Goal: Task Accomplishment & Management: Use online tool/utility

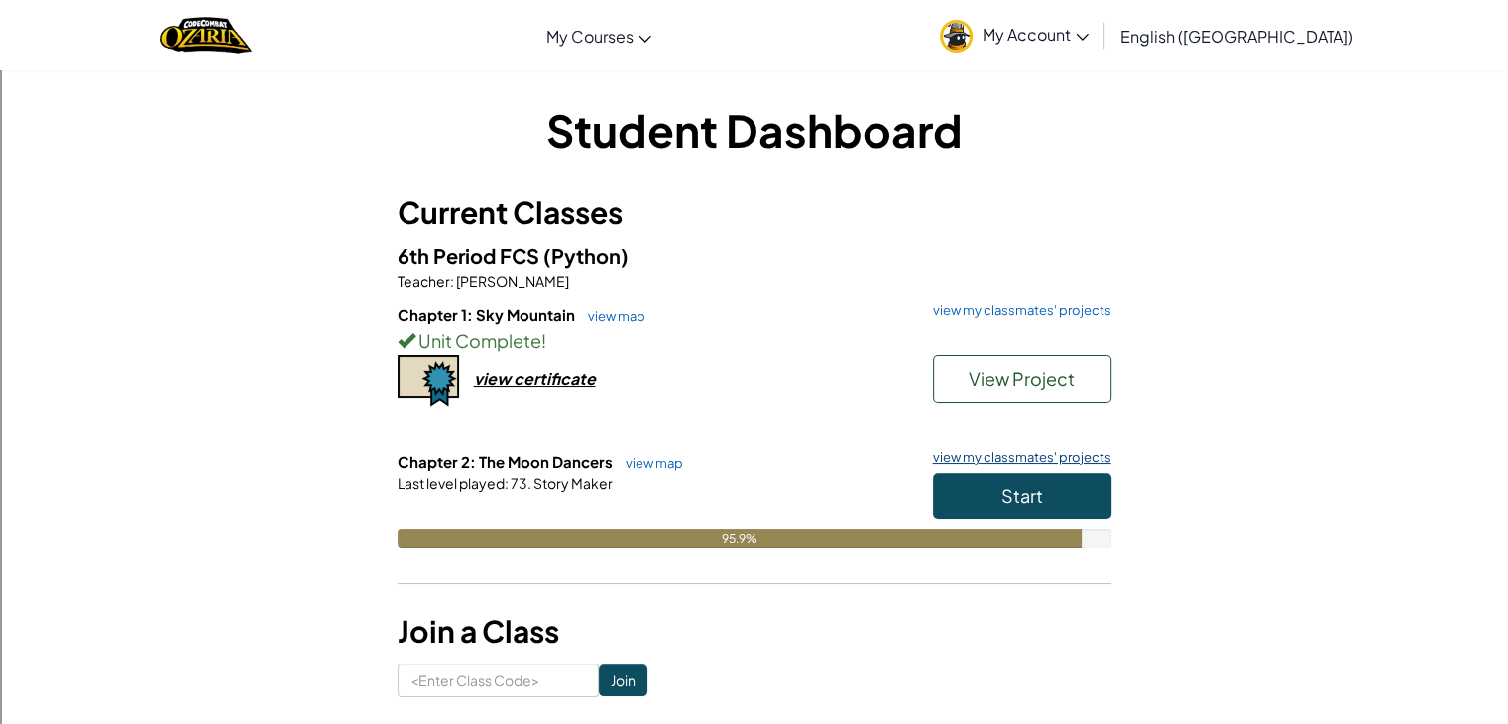
click at [956, 451] on link "view my classmates' projects" at bounding box center [1017, 457] width 188 height 13
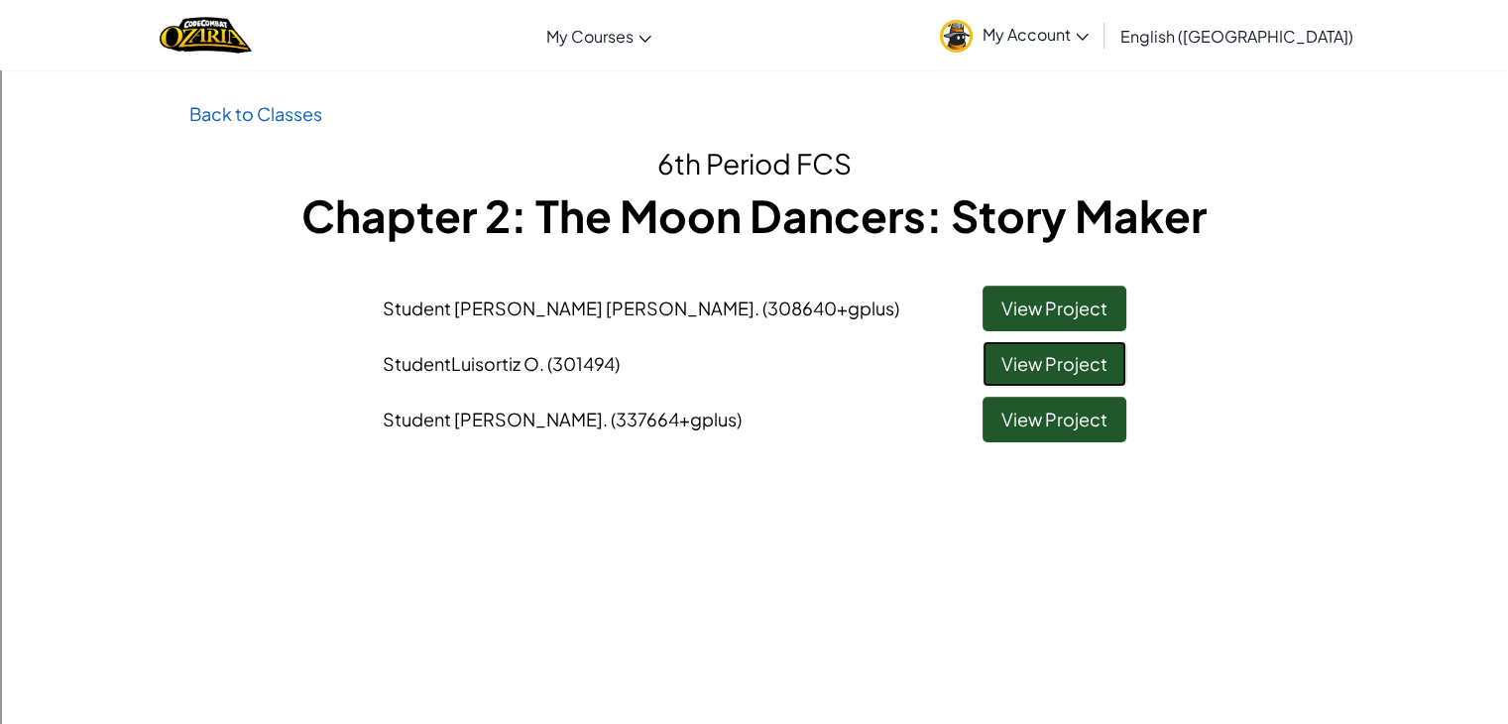
click at [1017, 373] on link "View Project" at bounding box center [1055, 364] width 144 height 46
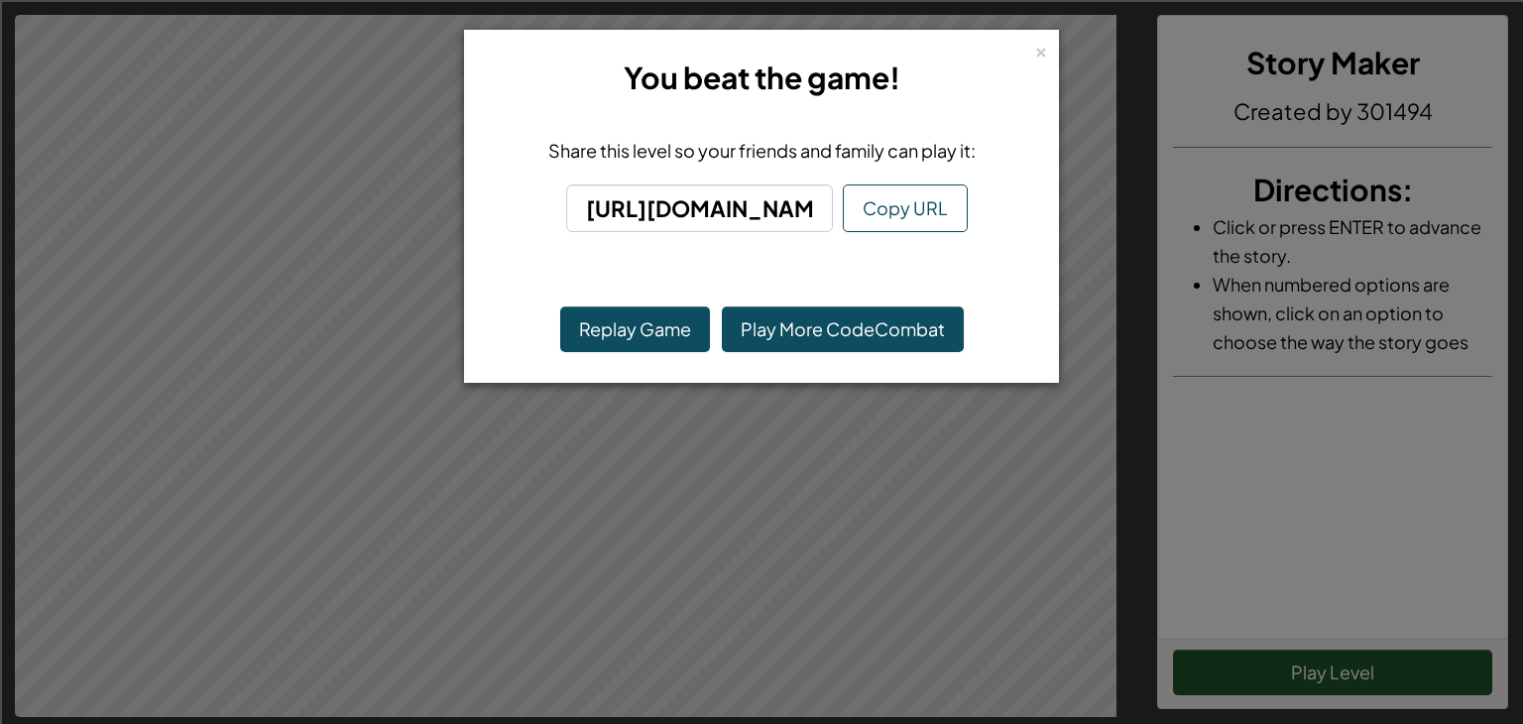
click at [806, 477] on div "× You beat the game! Share this level so your friends and family can play it: […" at bounding box center [761, 362] width 1523 height 724
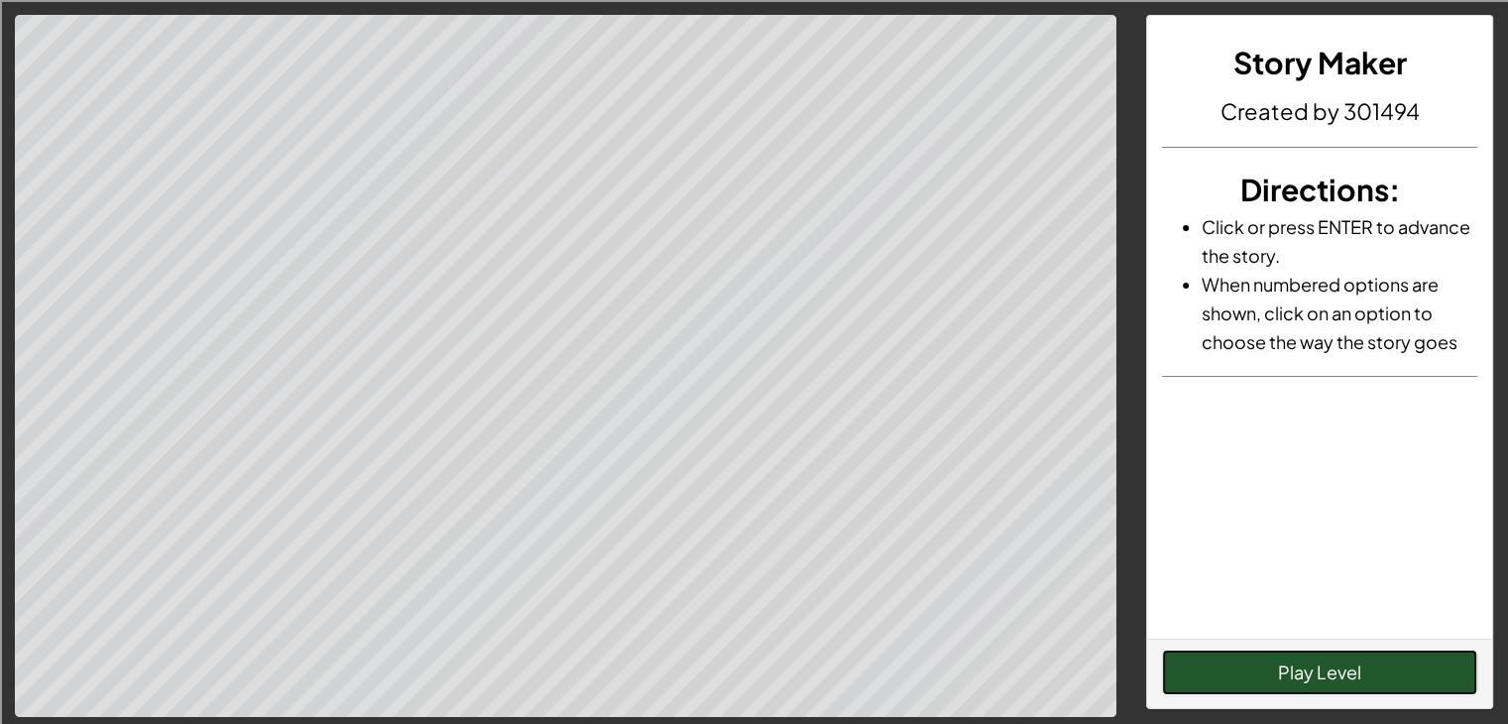
click at [1260, 685] on button "Play Level" at bounding box center [1319, 673] width 315 height 46
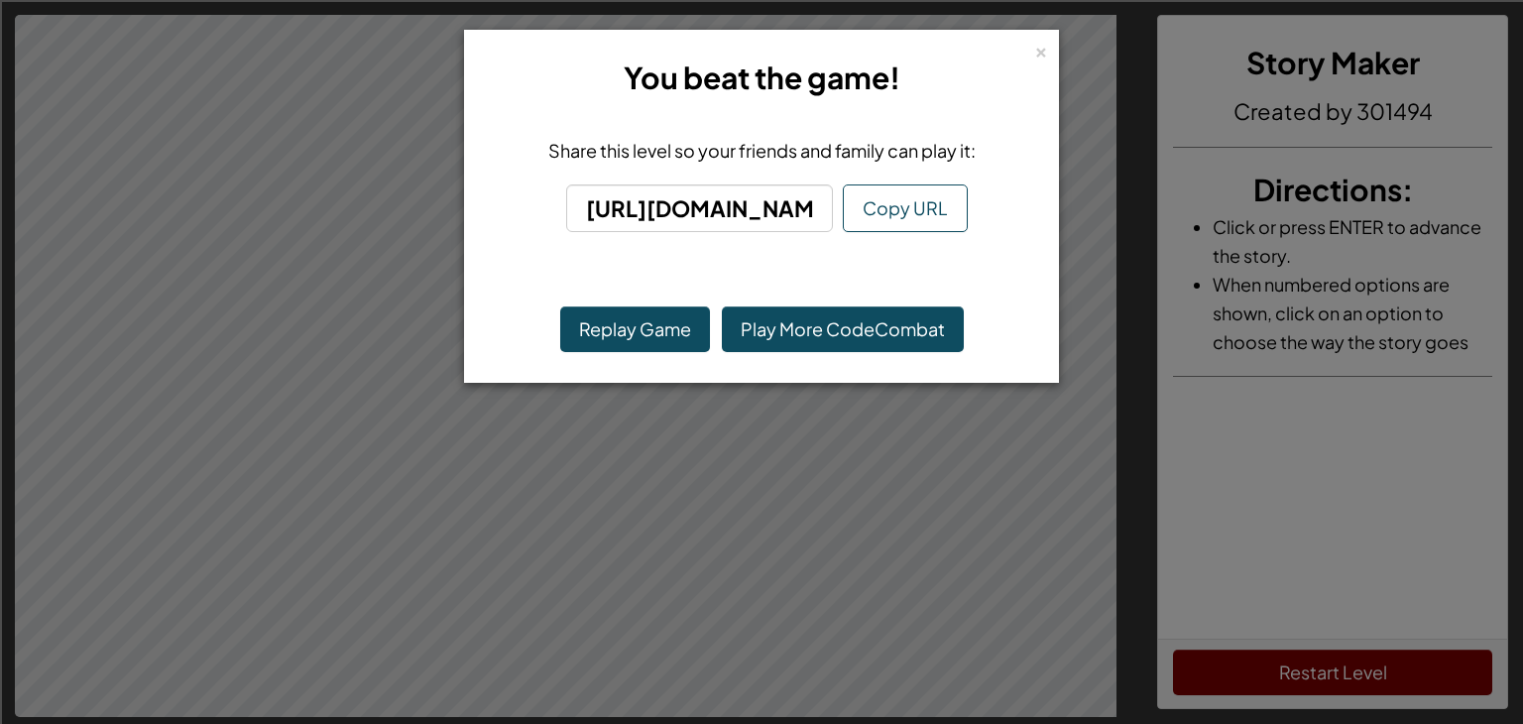
click at [710, 479] on div "× You beat the game! Share this level so your friends and family can play it: […" at bounding box center [761, 362] width 1523 height 724
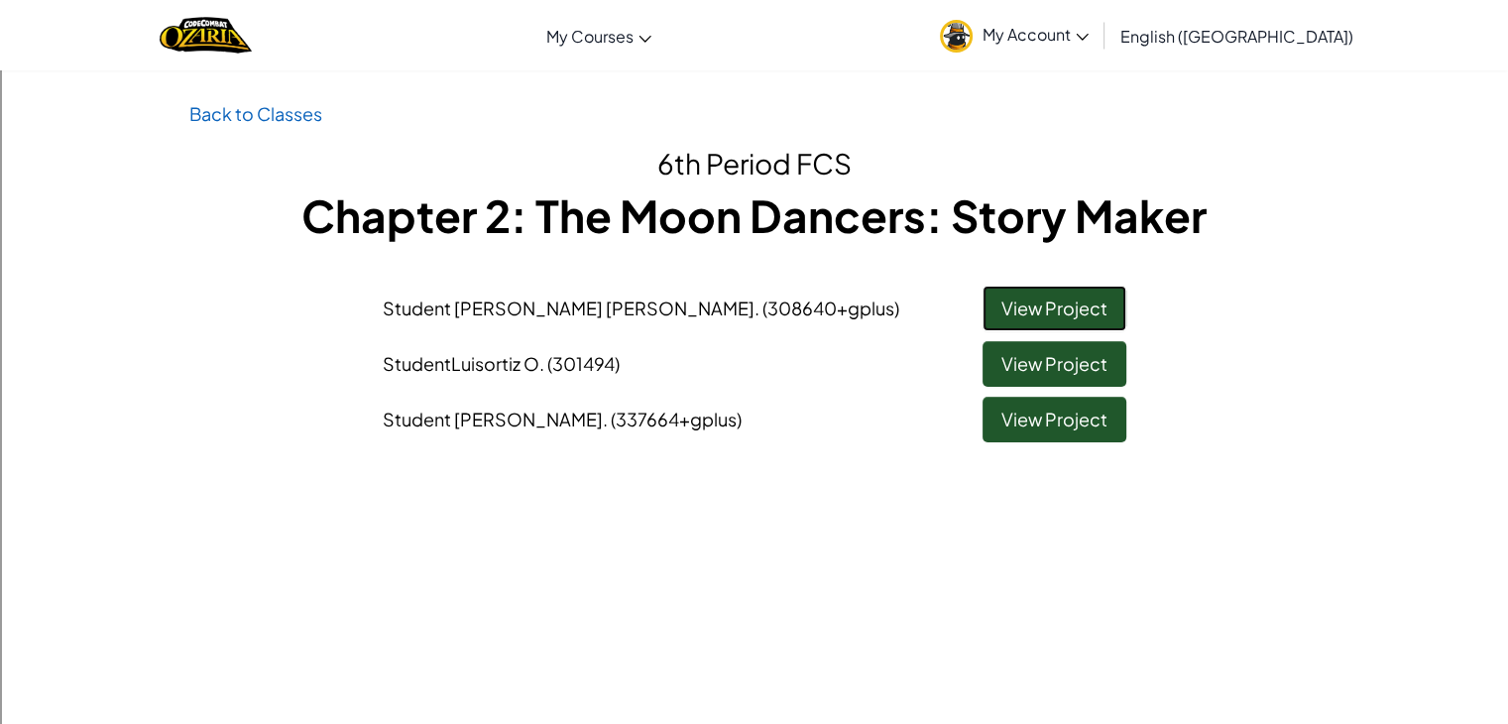
click at [1101, 315] on link "View Project" at bounding box center [1055, 309] width 144 height 46
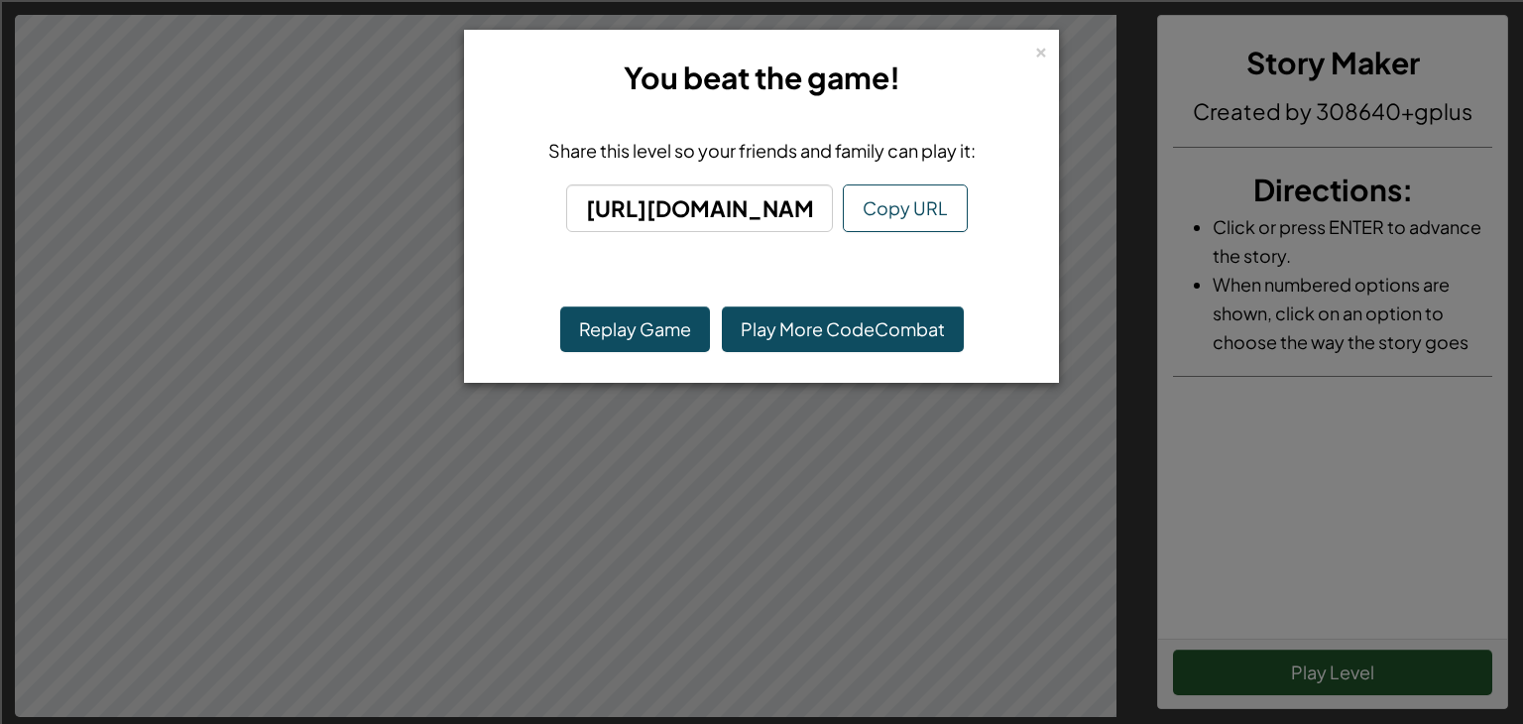
click at [971, 408] on div "× You beat the game! Share this level so your friends and family can play it: […" at bounding box center [761, 362] width 1523 height 724
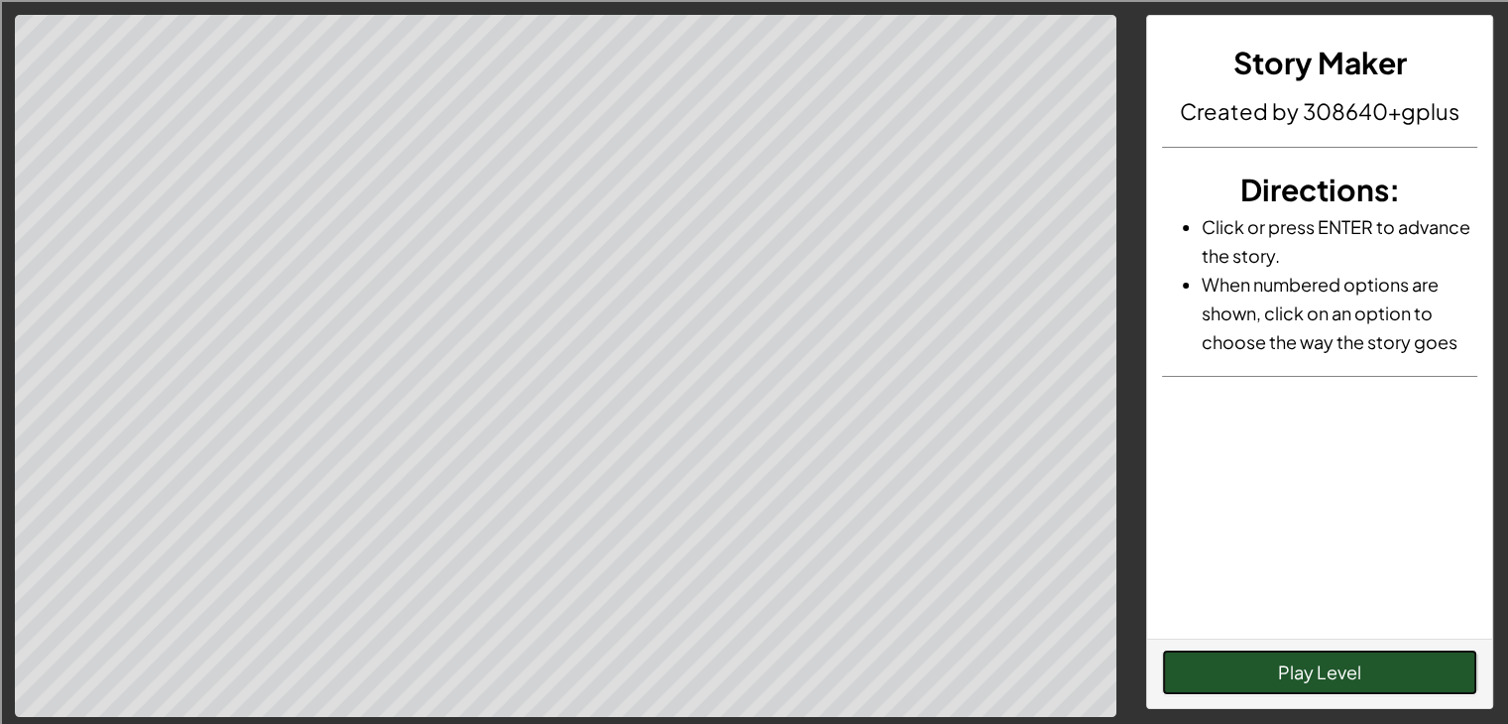
click at [1277, 683] on button "Play Level" at bounding box center [1319, 673] width 315 height 46
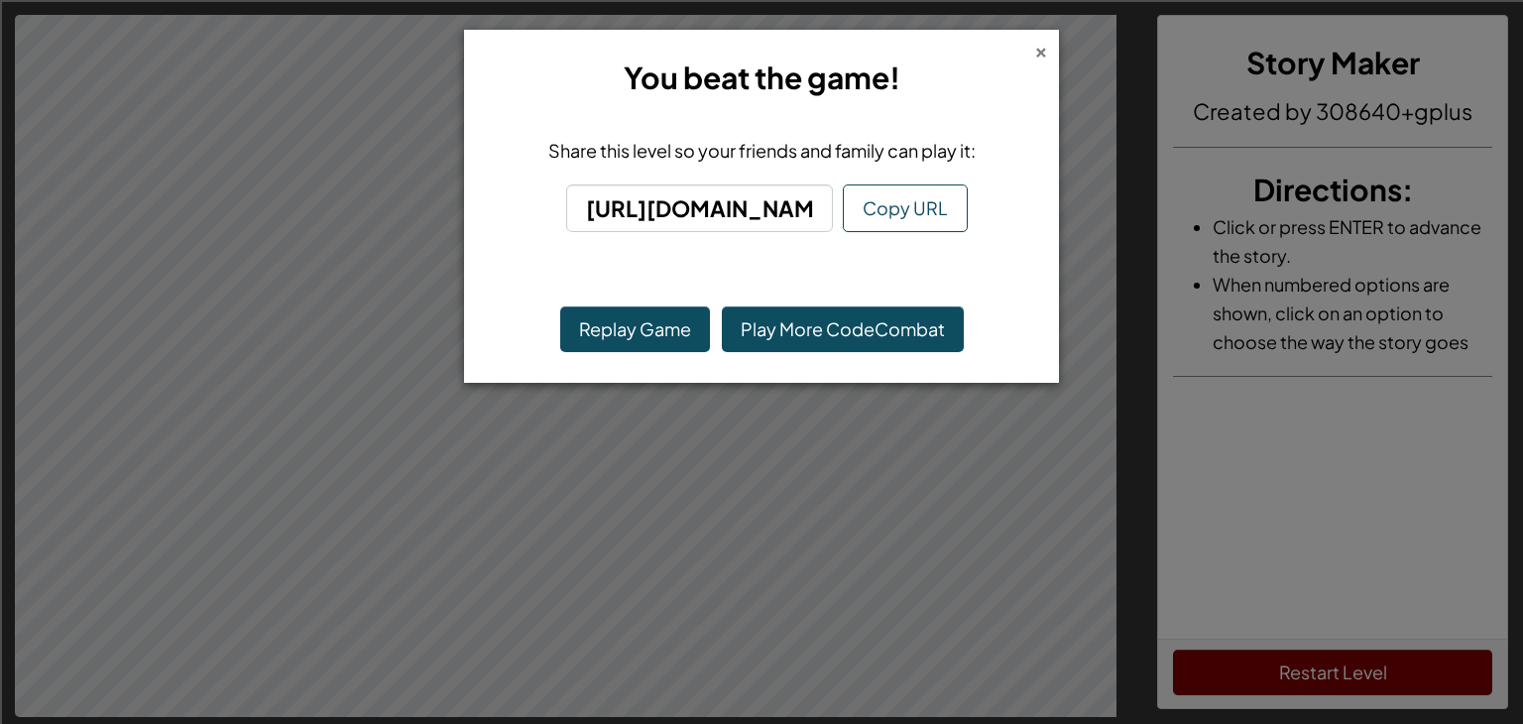
click at [1036, 57] on div "×" at bounding box center [1041, 49] width 14 height 21
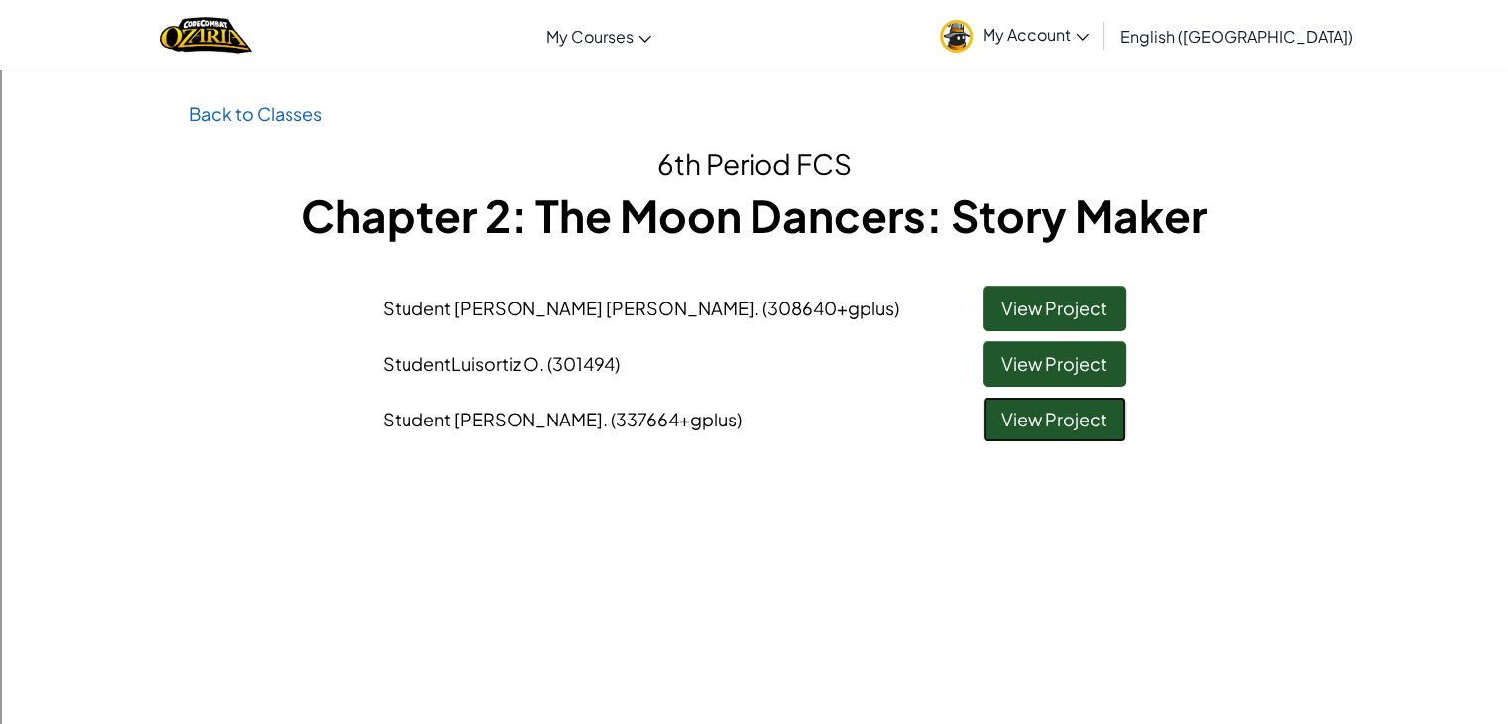
click at [1049, 419] on link "View Project" at bounding box center [1055, 420] width 144 height 46
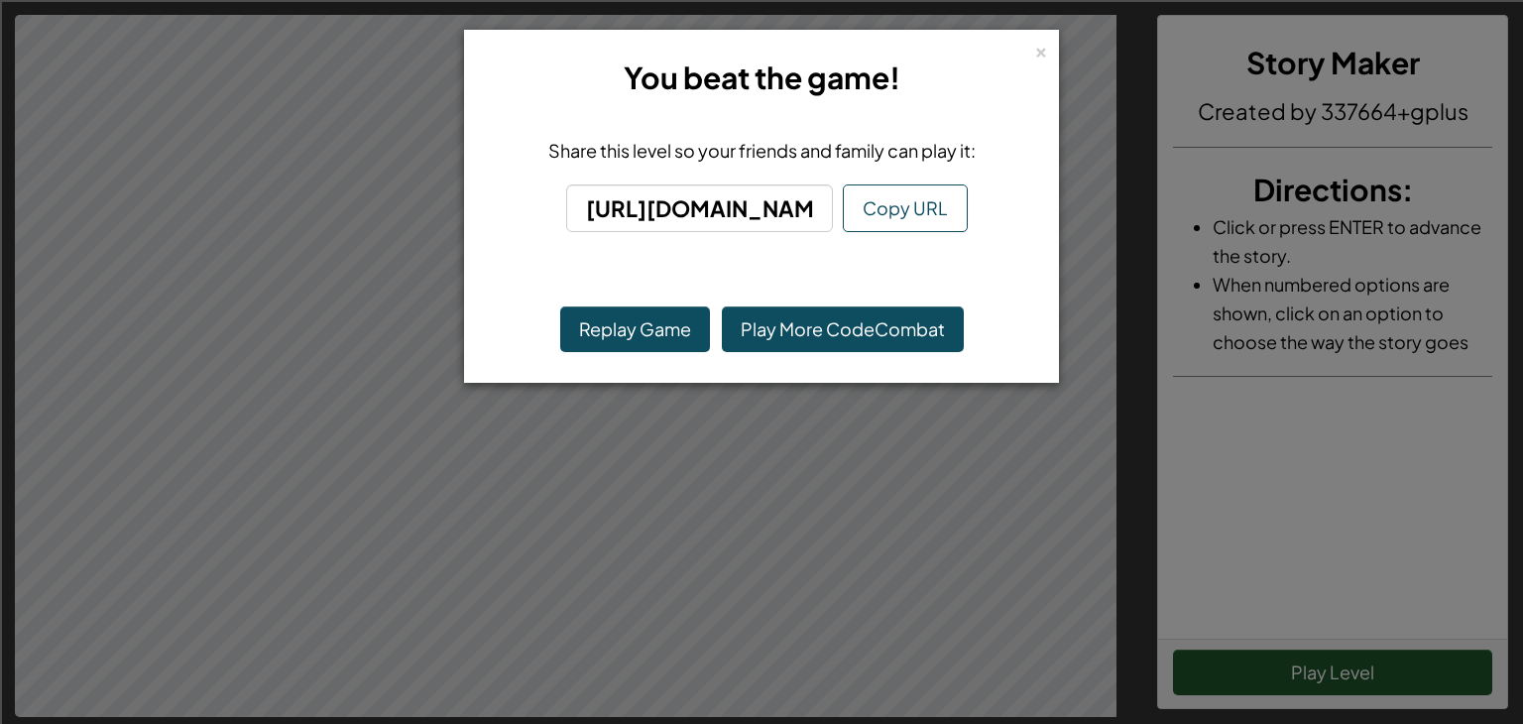
click at [1127, 509] on div "× You beat the game! Share this level so your friends and family can play it: […" at bounding box center [761, 362] width 1523 height 724
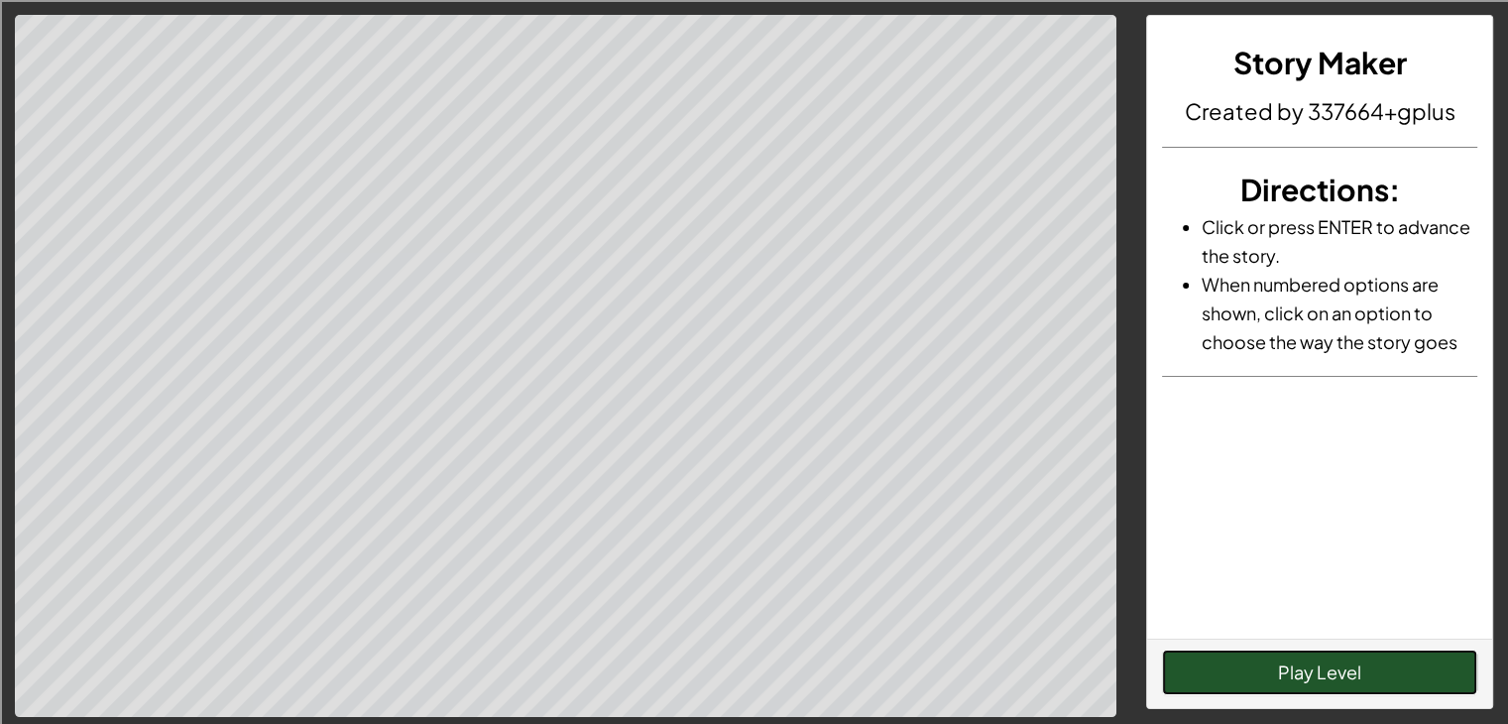
click at [1219, 659] on button "Play Level" at bounding box center [1319, 673] width 315 height 46
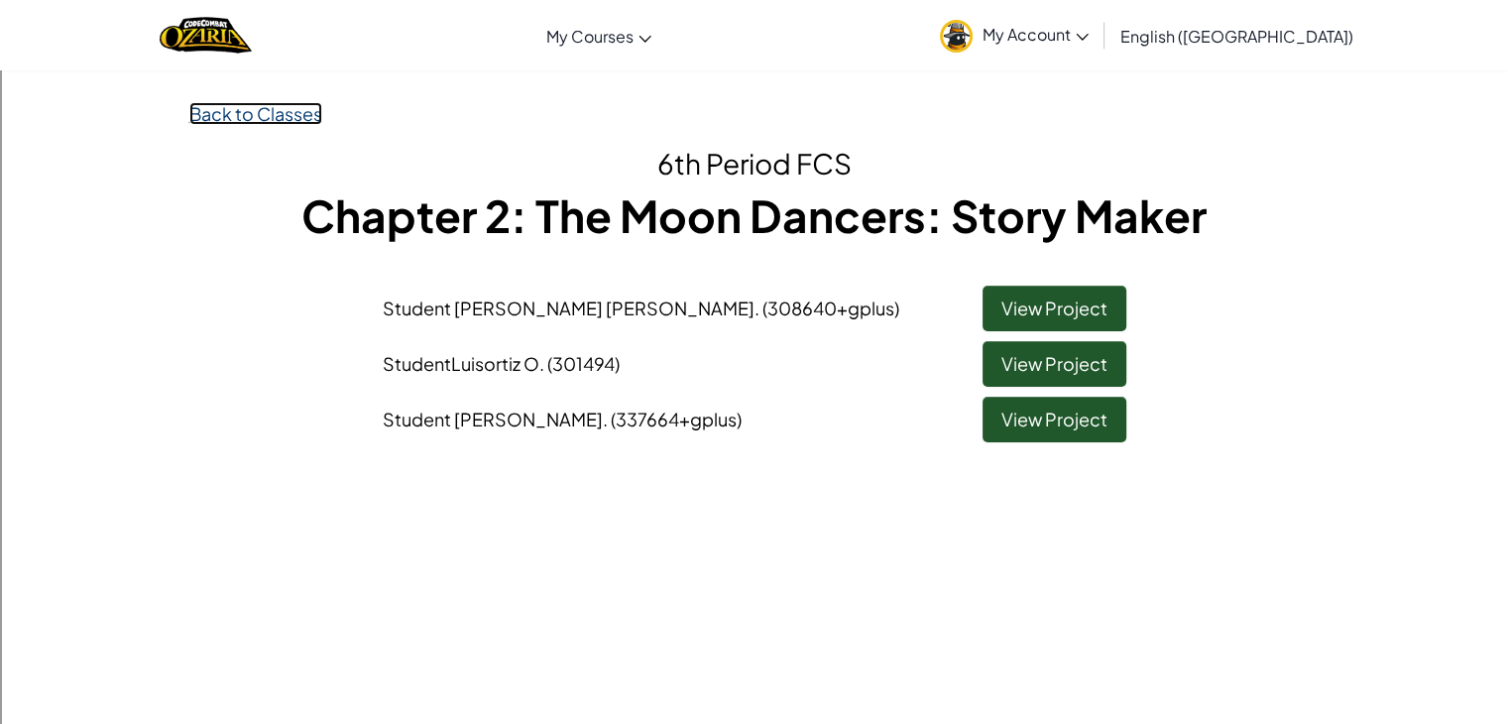
click at [237, 121] on link "Back to Classes" at bounding box center [255, 113] width 133 height 23
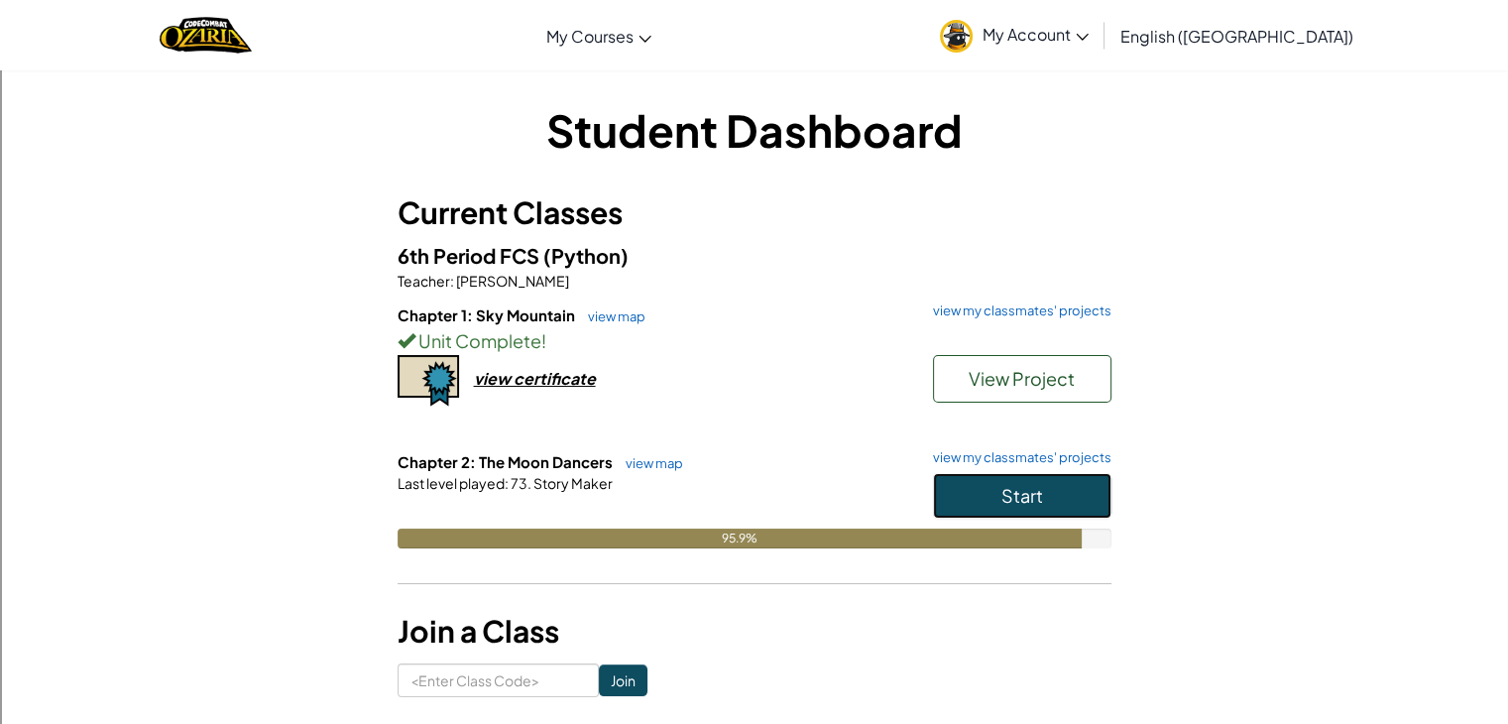
click at [1030, 495] on span "Start" at bounding box center [1023, 495] width 42 height 23
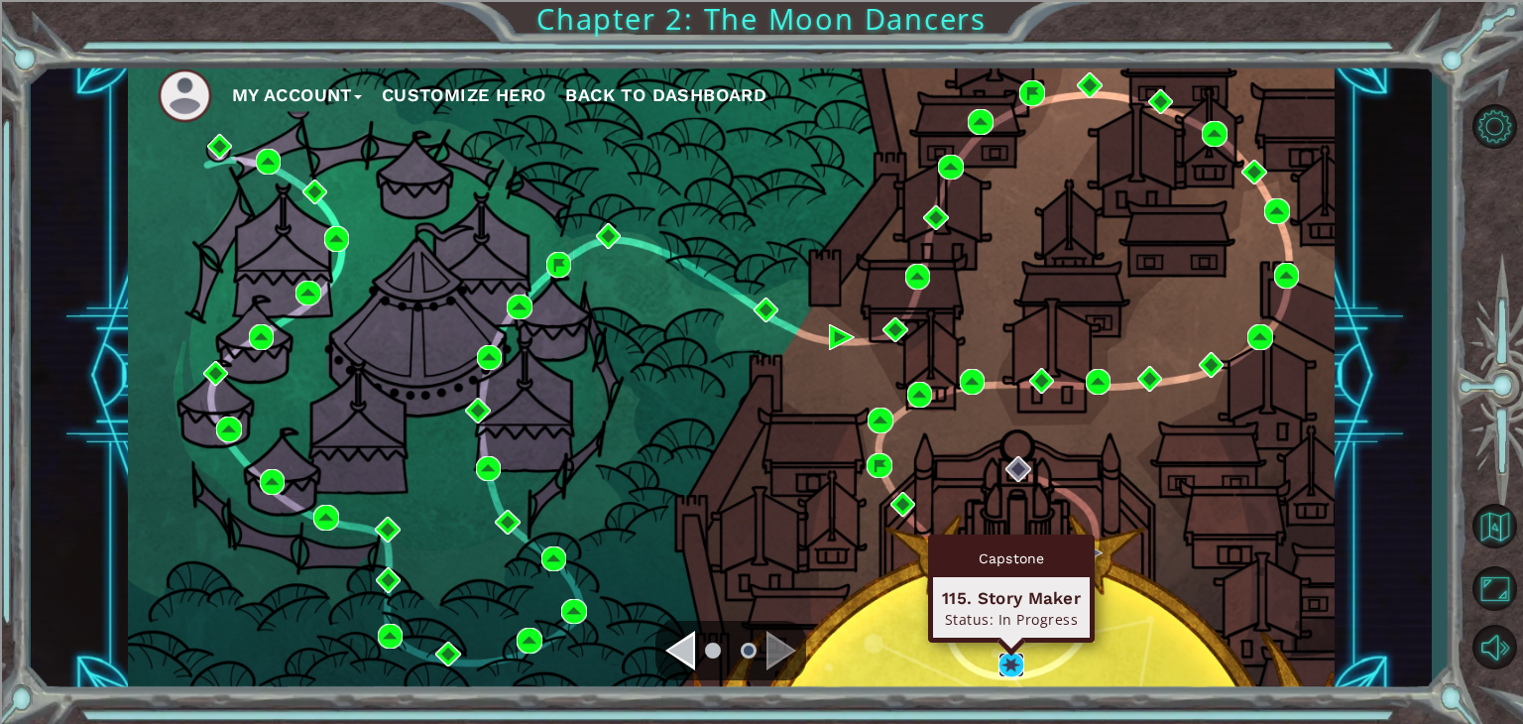
click at [1009, 667] on img at bounding box center [1012, 666] width 26 height 26
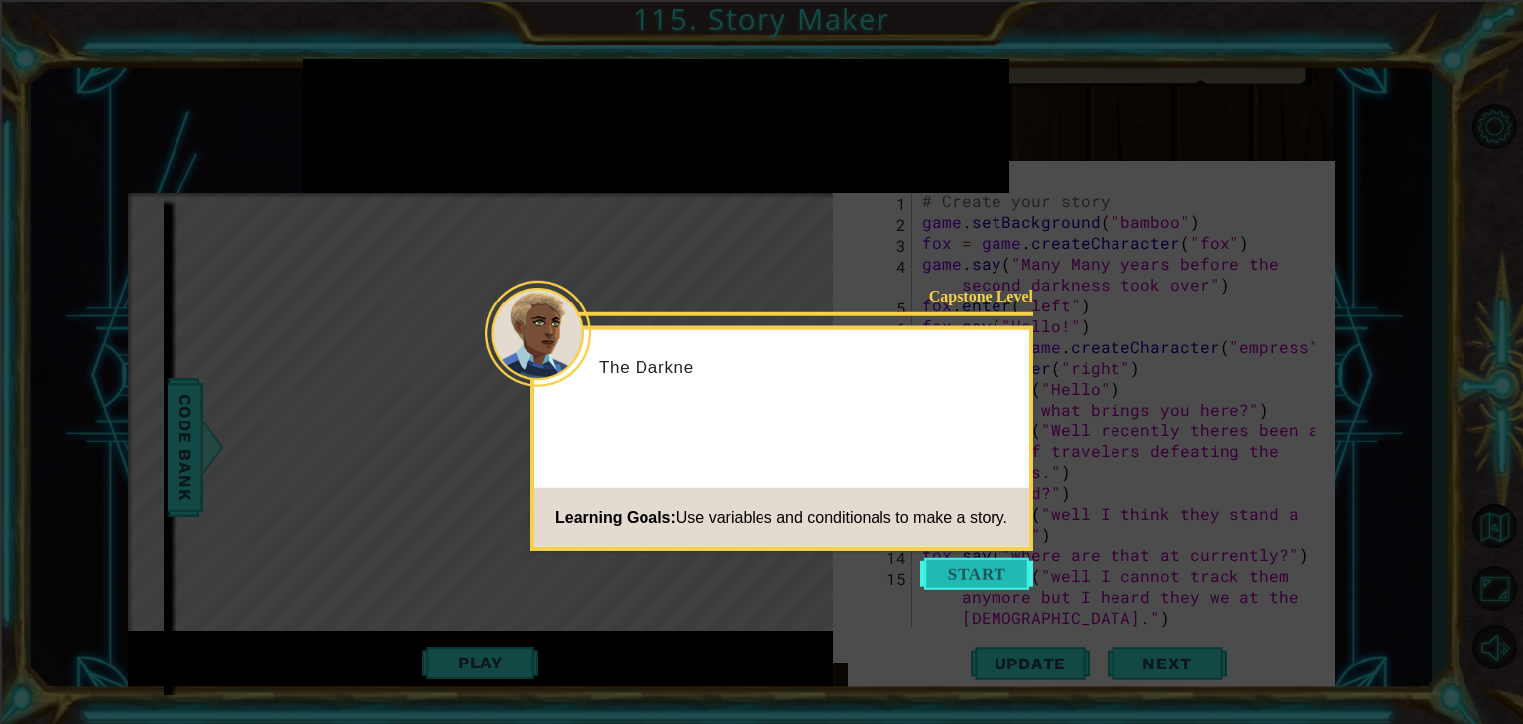
scroll to position [479, 0]
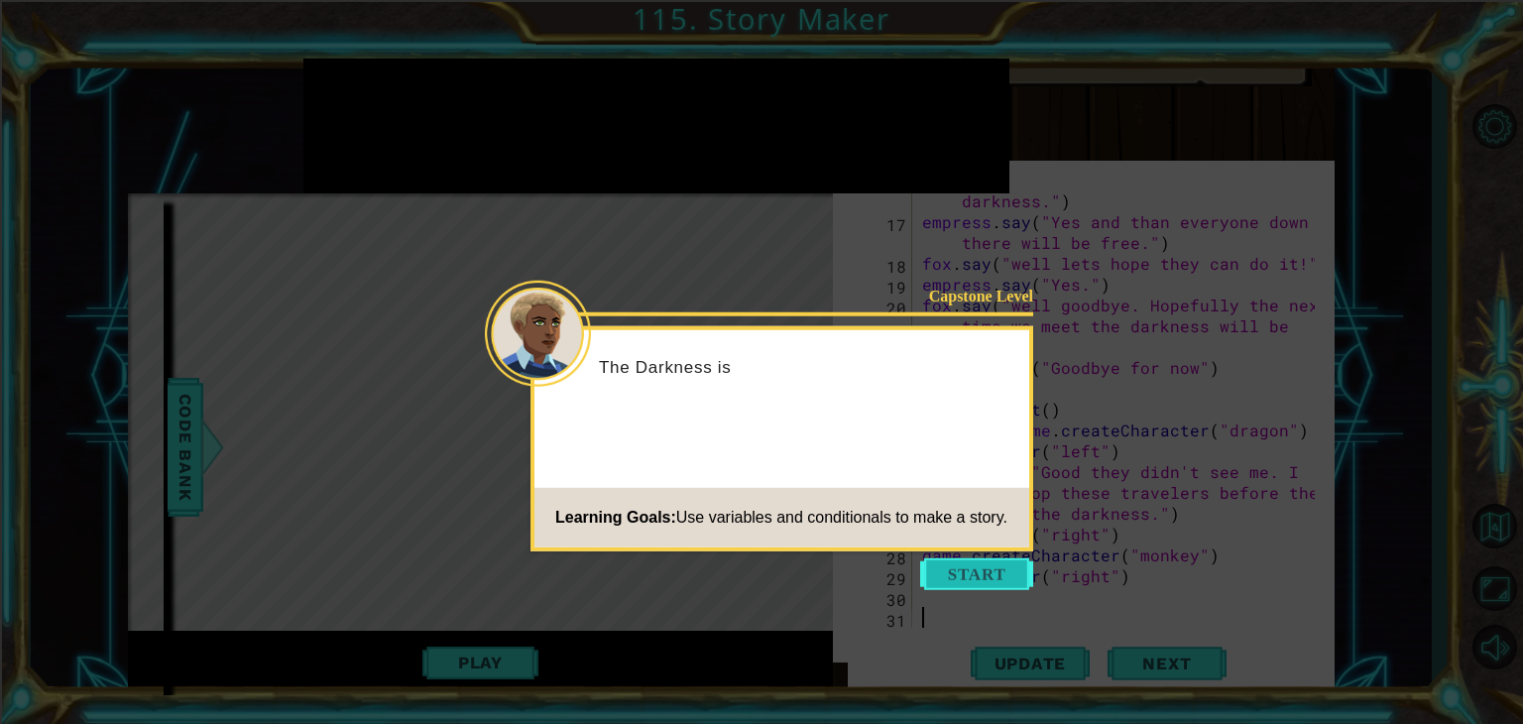
click at [945, 586] on button "Start" at bounding box center [976, 574] width 113 height 32
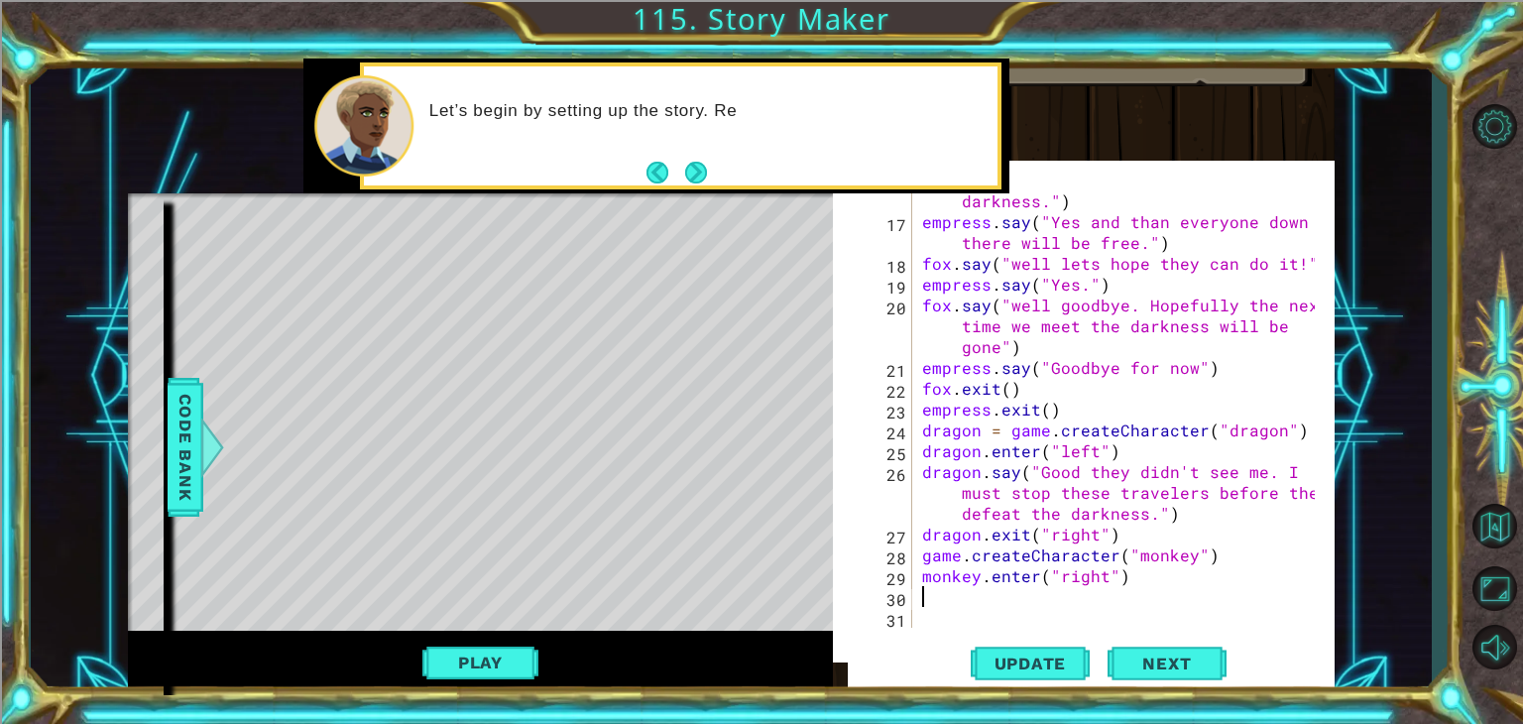
click at [1124, 590] on div "fox . say ( " that means they're making their way up the mountain to defeat the…" at bounding box center [1121, 409] width 407 height 521
click at [1124, 573] on div "fox . say ( " that means they're making their way up the mountain to defeat the…" at bounding box center [1121, 409] width 407 height 521
type textarea "monkey.enter("right")"
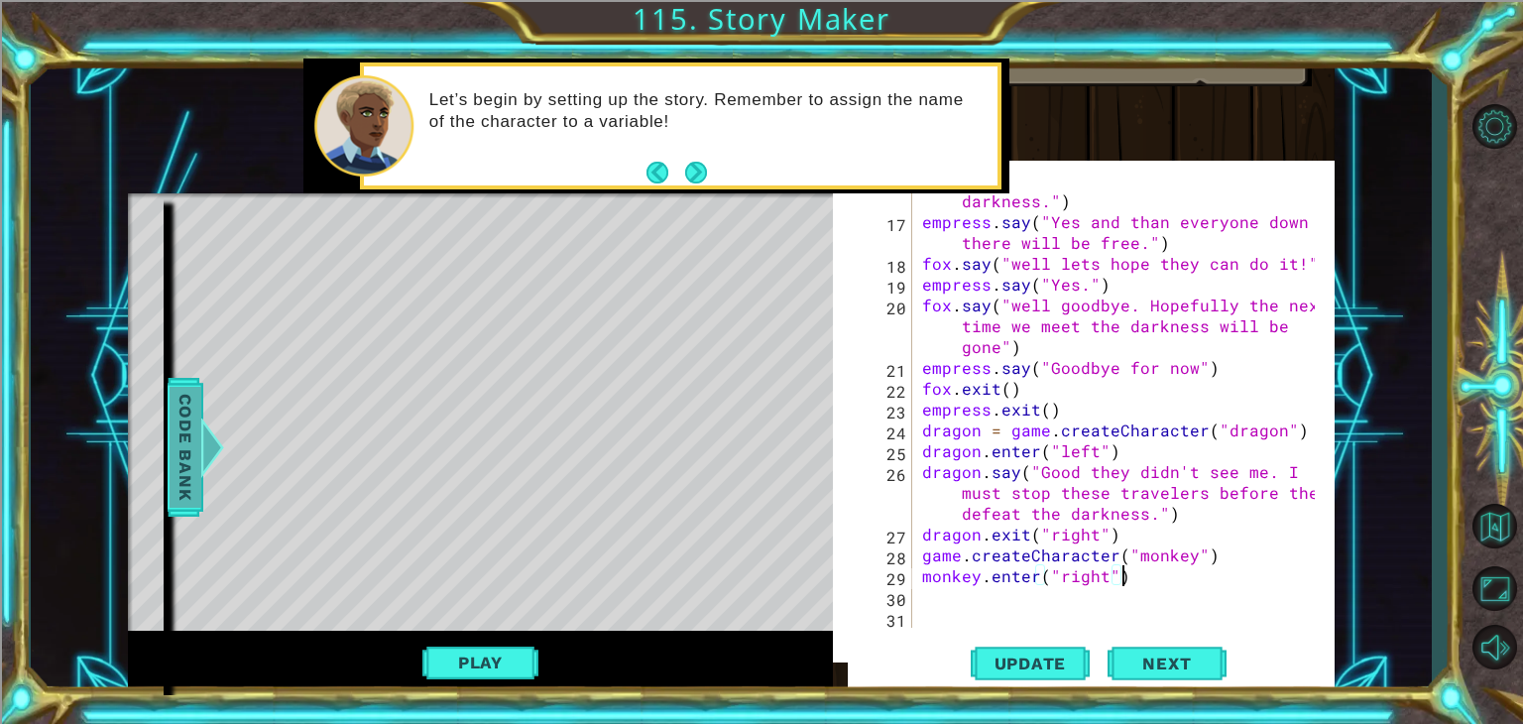
click at [196, 418] on span "Code Bank" at bounding box center [186, 447] width 32 height 121
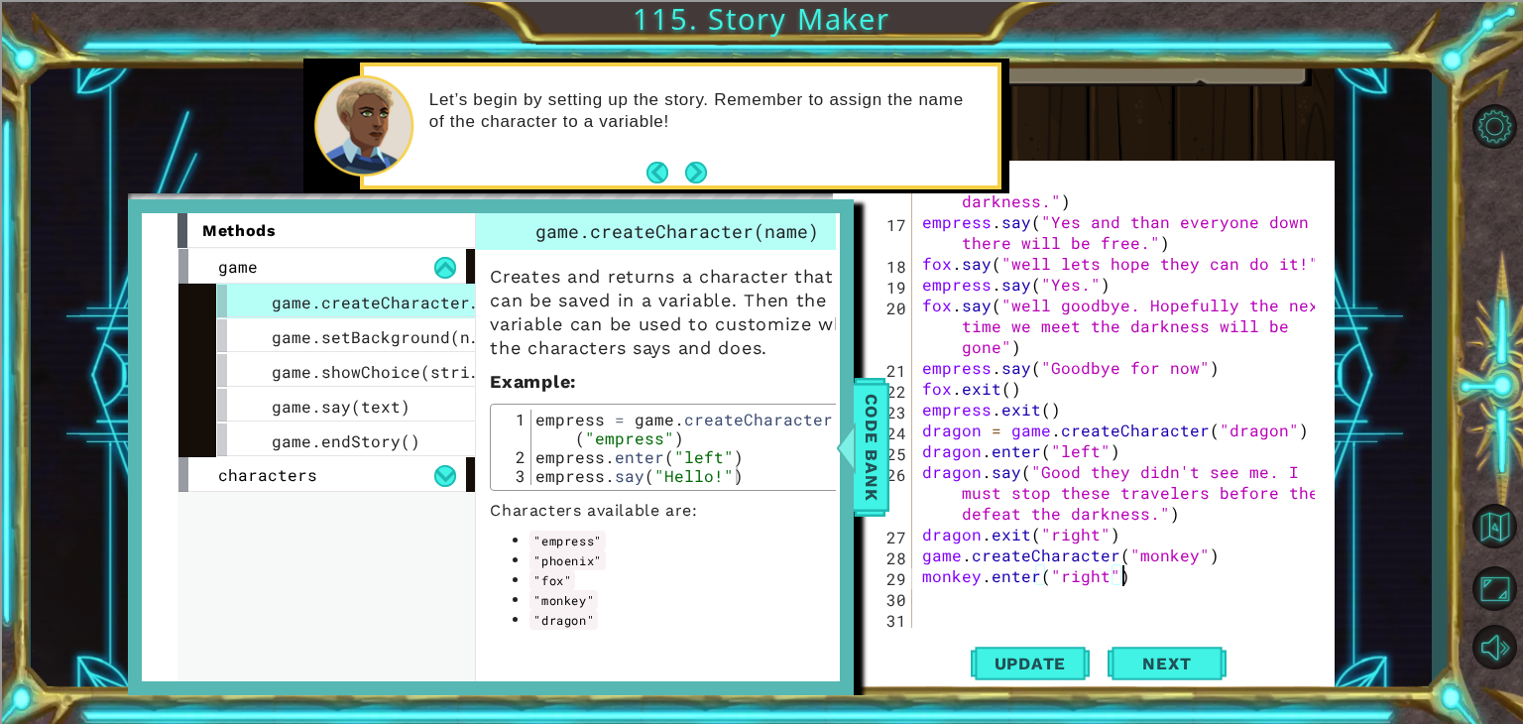
click at [1150, 586] on div "fox . say ( " that means they're making their way up the mountain to defeat the…" at bounding box center [1121, 409] width 407 height 521
click at [378, 332] on span "game.setBackground(name)" at bounding box center [391, 336] width 238 height 21
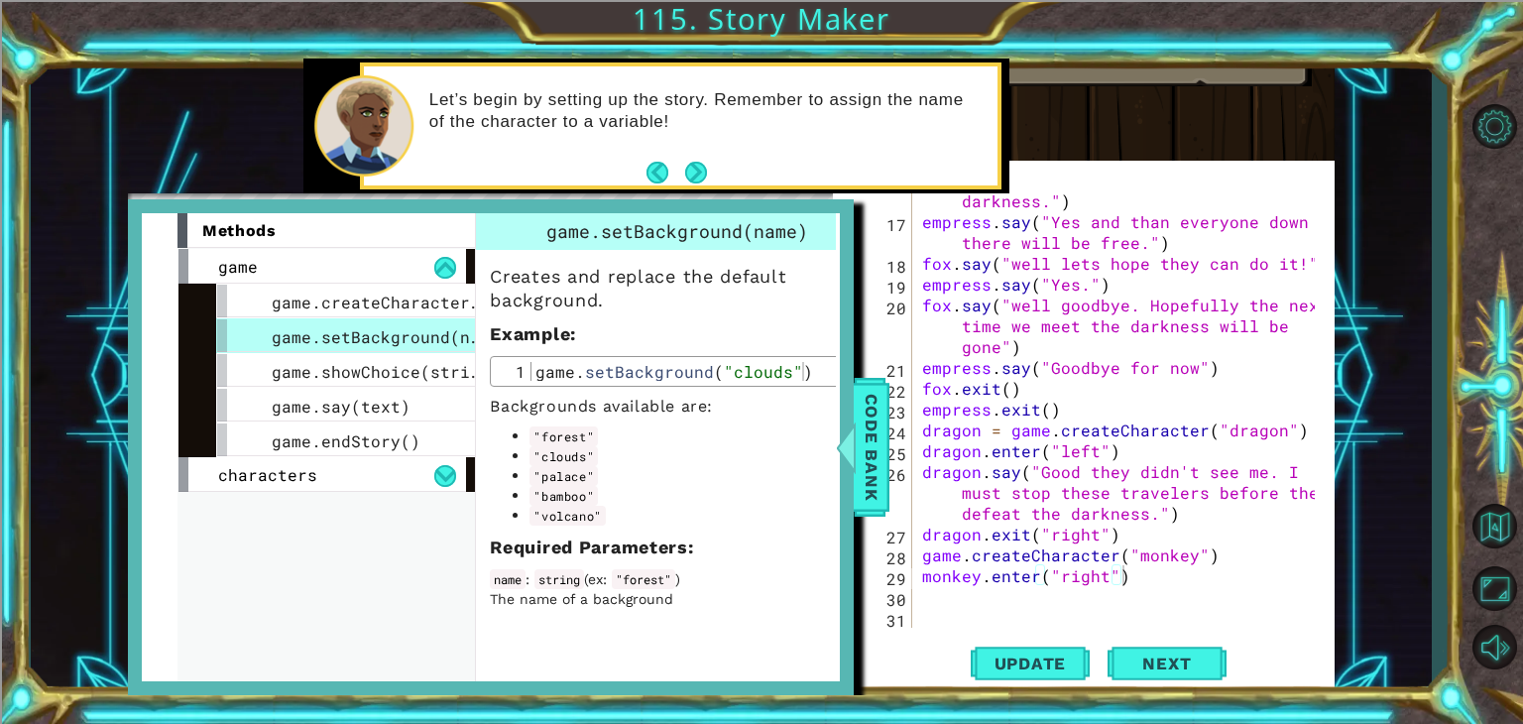
click at [1152, 582] on div "fox . say ( " that means they're making their way up the mountain to defeat the…" at bounding box center [1121, 409] width 407 height 521
type textarea "game.setBackground("volcano")"
click at [1039, 675] on button "Update" at bounding box center [1030, 662] width 119 height 63
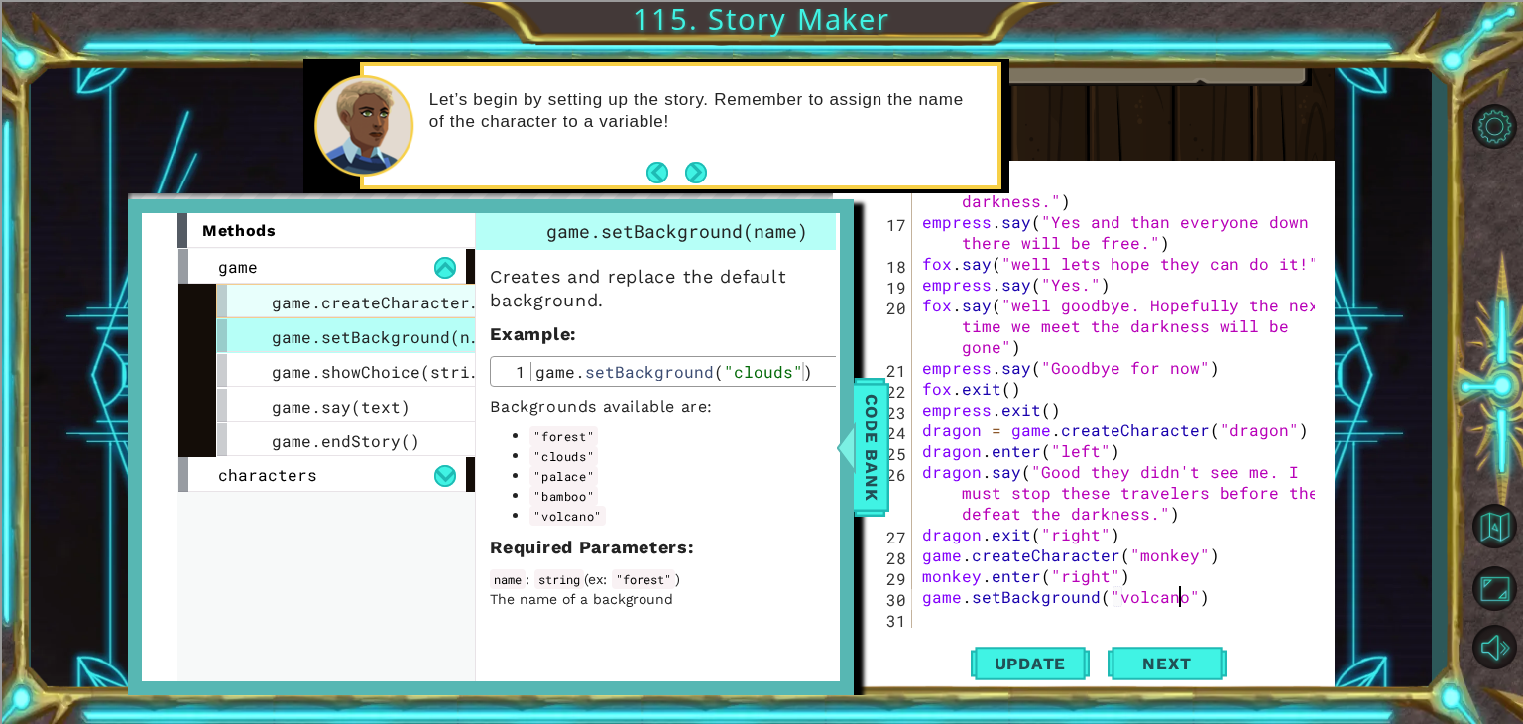
click at [354, 299] on span "game.createCharacter(name)" at bounding box center [401, 302] width 258 height 21
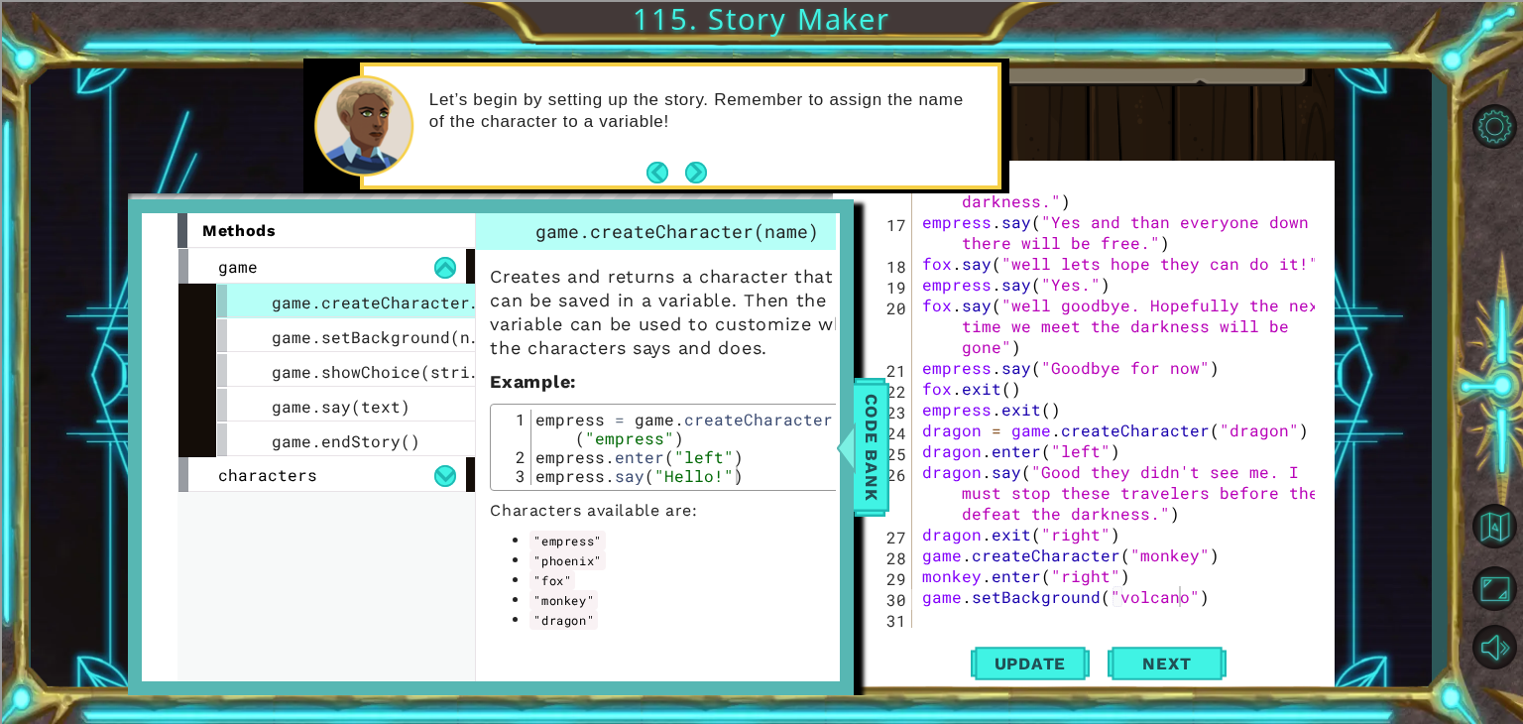
scroll to position [0, 0]
click at [978, 612] on div "fox . say ( " that means they're making their way up the mountain to defeat the…" at bounding box center [1121, 409] width 407 height 521
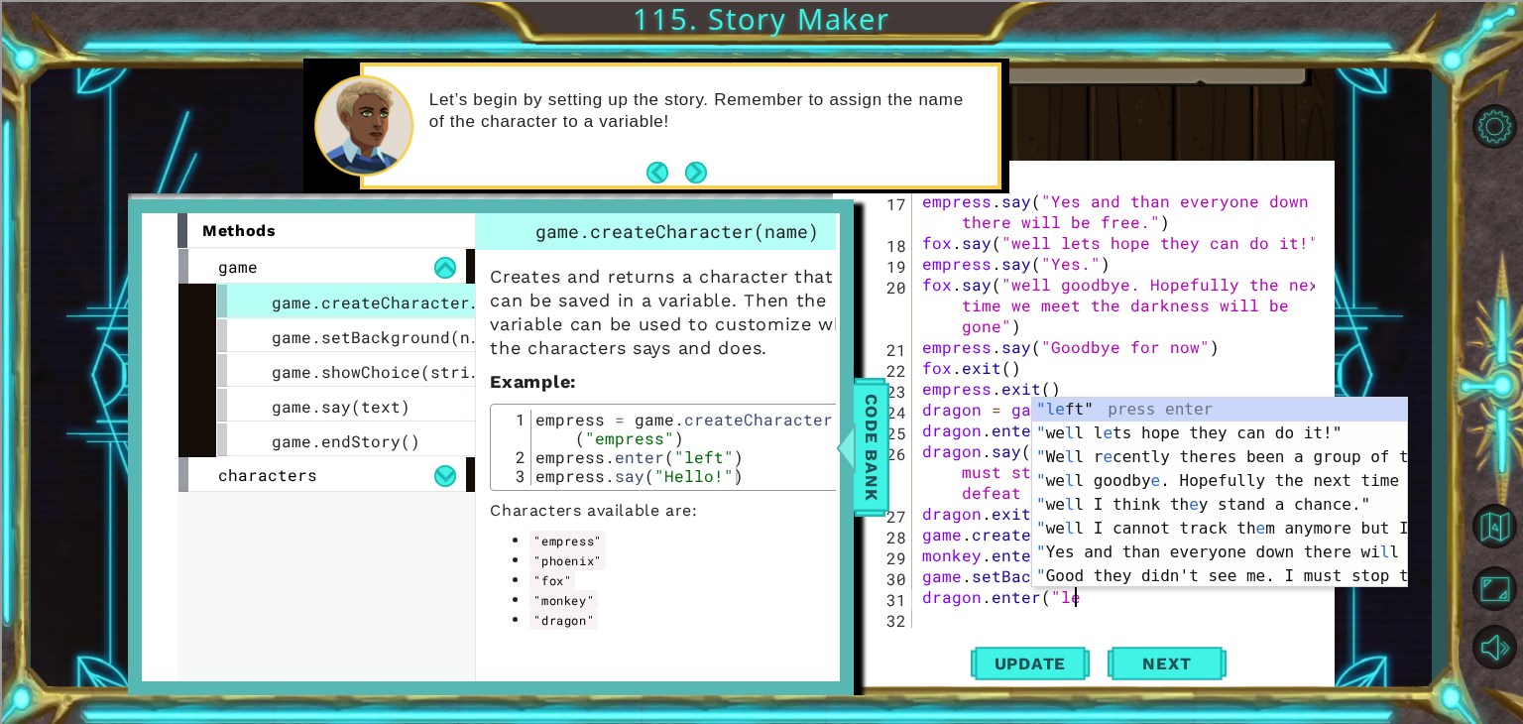
scroll to position [0, 8]
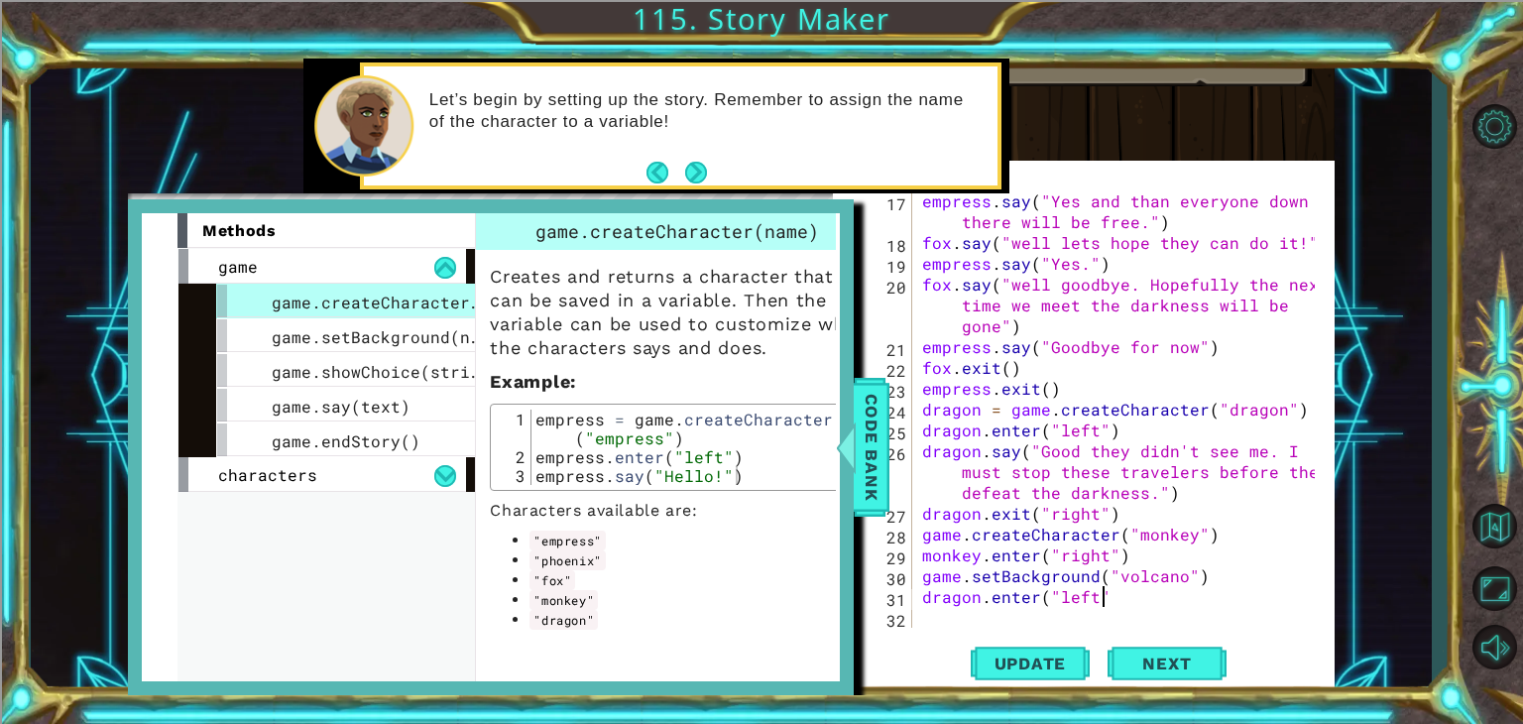
type textarea "dragon.enter("left")"
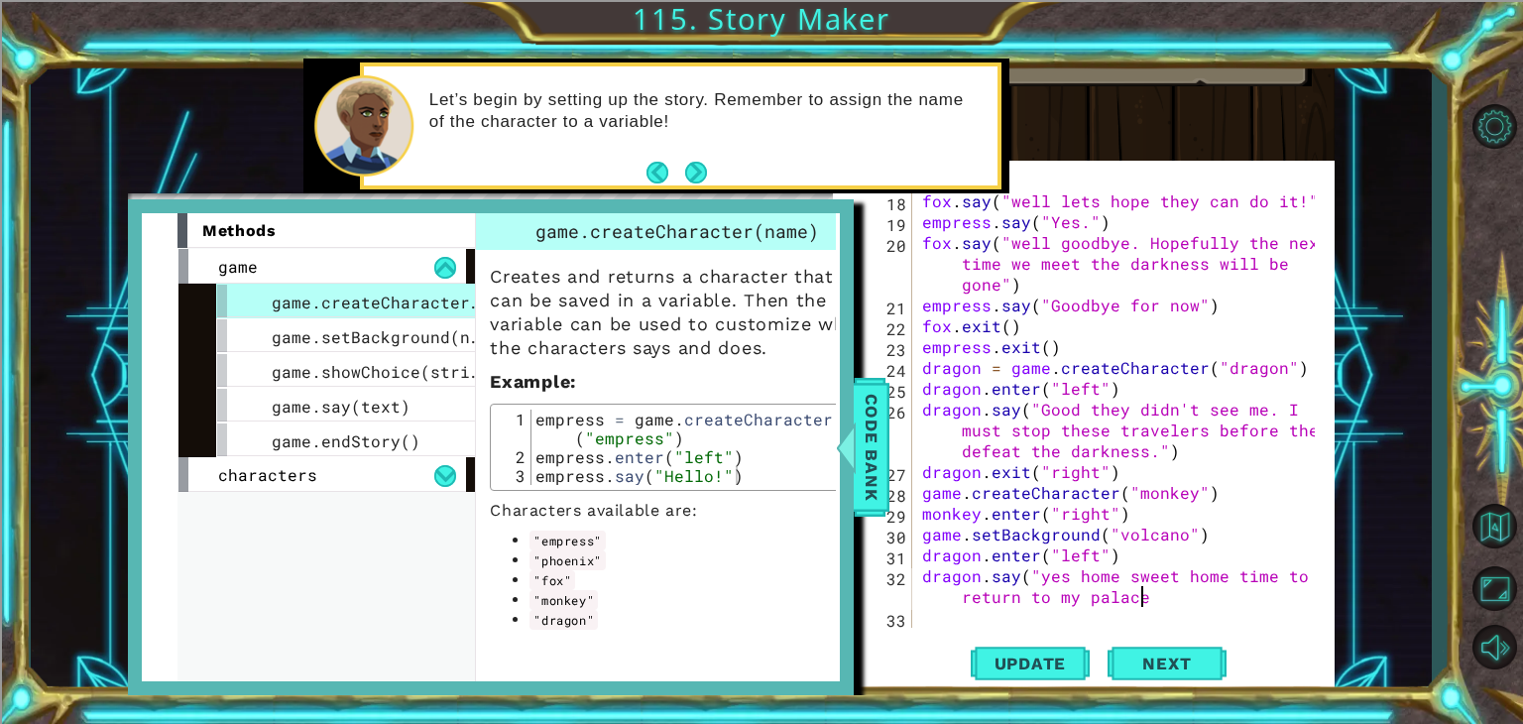
scroll to position [0, 34]
type textarea "dragon.say("yes home sweet home time to return to my palace")"
click at [946, 611] on div "fox . say ( "well lets hope they can do it!" ) empress . say ( "Yes." ) fox . s…" at bounding box center [1121, 429] width 407 height 479
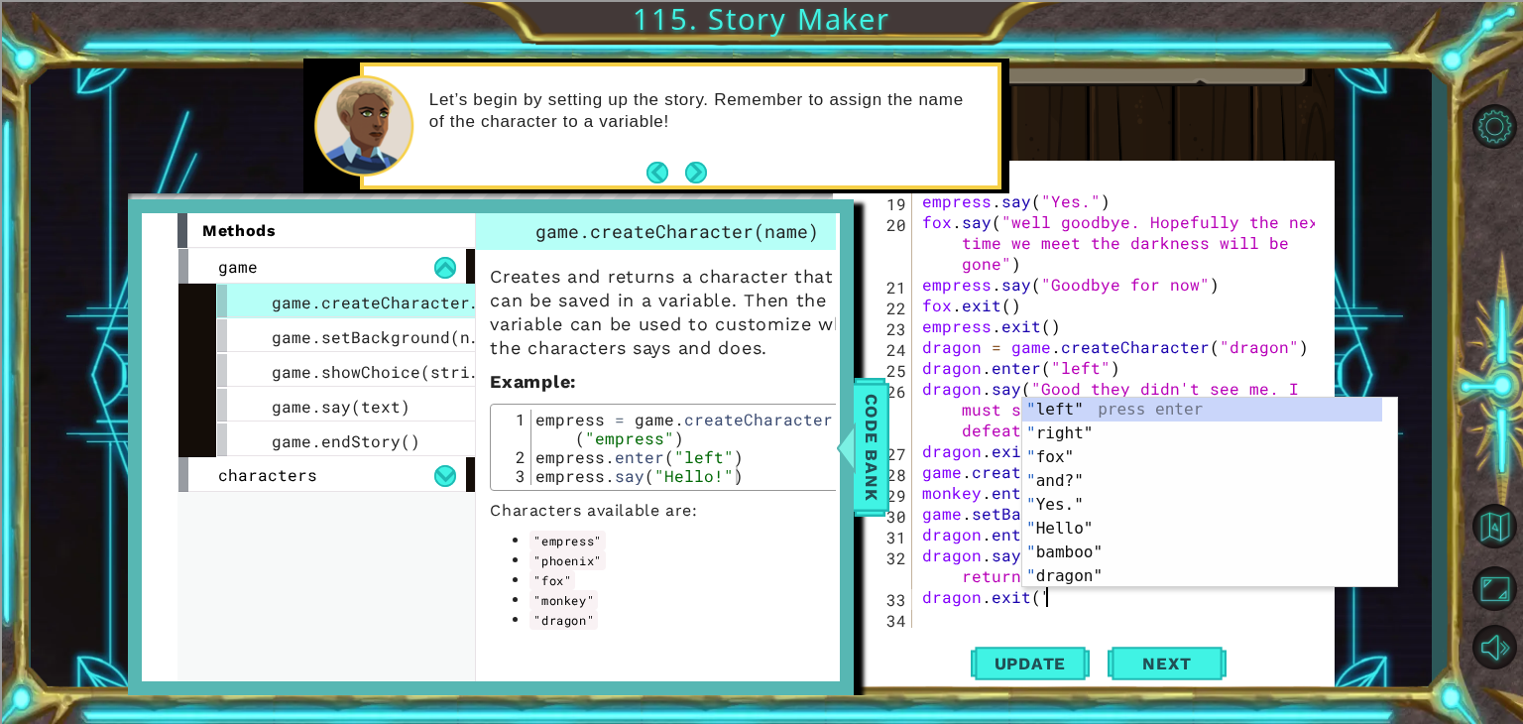
scroll to position [0, 5]
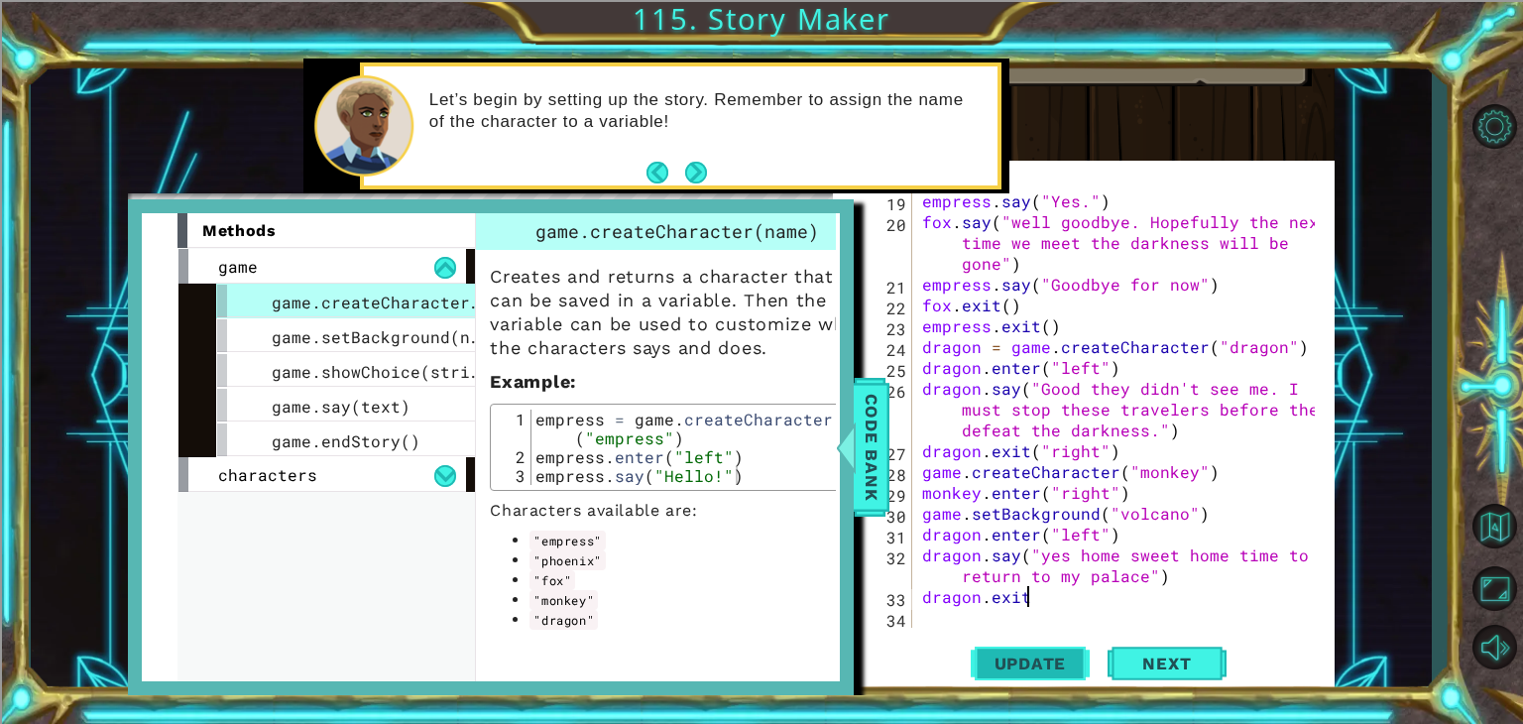
click at [1015, 650] on button "Update" at bounding box center [1030, 662] width 119 height 63
click at [870, 472] on span "Code Bank" at bounding box center [872, 447] width 32 height 121
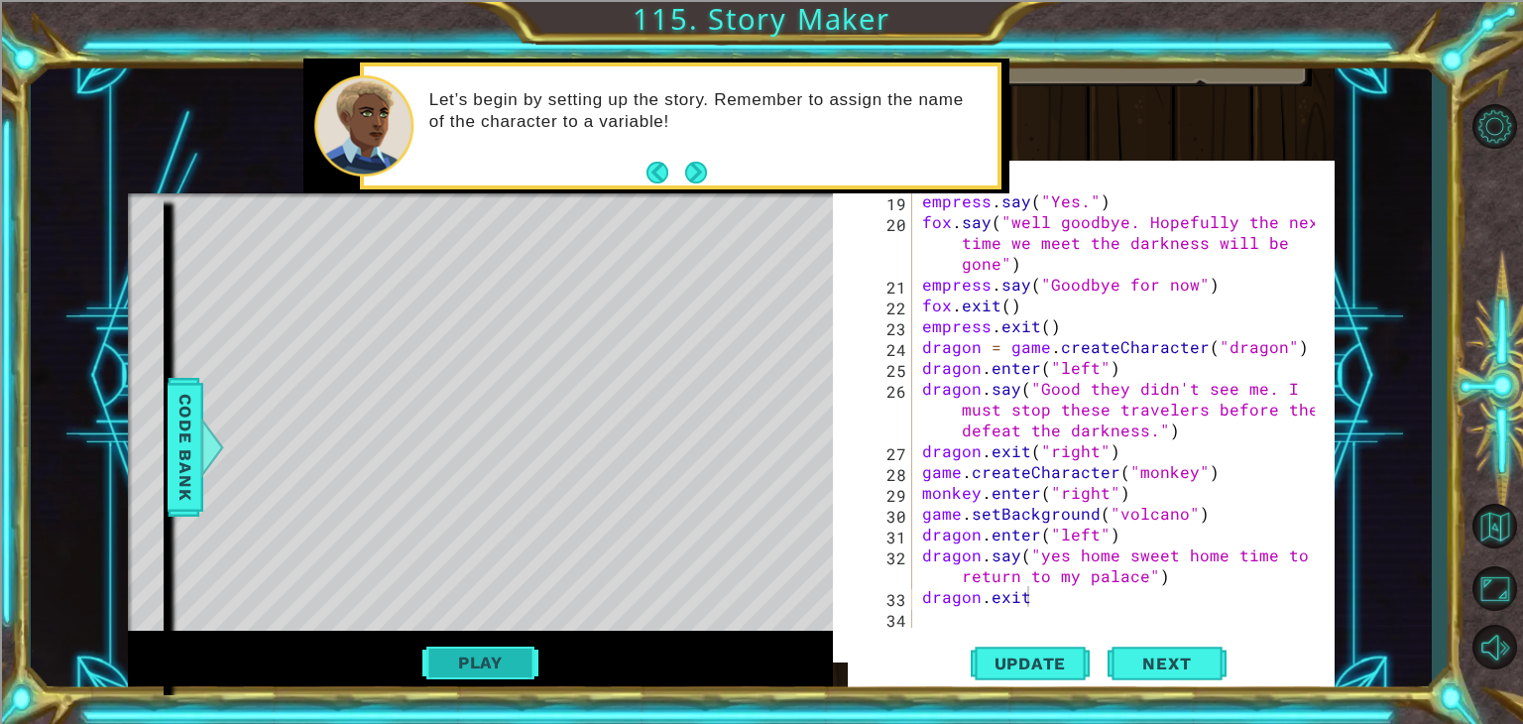
click at [500, 648] on button "Play" at bounding box center [480, 663] width 116 height 38
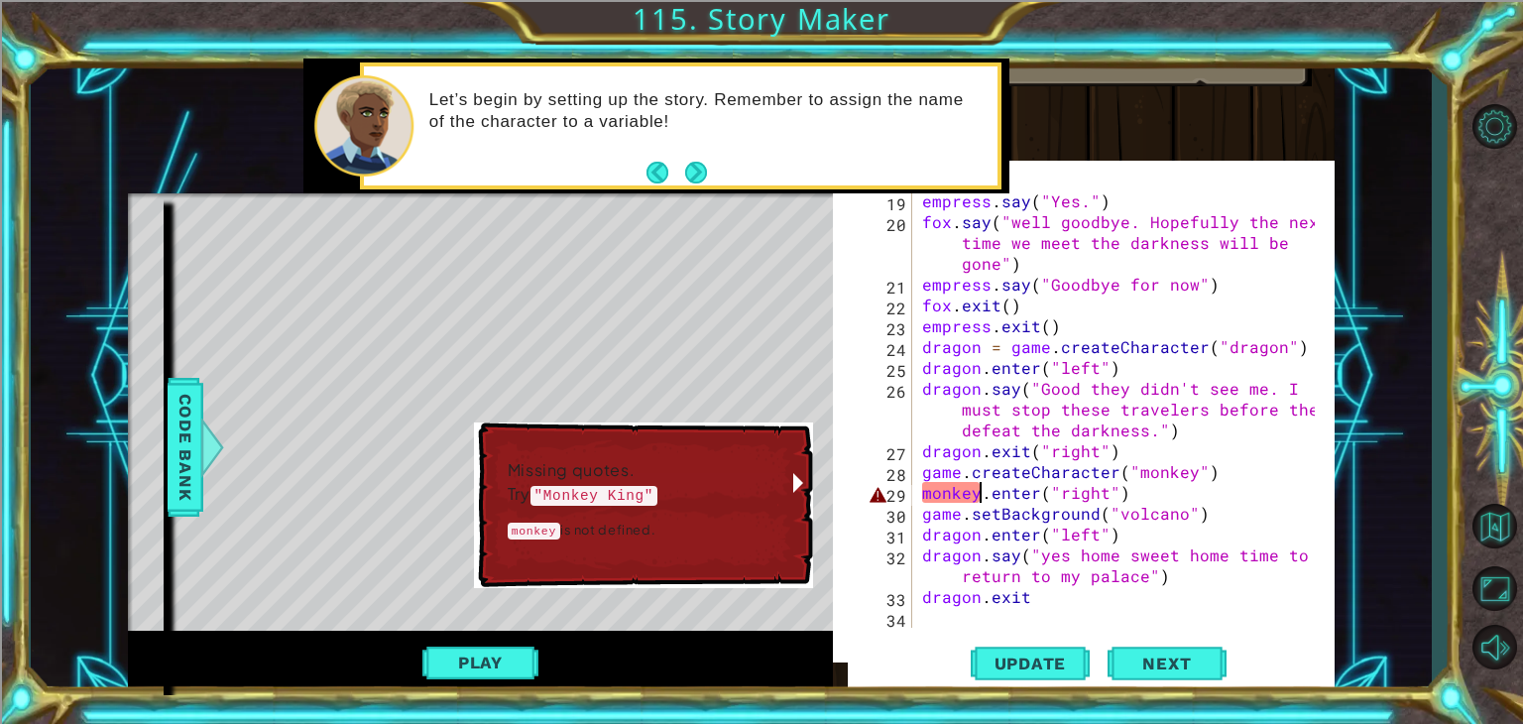
click at [979, 497] on div "empress . say ( "Yes." ) fox . say ( "well goodbye. Hopefully the next time we …" at bounding box center [1121, 429] width 407 height 479
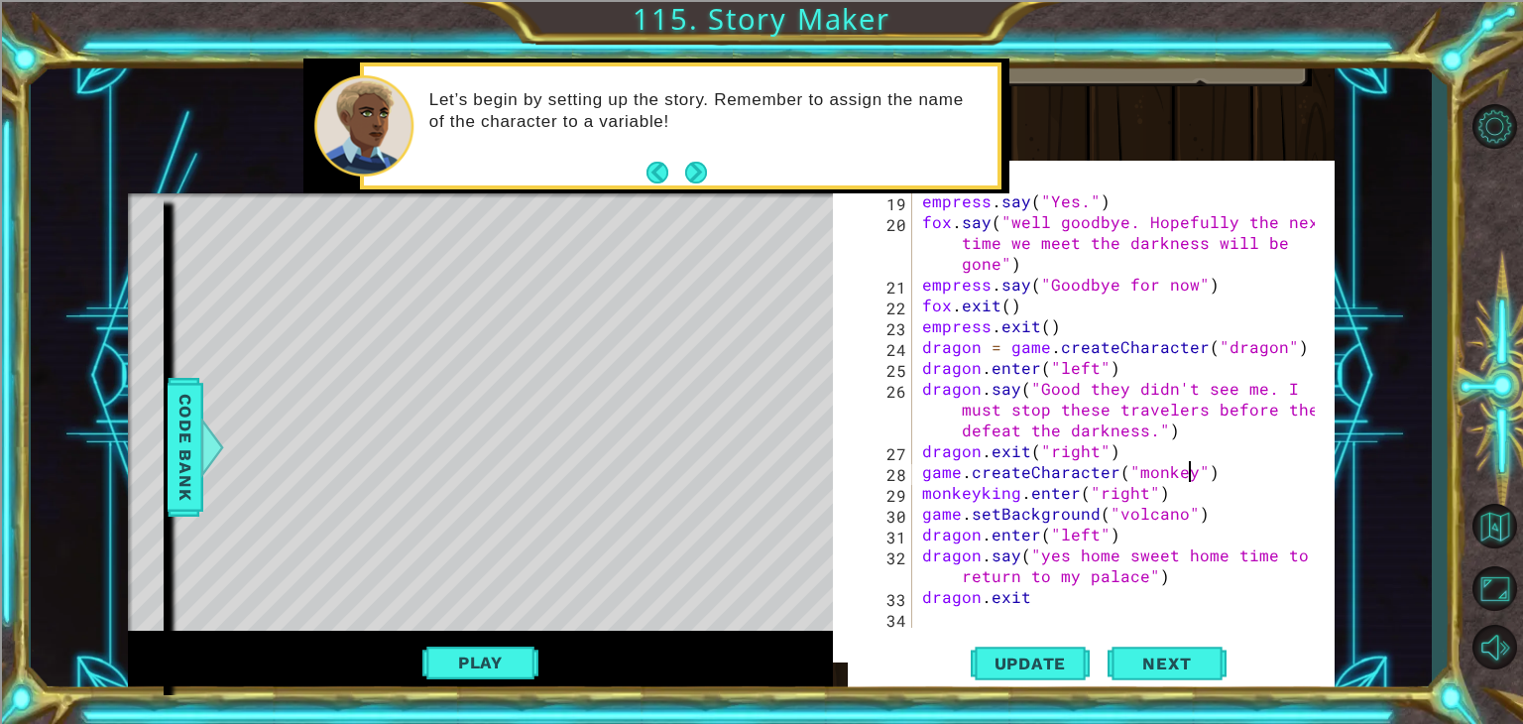
click at [1191, 473] on div "empress . say ( "Yes." ) fox . say ( "well goodbye. Hopefully the next time we …" at bounding box center [1121, 429] width 407 height 479
click at [1067, 660] on span "Update" at bounding box center [1031, 663] width 112 height 20
click at [522, 653] on button "Play" at bounding box center [480, 663] width 116 height 38
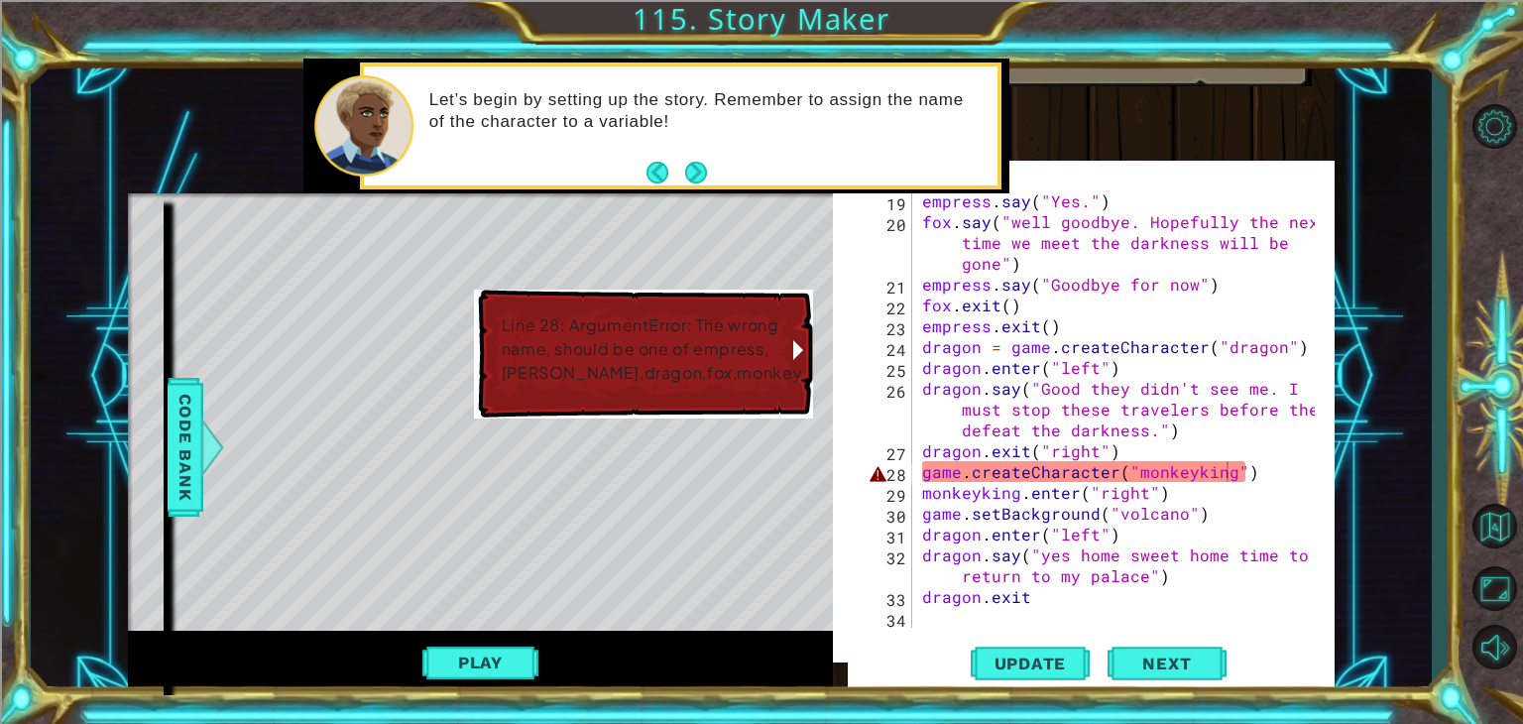
click at [1186, 473] on div "empress . say ( "Yes." ) fox . say ( "well goodbye. Hopefully the next time we …" at bounding box center [1121, 429] width 407 height 479
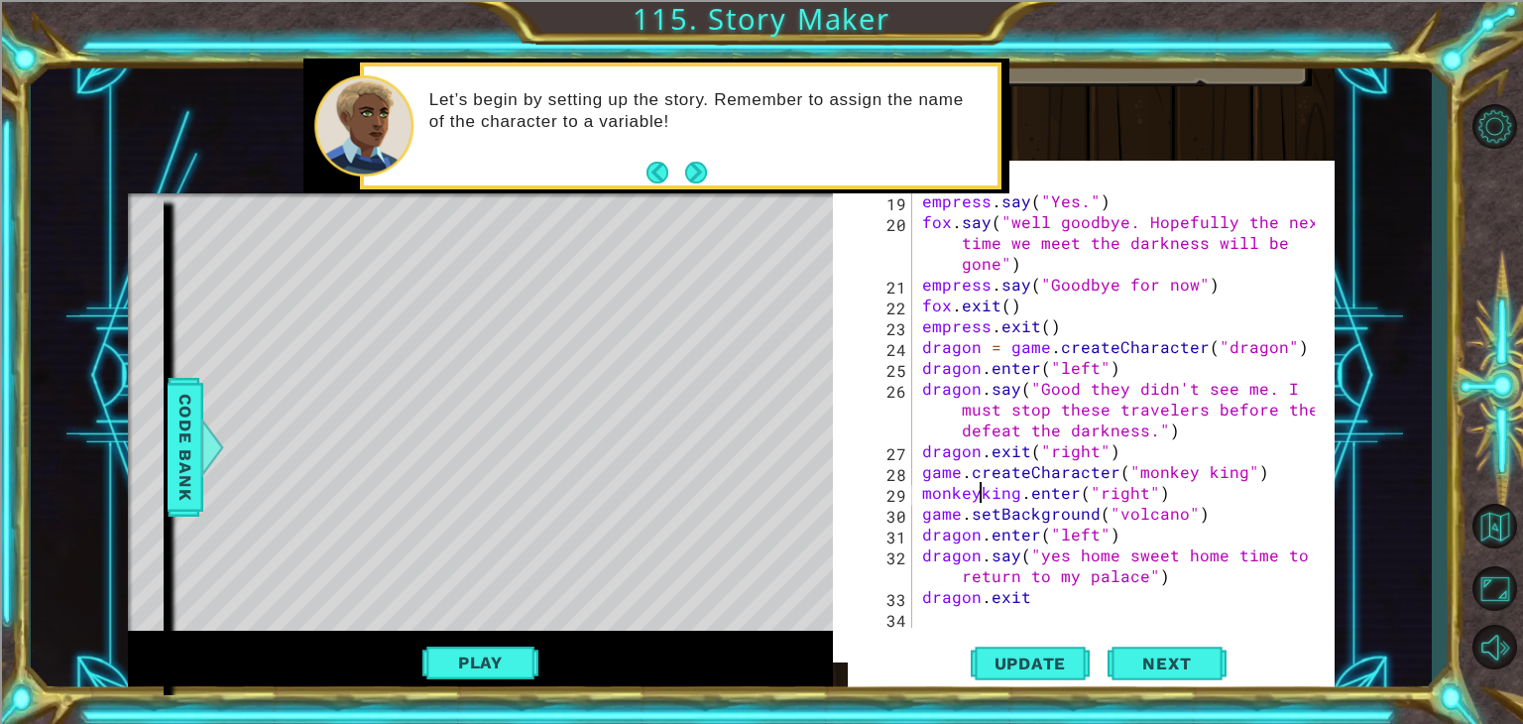
click at [979, 501] on div "empress . say ( "Yes." ) fox . say ( "well goodbye. Hopefully the next time we …" at bounding box center [1121, 429] width 407 height 479
click at [1005, 636] on button "Update" at bounding box center [1030, 662] width 119 height 63
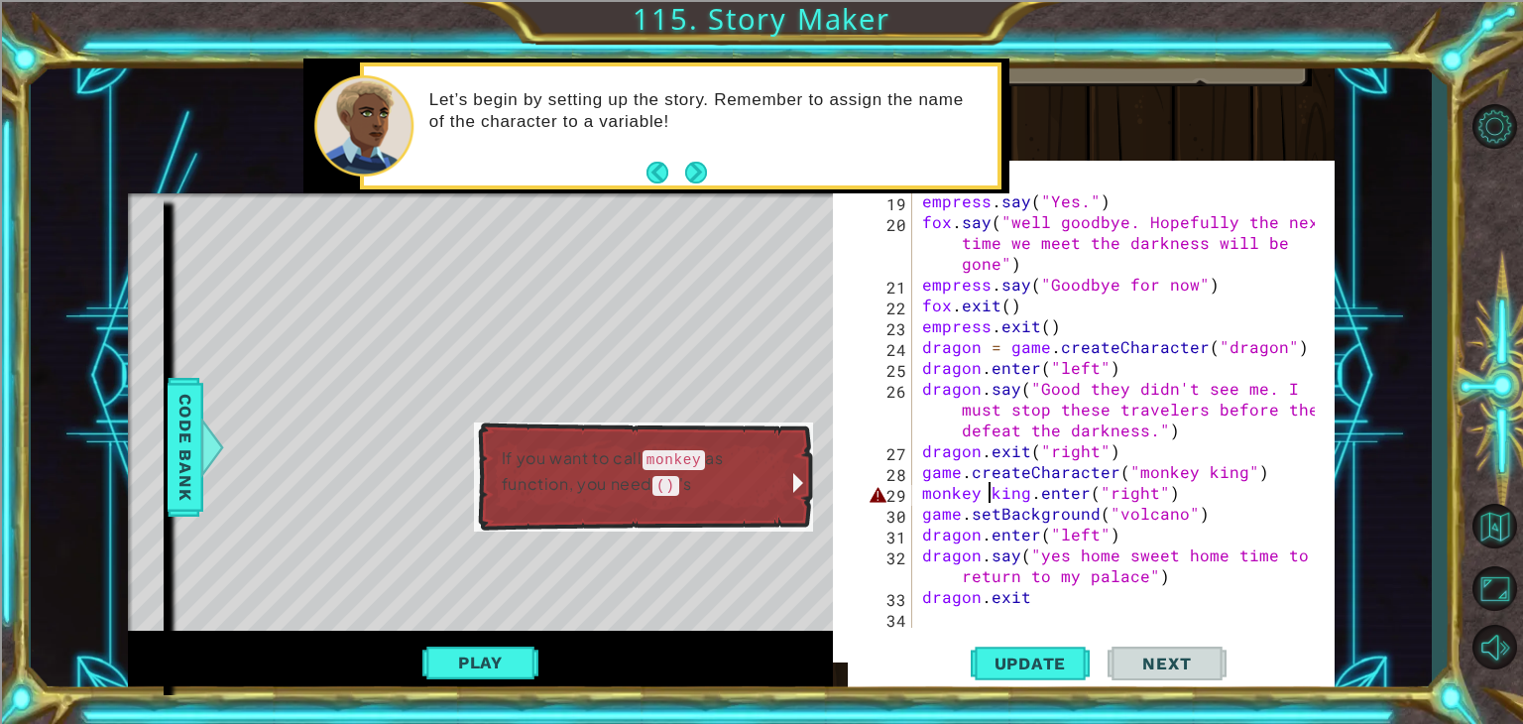
scroll to position [20, 0]
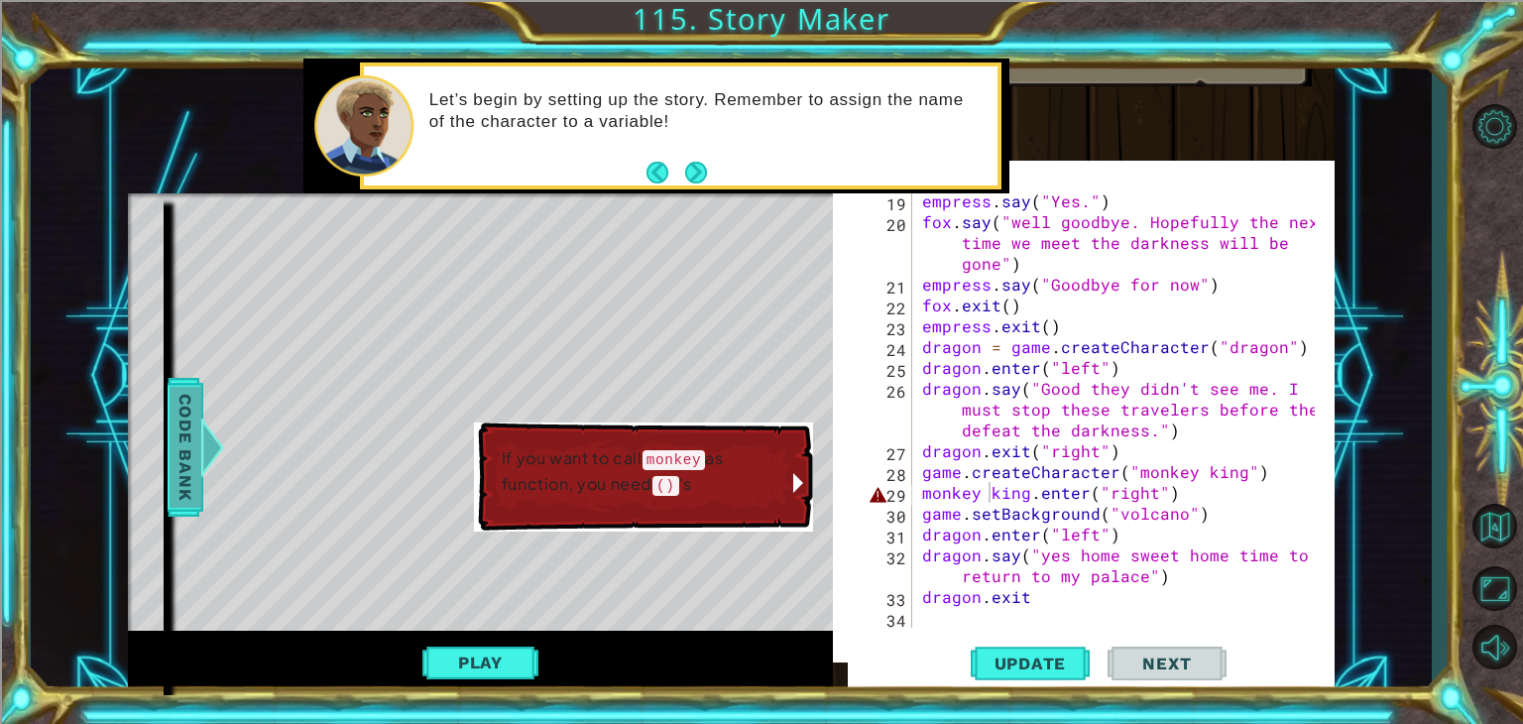
click at [173, 457] on span "Code Bank" at bounding box center [186, 447] width 32 height 121
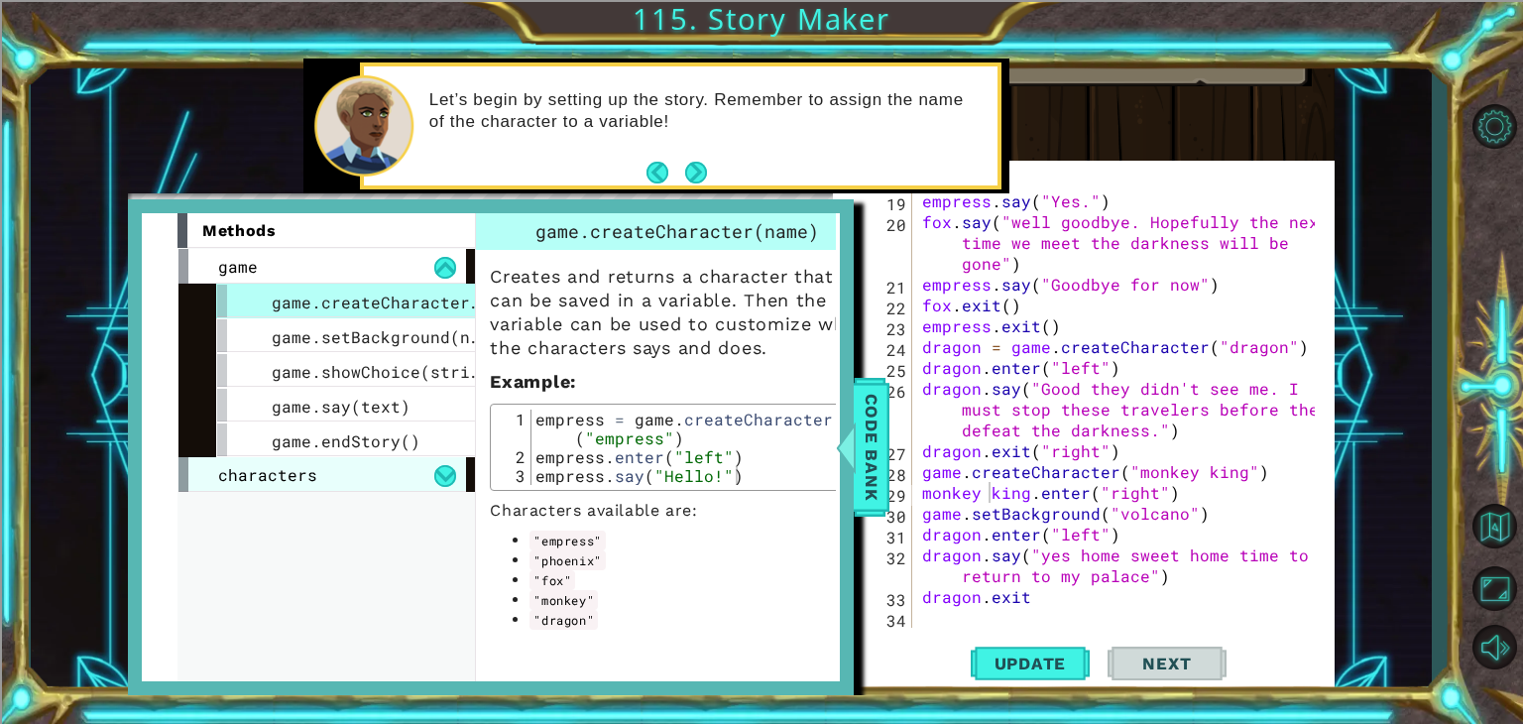
click at [334, 457] on div "characters" at bounding box center [322, 474] width 288 height 35
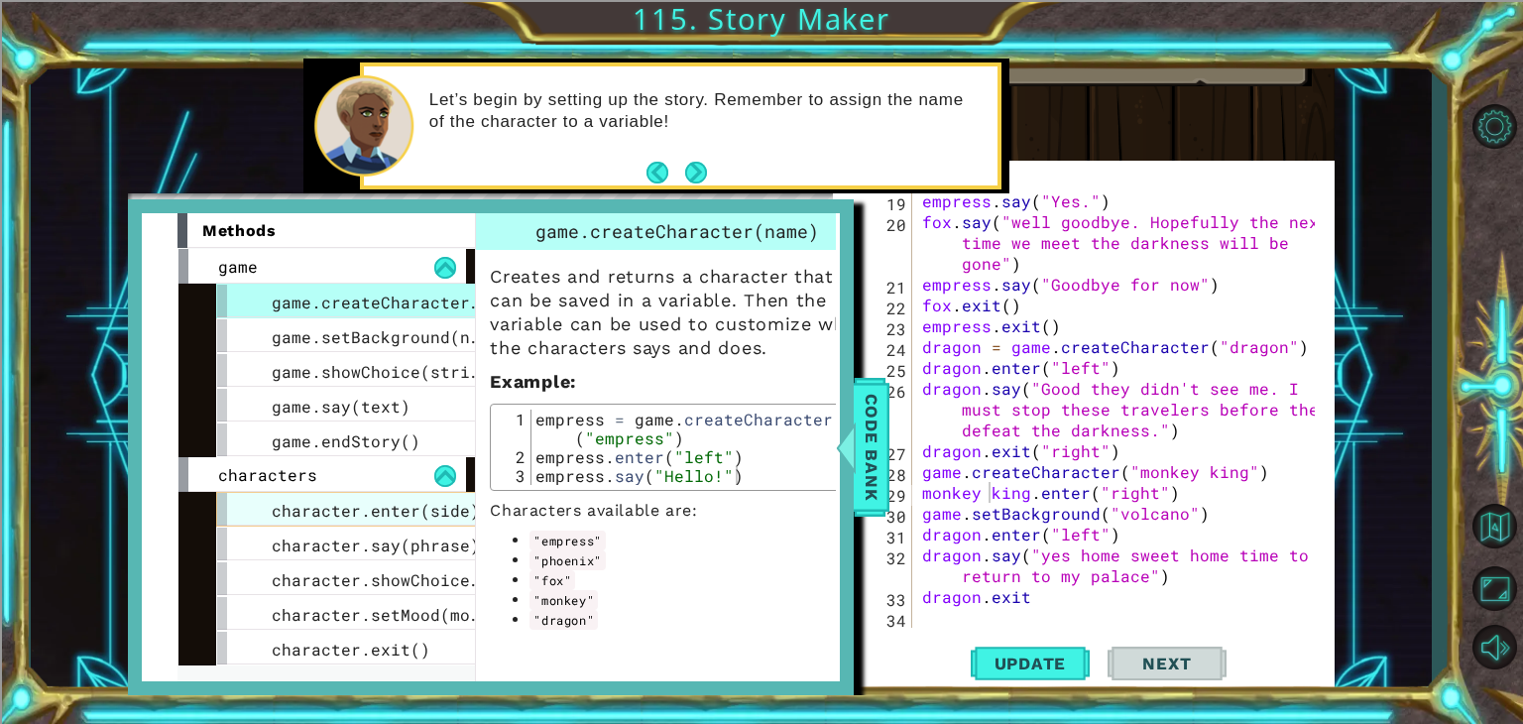
click at [367, 510] on span "character.enter(side)" at bounding box center [376, 510] width 208 height 21
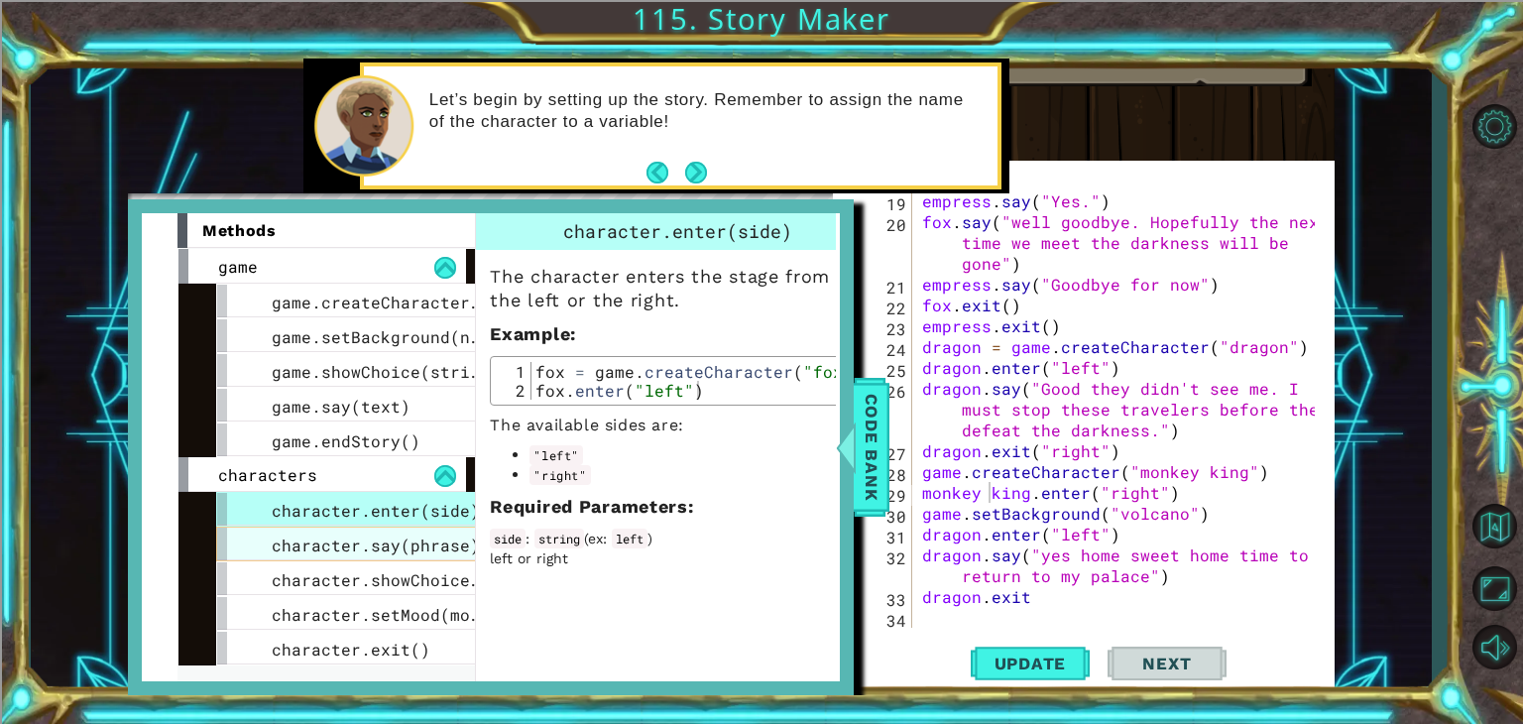
click at [379, 546] on span "character.say(phrase)" at bounding box center [376, 544] width 208 height 21
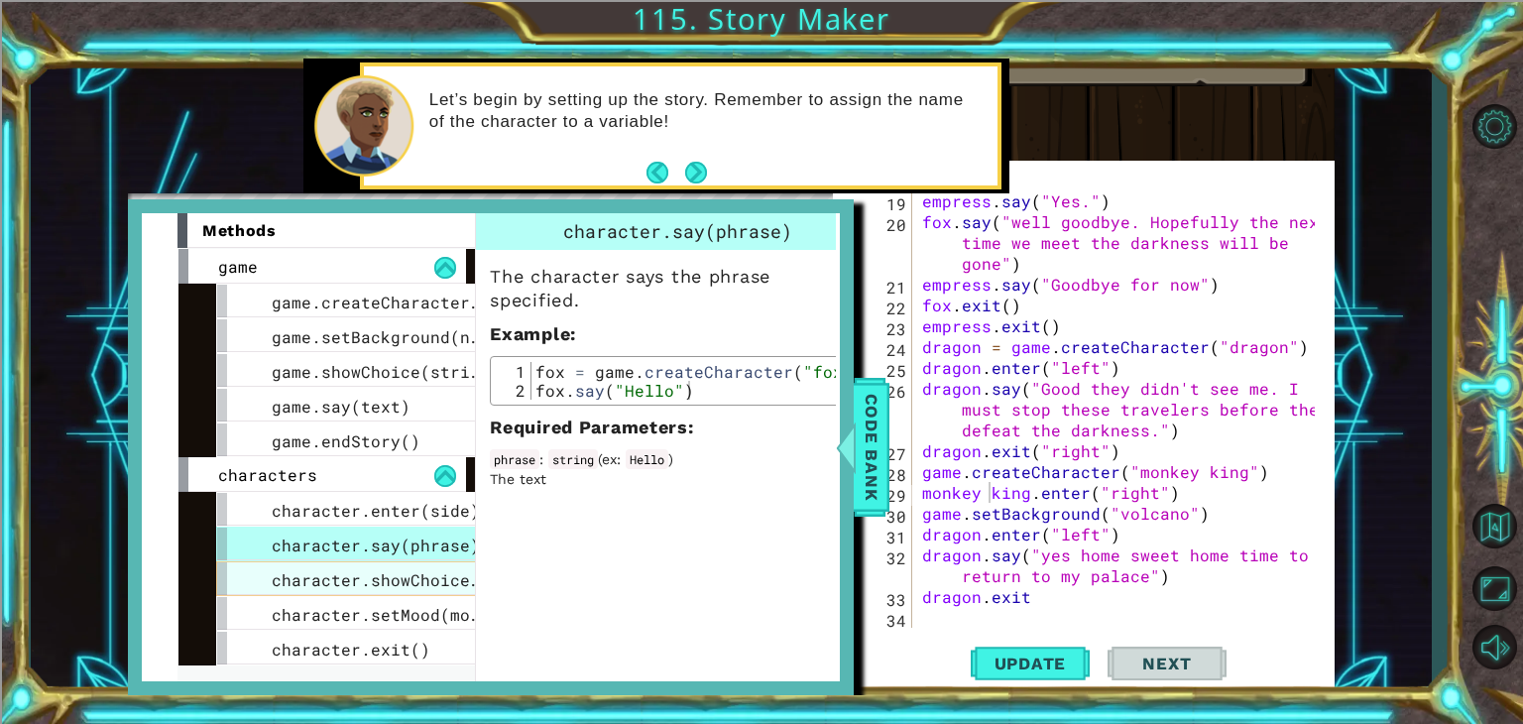
click at [387, 572] on span "character.showChoice(string1, string2)" at bounding box center [460, 579] width 377 height 21
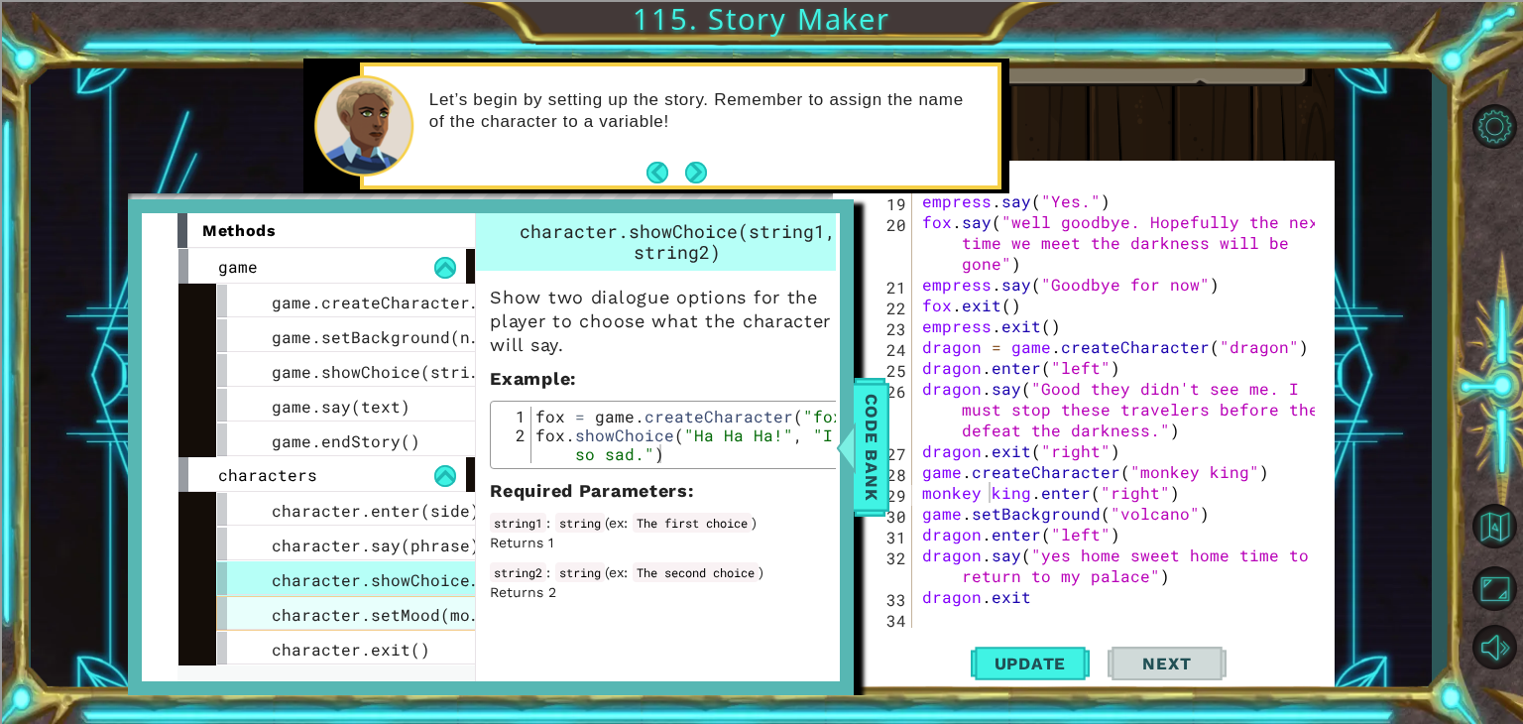
click at [397, 624] on div "character.setMood(mood)" at bounding box center [364, 613] width 297 height 35
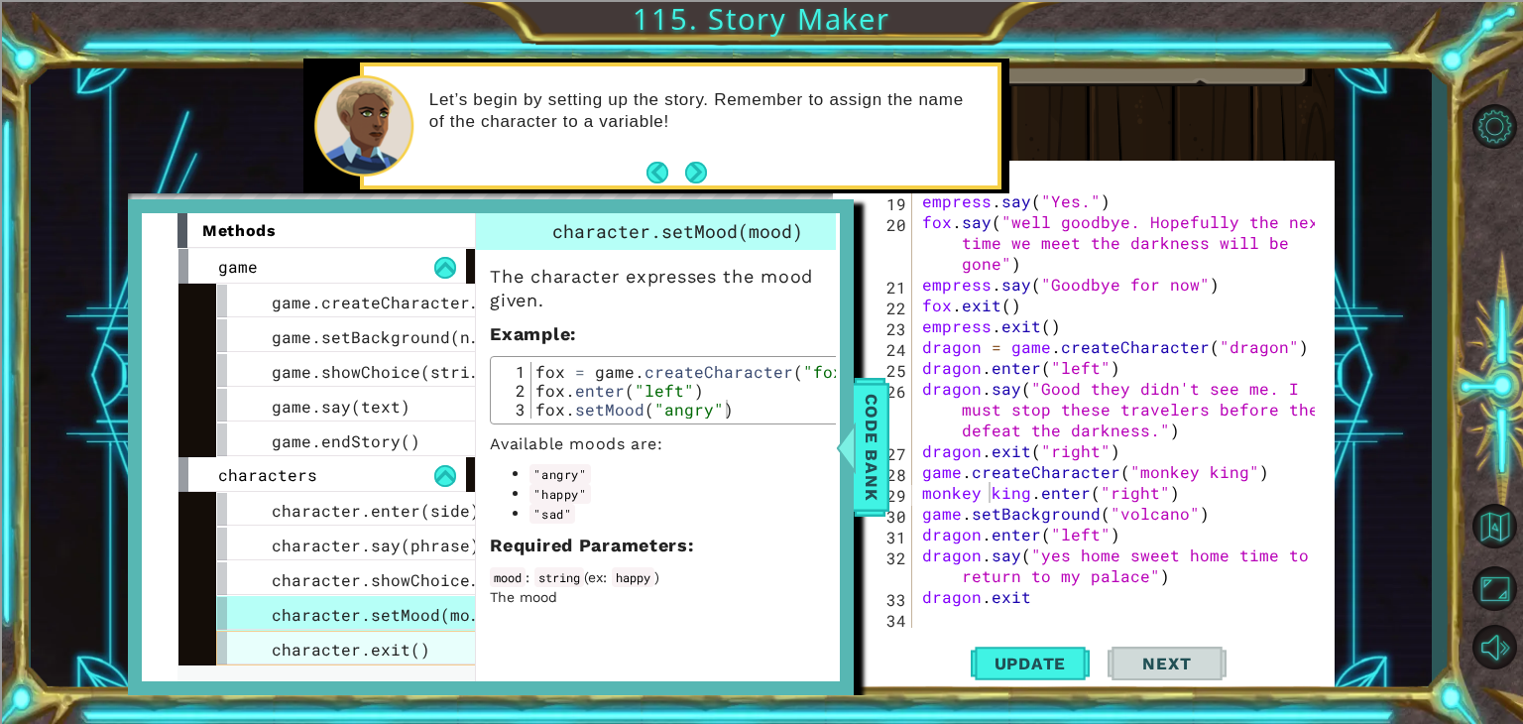
click at [420, 655] on span "character.exit()" at bounding box center [351, 649] width 159 height 21
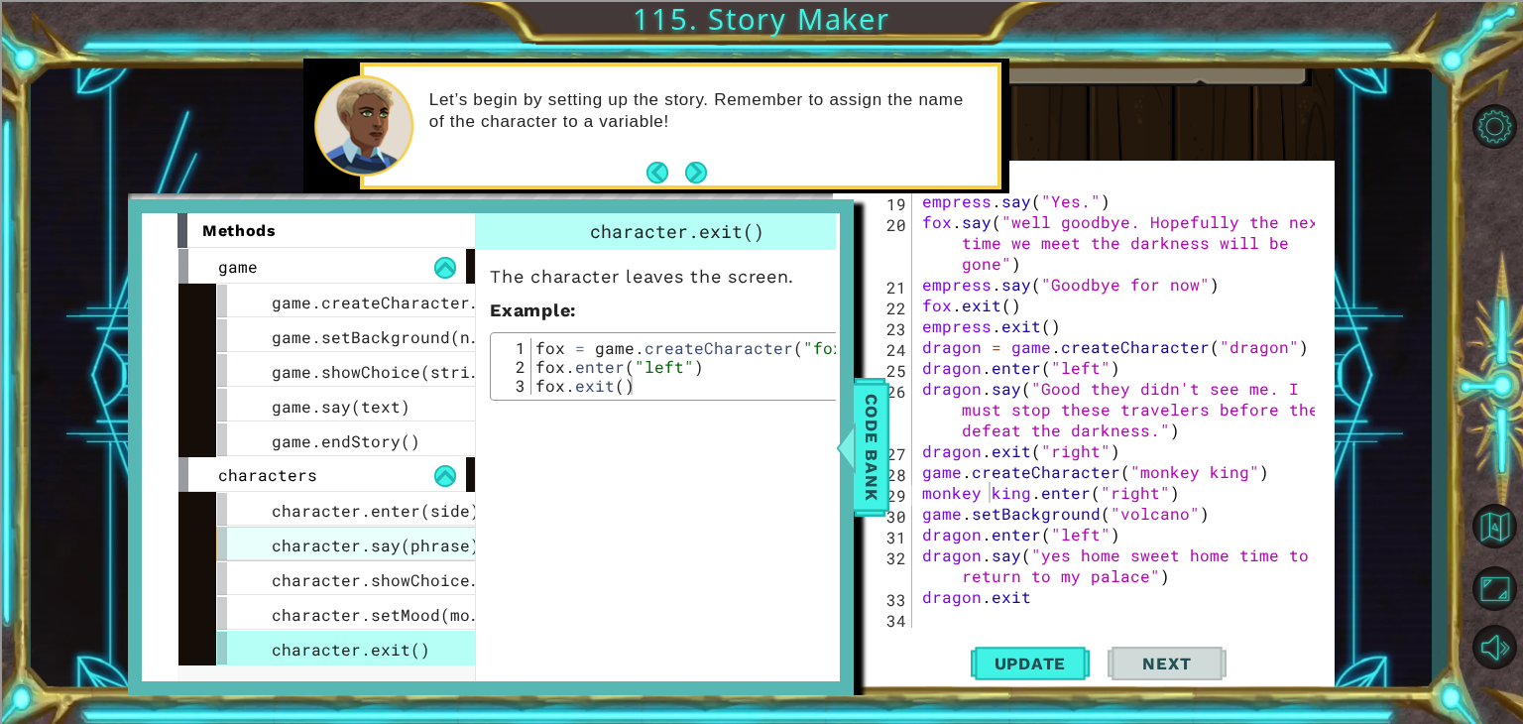
click at [409, 536] on span "character.say(phrase)" at bounding box center [376, 544] width 208 height 21
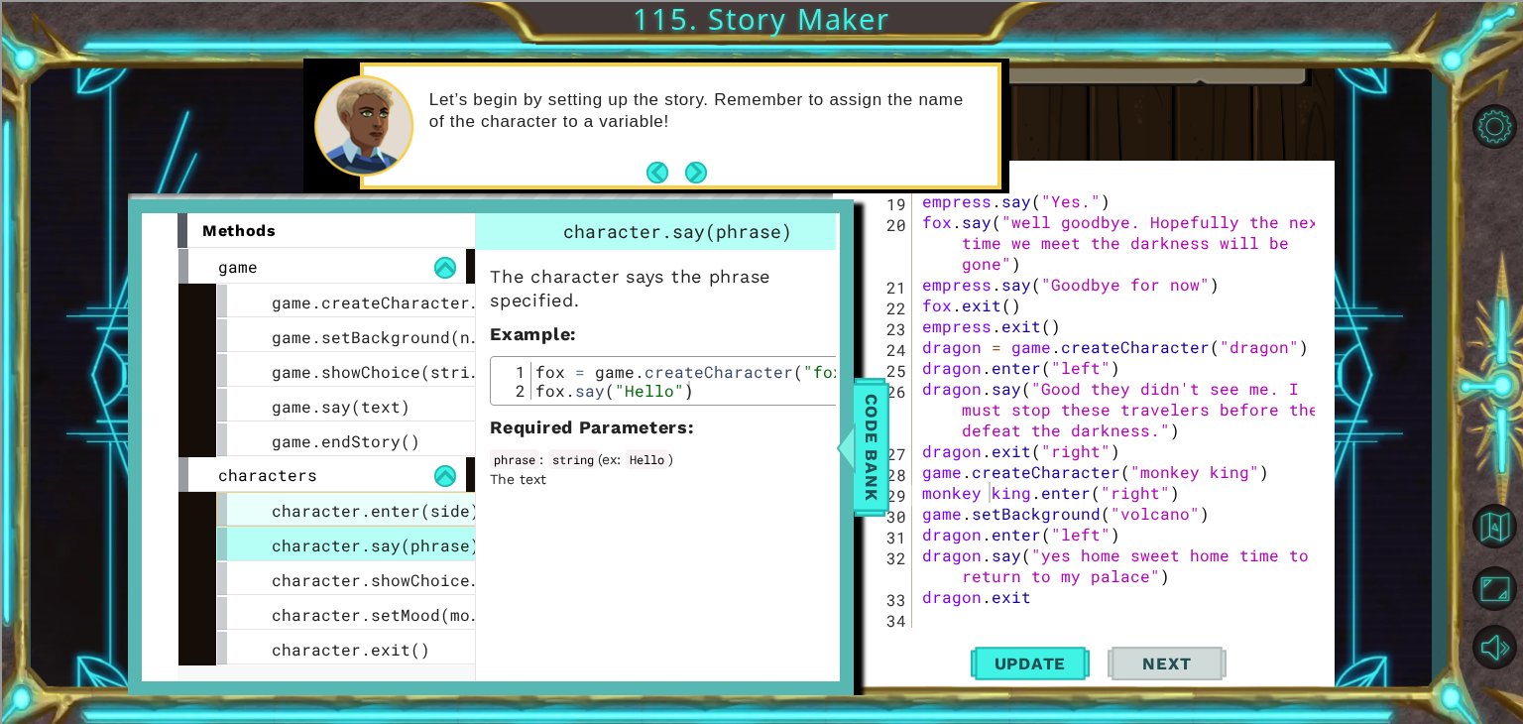
click at [398, 511] on span "character.enter(side)" at bounding box center [376, 510] width 208 height 21
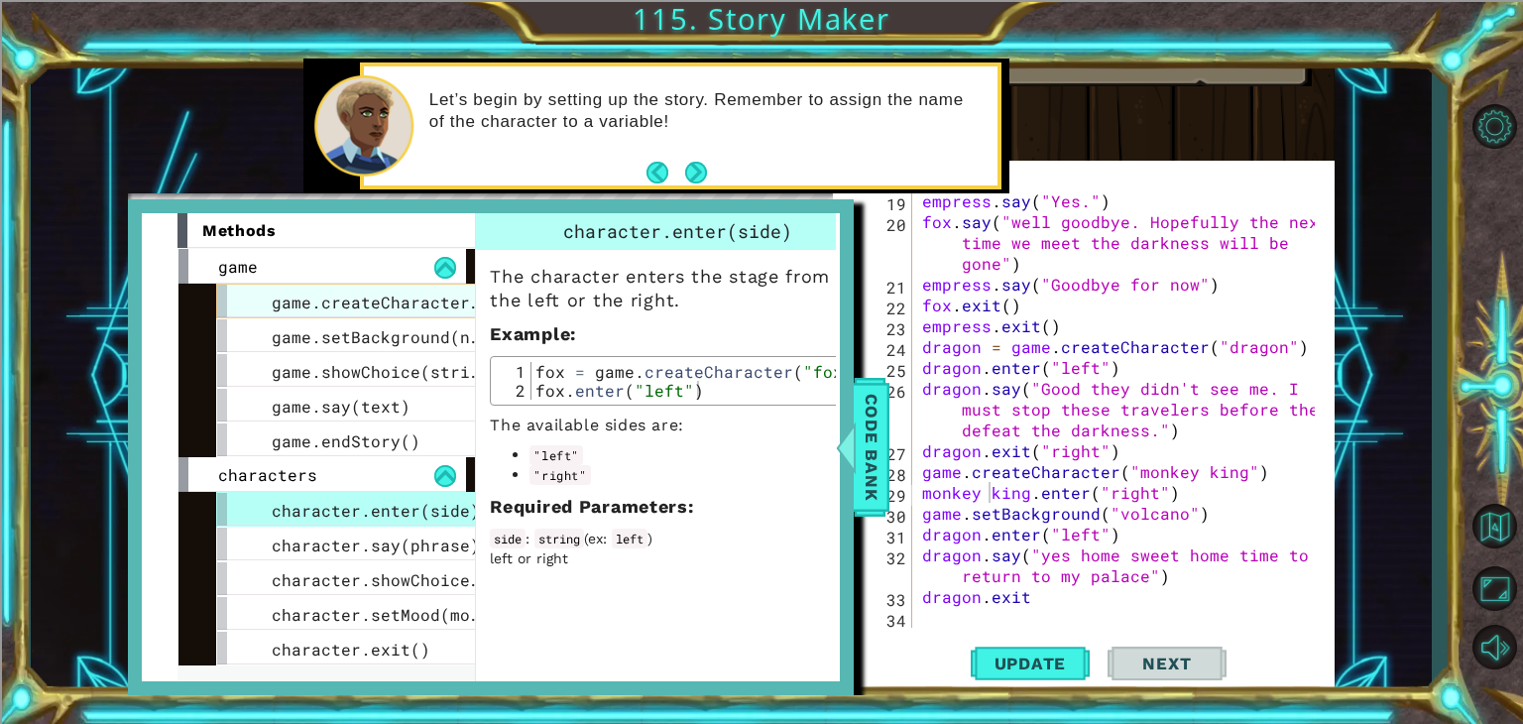
click at [336, 311] on div "game.createCharacter(name)" at bounding box center [364, 301] width 297 height 35
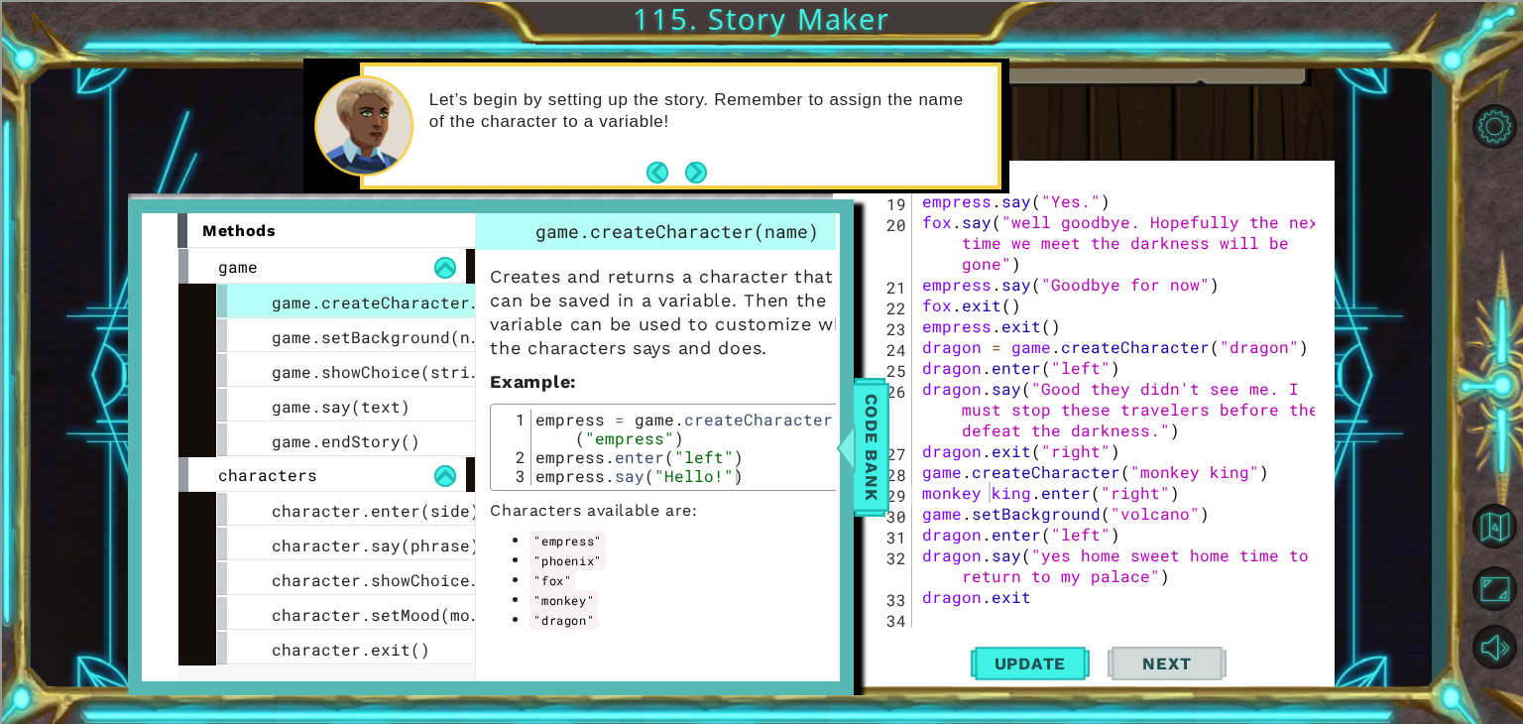
click at [548, 607] on code ""monkey"" at bounding box center [564, 600] width 68 height 20
click at [1238, 472] on div "empress . say ( "Yes." ) fox . say ( "well goodbye. Hopefully the next time we …" at bounding box center [1121, 429] width 407 height 479
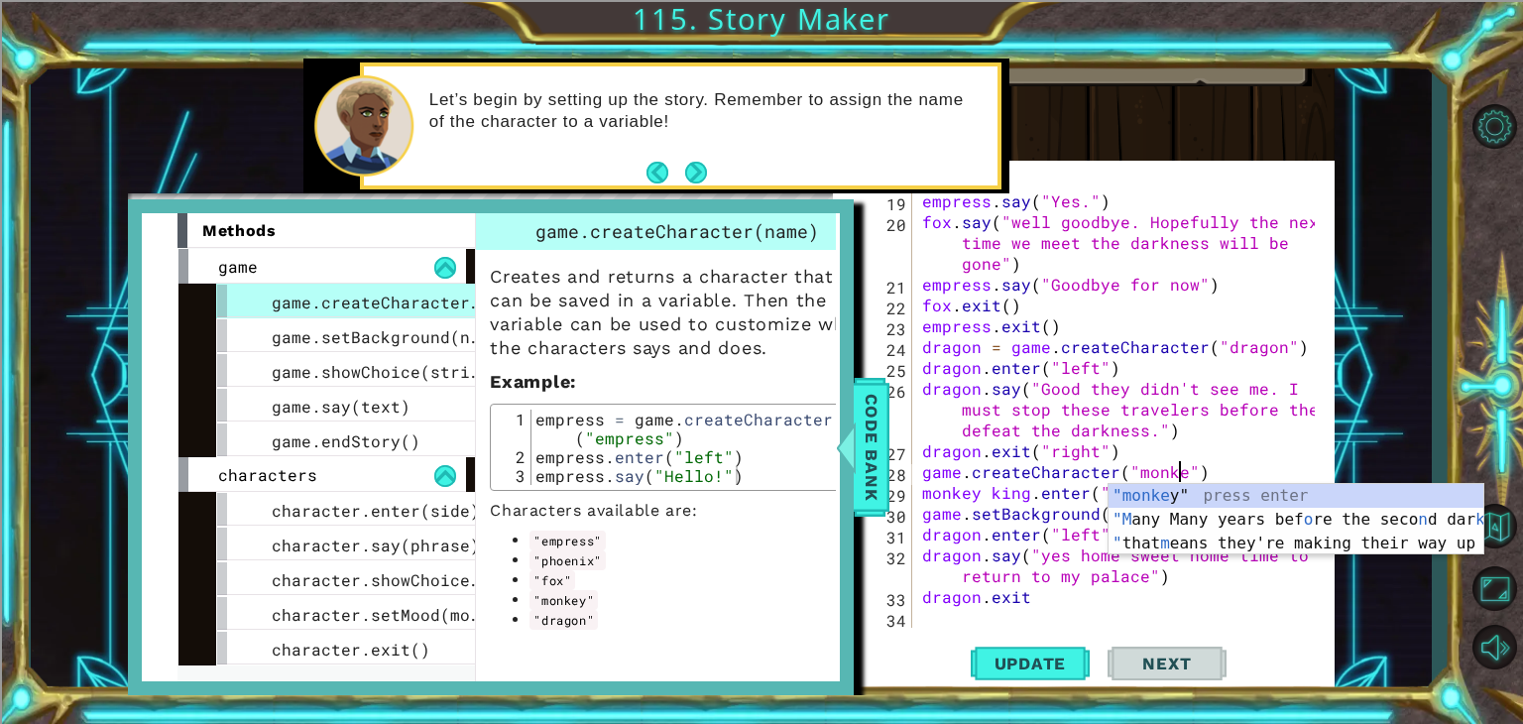
scroll to position [0, 16]
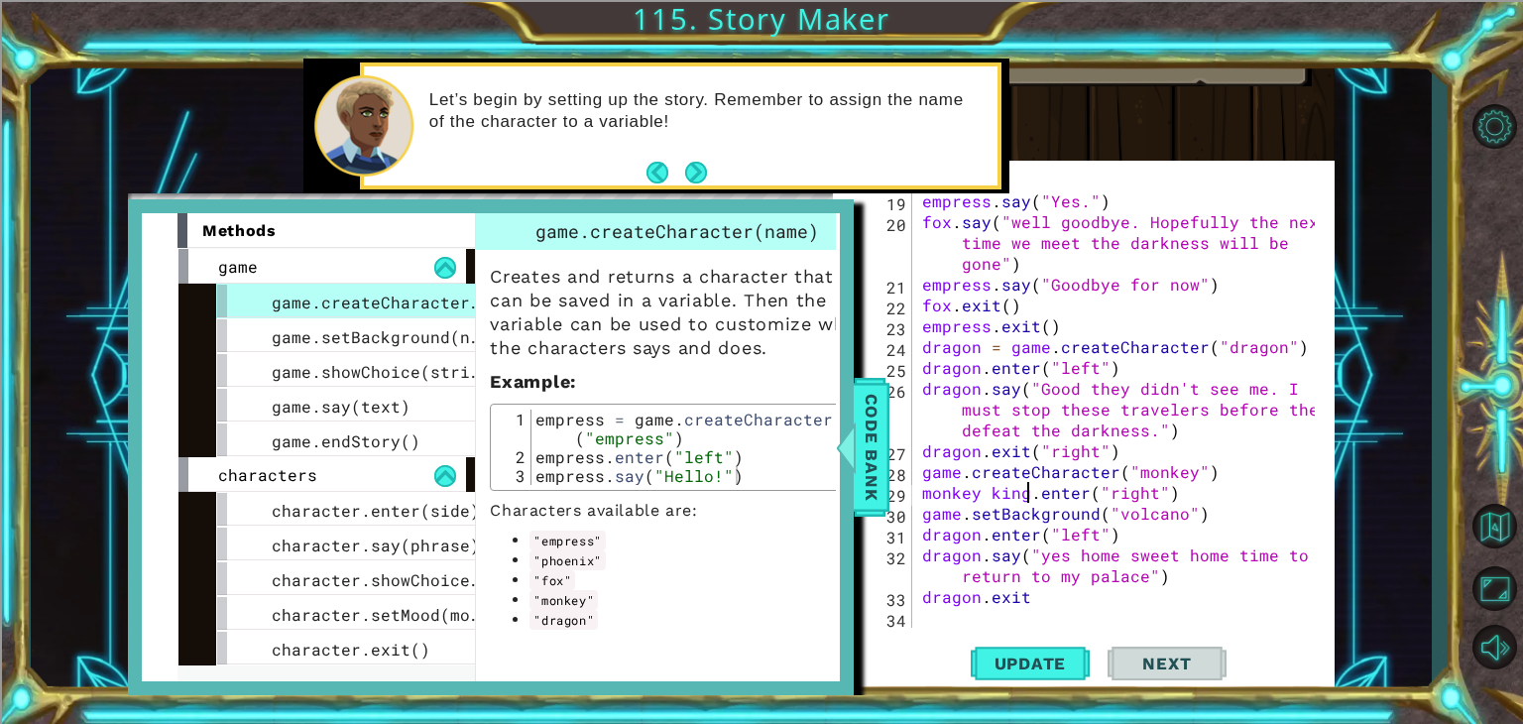
click at [1026, 490] on div "empress . say ( "Yes." ) fox . say ( "well goodbye. Hopefully the next time we …" at bounding box center [1121, 429] width 407 height 479
click at [992, 678] on button "Update" at bounding box center [1030, 662] width 119 height 63
click at [891, 513] on div "30" at bounding box center [890, 516] width 46 height 21
click at [881, 497] on span "Code Bank" at bounding box center [872, 447] width 32 height 121
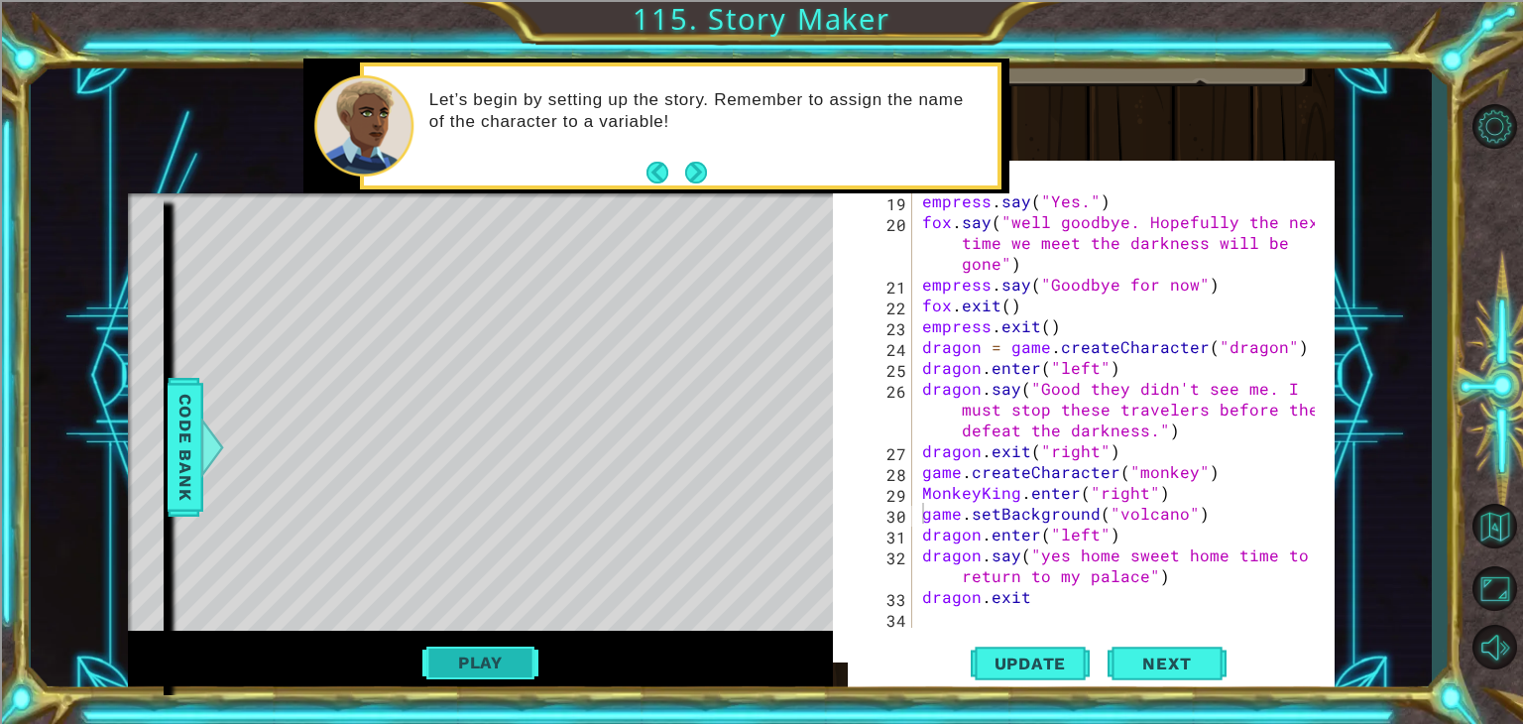
click at [524, 657] on button "Play" at bounding box center [480, 663] width 116 height 38
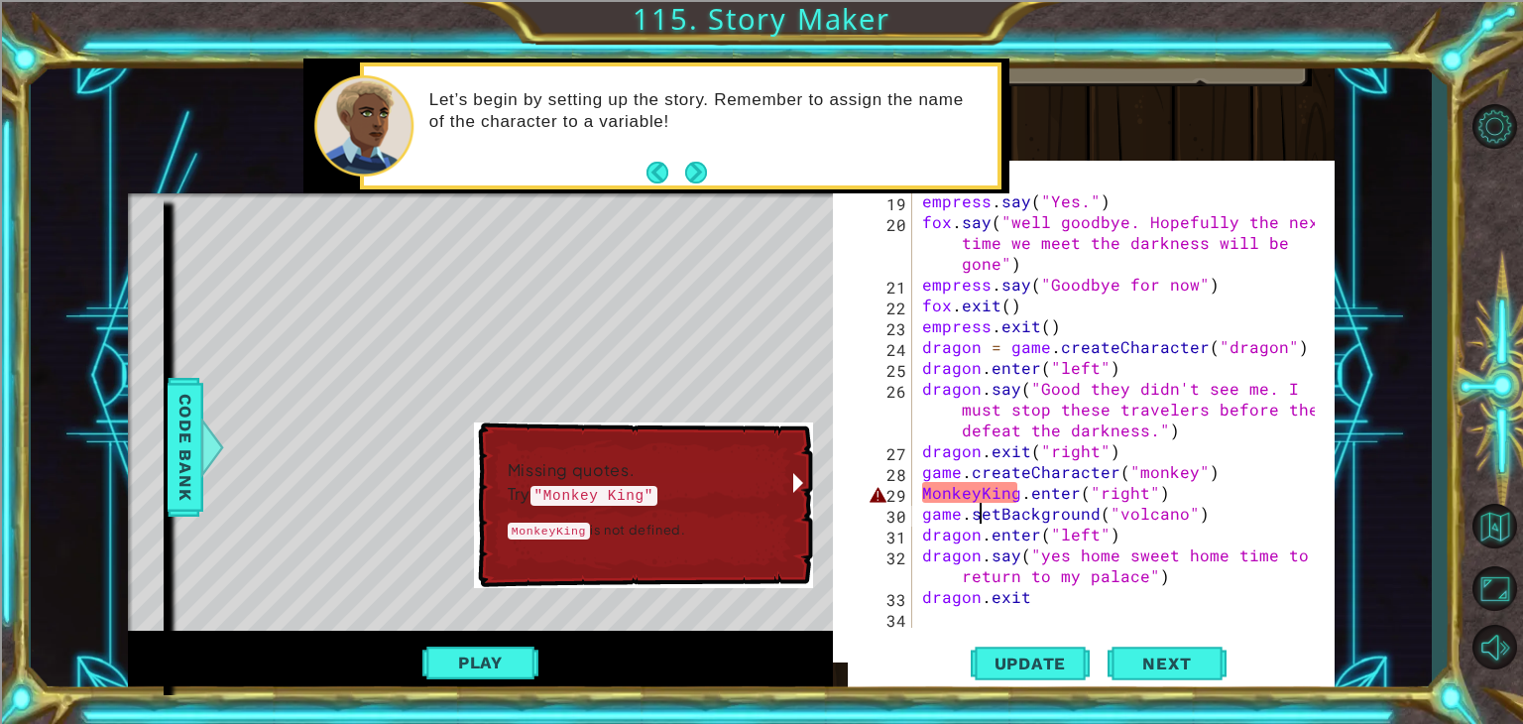
click at [977, 504] on div "empress . say ( "Yes." ) fox . say ( "well goodbye. Hopefully the next time we …" at bounding box center [1121, 429] width 407 height 479
click at [976, 489] on div "empress . say ( "Yes." ) fox . say ( "well goodbye. Hopefully the next time we …" at bounding box center [1121, 429] width 407 height 479
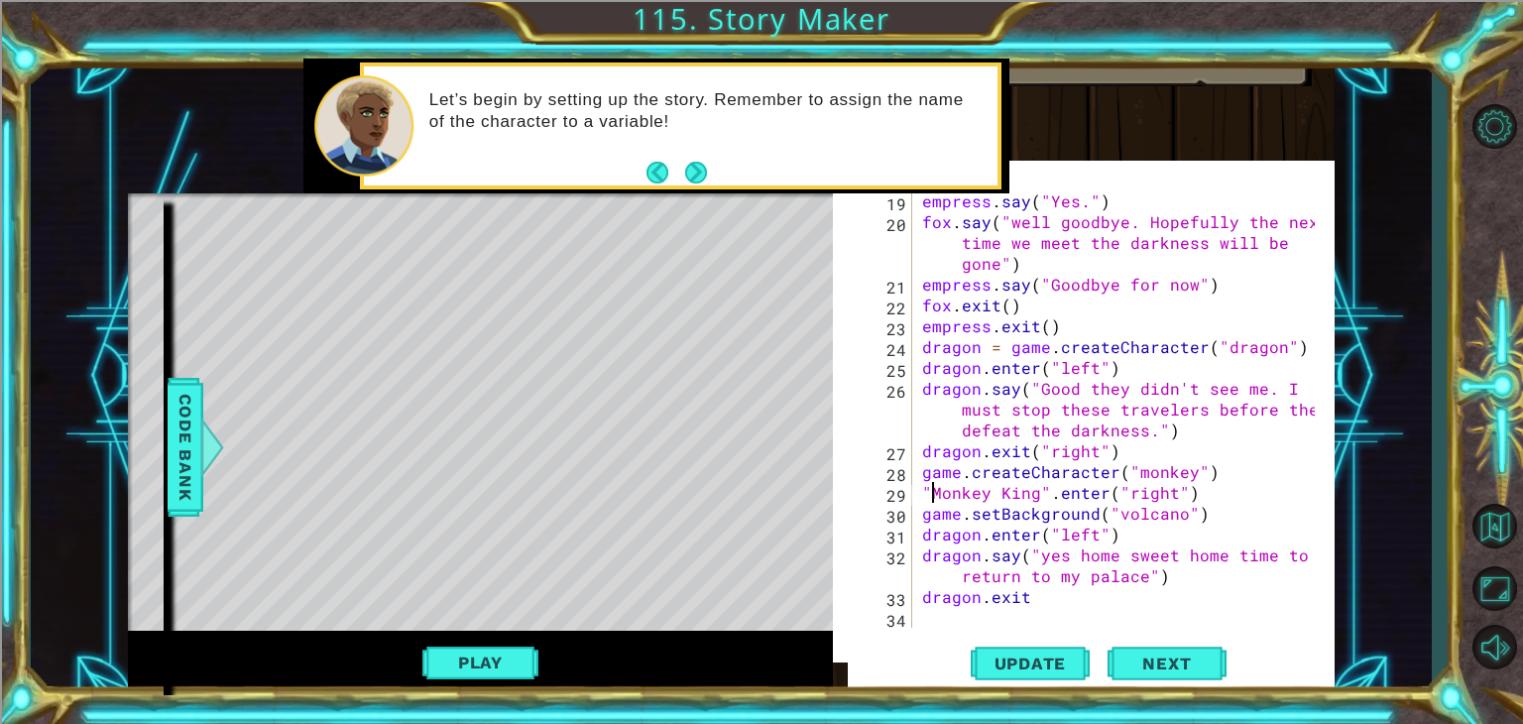
scroll to position [0, 0]
click at [1009, 649] on button "Update" at bounding box center [1030, 662] width 119 height 63
click at [513, 654] on button "Play" at bounding box center [480, 663] width 116 height 38
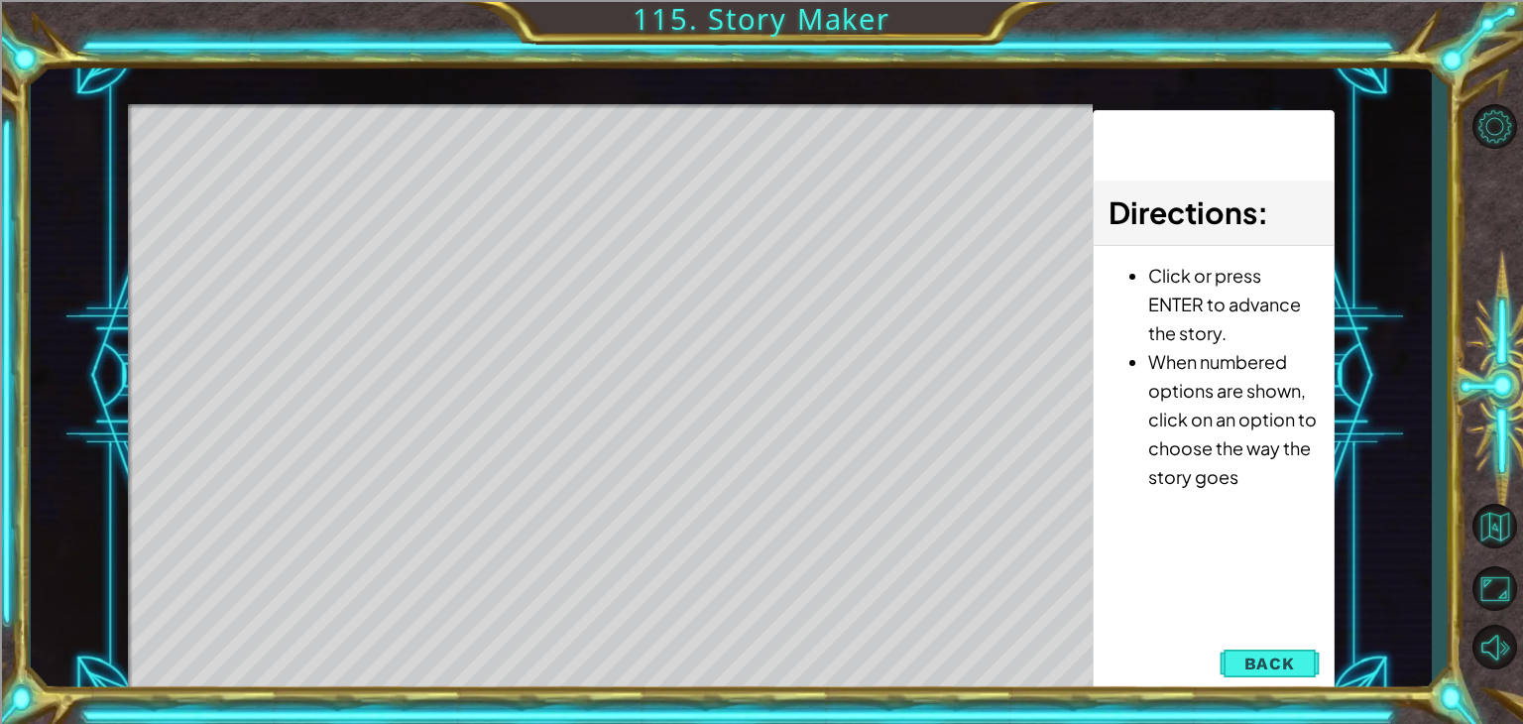
click at [513, 654] on div "Level Map" at bounding box center [586, 396] width 916 height 584
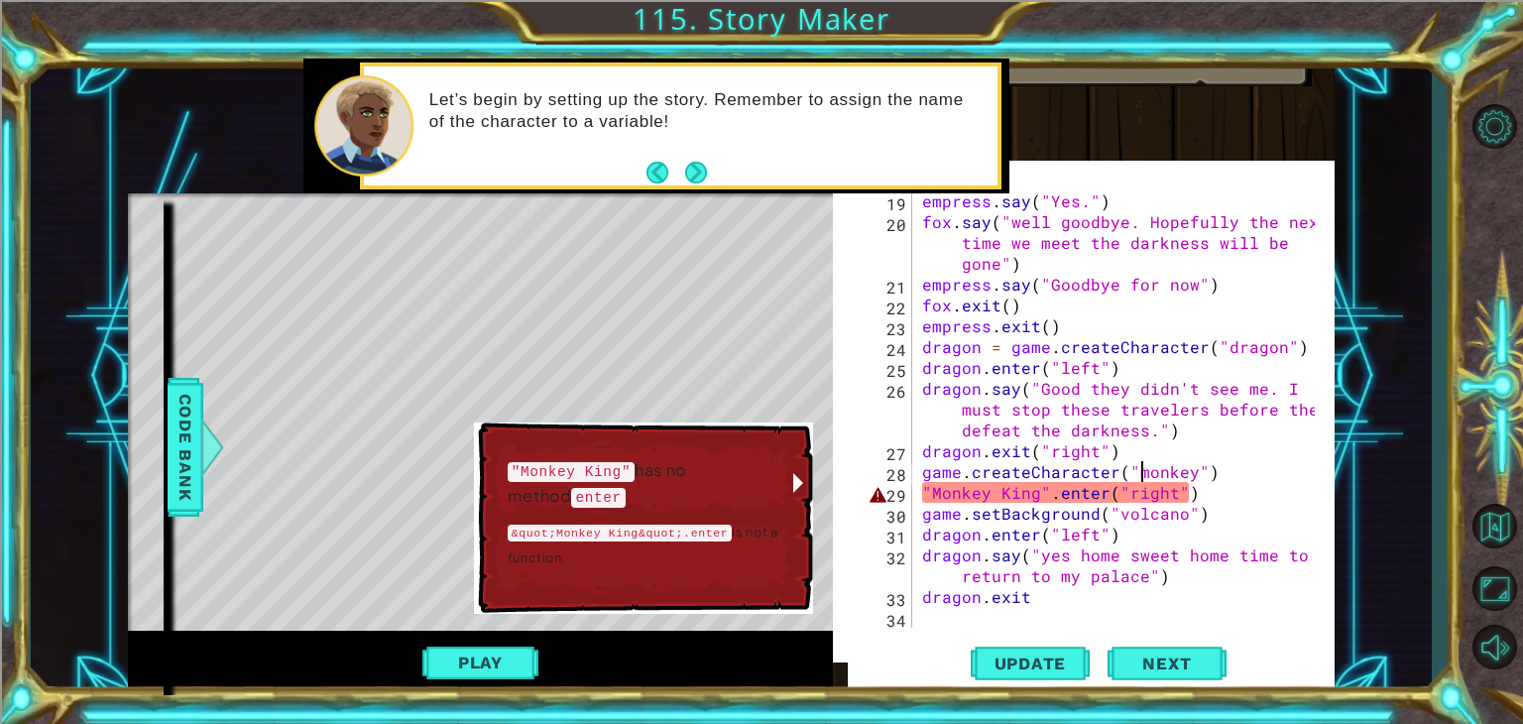
click at [1138, 472] on div "empress . say ( "Yes." ) fox . say ( "well goodbye. Hopefully the next time we …" at bounding box center [1121, 429] width 407 height 479
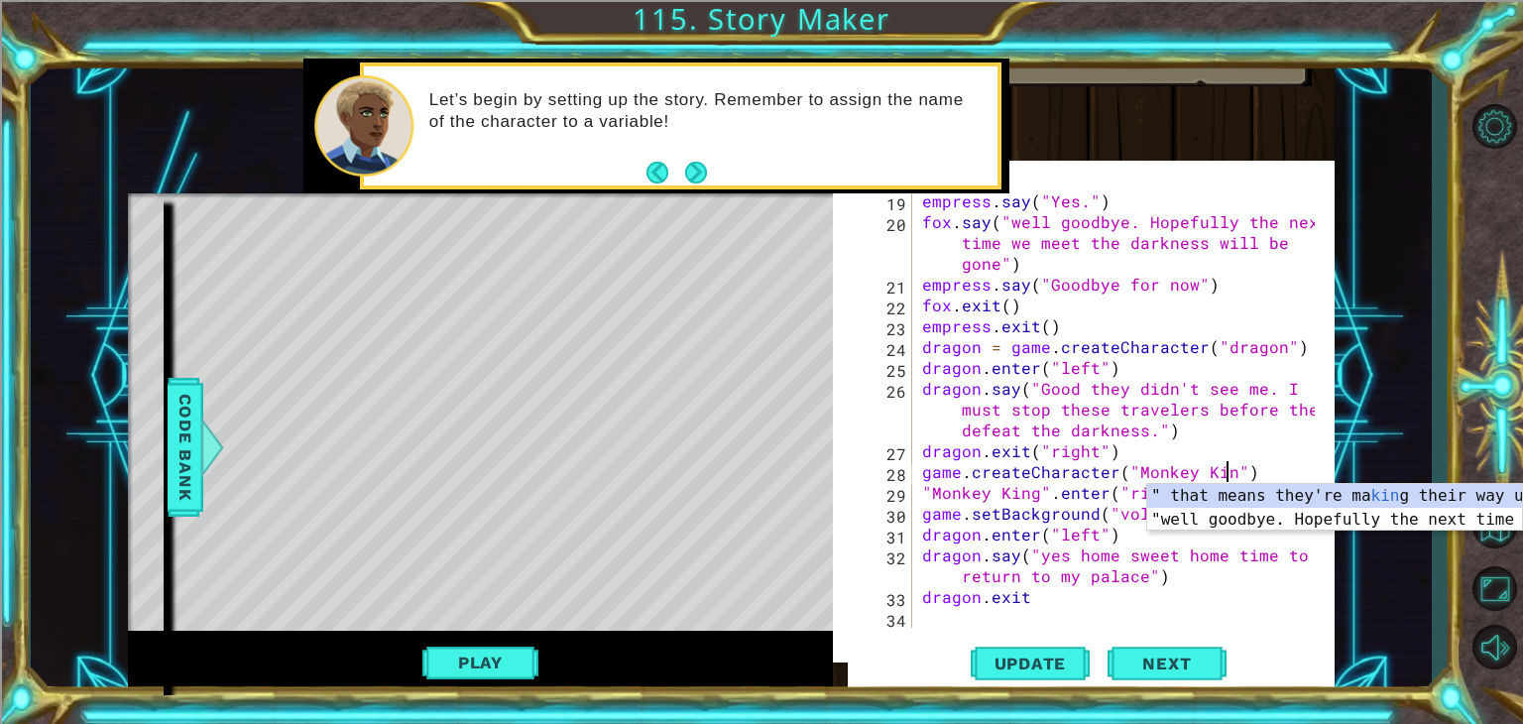
scroll to position [0, 19]
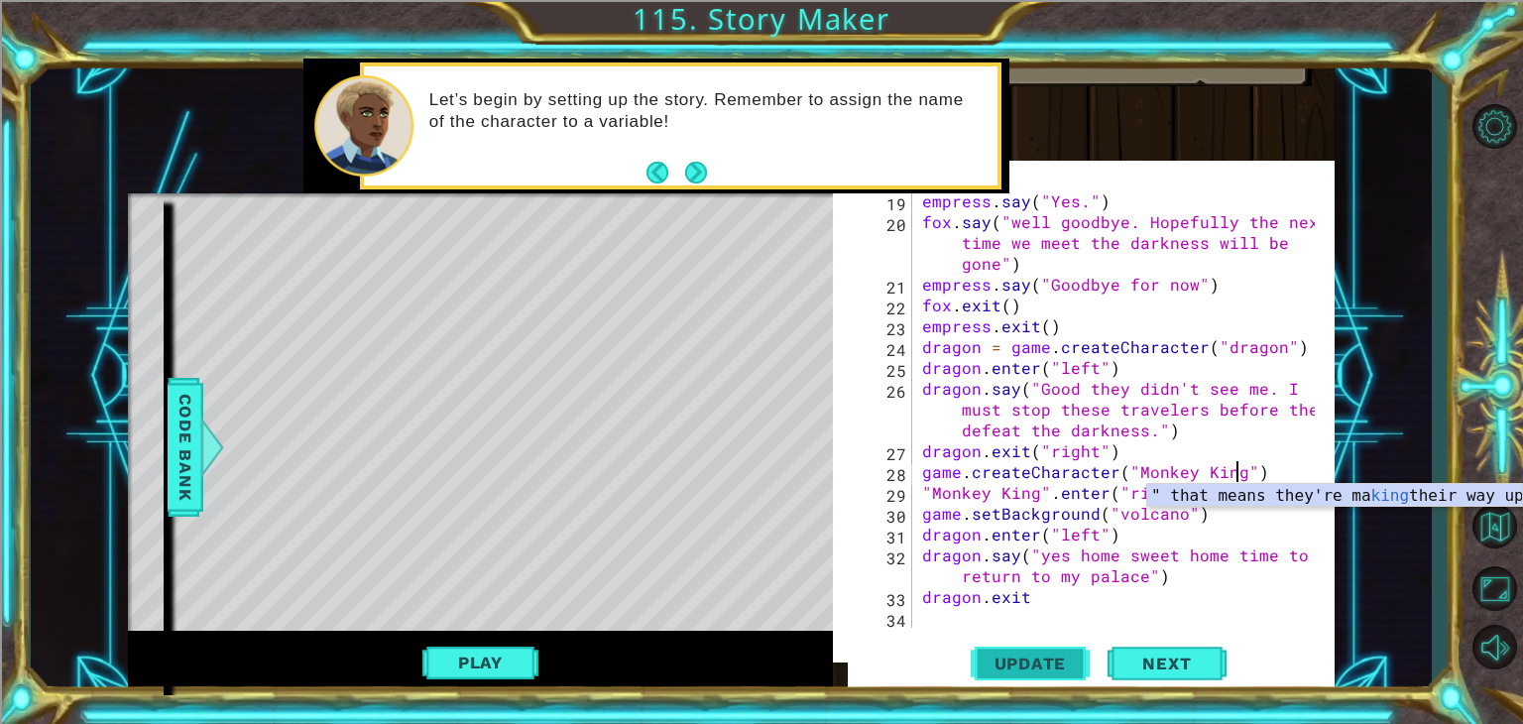
click at [1022, 669] on span "Update" at bounding box center [1031, 663] width 112 height 20
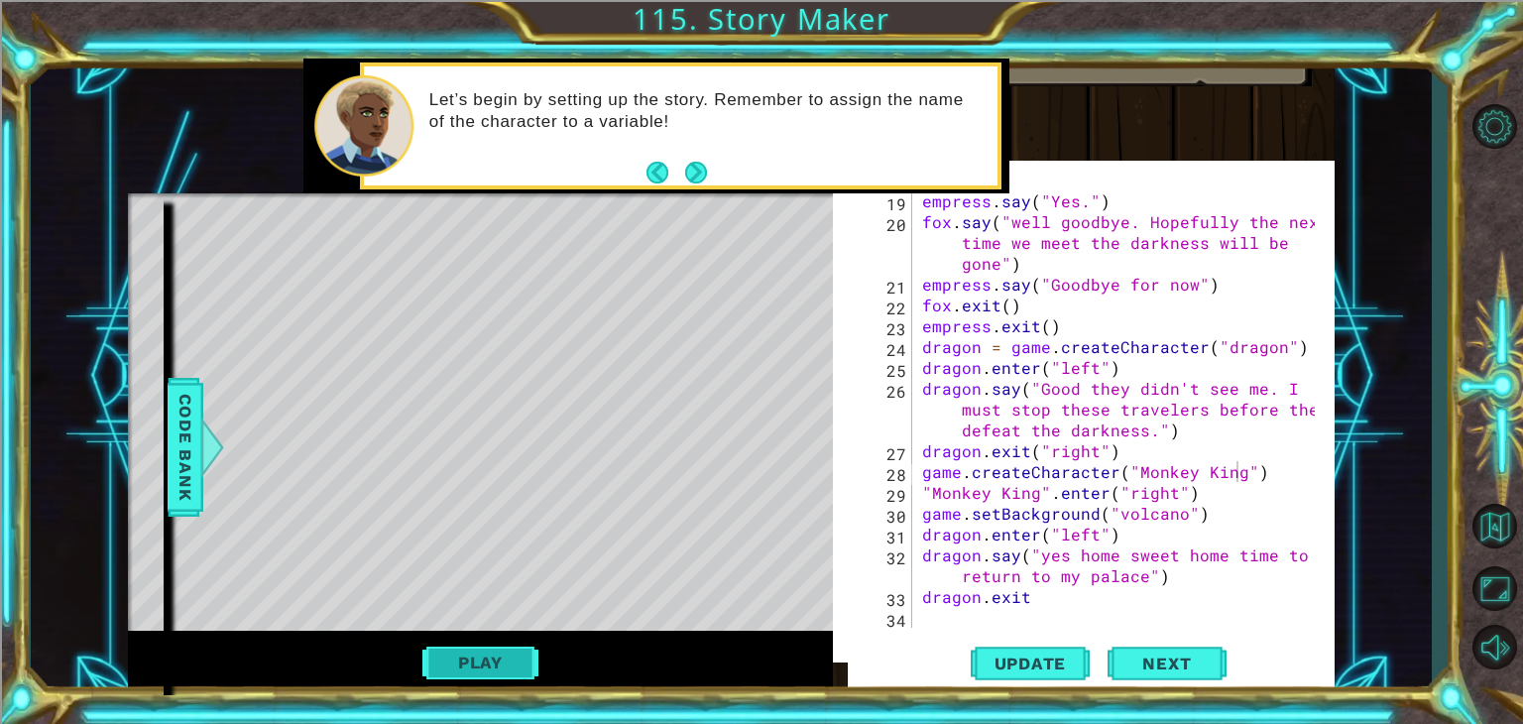
click at [507, 656] on button "Play" at bounding box center [480, 663] width 116 height 38
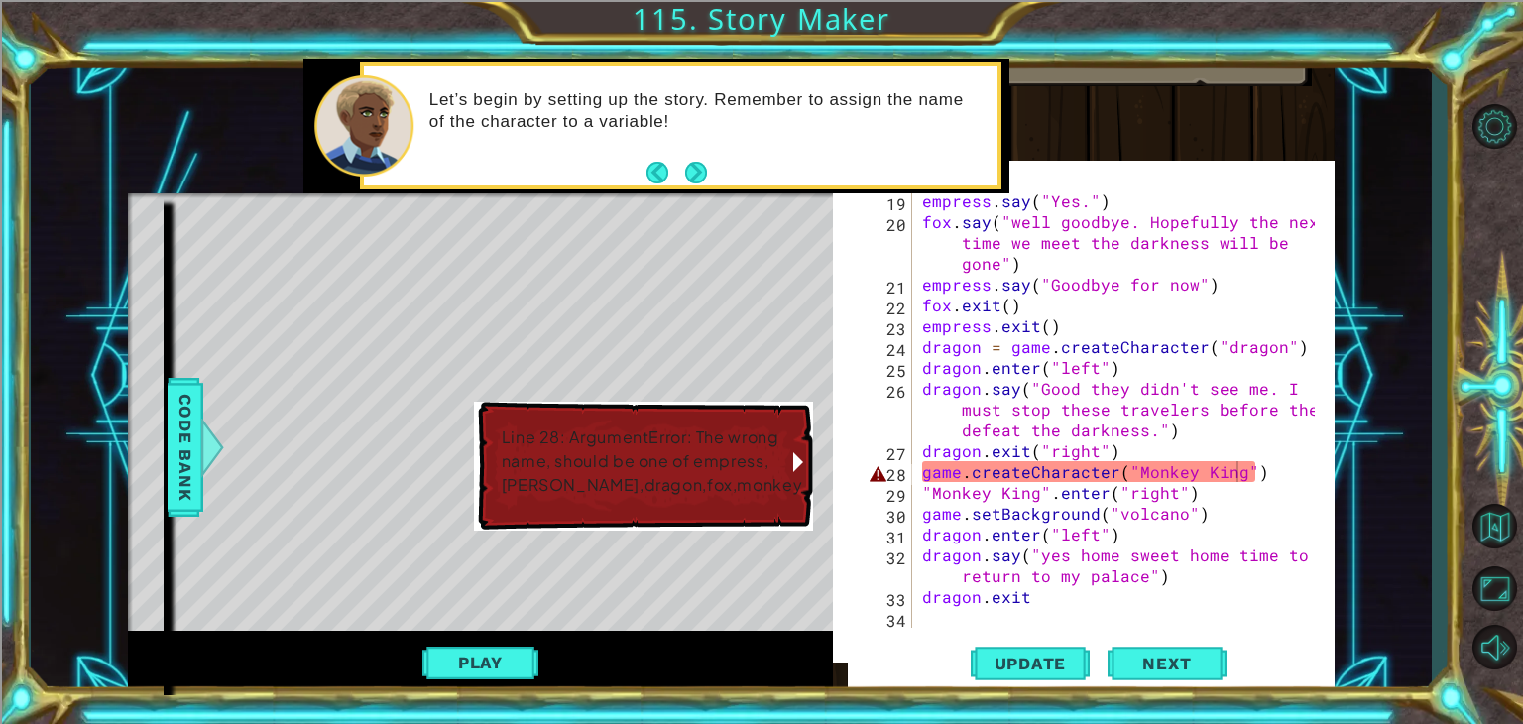
click at [1240, 476] on div "empress . say ( "Yes." ) fox . say ( "well goodbye. Hopefully the next time we …" at bounding box center [1121, 429] width 407 height 479
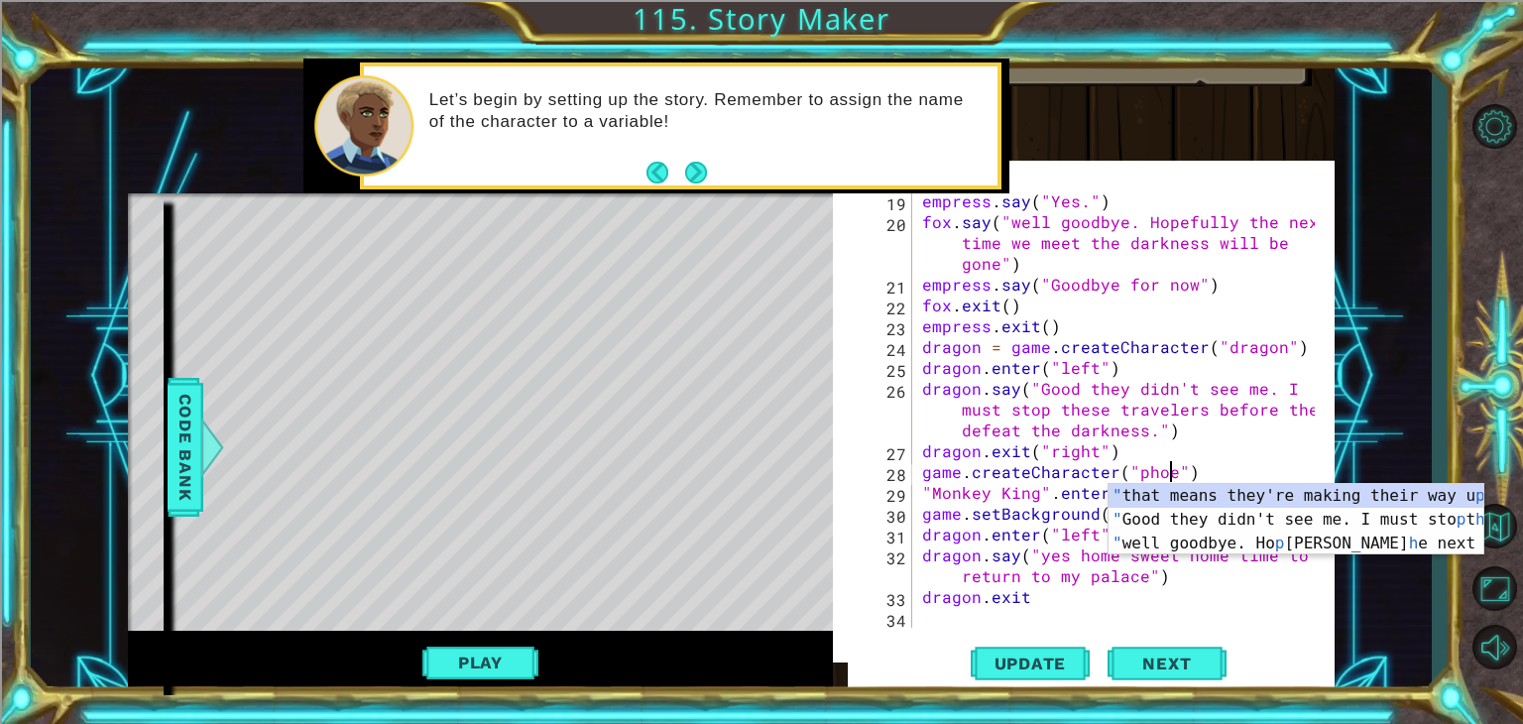
scroll to position [0, 16]
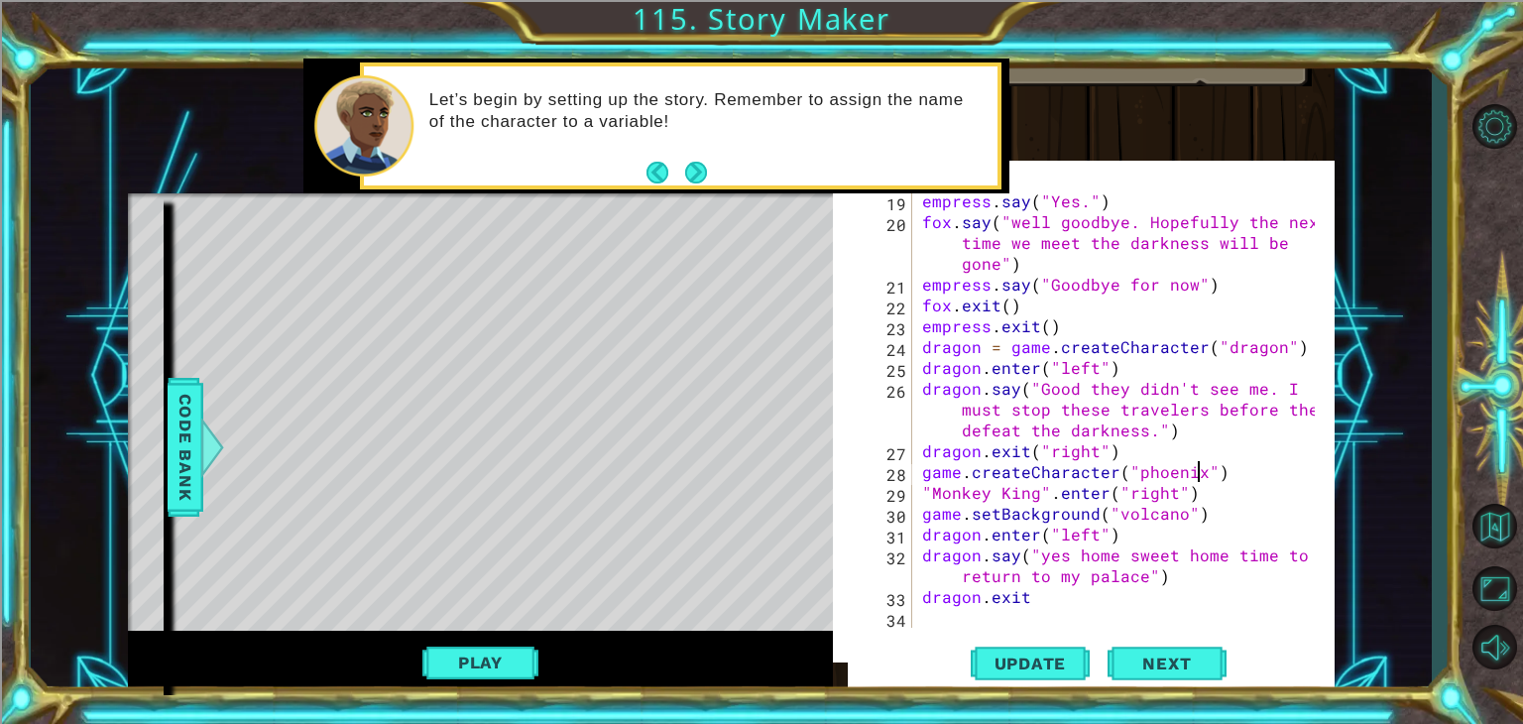
click at [1037, 497] on div "empress . say ( "Yes." ) fox . say ( "well goodbye. Hopefully the next time we …" at bounding box center [1121, 429] width 407 height 479
type textarea ""phoenix".enter("right")"
click at [1202, 488] on div "empress . say ( "Yes." ) fox . say ( "well goodbye. Hopefully the next time we …" at bounding box center [1121, 429] width 407 height 479
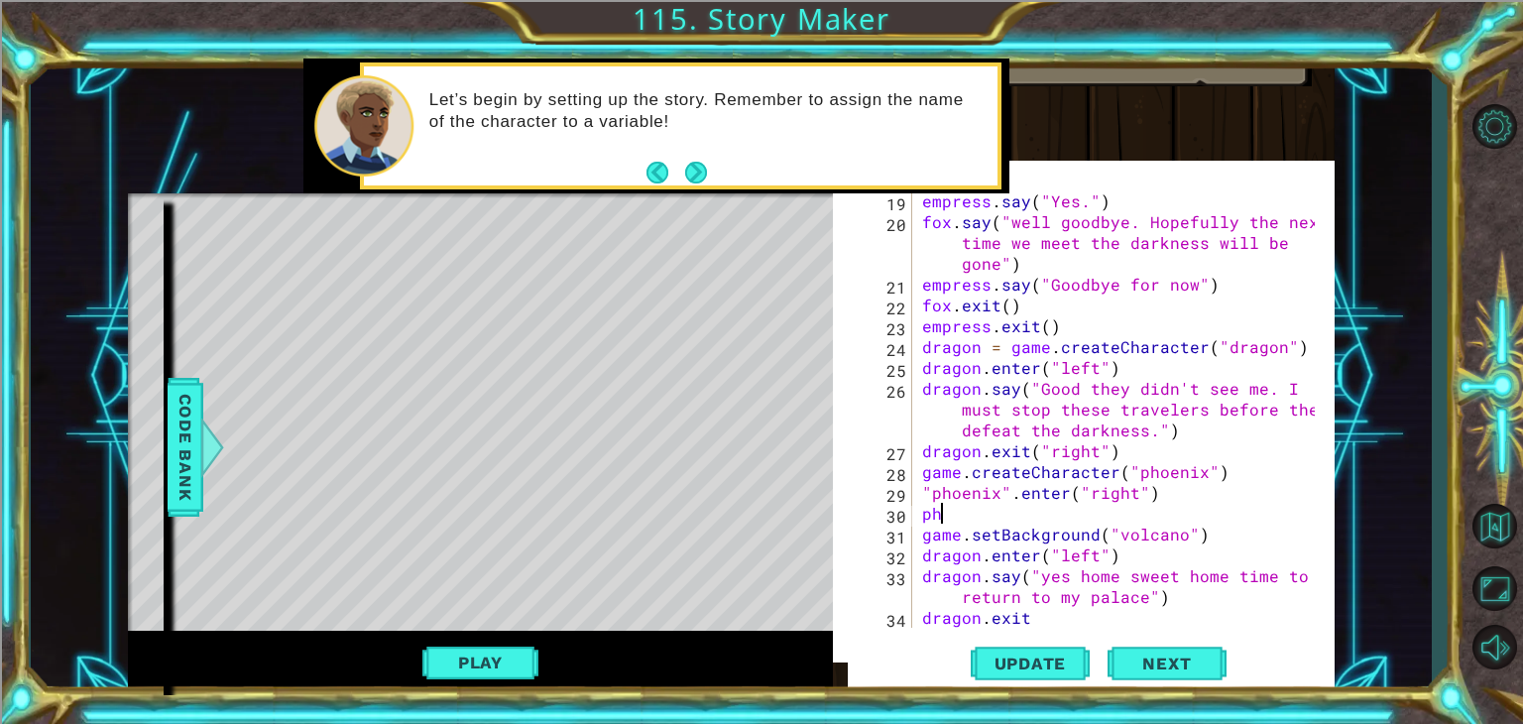
scroll to position [0, 0]
type textarea "p"
click at [175, 497] on span "Code Bank" at bounding box center [186, 447] width 32 height 121
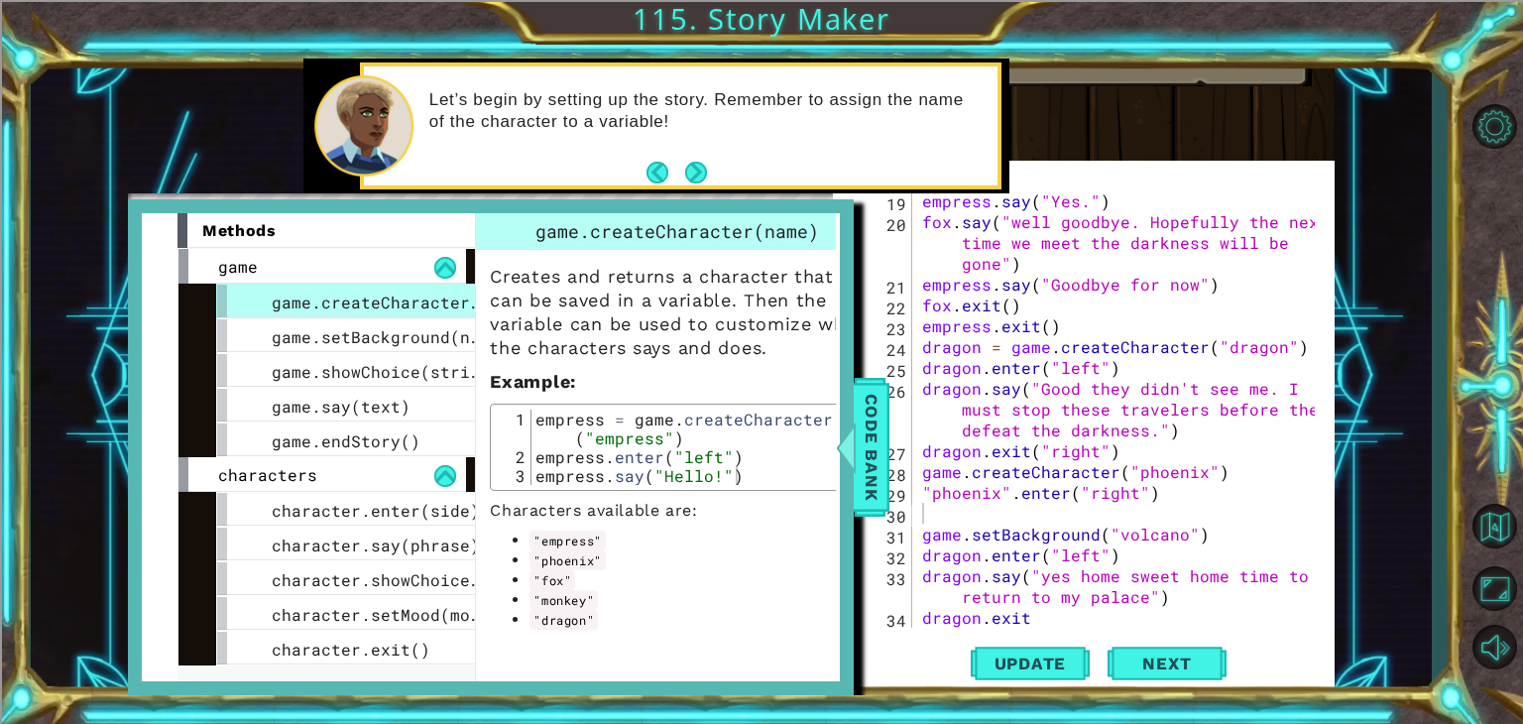
click at [1018, 507] on div "empress . say ( "Yes." ) fox . say ( "well goodbye. Hopefully the next time we …" at bounding box center [1121, 429] width 407 height 479
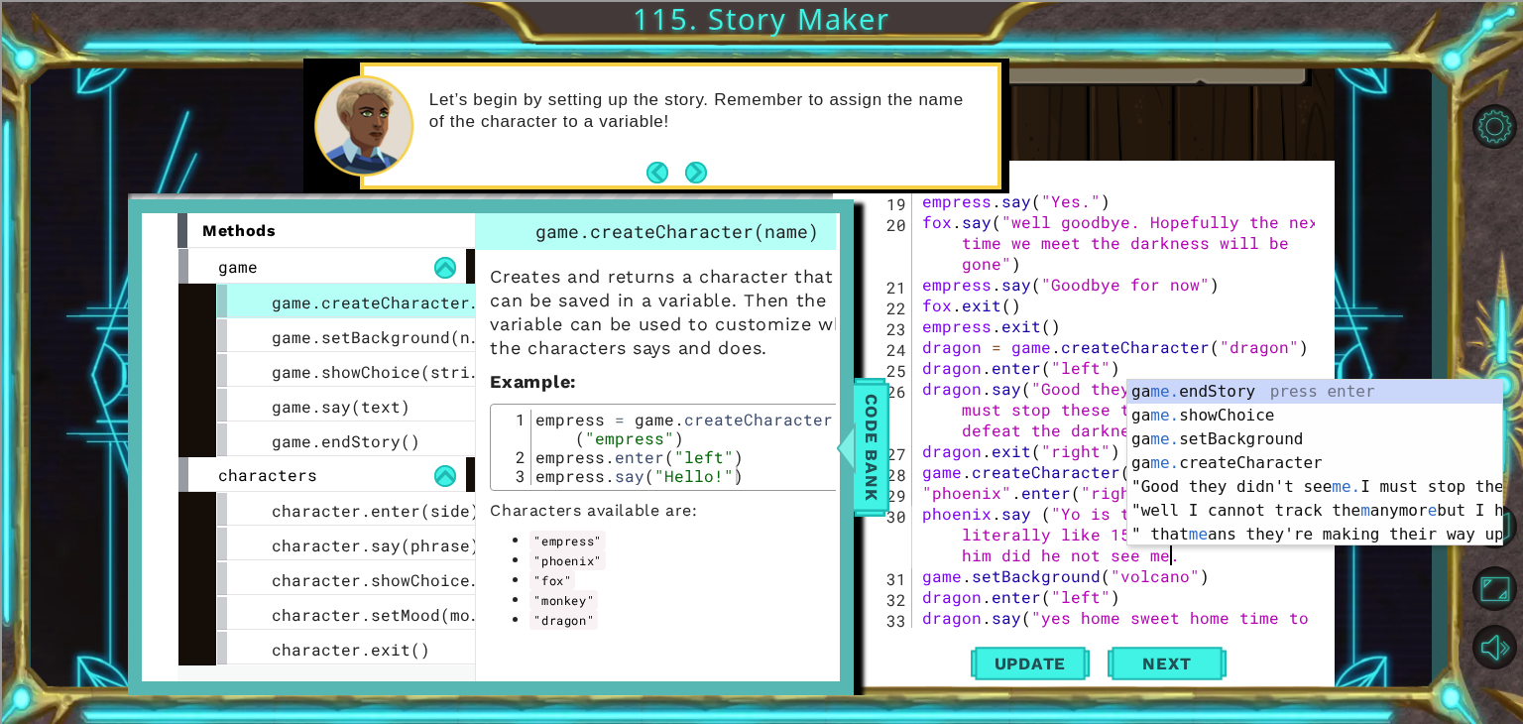
scroll to position [0, 57]
click at [1189, 548] on div "empress . say ( "Yes." ) fox . say ( "well goodbye. Hopefully the next time we …" at bounding box center [1121, 440] width 407 height 500
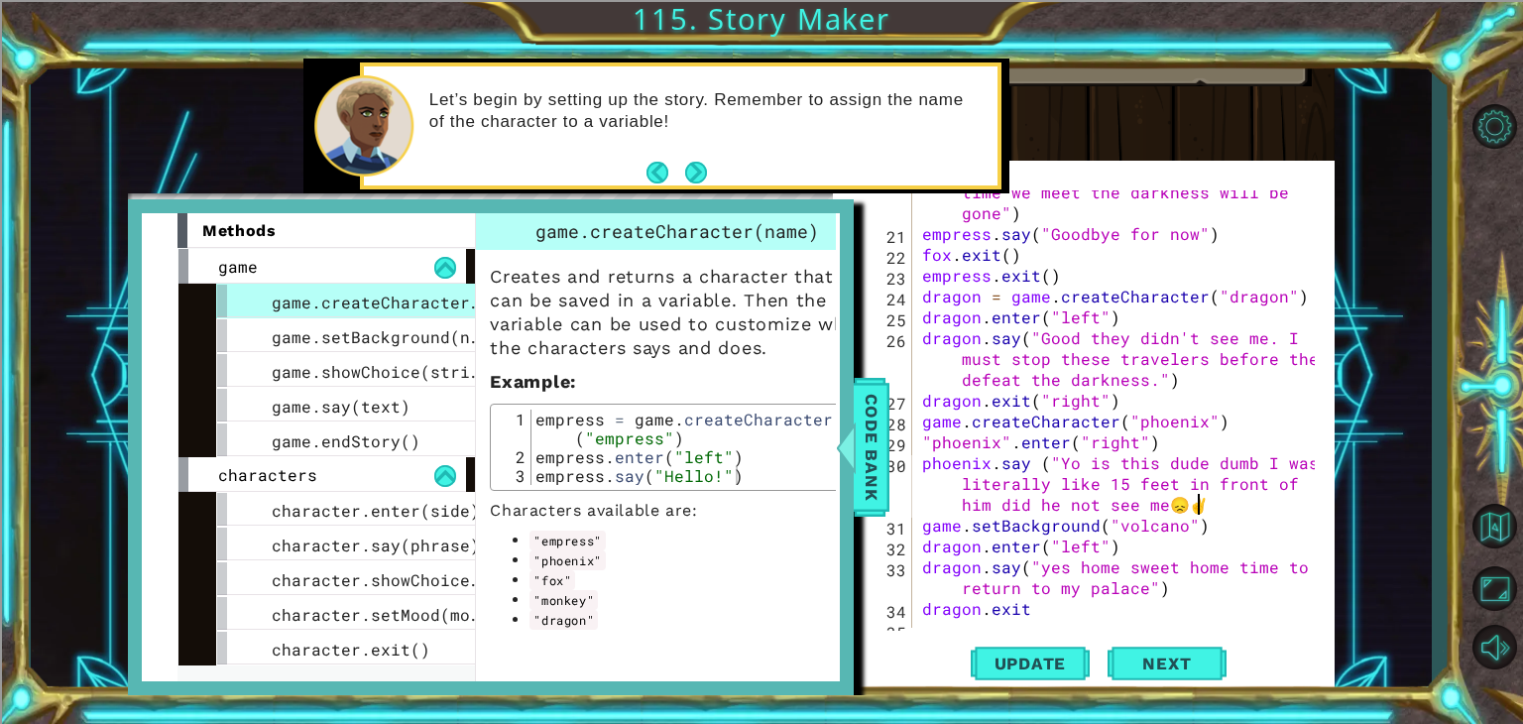
scroll to position [625, 0]
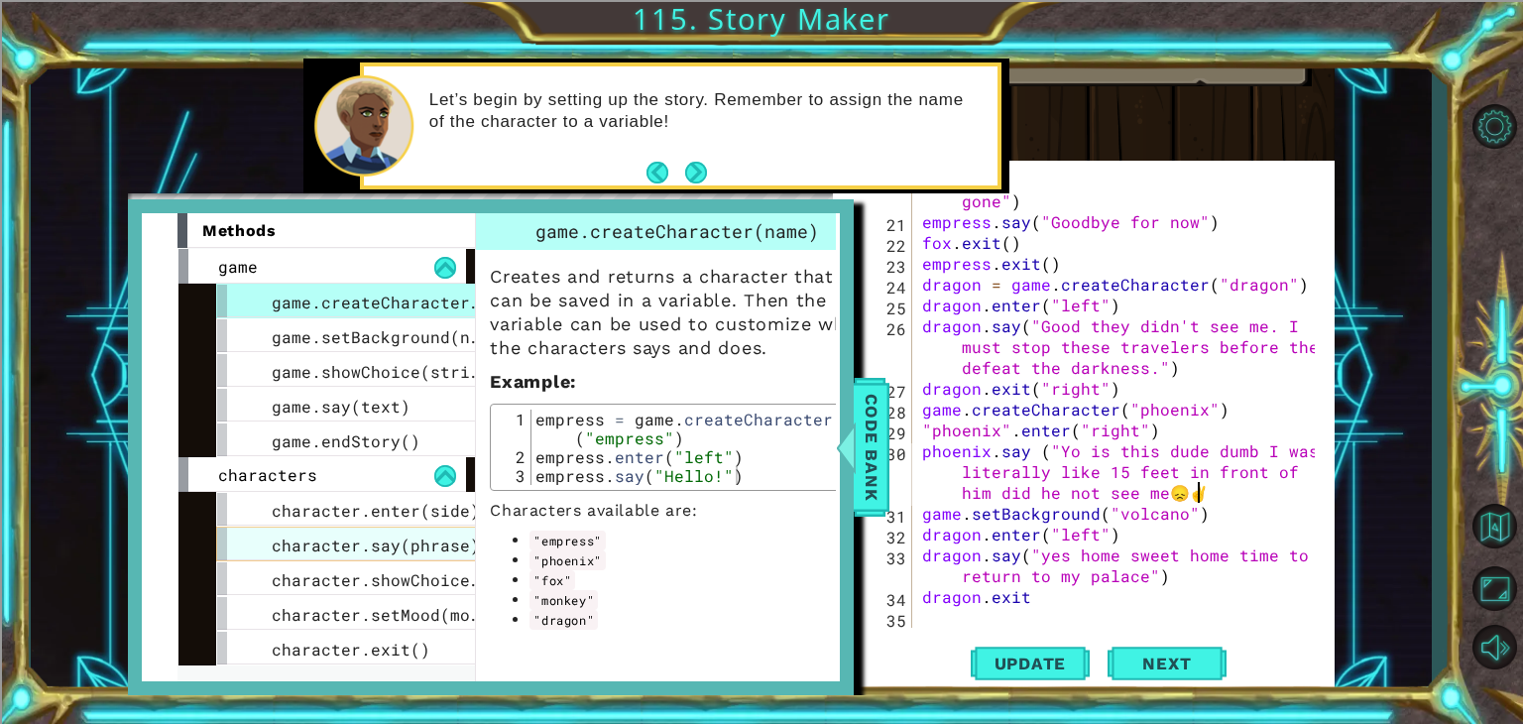
click at [424, 540] on span "character.say(phrase)" at bounding box center [376, 544] width 208 height 21
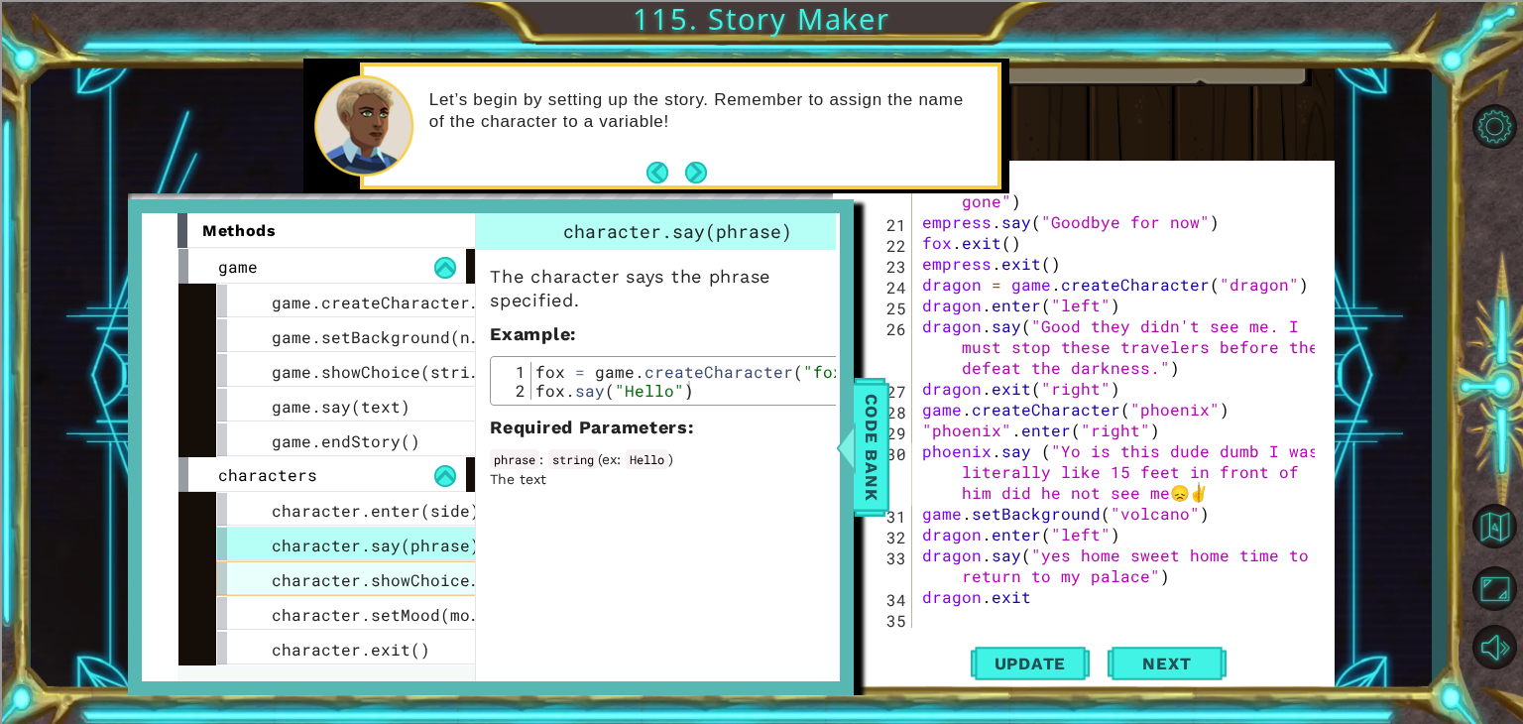
click at [419, 583] on span "character.showChoice(string1, string2)" at bounding box center [460, 579] width 377 height 21
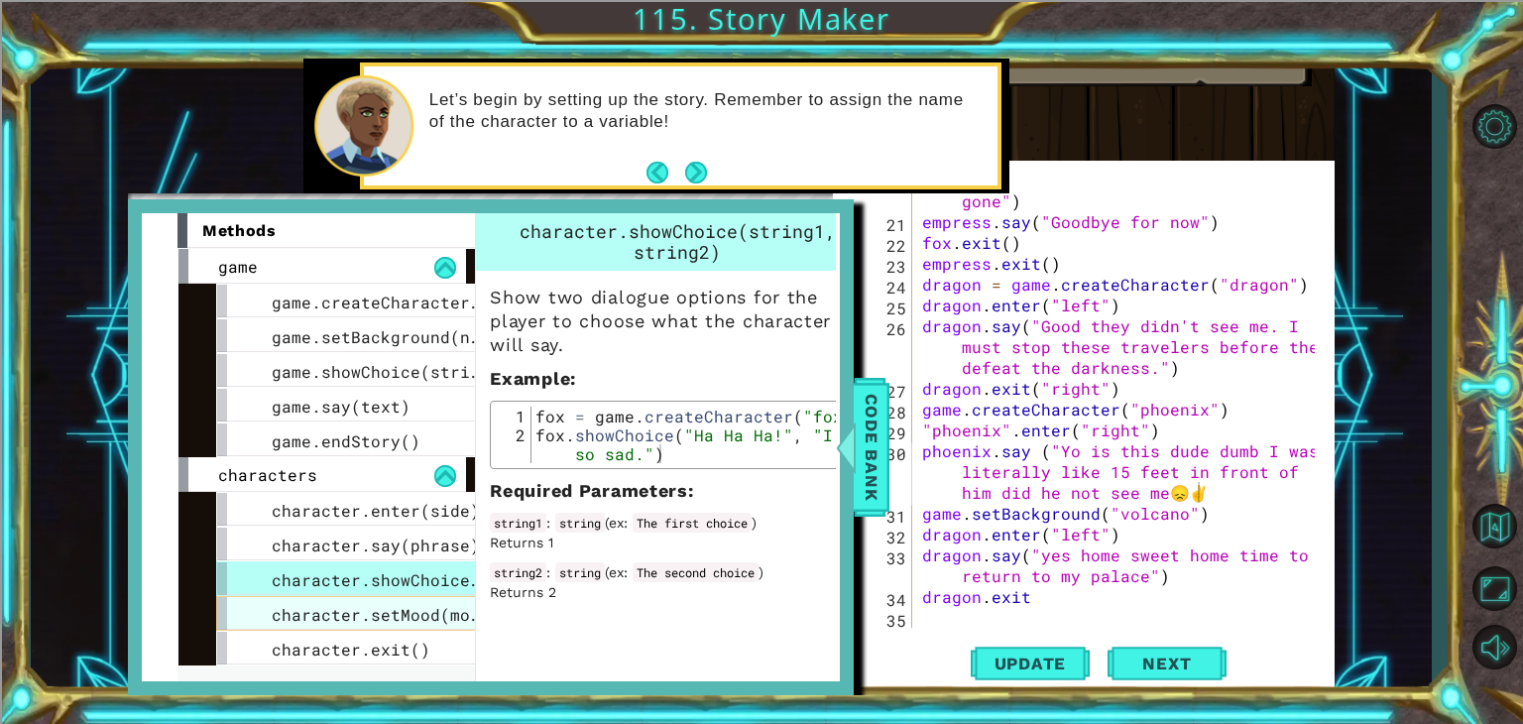
click at [409, 622] on span "character.setMood(mood)" at bounding box center [386, 614] width 228 height 21
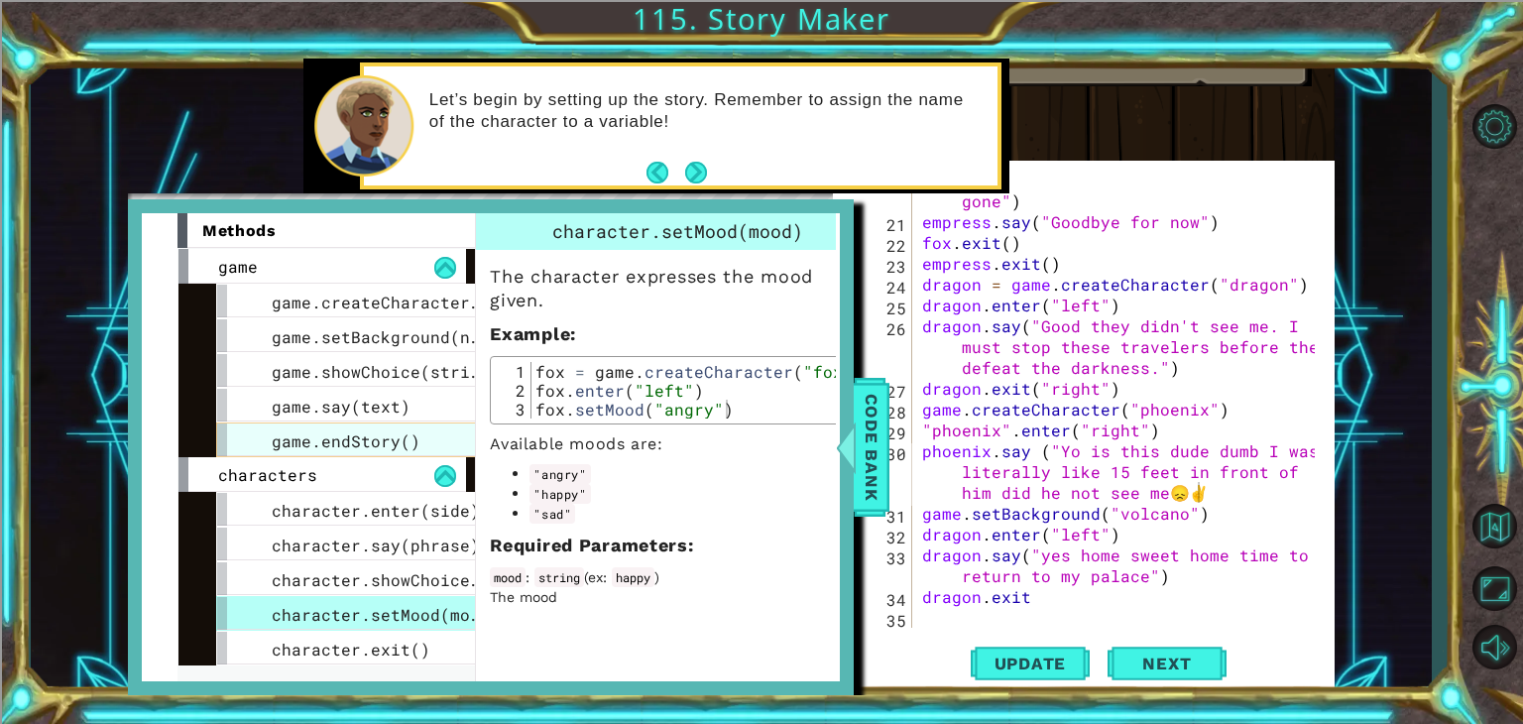
click at [393, 431] on span "game.endStory()" at bounding box center [346, 440] width 149 height 21
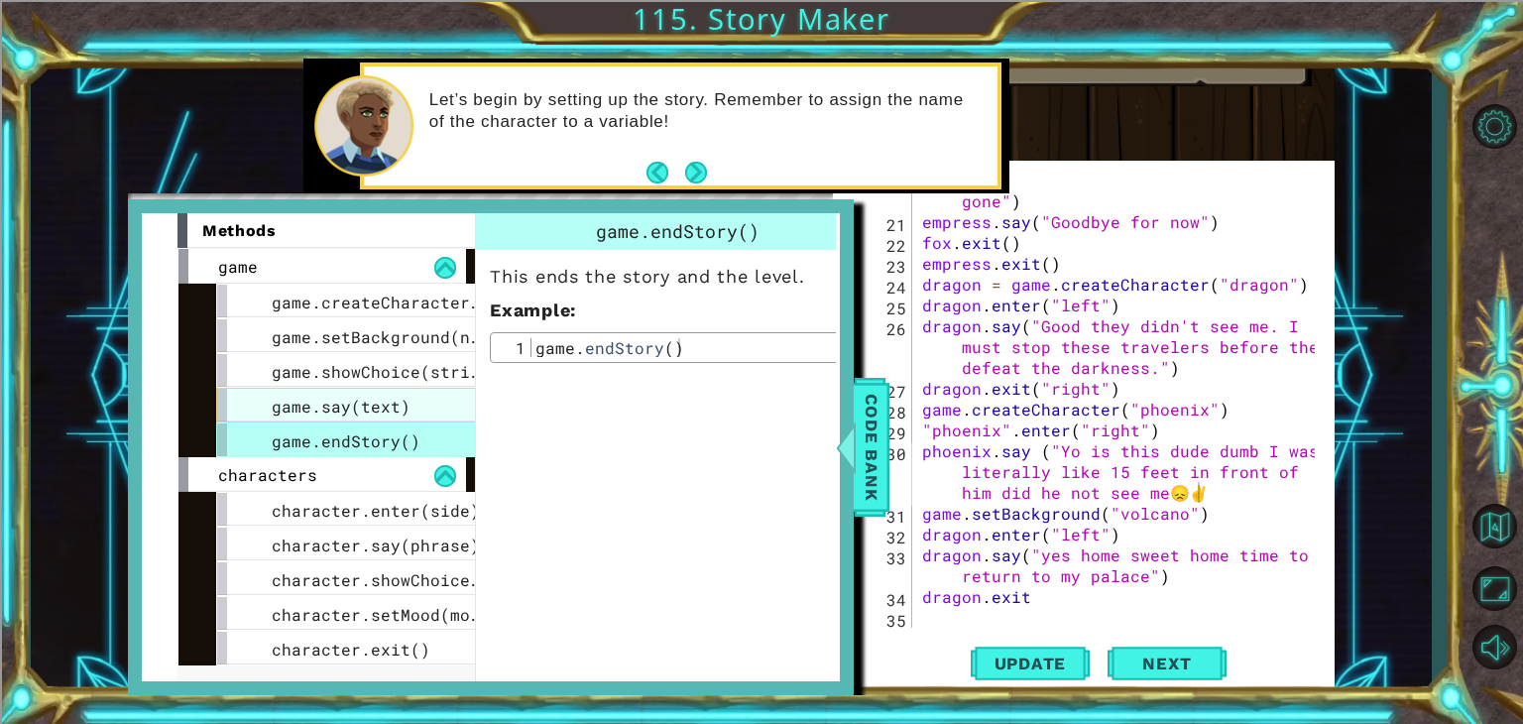
click at [376, 399] on span "game.say(text)" at bounding box center [341, 406] width 139 height 21
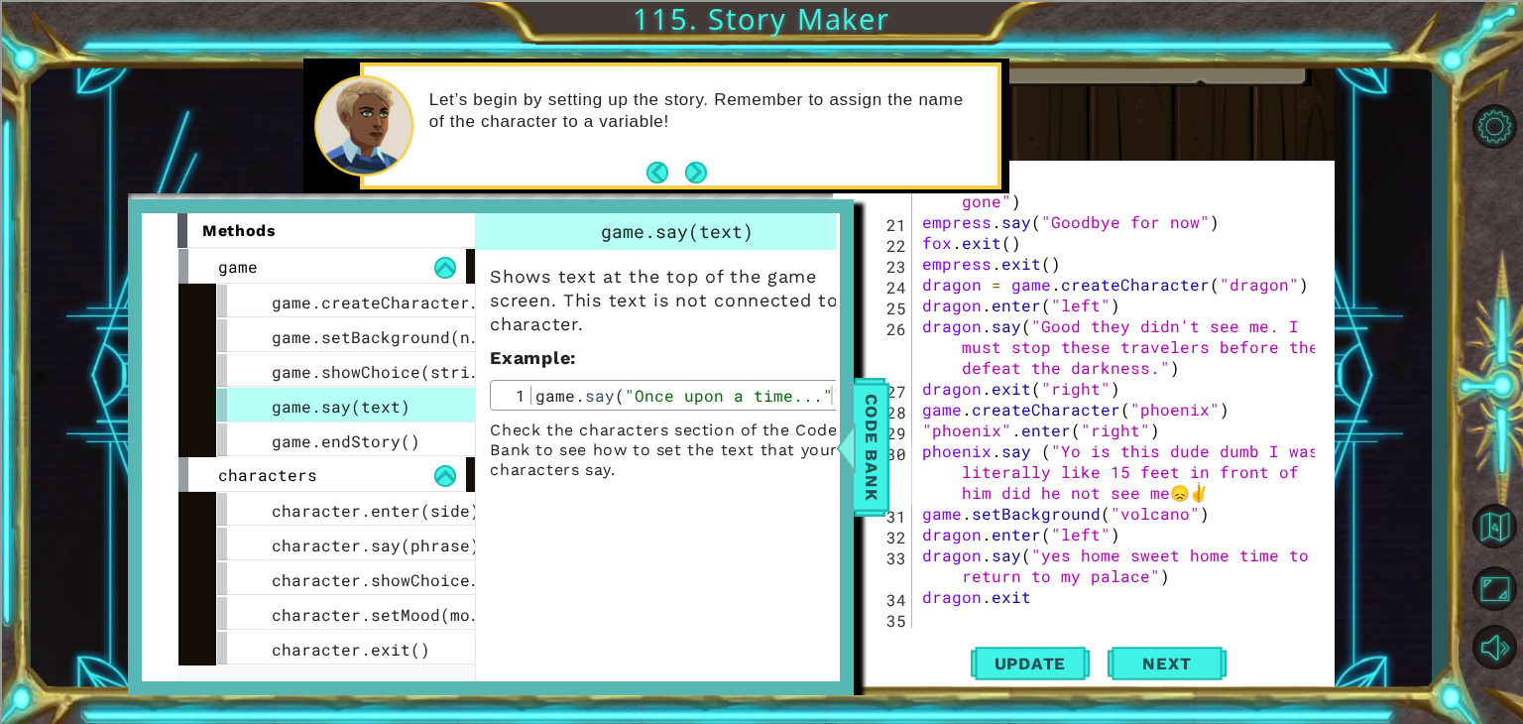
type textarea "dragon.exit"
click at [1140, 600] on div "fox . say ( "well goodbye. Hopefully the next time we meet the darkness will be…" at bounding box center [1121, 409] width 407 height 521
click at [416, 353] on div "game.showChoice(string1, string2)" at bounding box center [364, 370] width 297 height 35
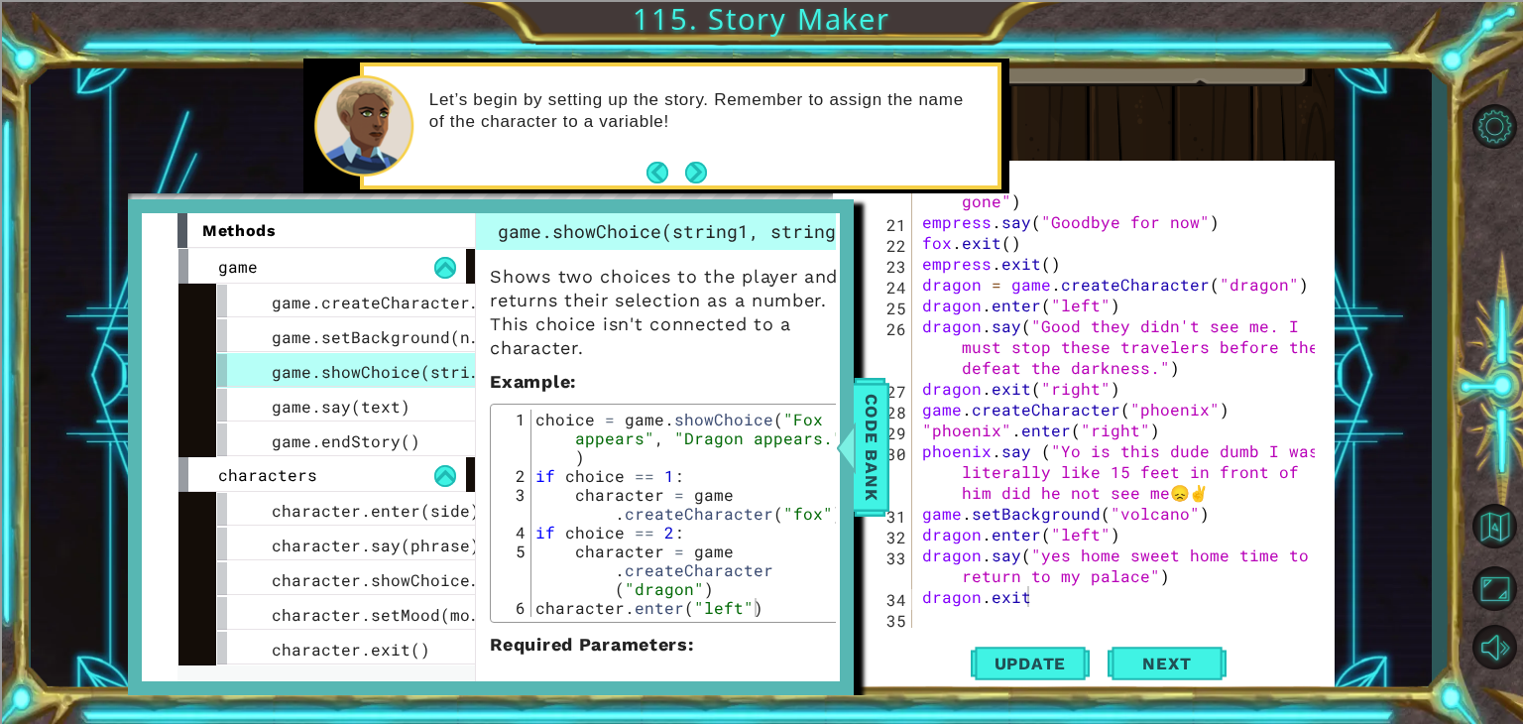
click at [1046, 606] on div "fox . say ( "well goodbye. Hopefully the next time we meet the darkness will be…" at bounding box center [1121, 409] width 407 height 521
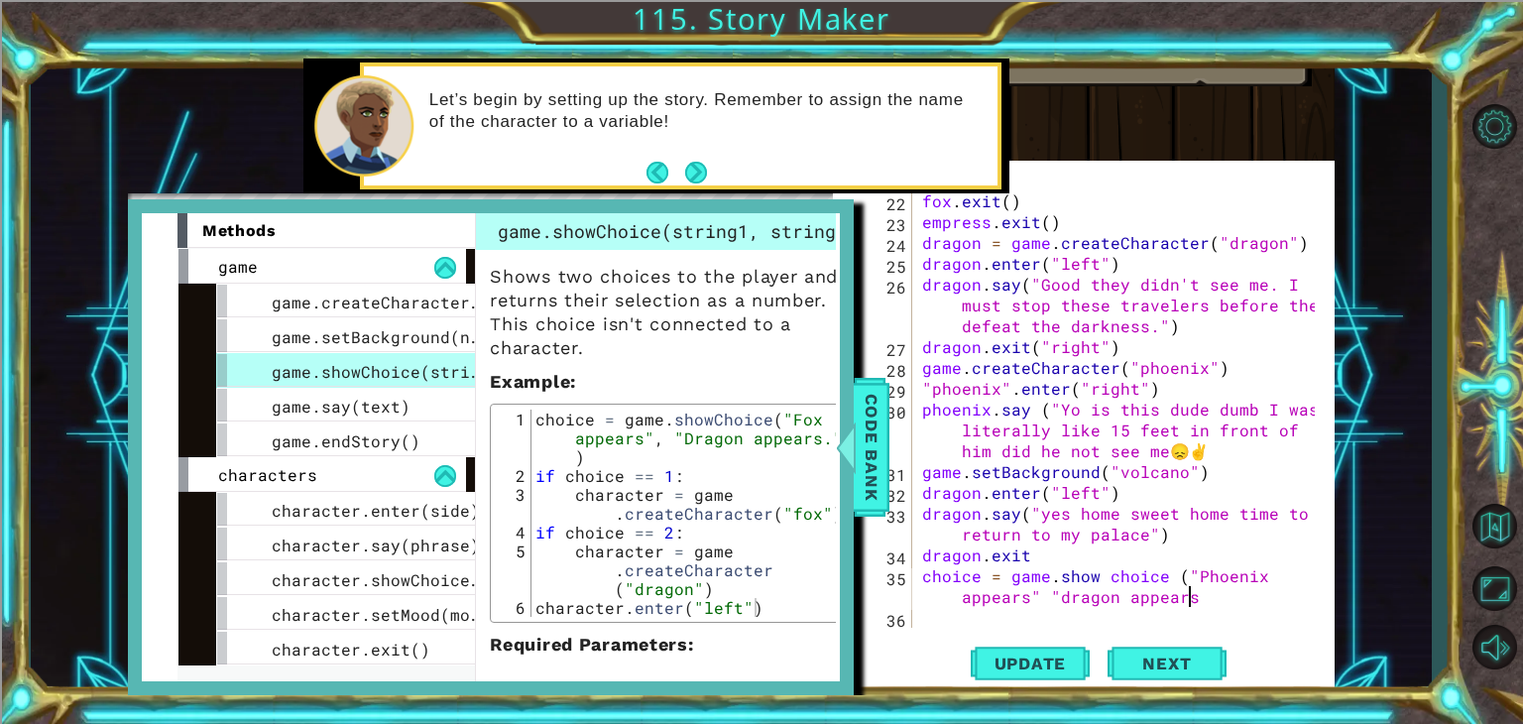
scroll to position [0, 34]
type textarea "choice = [DOMAIN_NAME] choice ("Phoenix appears" "dragon appears.""
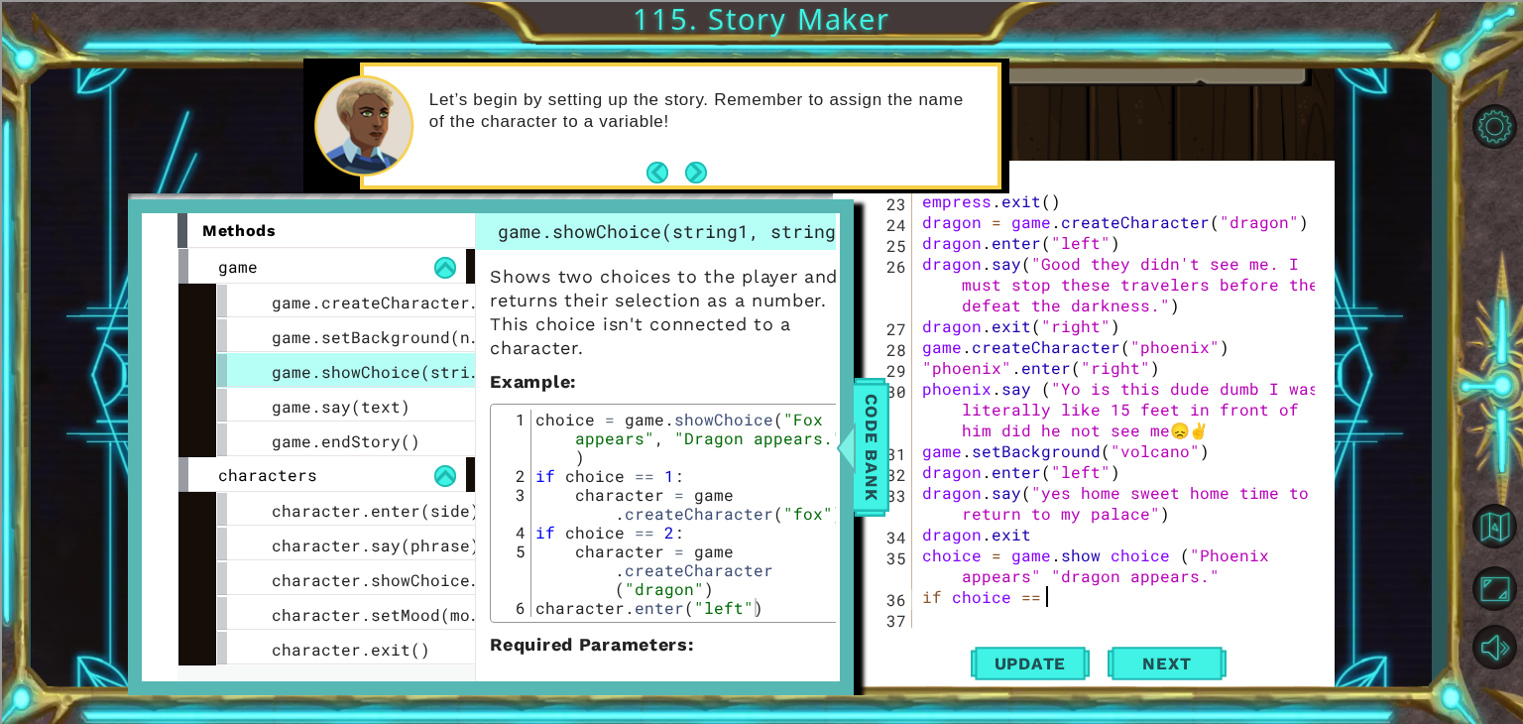
scroll to position [0, 7]
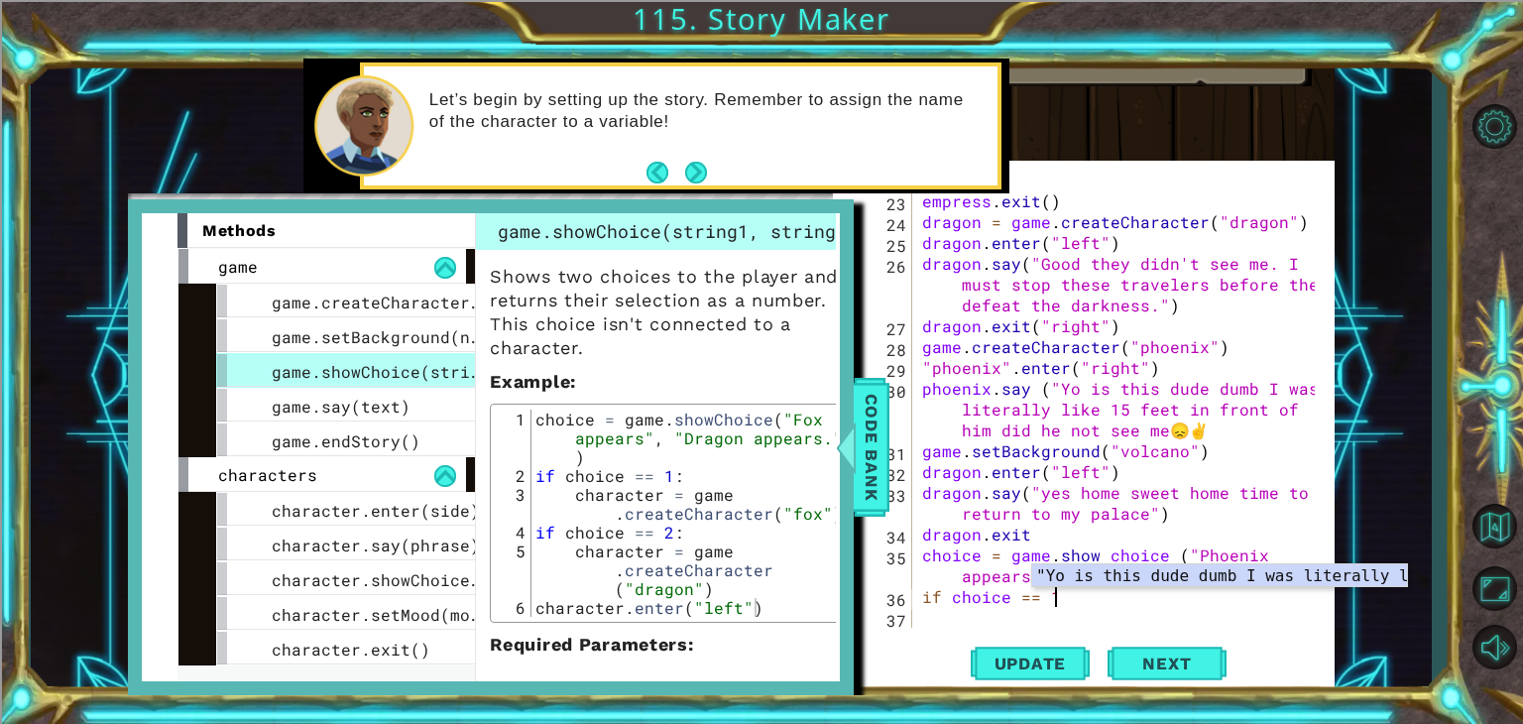
type textarea "if choice == 1:"
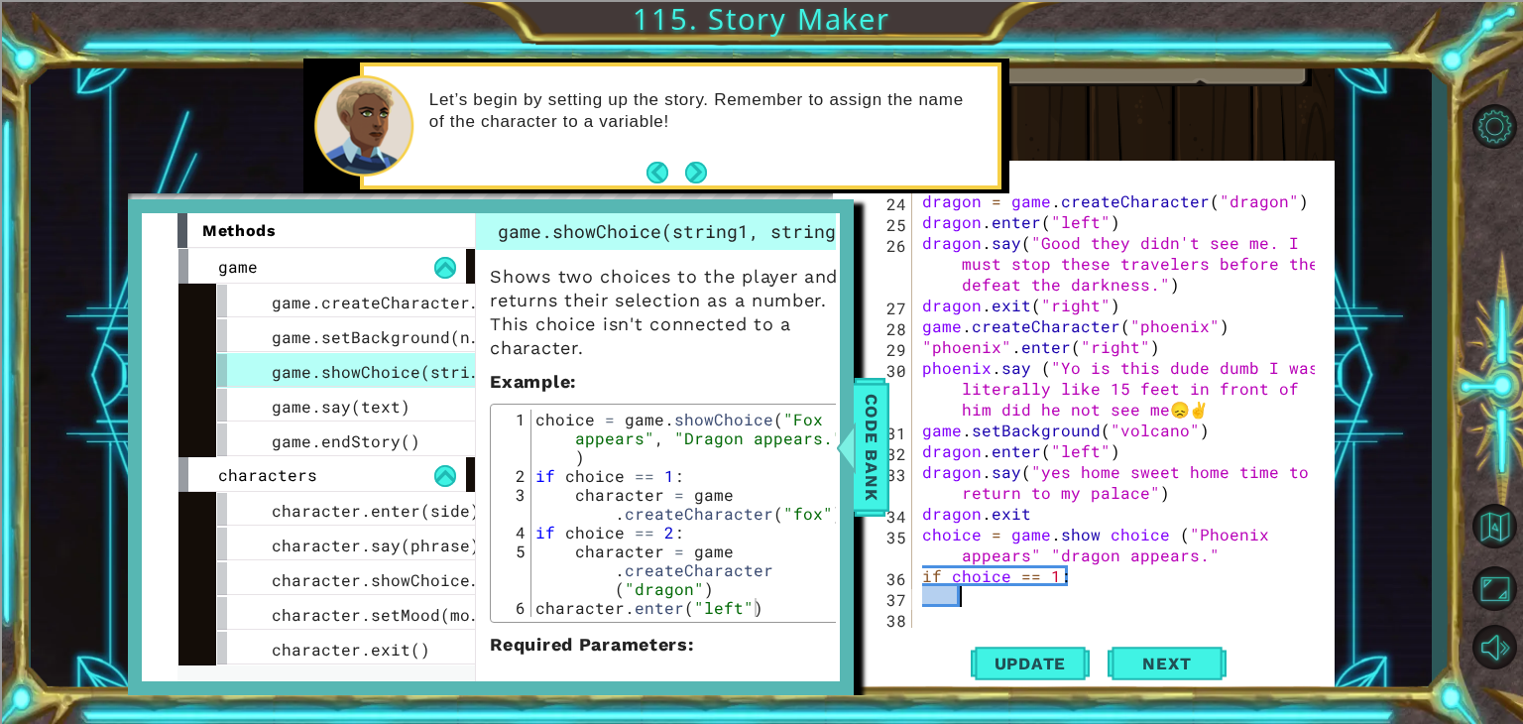
scroll to position [708, 0]
type textarea "P"
click at [1018, 560] on div "dragon = game . createCharacter ( "dragon" ) dragon . enter ( "left" ) dragon .…" at bounding box center [1121, 429] width 407 height 479
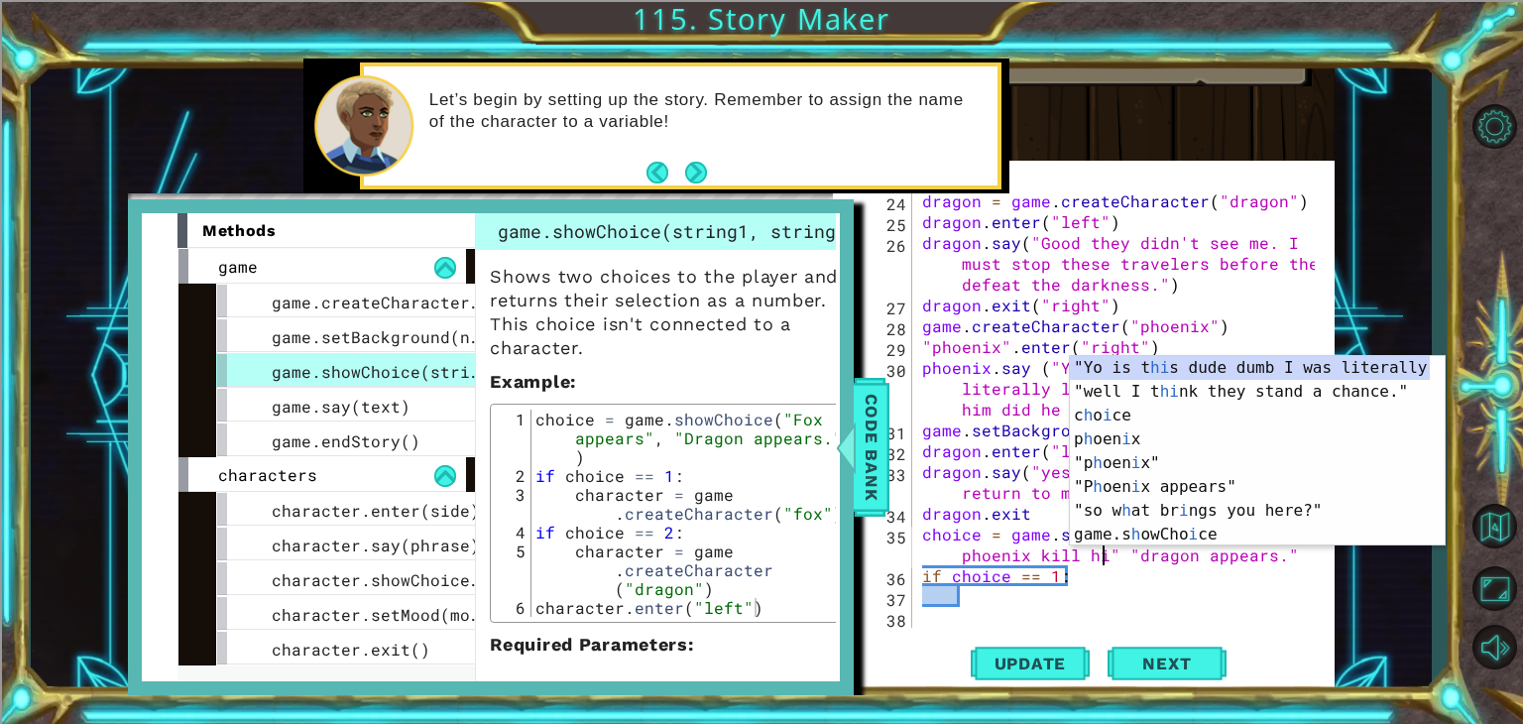
scroll to position [0, 30]
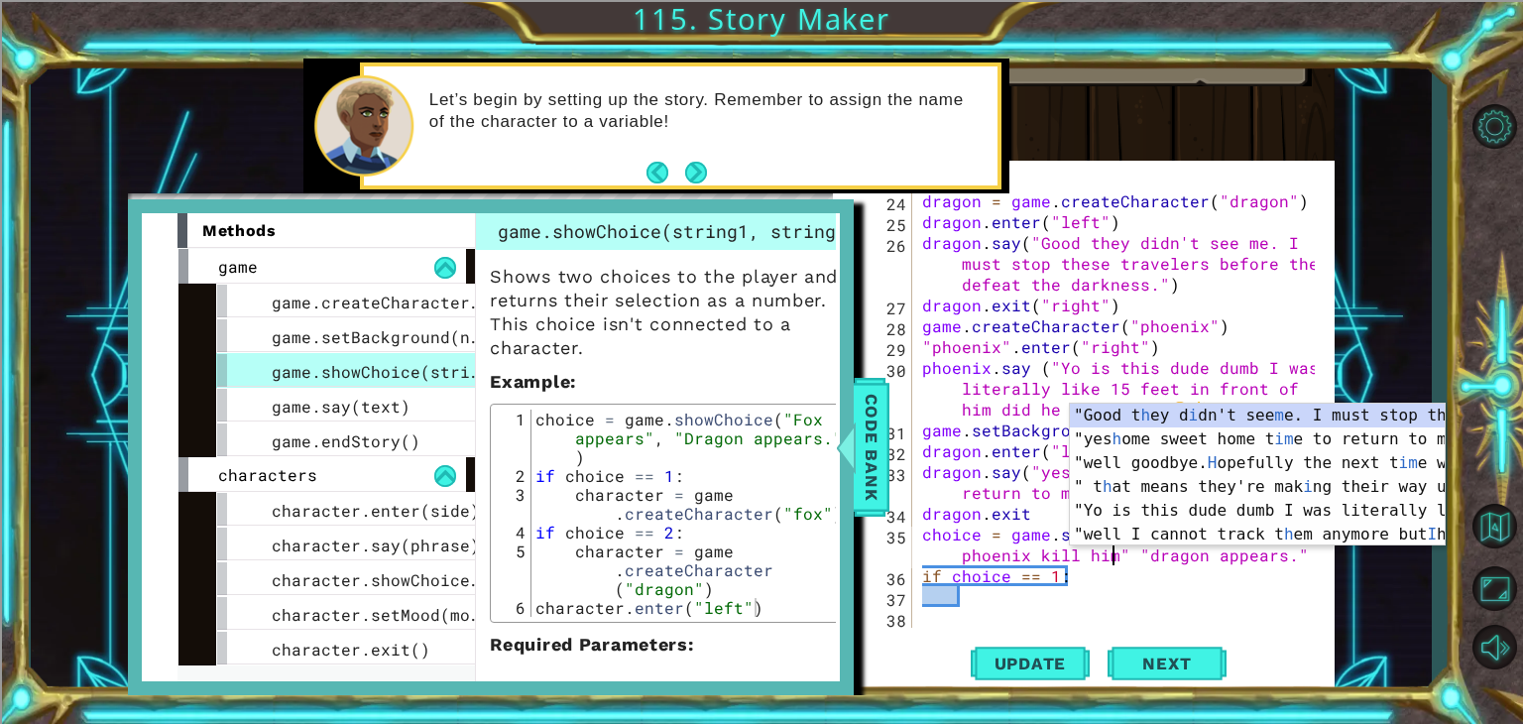
click at [1282, 562] on div "dragon = game . createCharacter ( "dragon" ) dragon . enter ( "left" ) dragon .…" at bounding box center [1121, 429] width 407 height 479
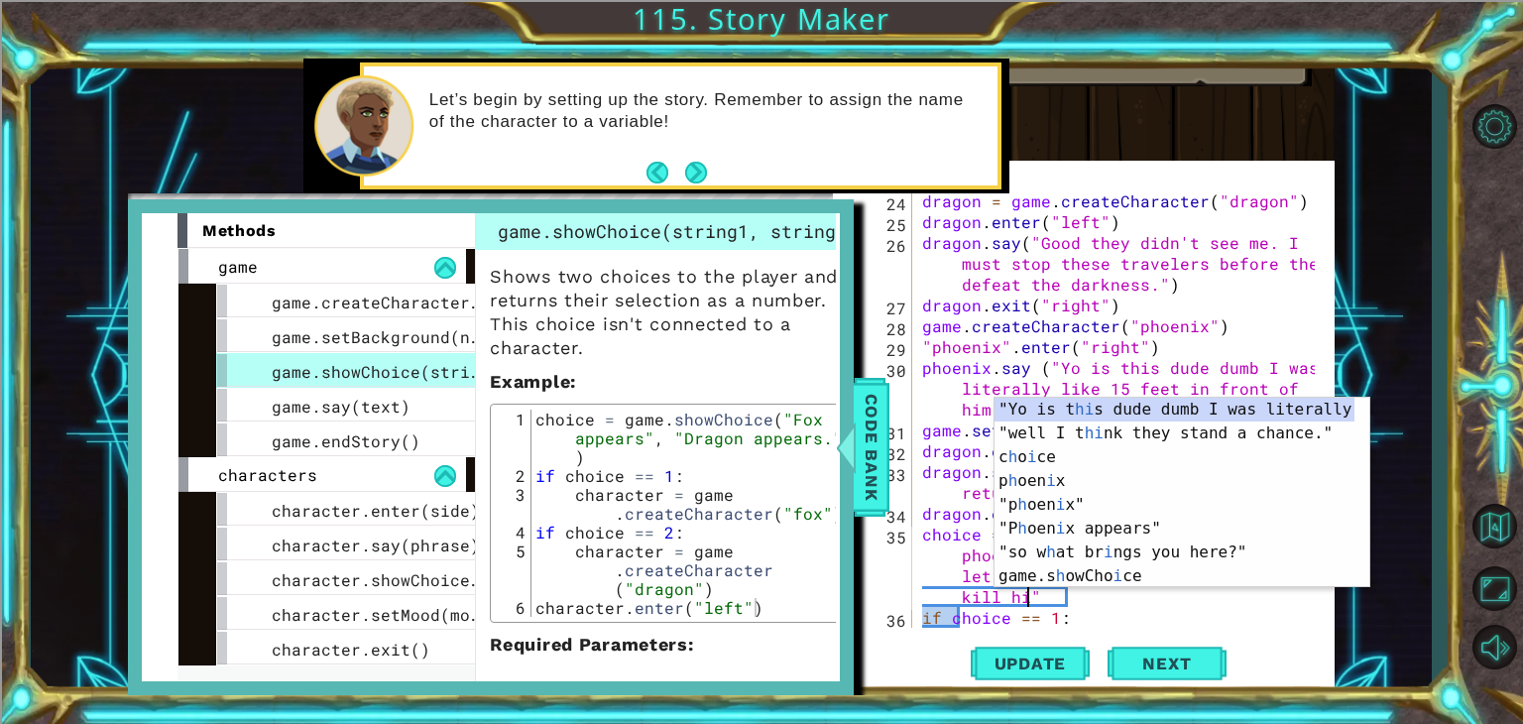
type textarea "choice = [DOMAIN_NAME] choice ("should phoenix kill him" "or should phoenix let…"
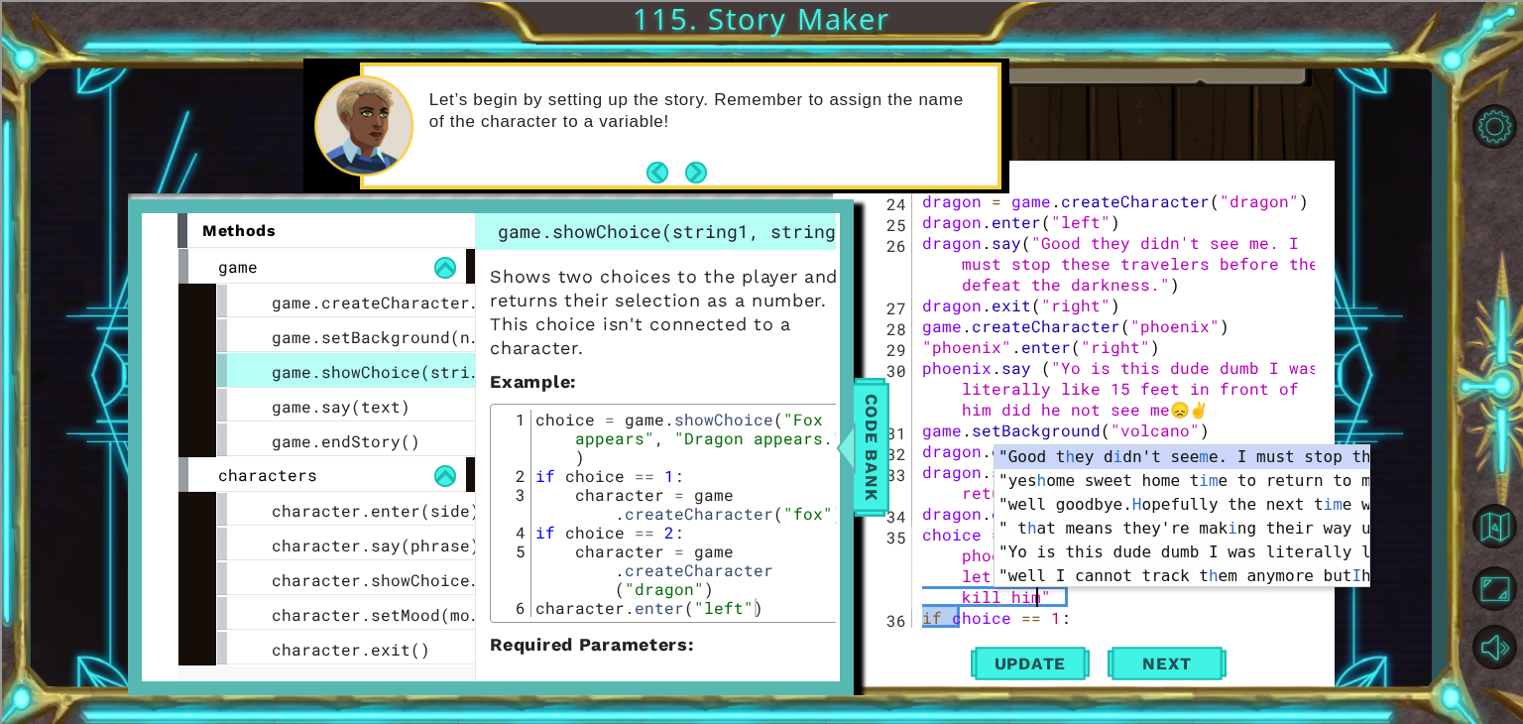
click at [1158, 600] on div "dragon = game . createCharacter ( "dragon" ) dragon . enter ( "left" ) dragon .…" at bounding box center [1121, 429] width 407 height 479
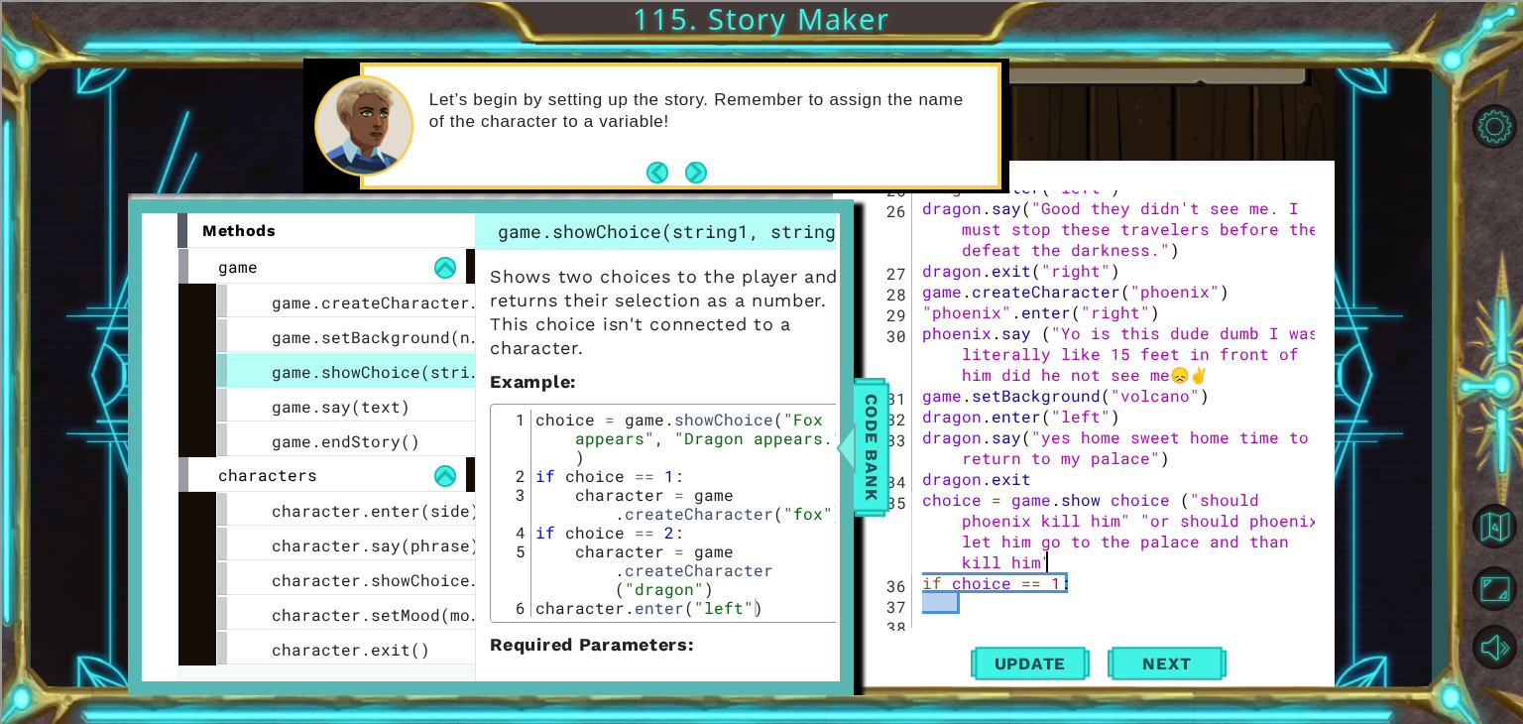
scroll to position [743, 0]
click at [1015, 606] on div "dragon . enter ( "left" ) dragon . say ( "Good they didn't see me. I must stop …" at bounding box center [1121, 416] width 407 height 479
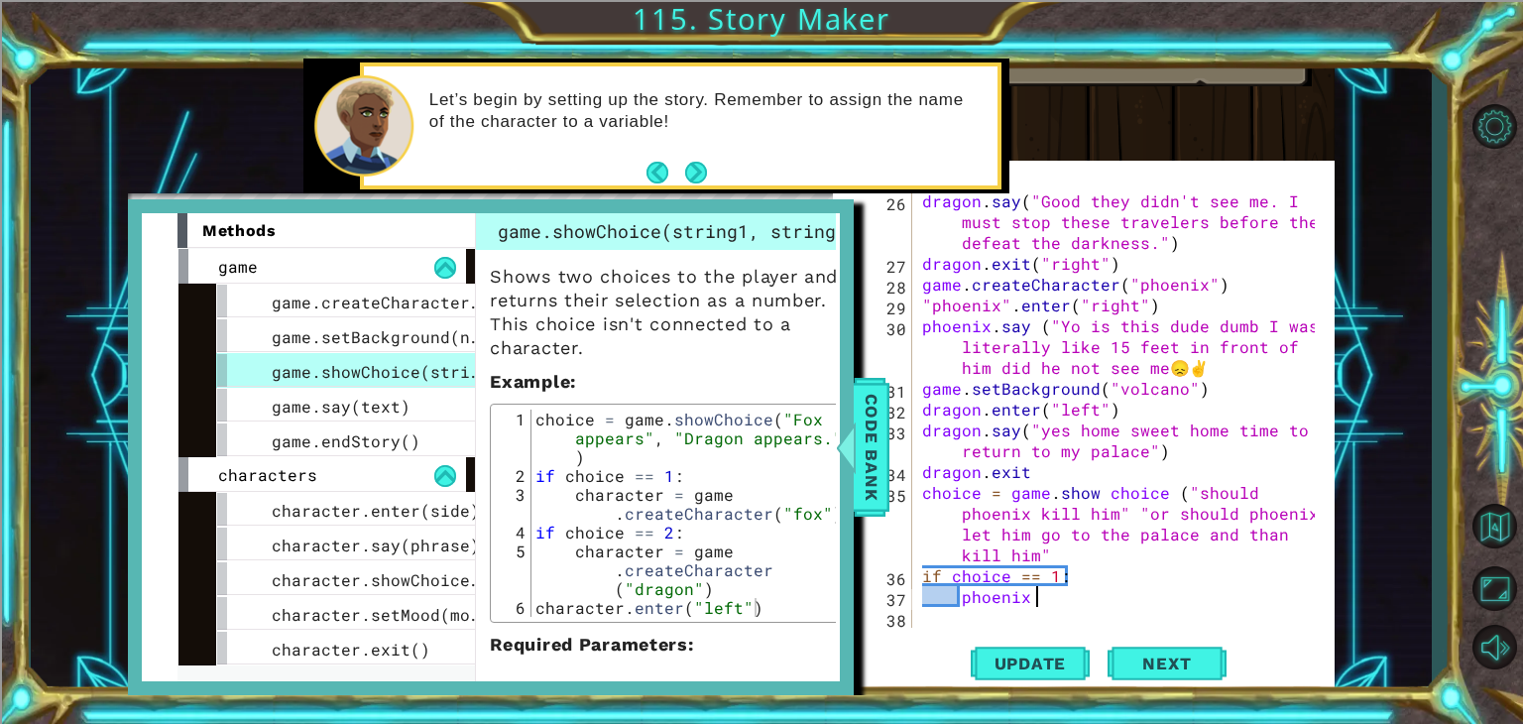
scroll to position [0, 5]
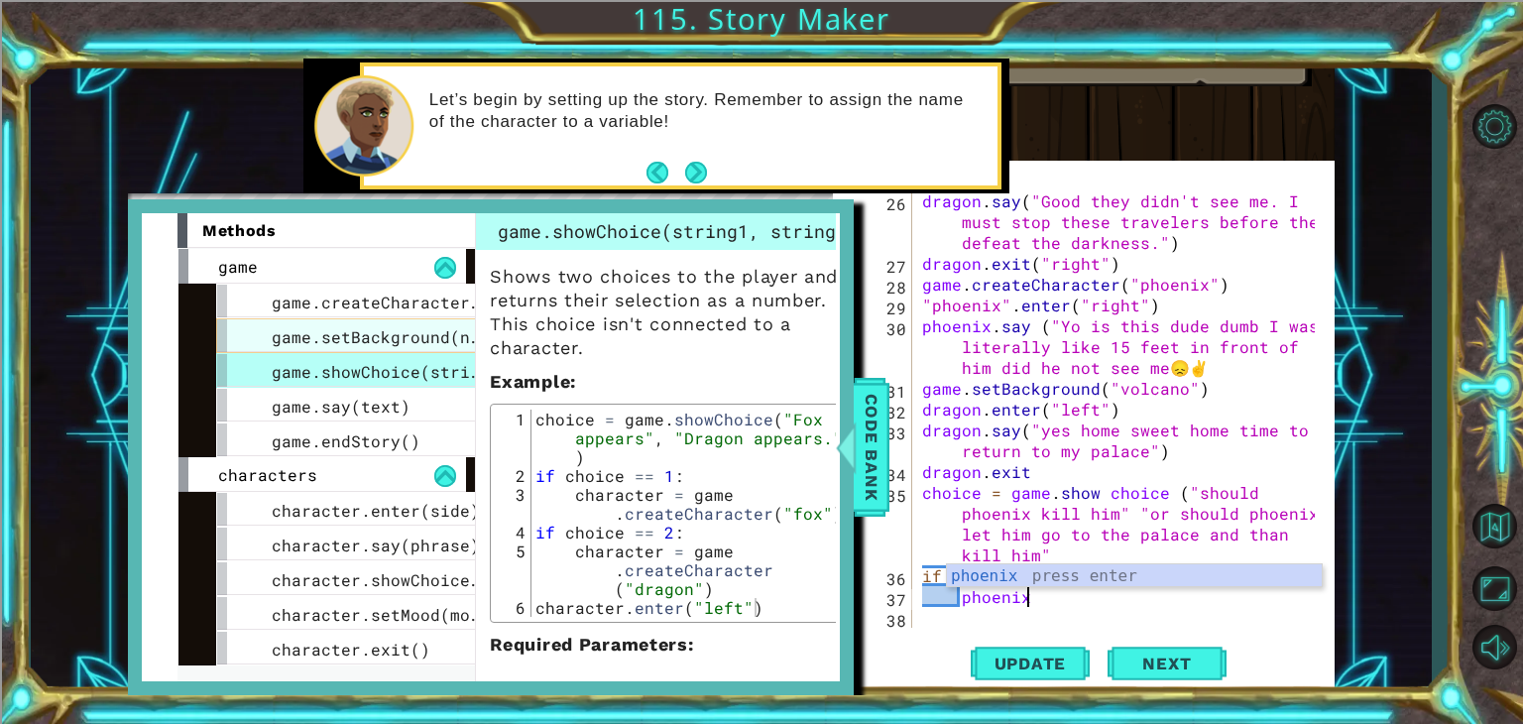
click at [351, 319] on div "game.setBackground(name)" at bounding box center [364, 335] width 297 height 35
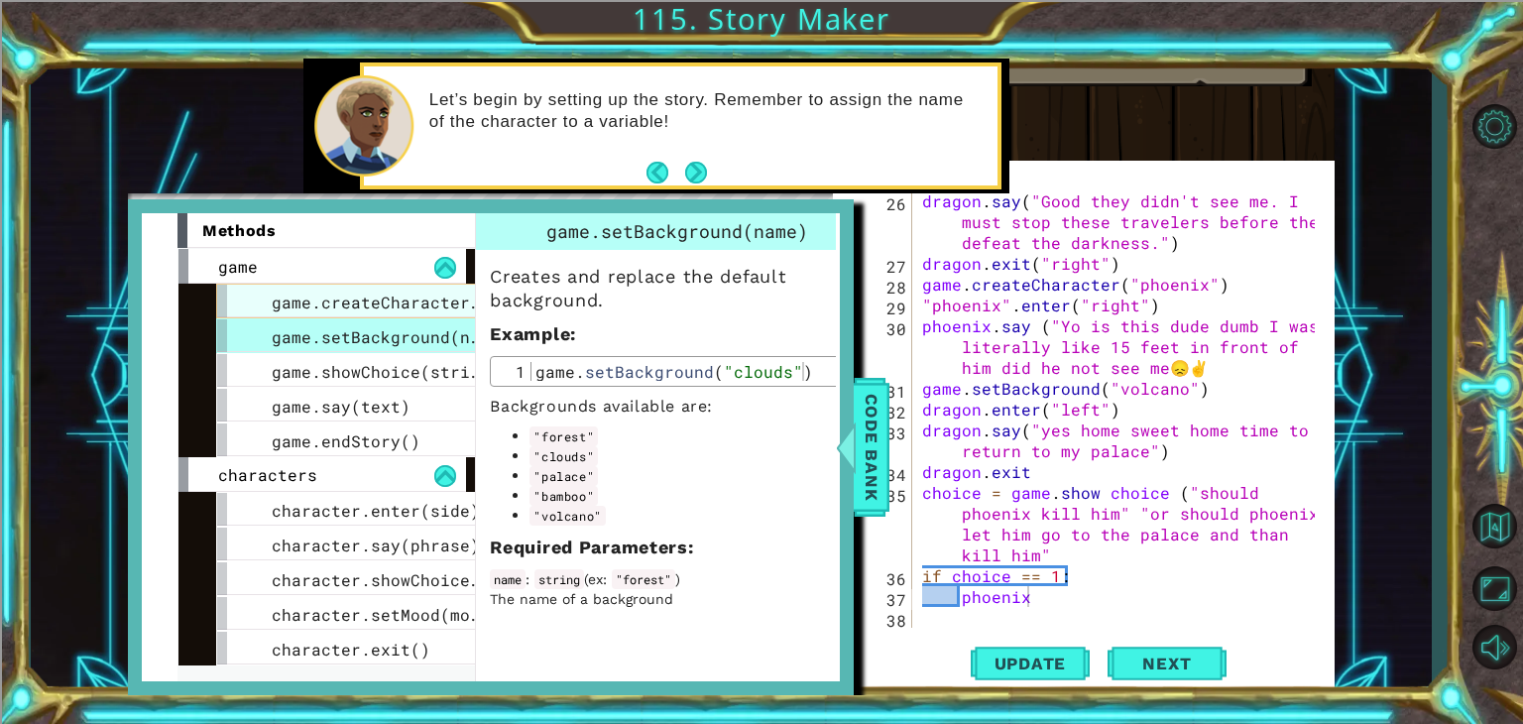
click at [338, 303] on span "game.createCharacter(name)" at bounding box center [401, 302] width 258 height 21
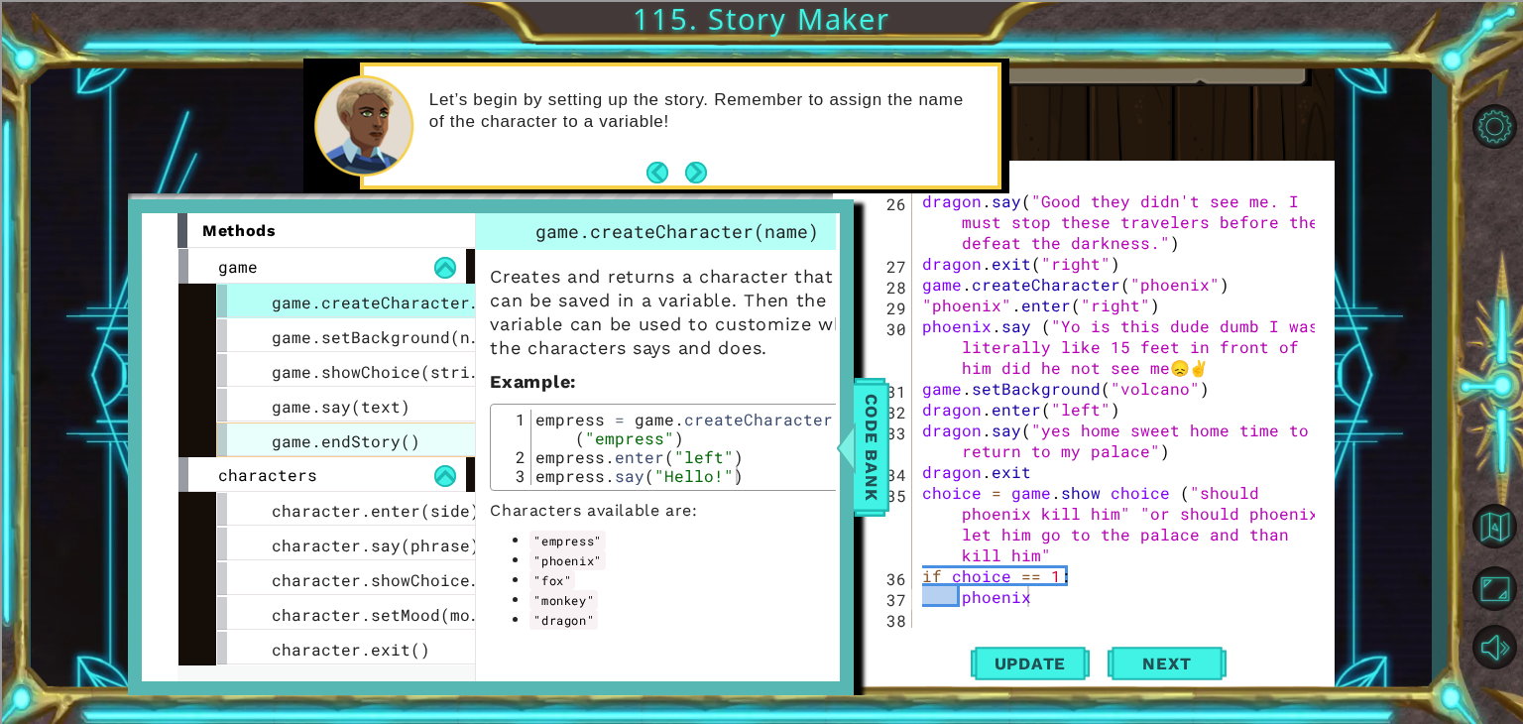
click at [345, 422] on div "game.endStory()" at bounding box center [364, 439] width 297 height 35
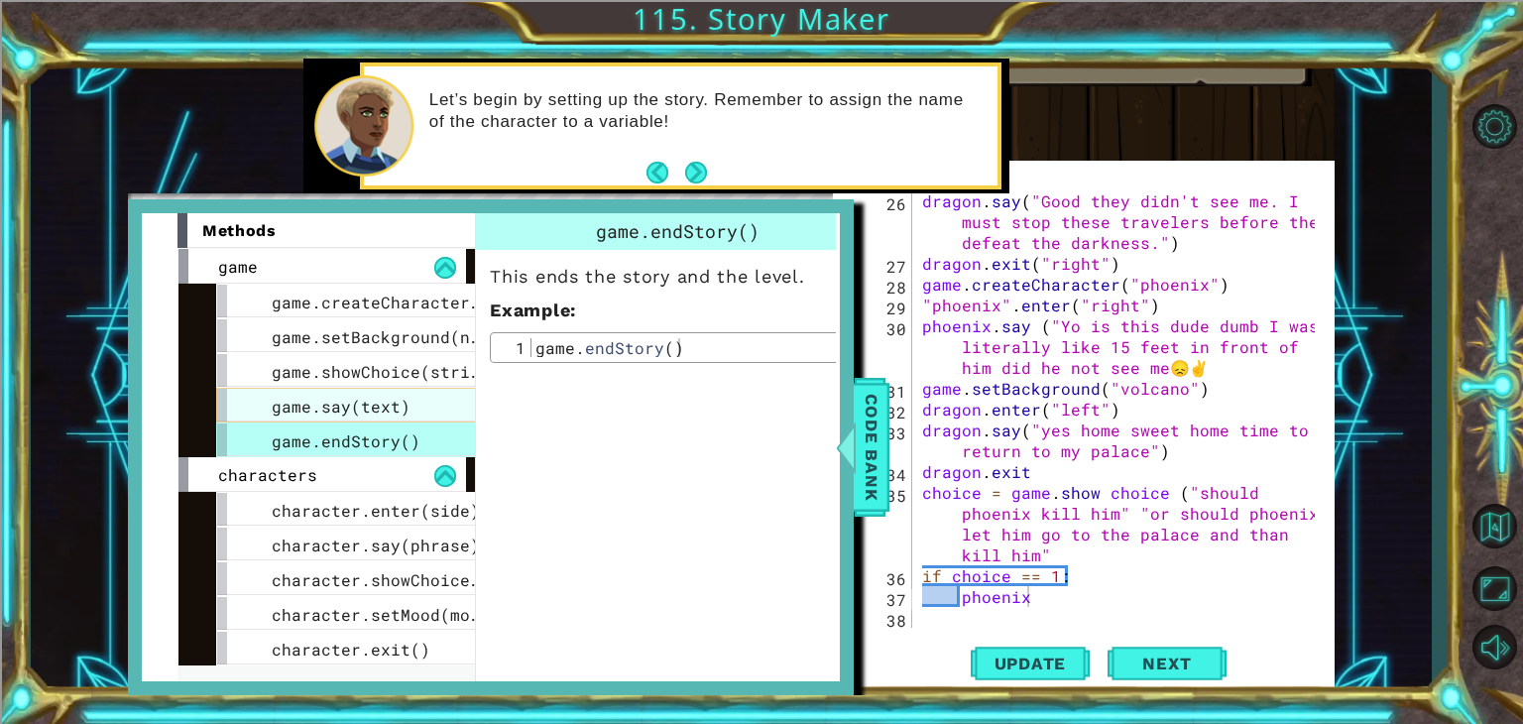
click at [369, 396] on span "game.say(text)" at bounding box center [341, 406] width 139 height 21
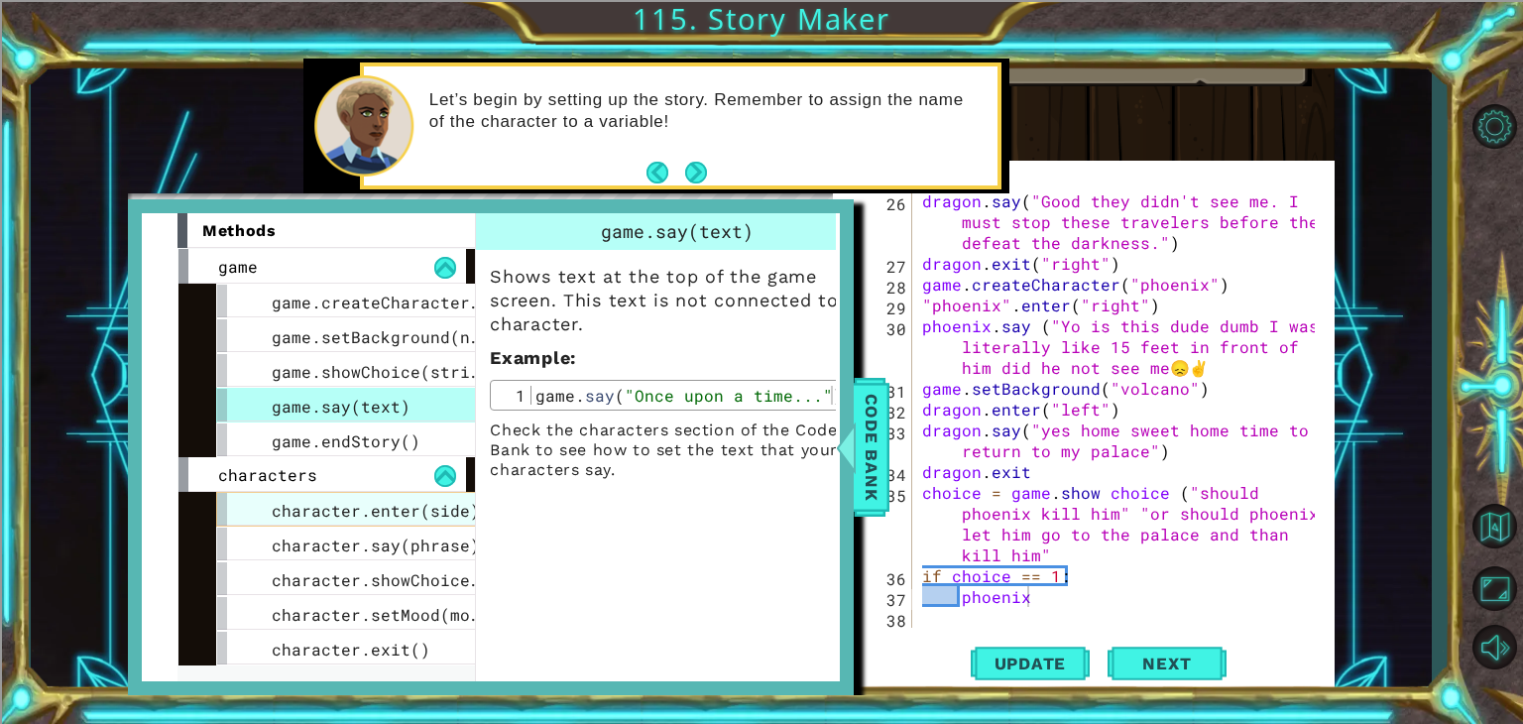
click at [365, 513] on span "character.enter(side)" at bounding box center [376, 510] width 208 height 21
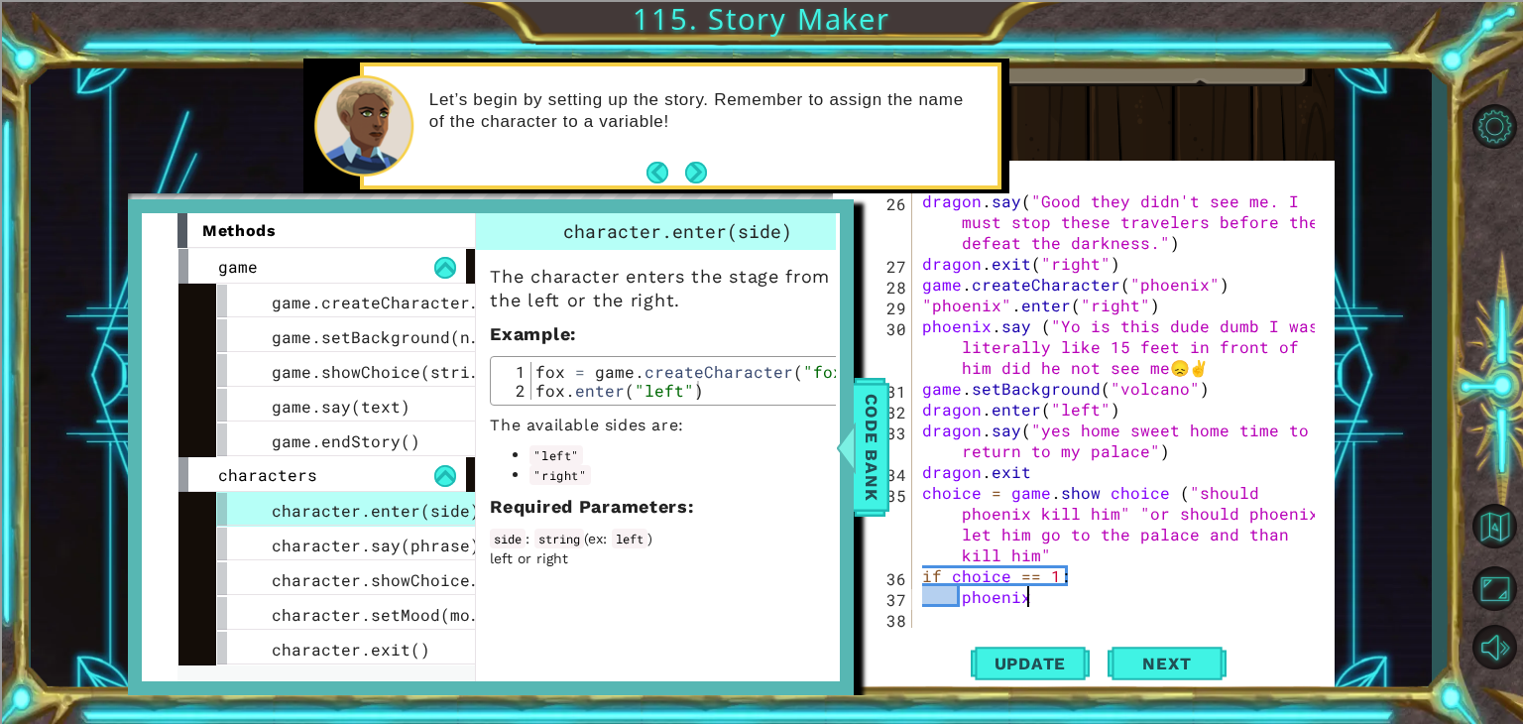
click at [1040, 603] on div "dragon . say ( "Good they didn't see me. I must stop these travelers before the…" at bounding box center [1121, 450] width 407 height 521
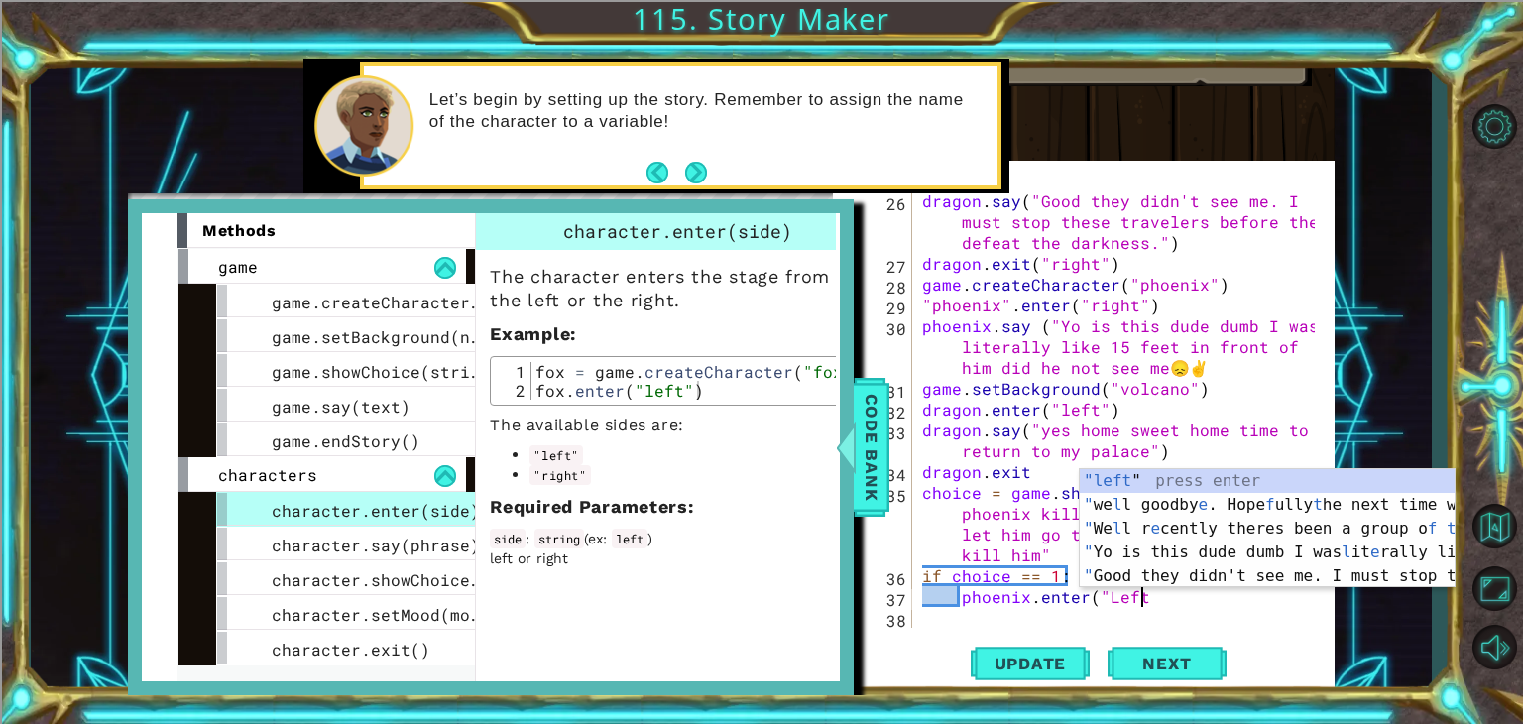
scroll to position [0, 12]
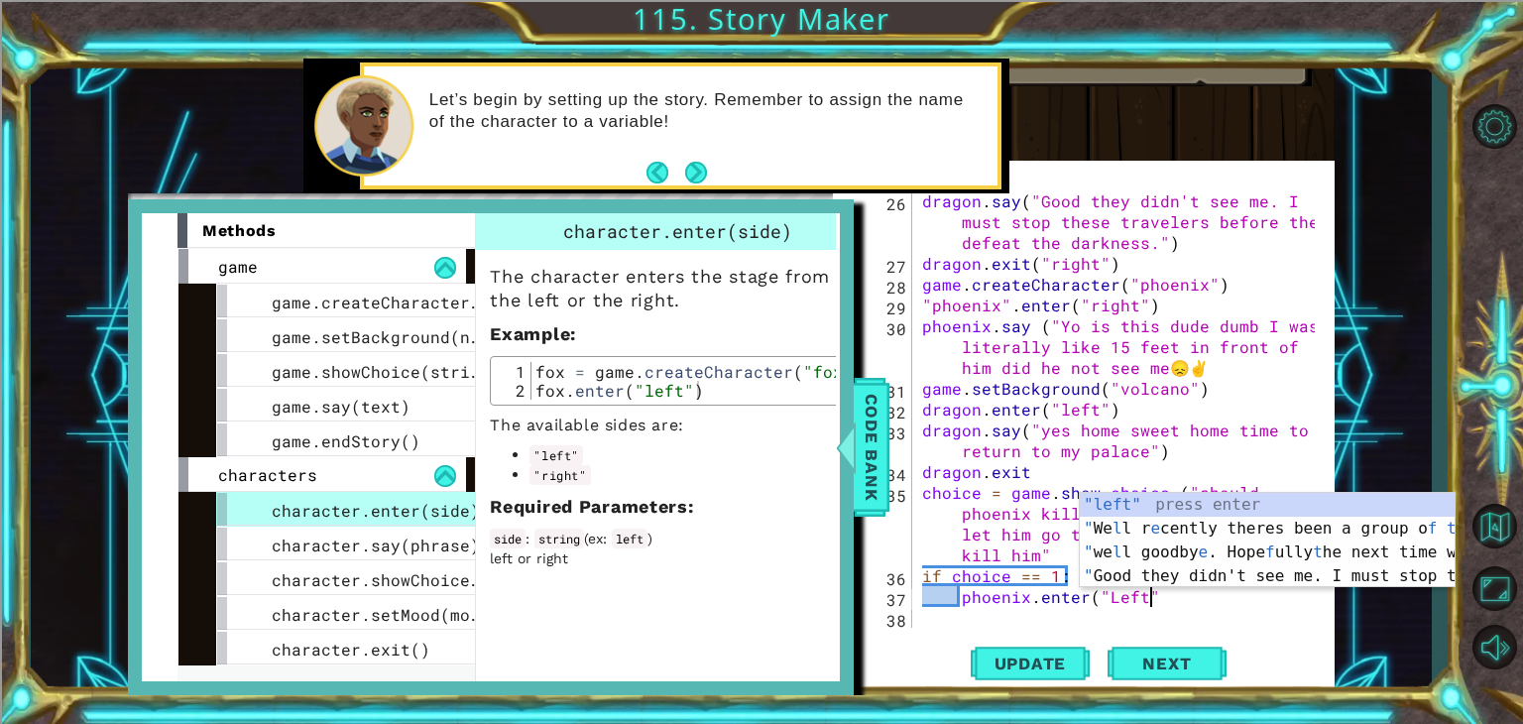
type textarea "phoenix.enter("Left")"
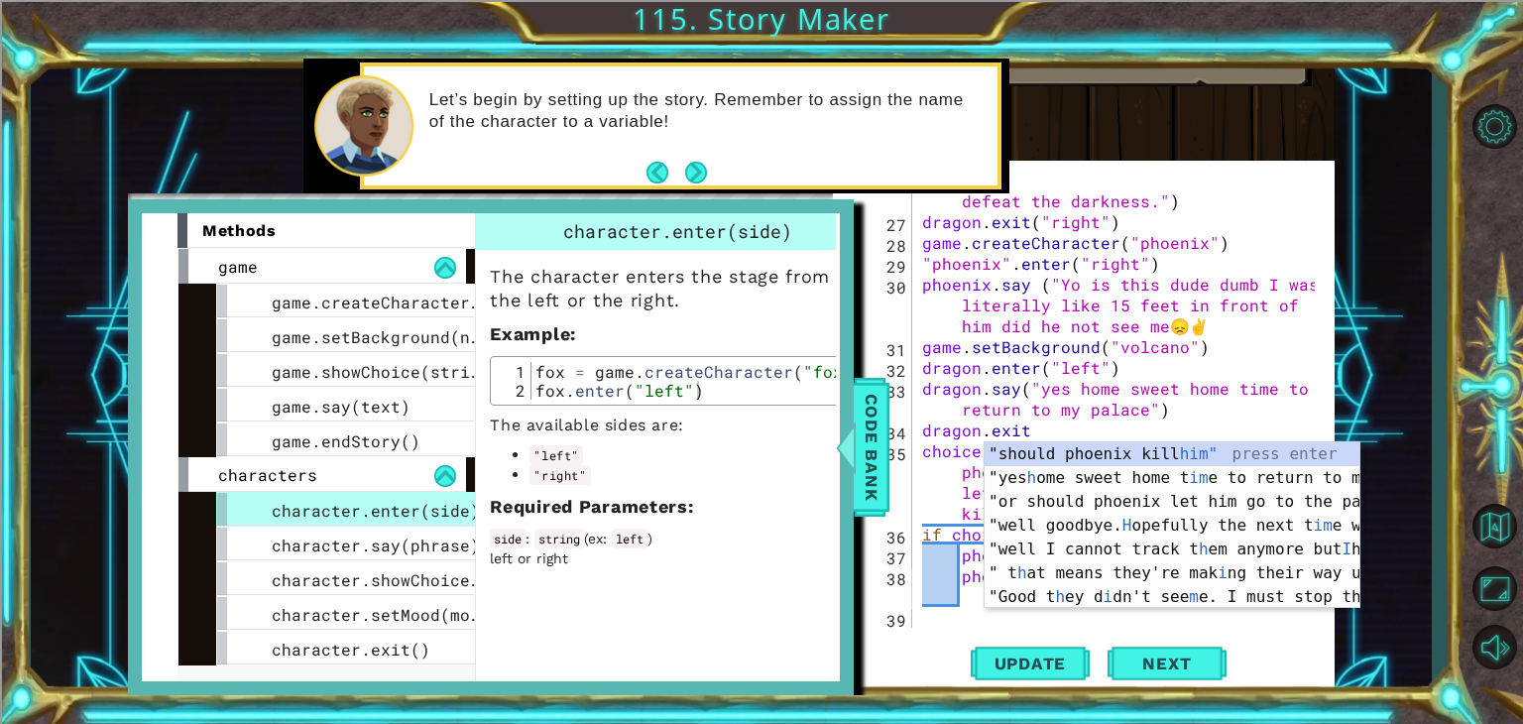
scroll to position [791, 0]
type textarea "phoenix.say ("Im going to go kill him")"
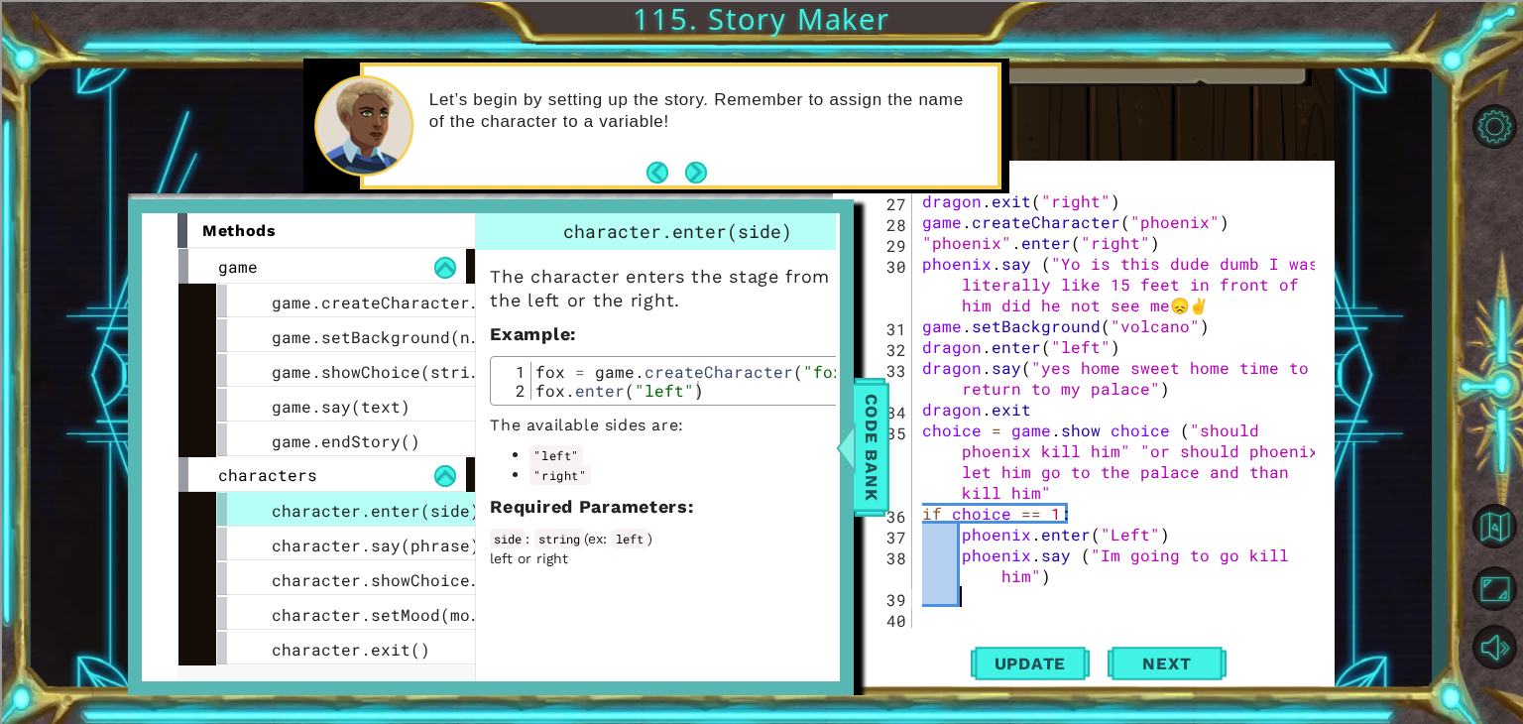
scroll to position [812, 0]
type textarea "phoenix.exit"
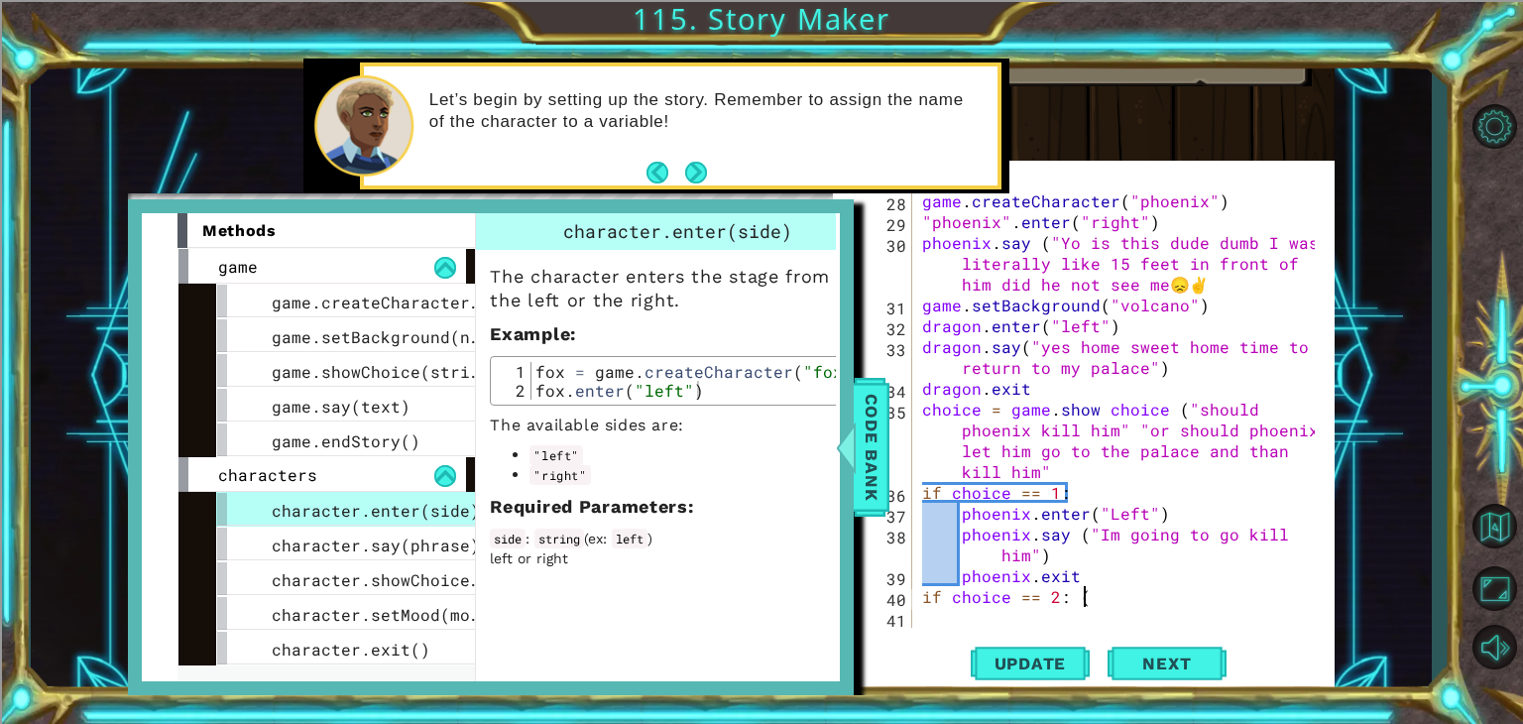
scroll to position [0, 8]
type textarea "if choice == 2:"
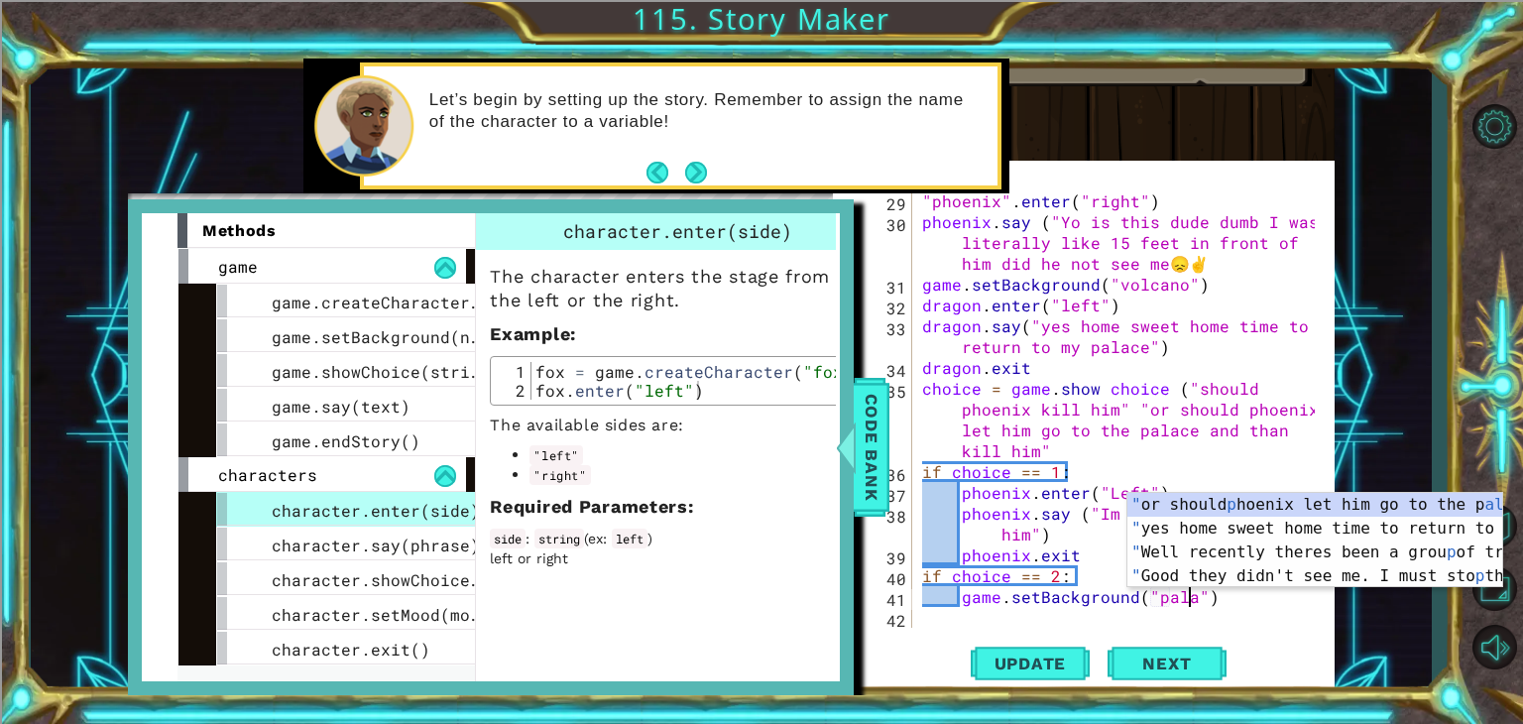
scroll to position [0, 17]
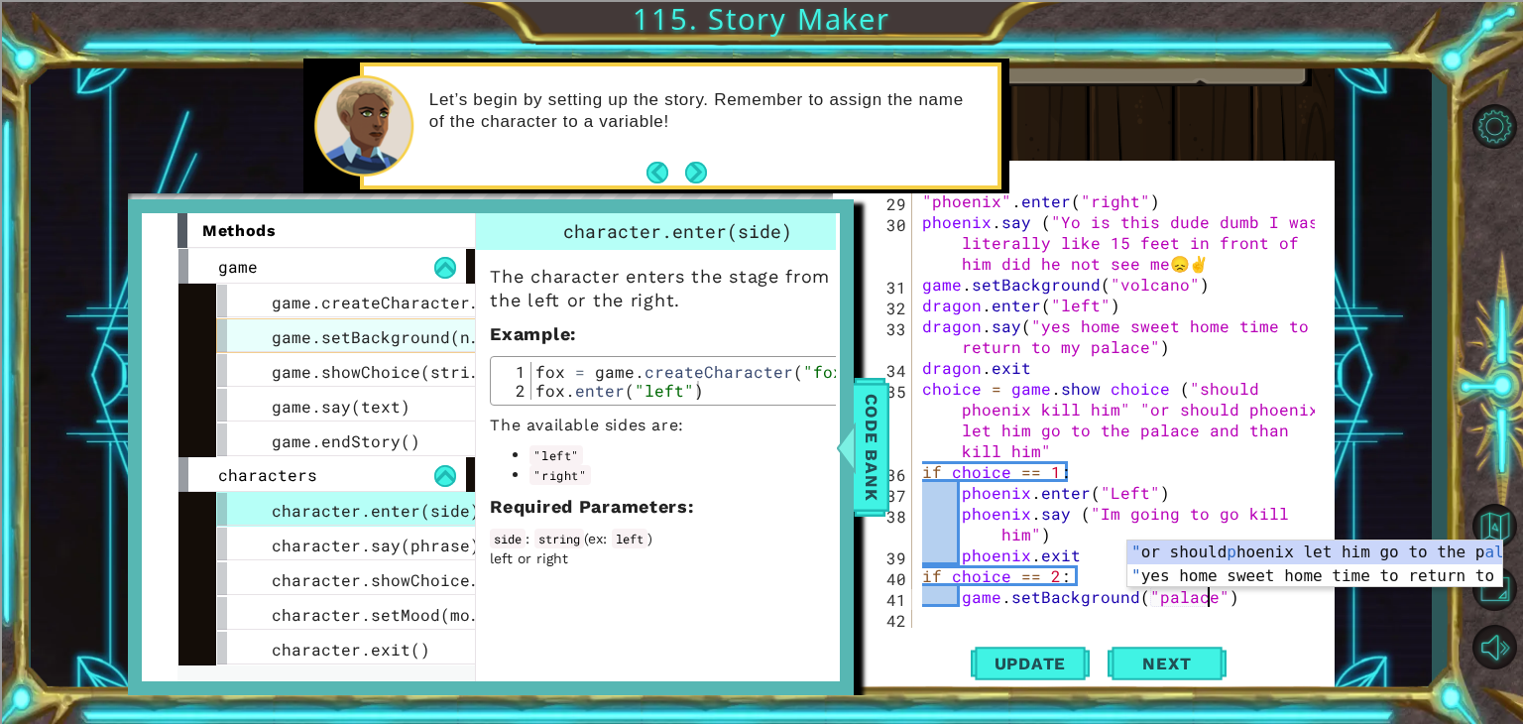
type textarea "game.setBackground("palace")"
click at [377, 328] on span "game.setBackground(name)" at bounding box center [391, 336] width 238 height 21
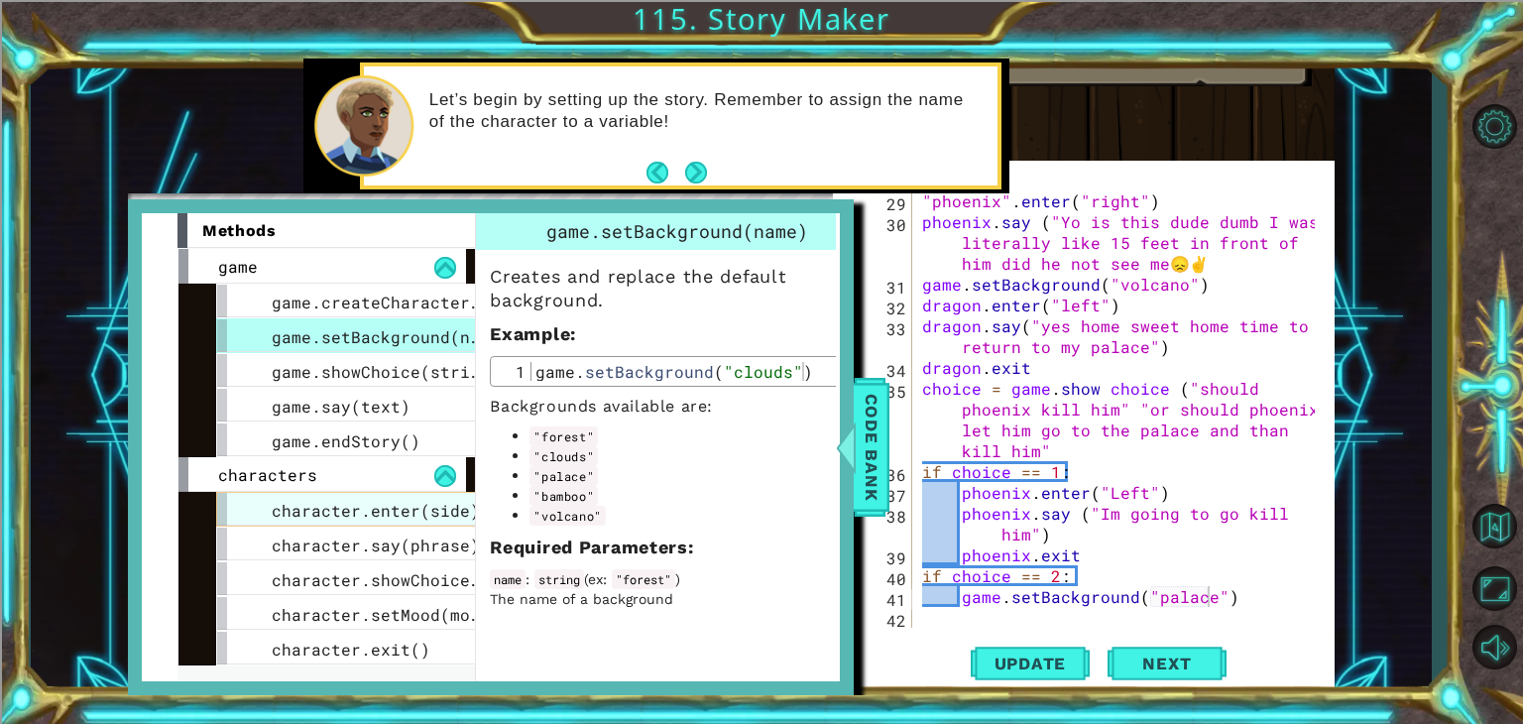
click at [341, 500] on span "character.enter(side)" at bounding box center [376, 510] width 208 height 21
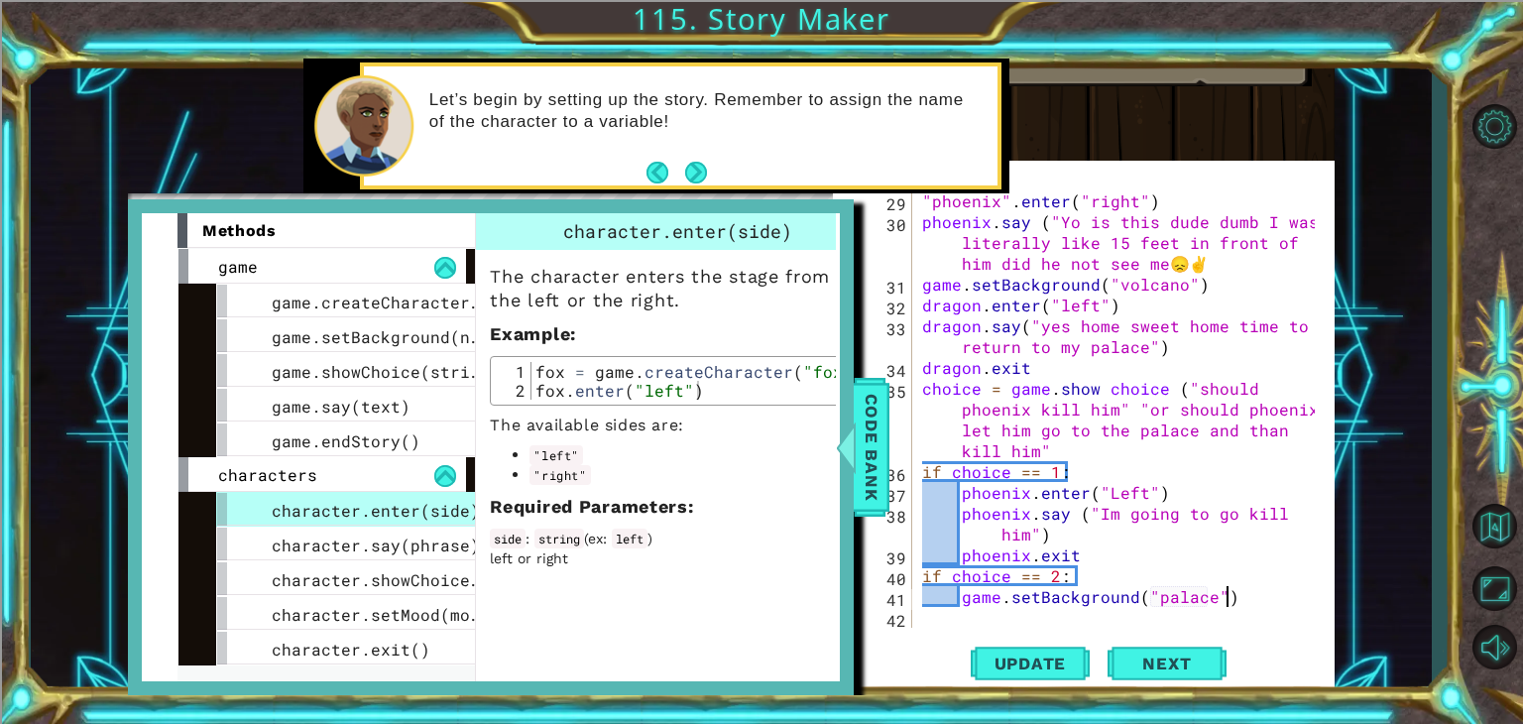
click at [1249, 593] on div ""phoenix" . enter ( "right" ) phoenix . say ( "Yo is this dude dumb I was liter…" at bounding box center [1121, 429] width 407 height 479
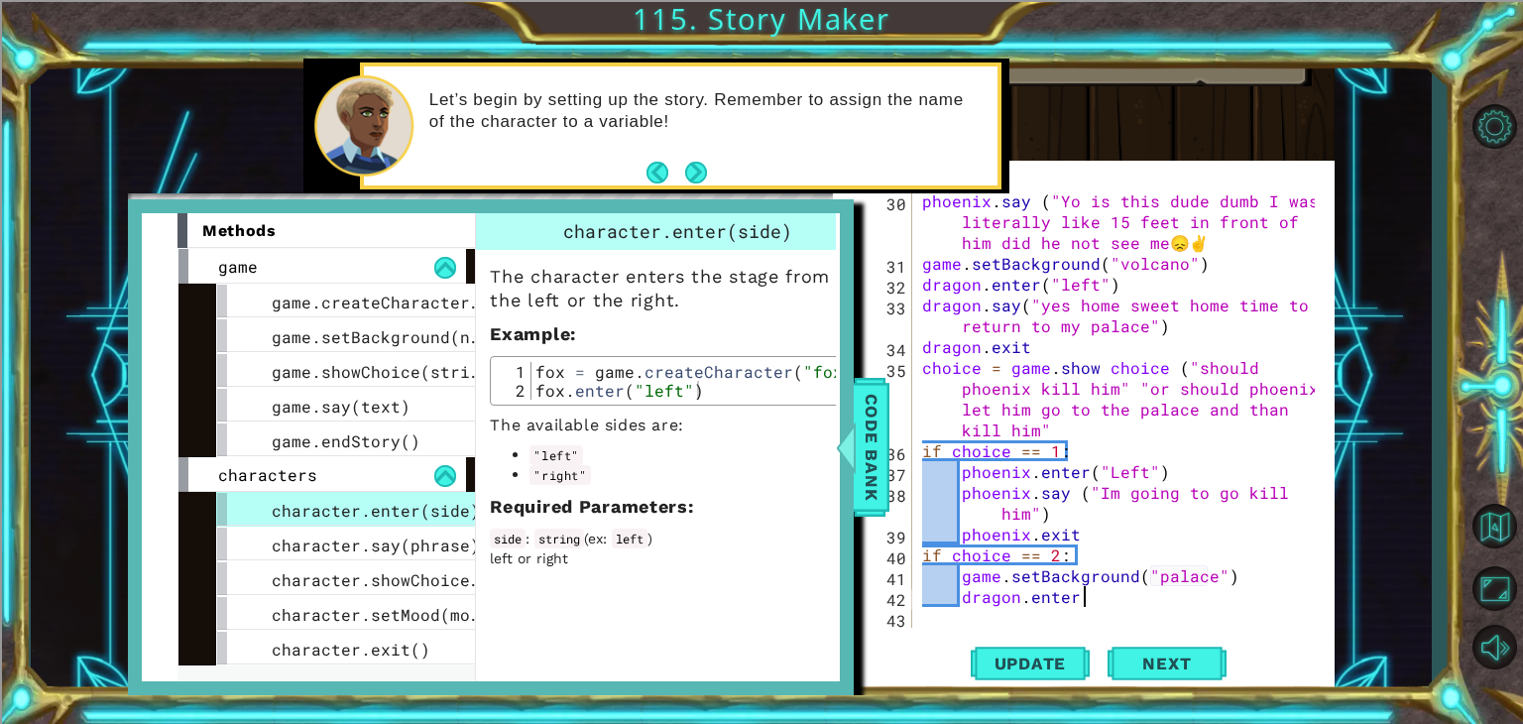
scroll to position [0, 8]
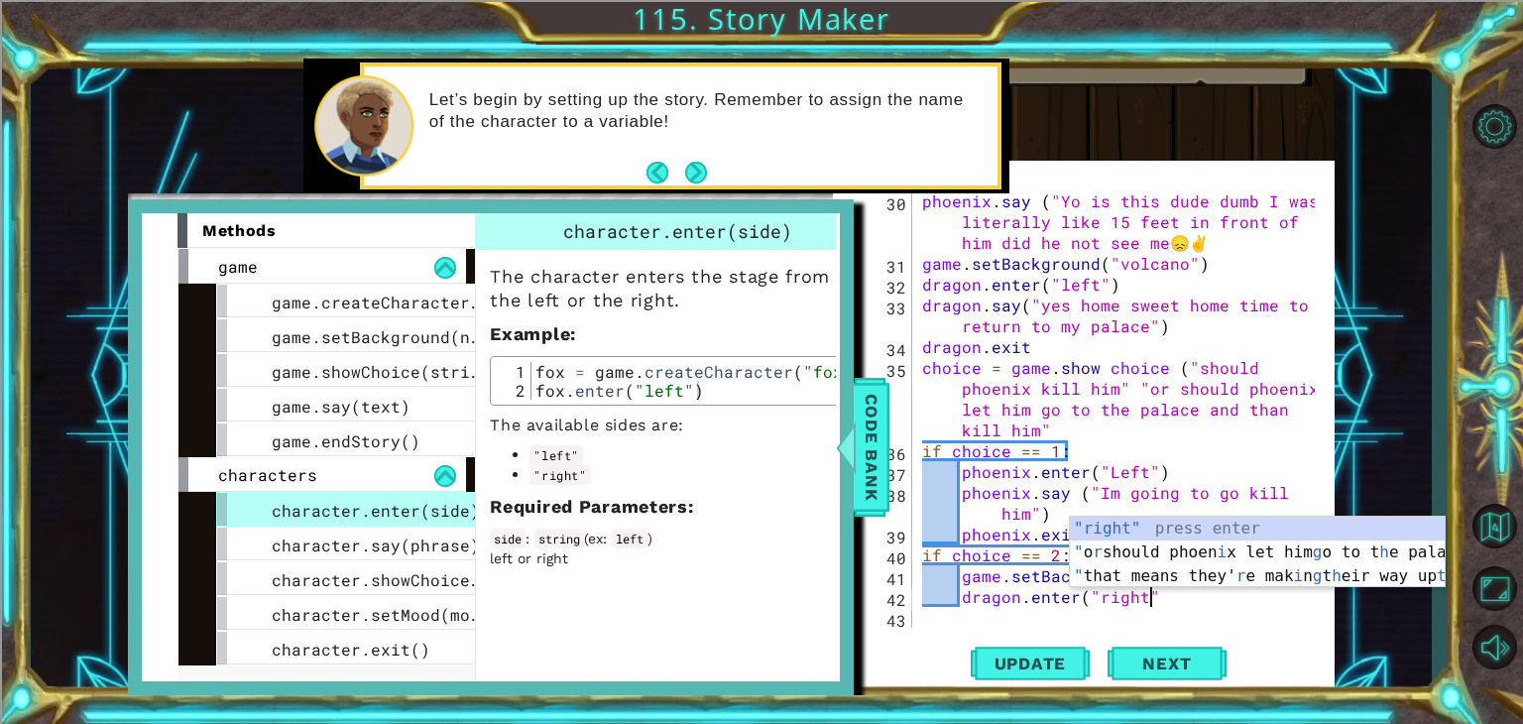
type textarea "dragon.enter("right")"
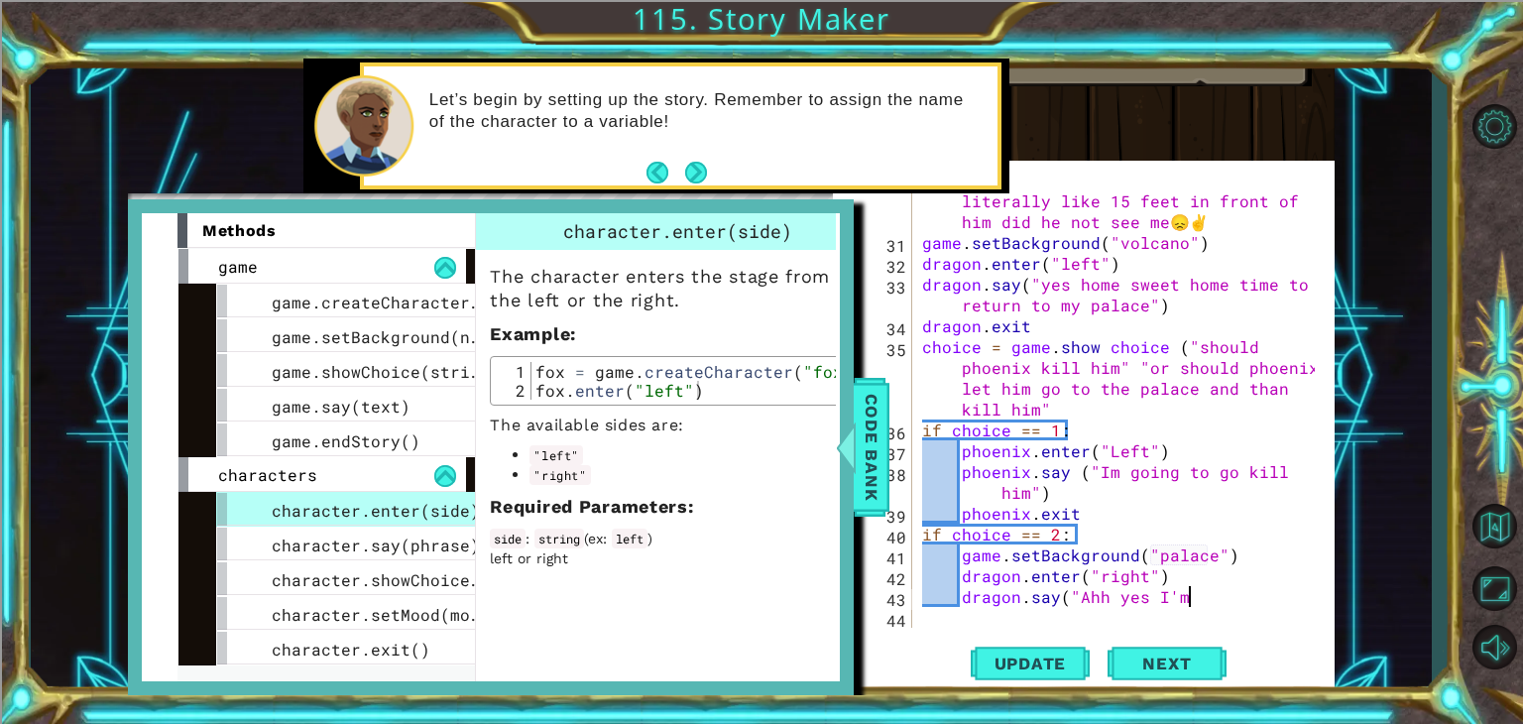
scroll to position [0, 17]
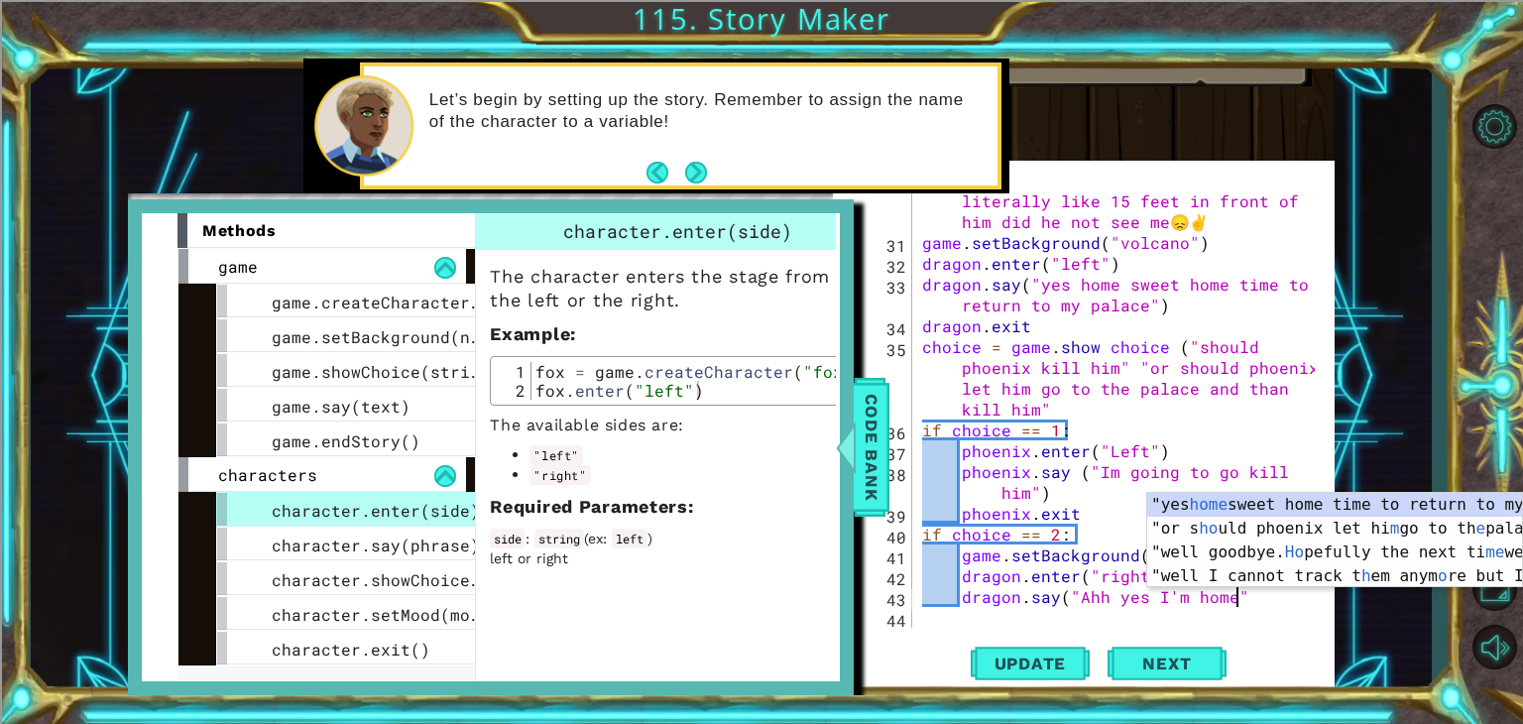
type textarea "dragon.say("Ahh yes I'm home")"
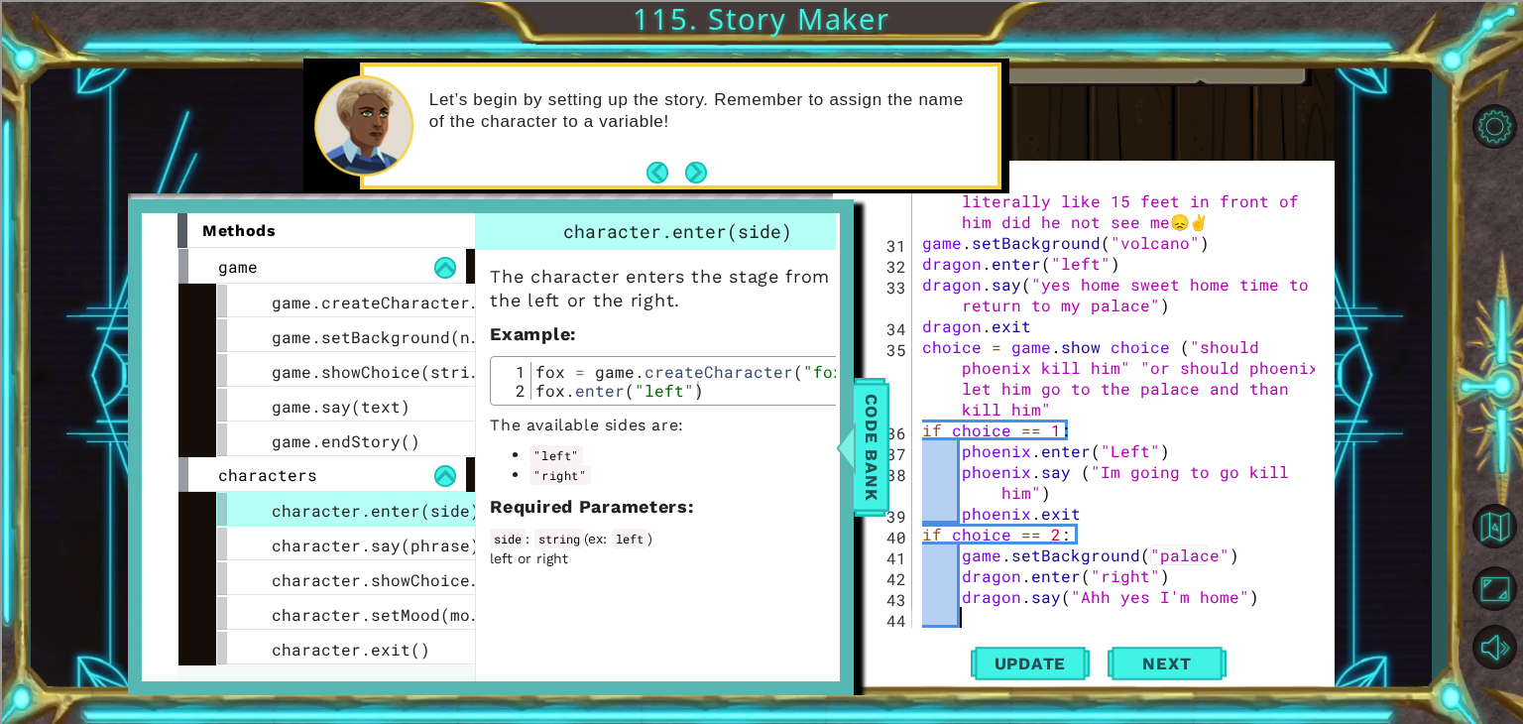
scroll to position [916, 0]
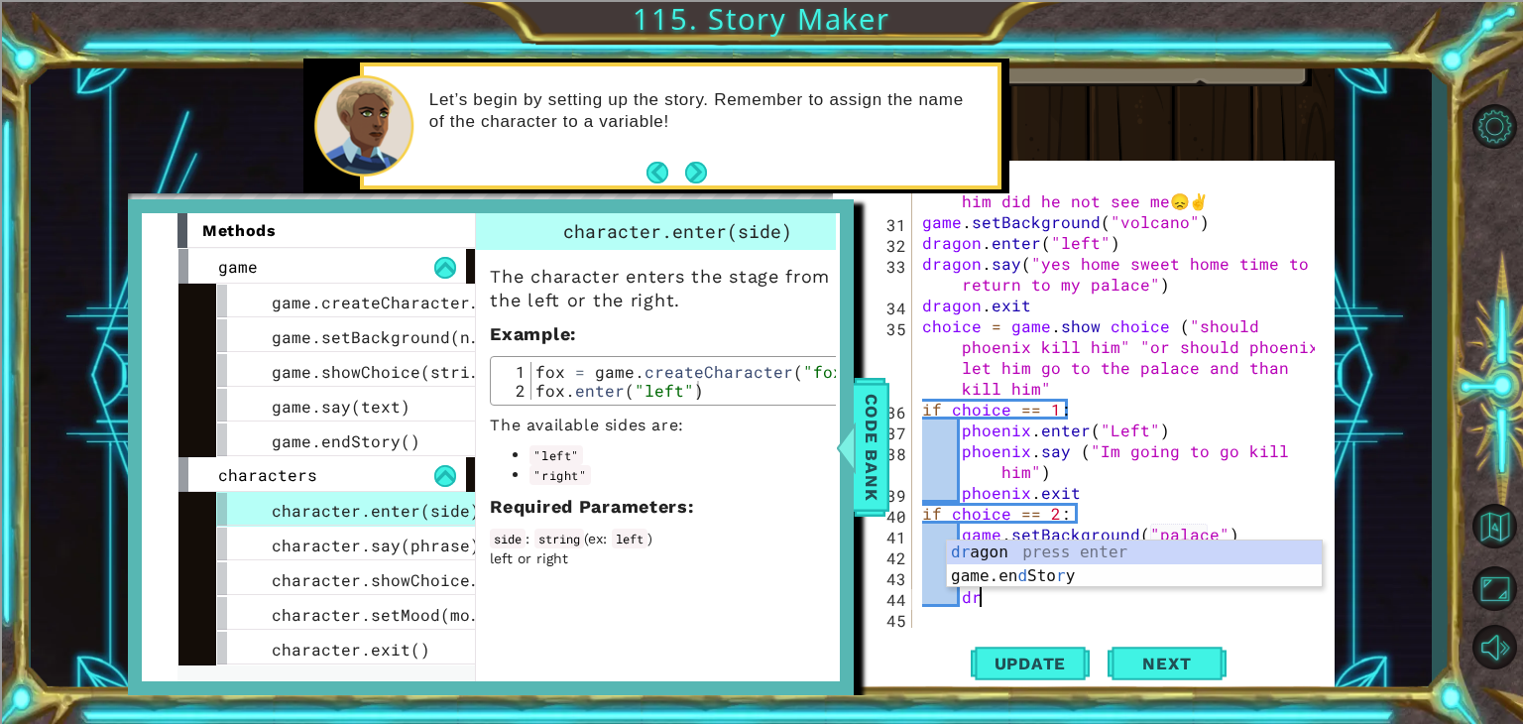
type textarea "d"
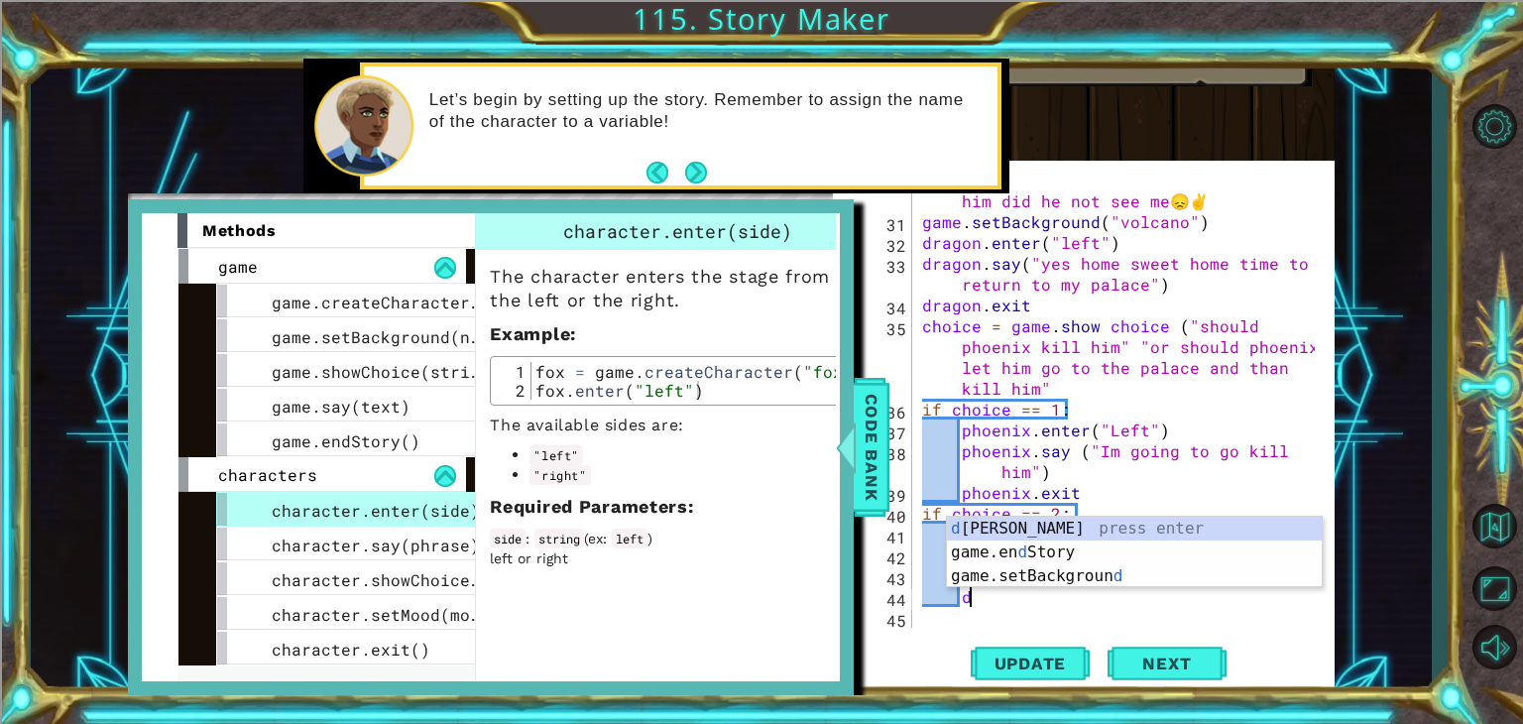
scroll to position [0, 0]
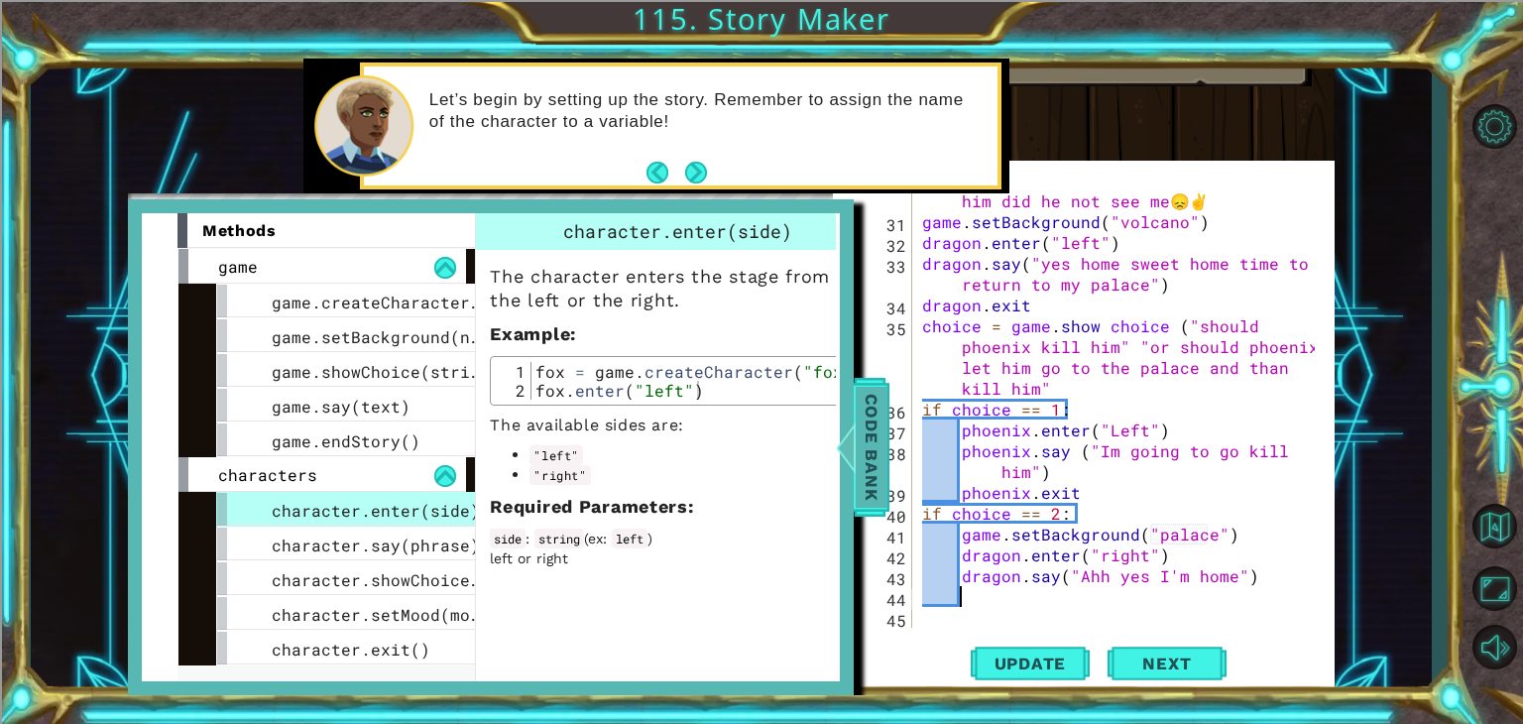
click at [869, 469] on span "Code Bank" at bounding box center [872, 447] width 32 height 121
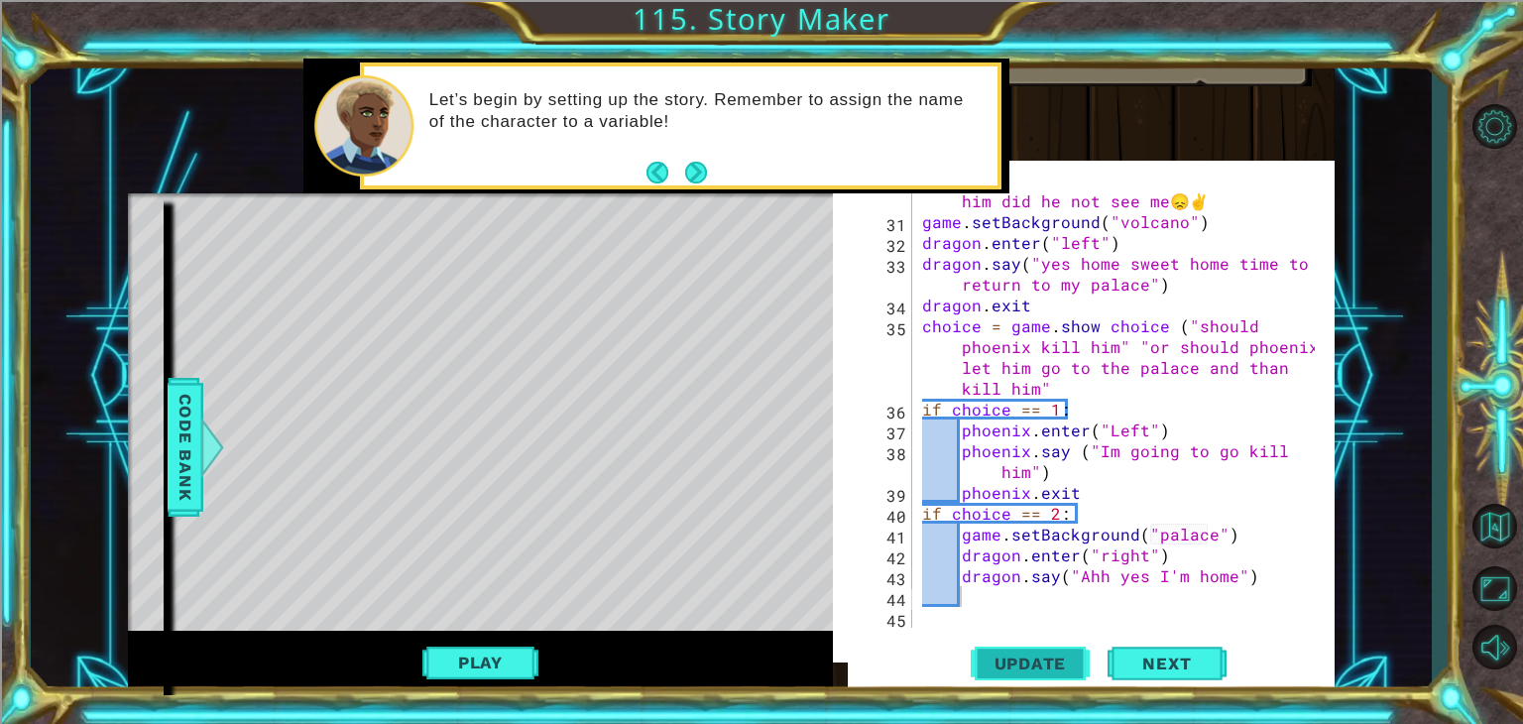
click at [1023, 674] on button "Update" at bounding box center [1030, 662] width 119 height 63
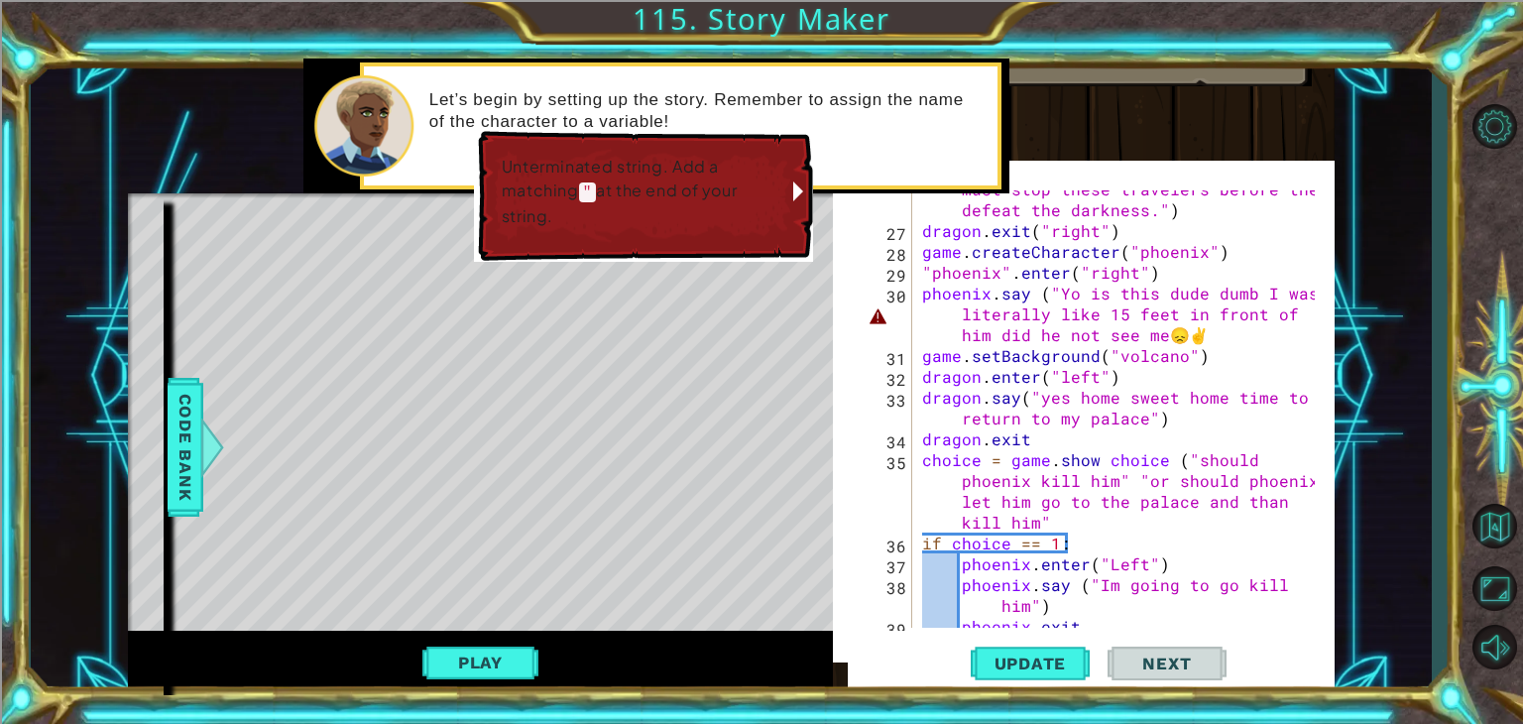
scroll to position [780, 0]
click at [1201, 338] on div "dragon . say ( "Good they didn't see me. I must stop these travelers before the…" at bounding box center [1121, 420] width 407 height 521
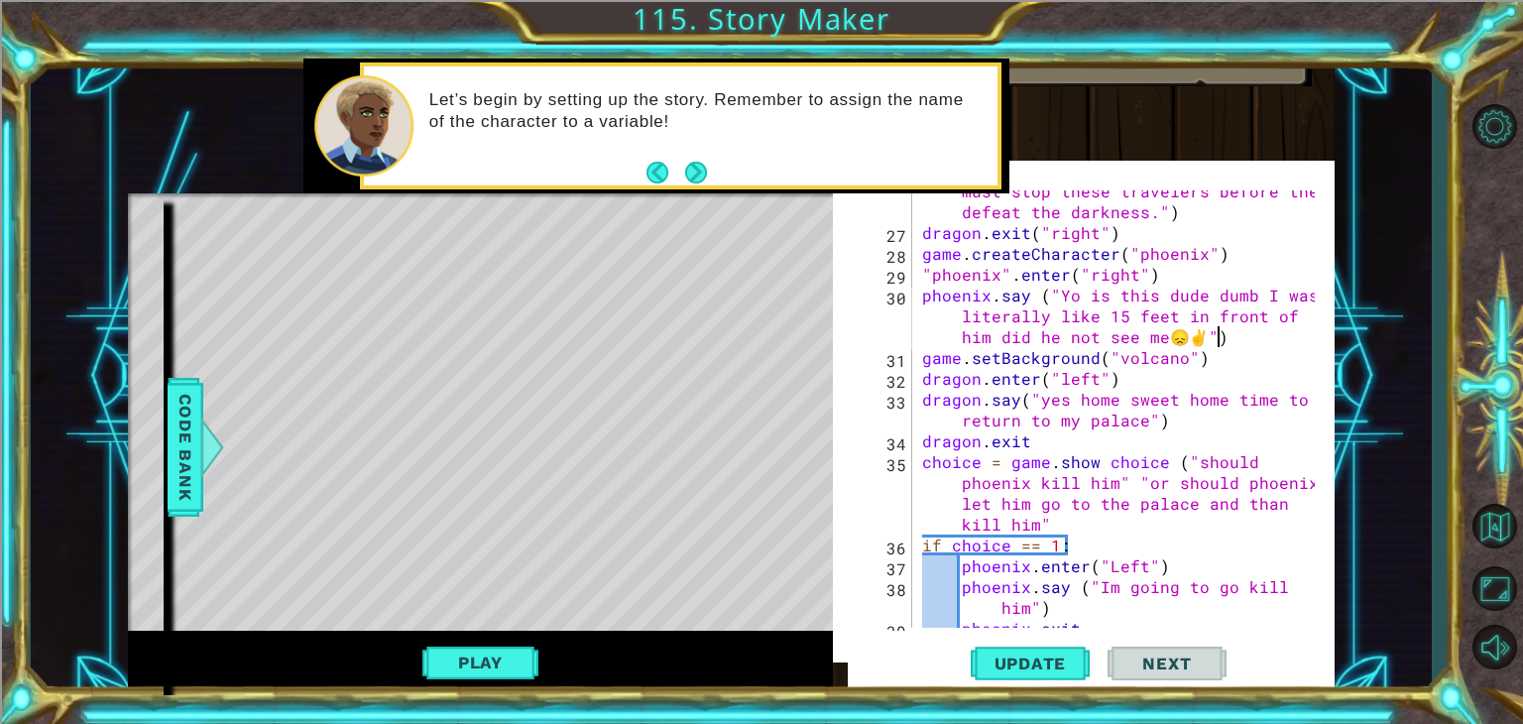
scroll to position [0, 59]
click at [1070, 652] on button "Update" at bounding box center [1030, 662] width 119 height 63
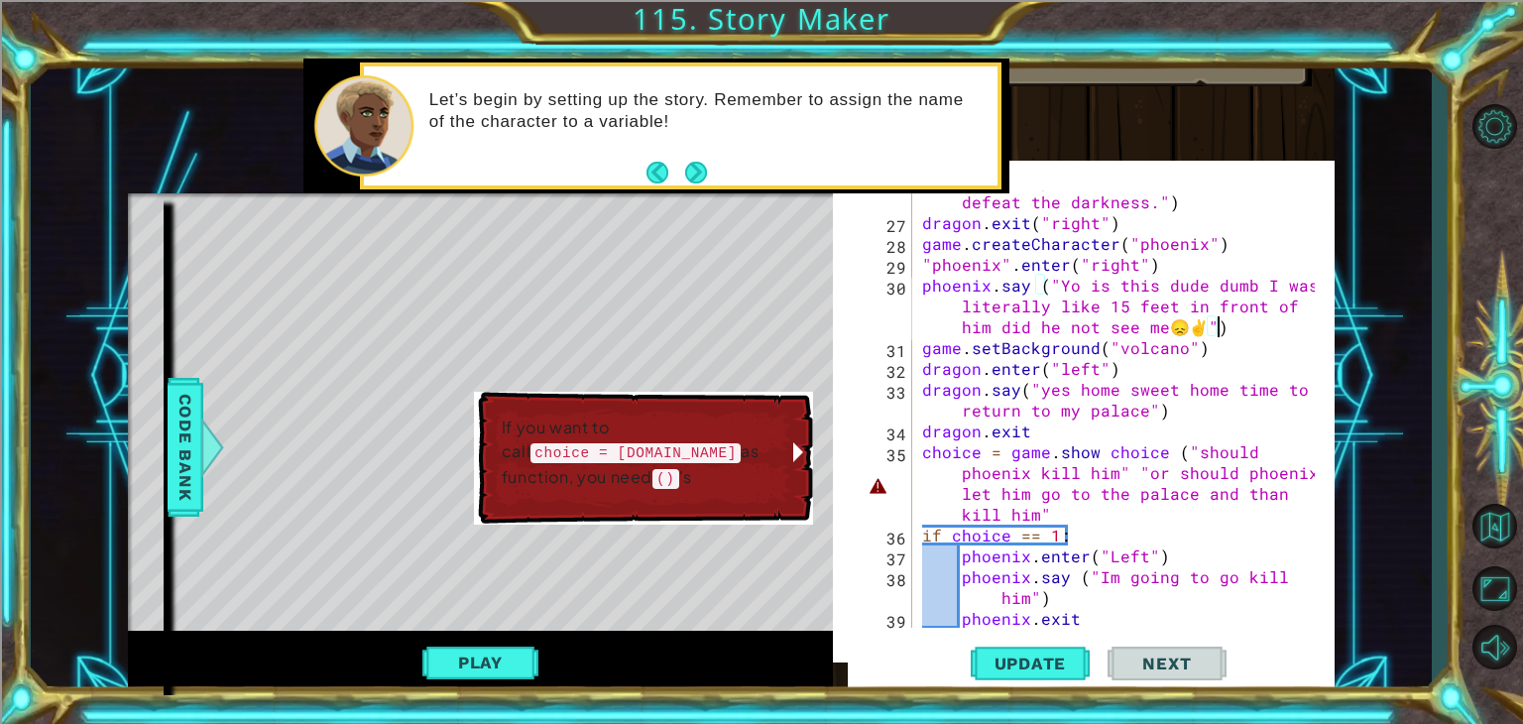
scroll to position [790, 0]
click at [1103, 453] on div "dragon . say ( "Good they didn't see me. I must stop these travelers before the…" at bounding box center [1121, 410] width 407 height 521
click at [1197, 517] on div "dragon . say ( "Good they didn't see me. I must stop these travelers before the…" at bounding box center [1121, 410] width 407 height 521
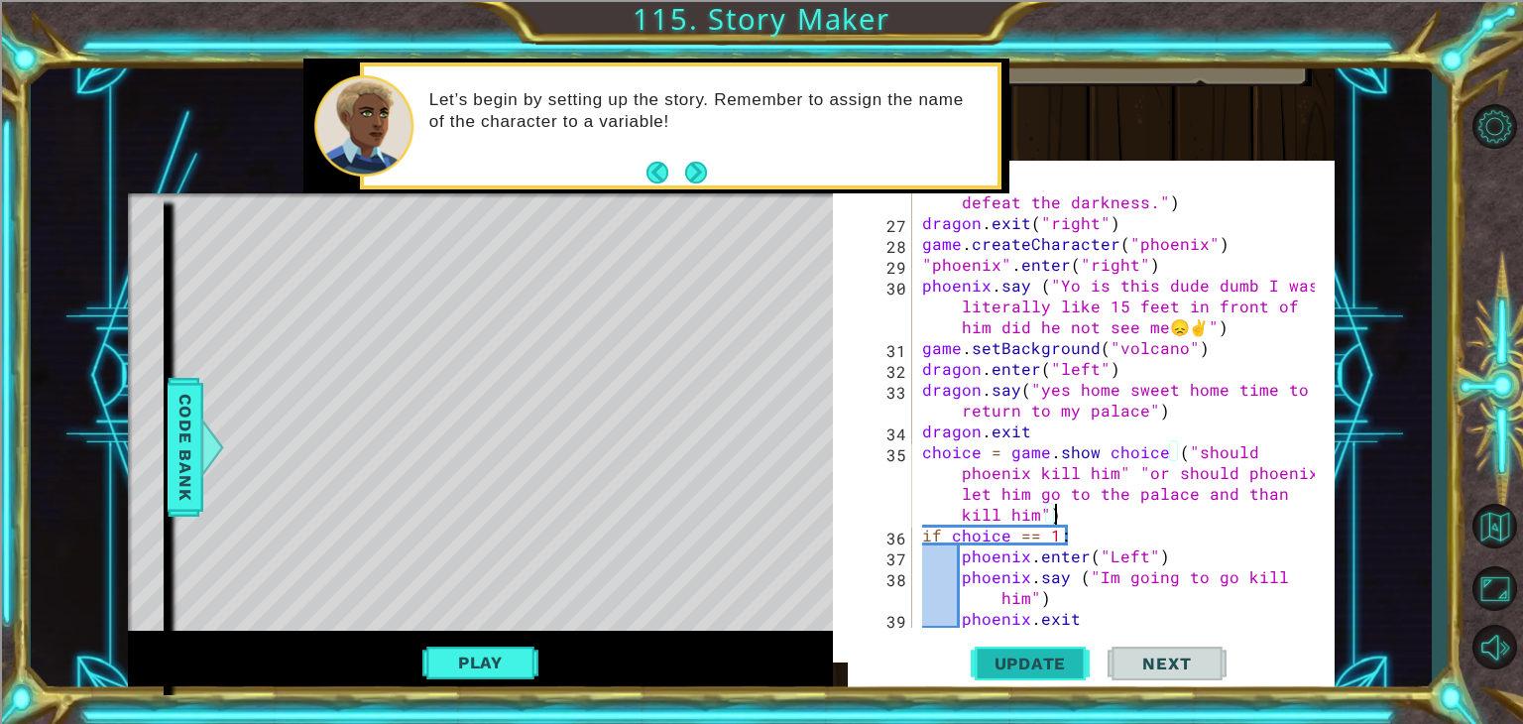
click at [1046, 656] on span "Update" at bounding box center [1031, 663] width 112 height 20
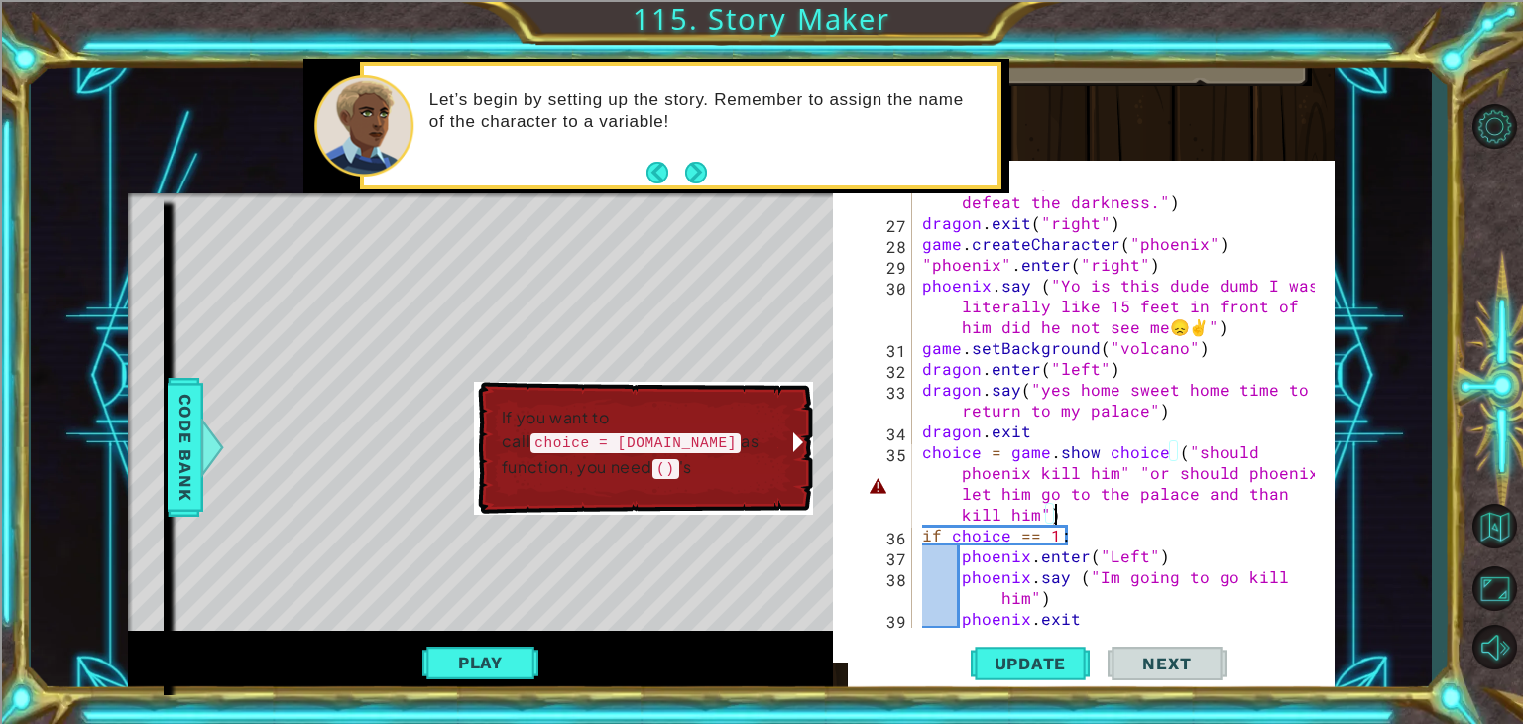
click at [1103, 453] on div "dragon . say ( "Good they didn't see me. I must stop these travelers before the…" at bounding box center [1121, 410] width 407 height 521
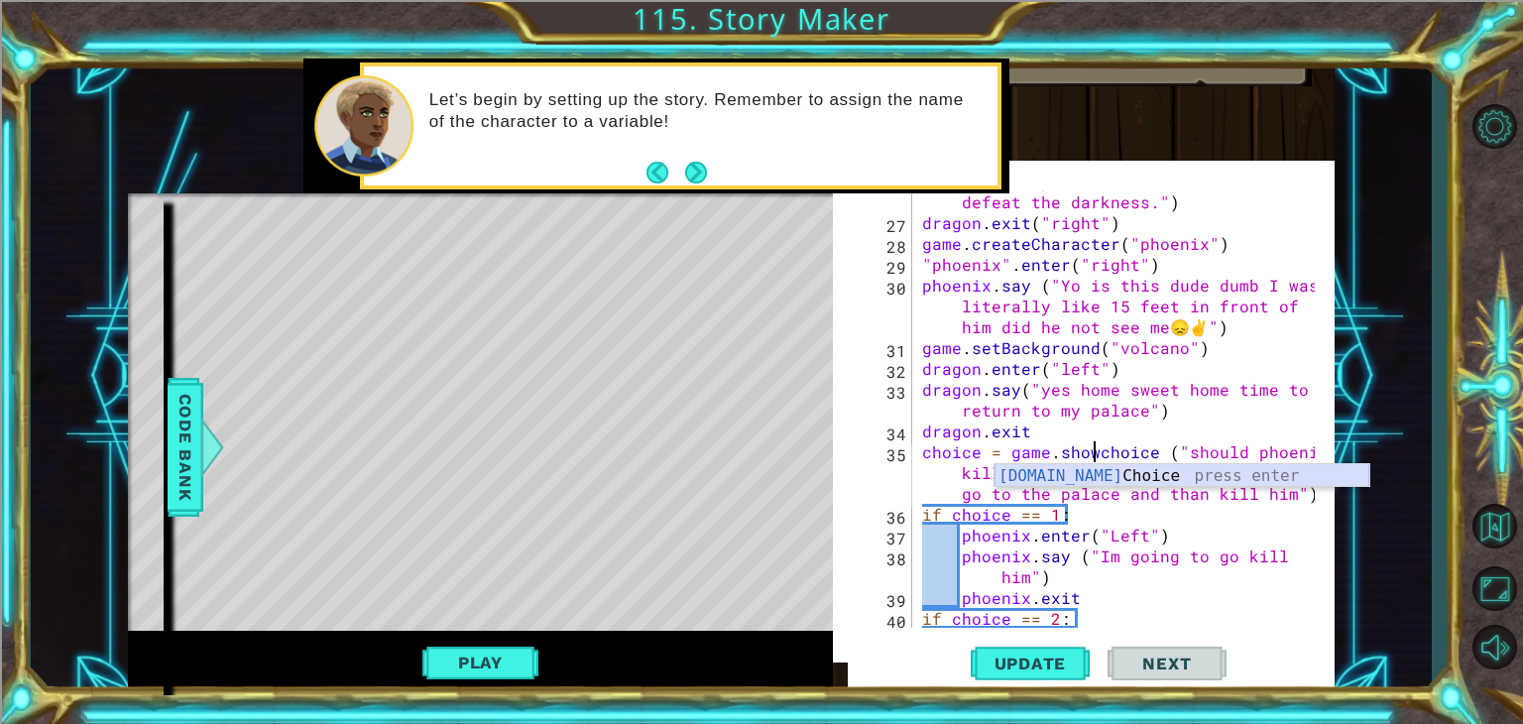
click at [1105, 469] on div "[DOMAIN_NAME] Choice press enter" at bounding box center [1182, 499] width 375 height 71
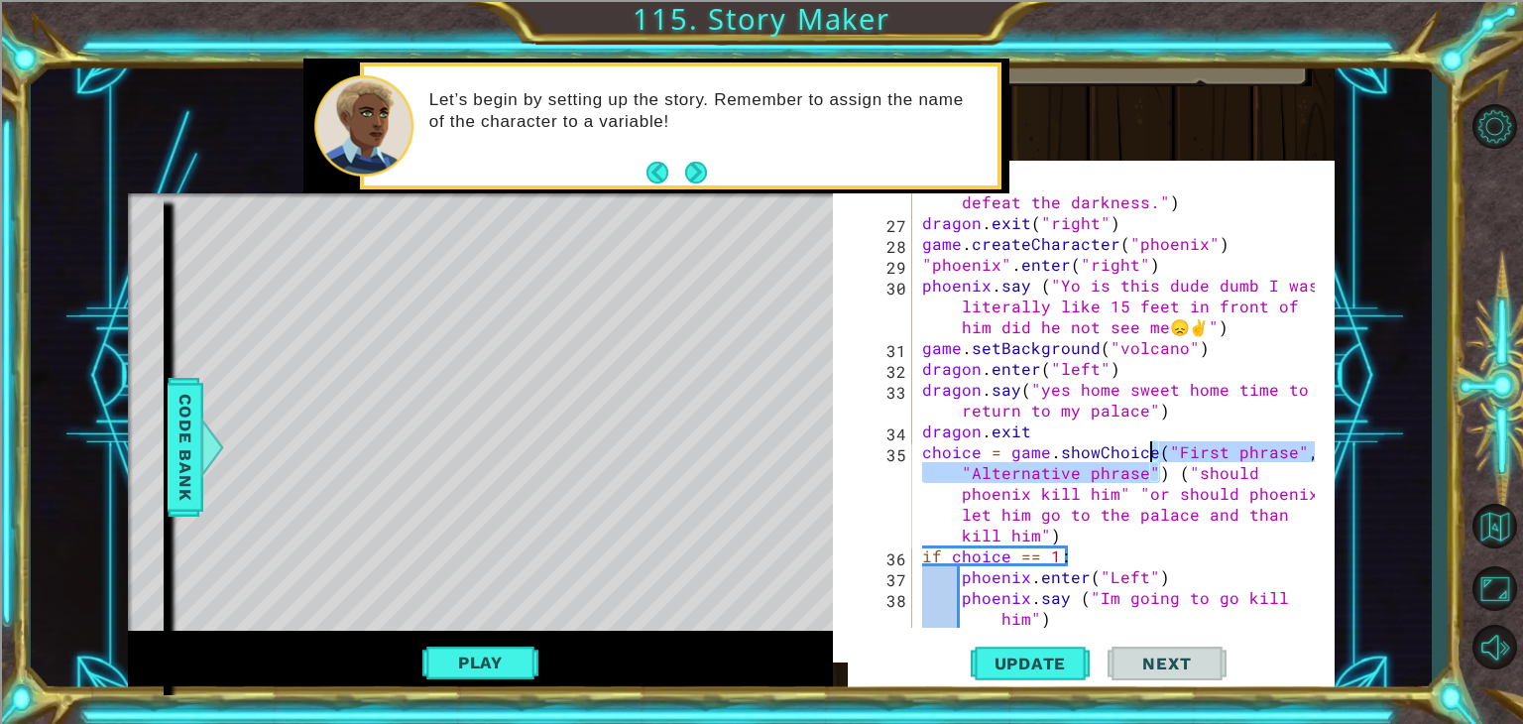
drag, startPoint x: 1161, startPoint y: 477, endPoint x: 1153, endPoint y: 449, distance: 28.9
click at [1153, 449] on div "dragon . say ( "Good they didn't see me. I must stop these travelers before the…" at bounding box center [1121, 420] width 407 height 541
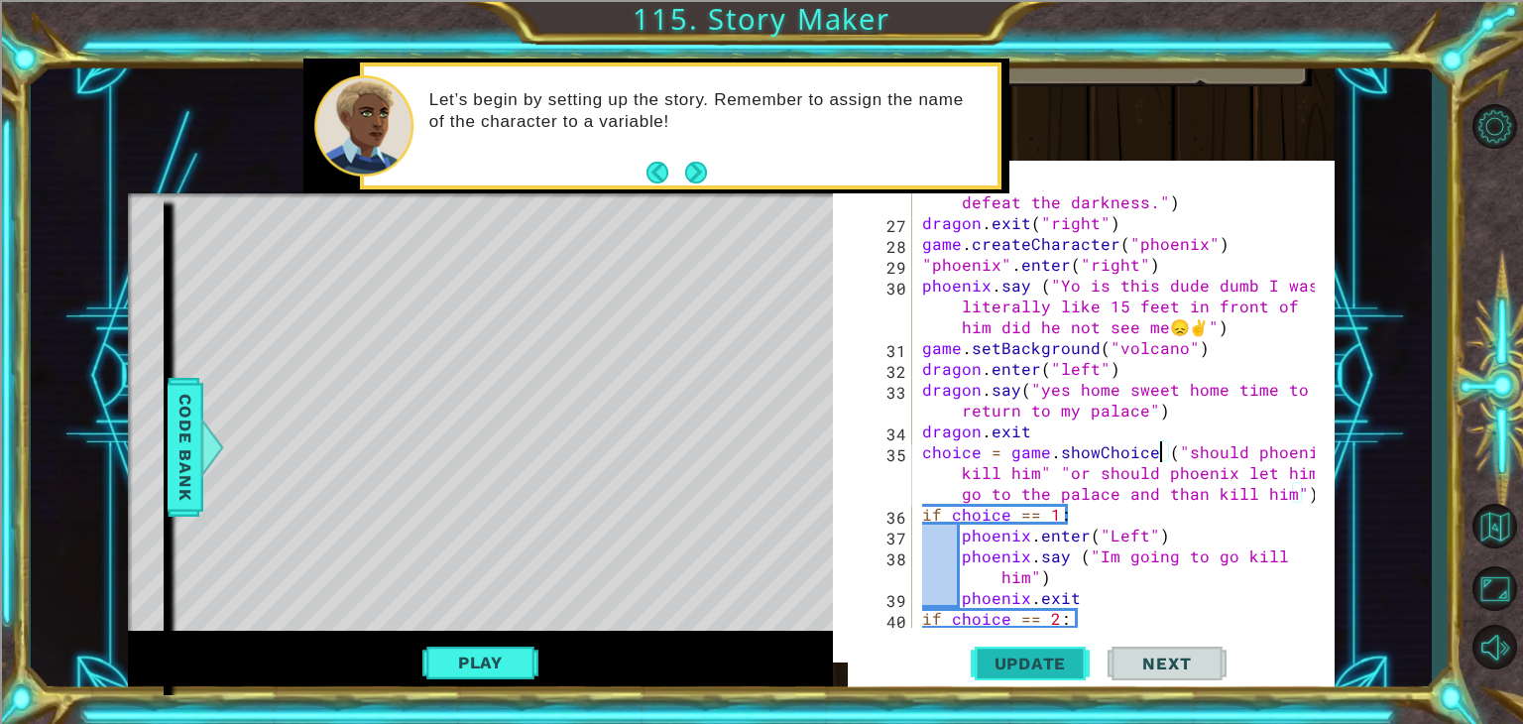
scroll to position [0, 66]
click at [1068, 657] on span "Update" at bounding box center [1031, 663] width 112 height 20
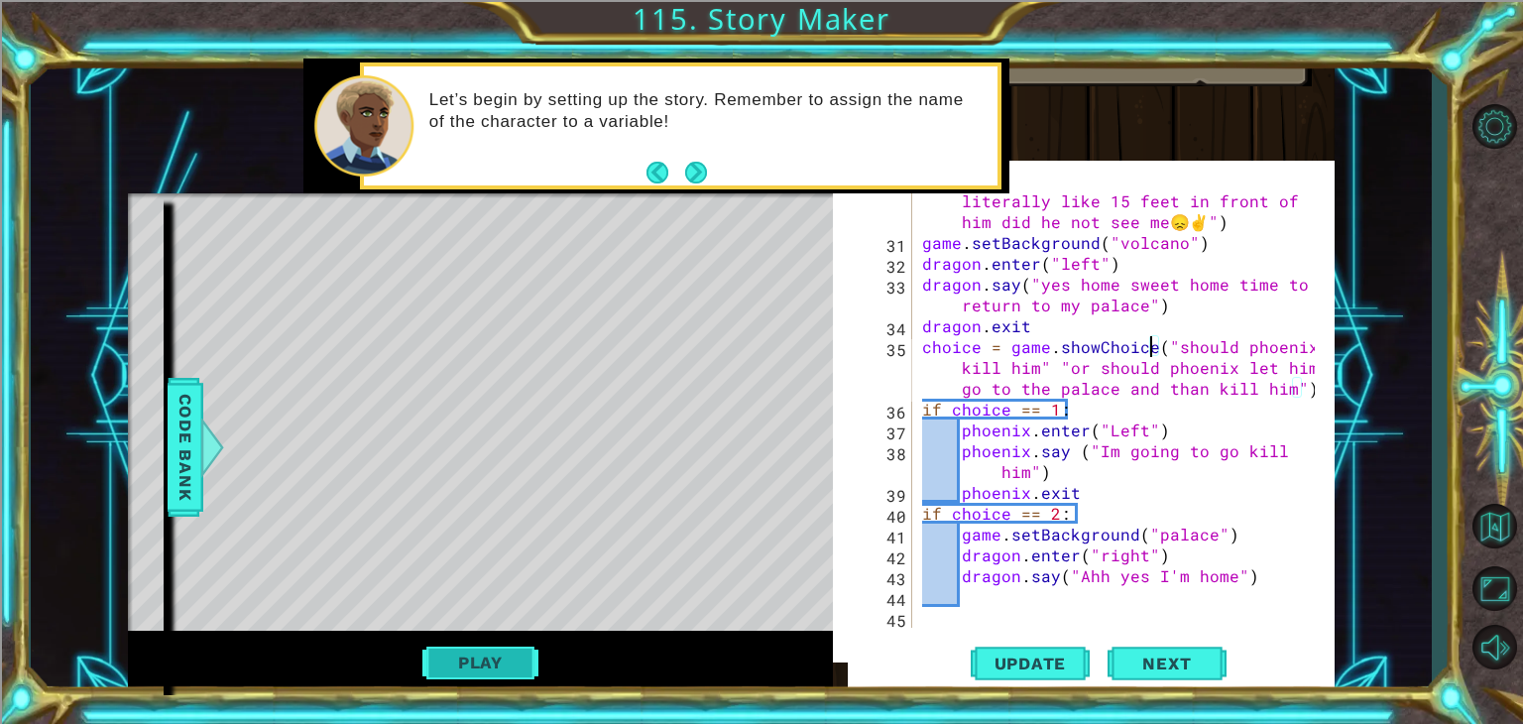
click at [503, 660] on button "Play" at bounding box center [480, 663] width 116 height 38
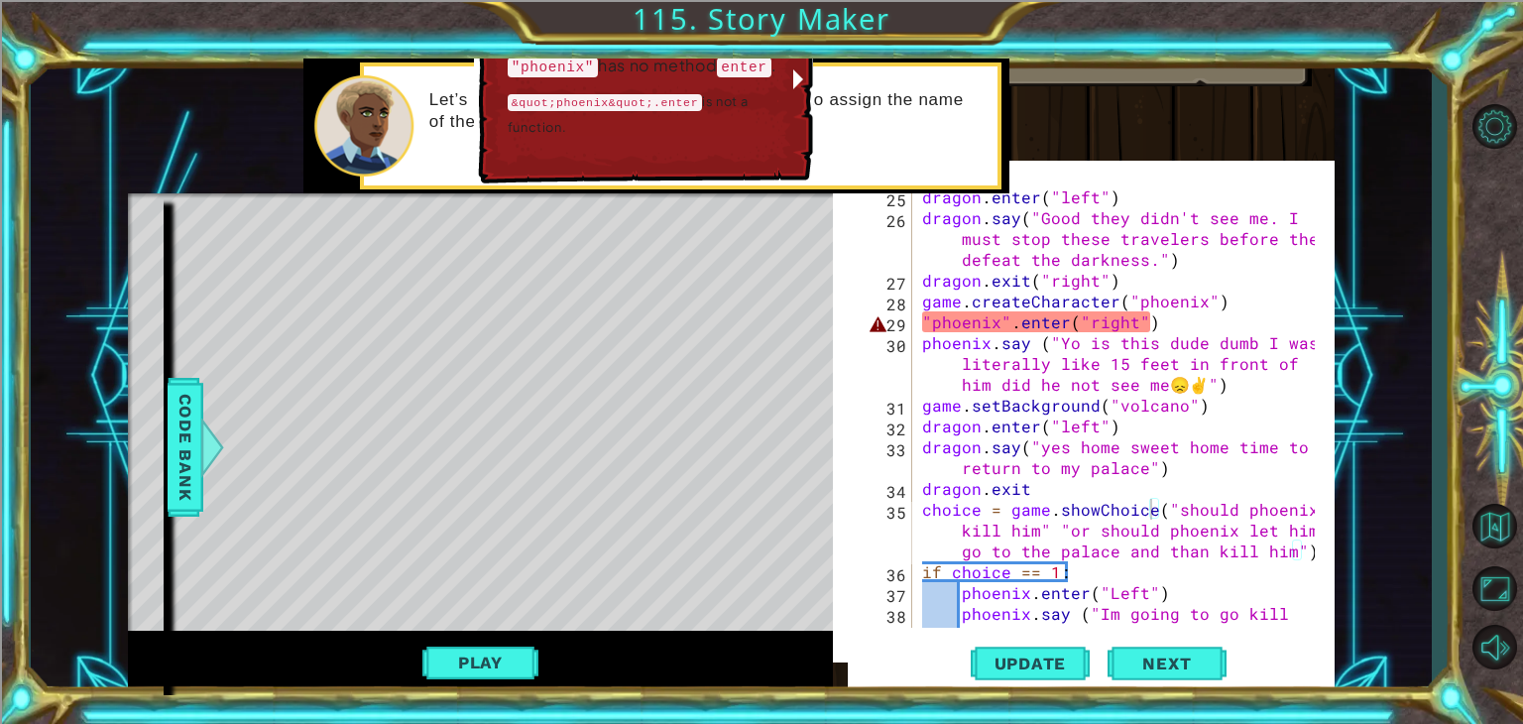
scroll to position [733, 0]
click at [1009, 321] on div "dragon . enter ( "left" ) dragon . say ( "Good they didn't see me. I must stop …" at bounding box center [1121, 436] width 407 height 500
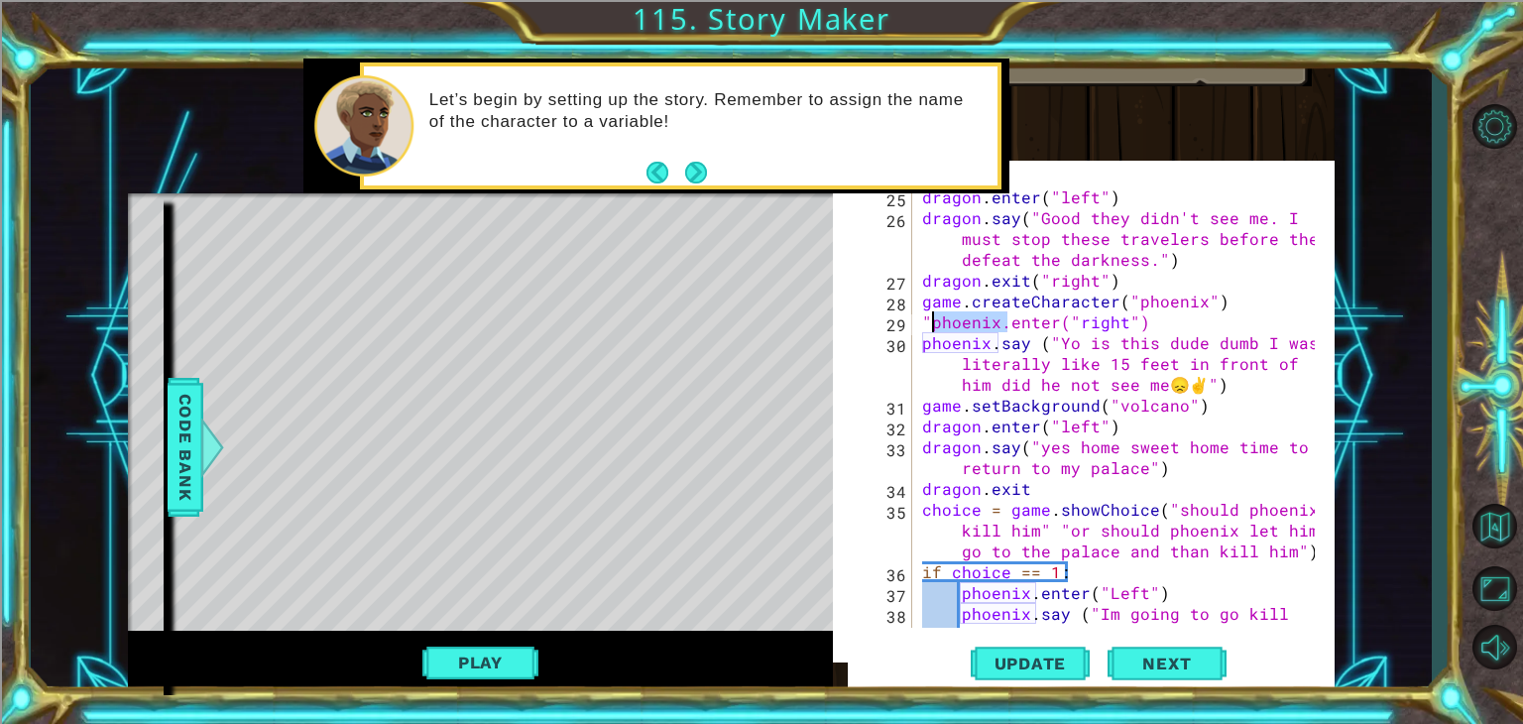
drag, startPoint x: 1009, startPoint y: 321, endPoint x: 928, endPoint y: 324, distance: 80.4
click at [928, 324] on div "dragon . enter ( "left" ) dragon . say ( "Good they didn't see me. I must stop …" at bounding box center [1121, 436] width 407 height 500
click at [931, 323] on div "dragon . enter ( "left" ) dragon . say ( "Good they didn't see me. I must stop …" at bounding box center [1116, 408] width 397 height 437
type textarea "phoenix.enter("right")"
click at [1040, 659] on span "Update" at bounding box center [1031, 663] width 112 height 20
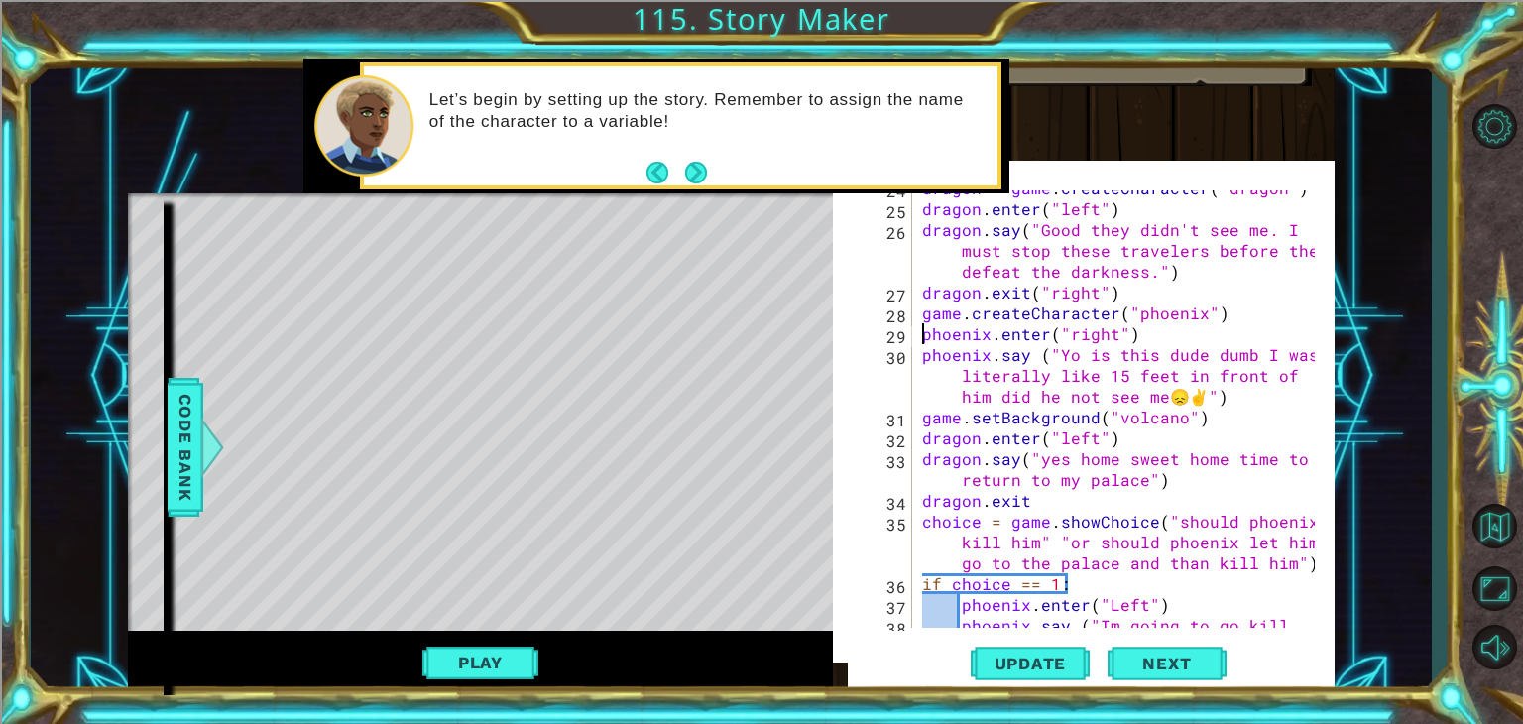
scroll to position [721, 0]
click at [1162, 659] on span "Next" at bounding box center [1167, 659] width 88 height 20
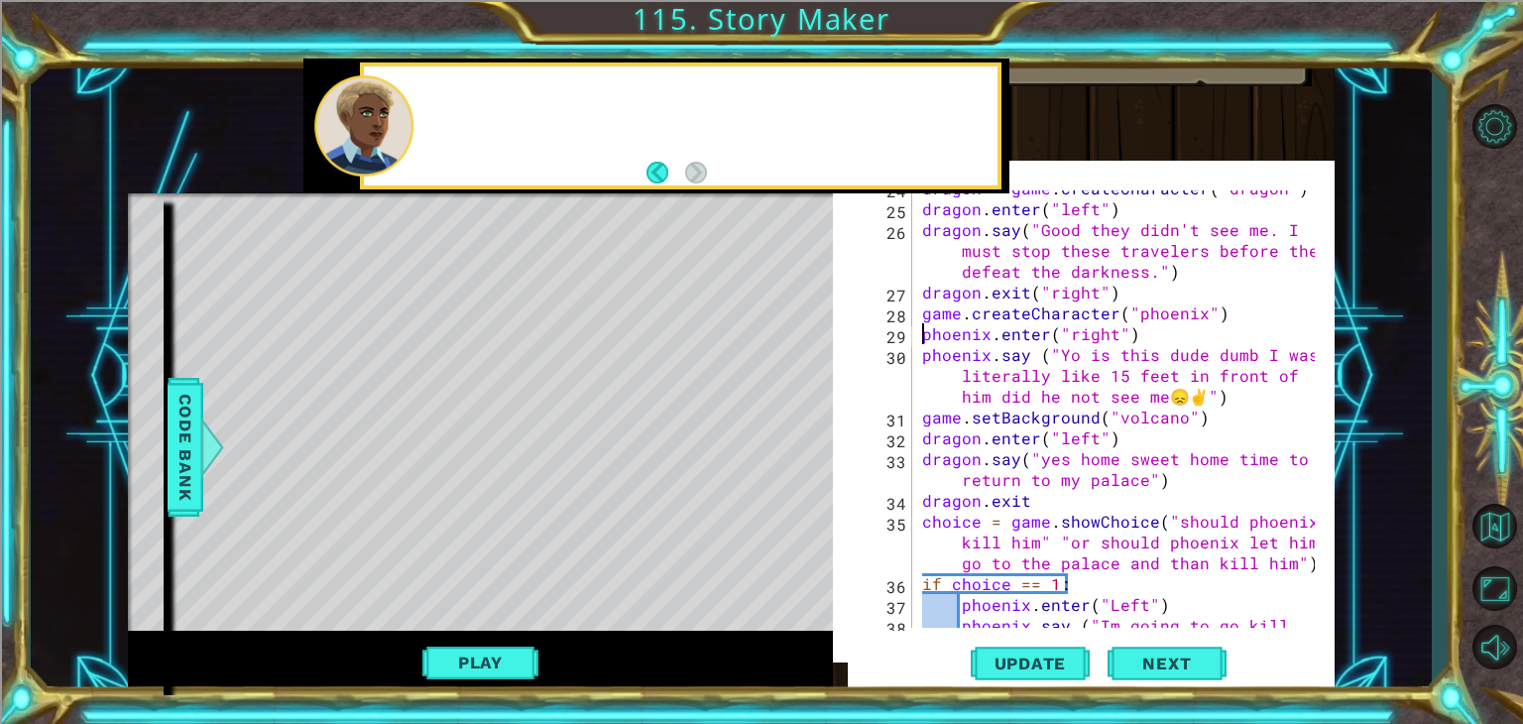
scroll to position [18, 0]
click at [1202, 674] on span "Next" at bounding box center [1167, 667] width 88 height 20
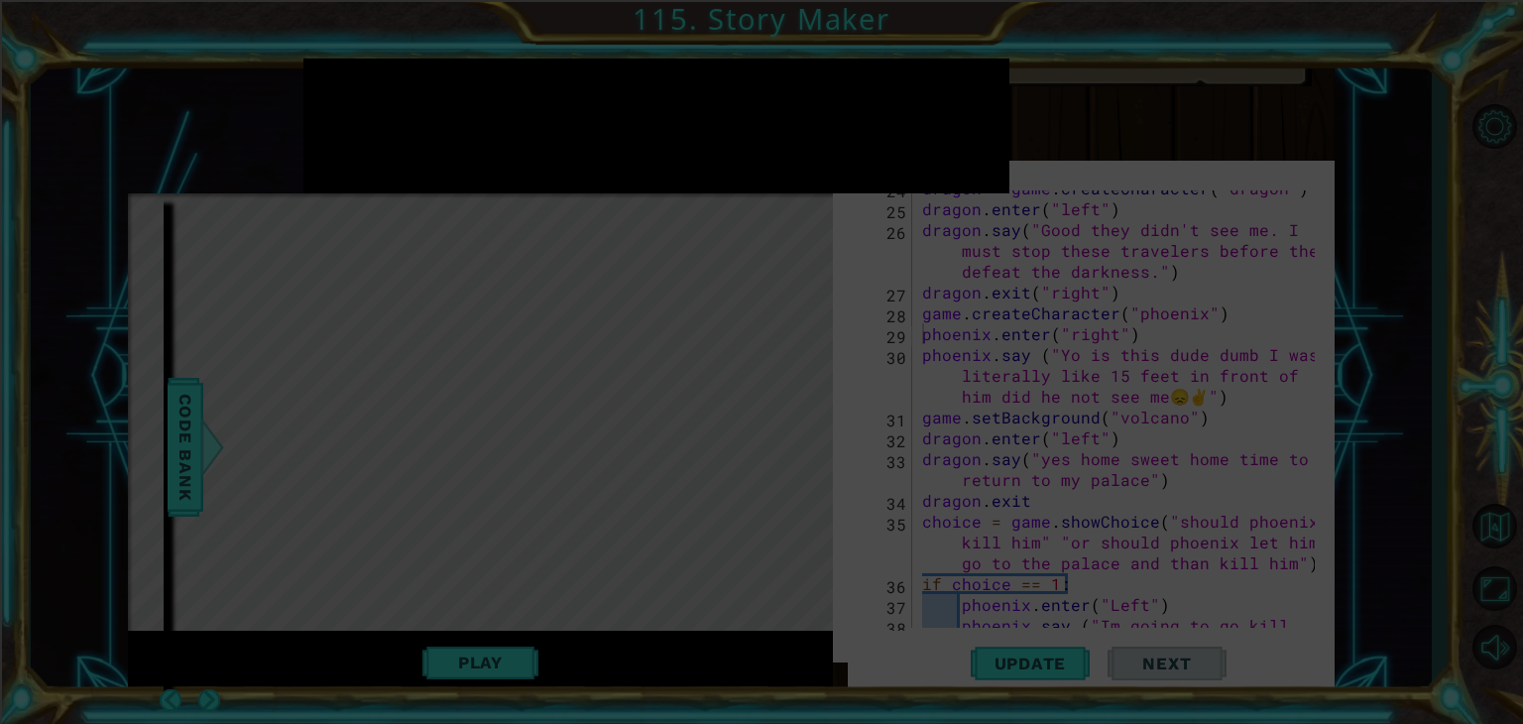
click at [1202, 674] on icon at bounding box center [761, 362] width 1523 height 724
click at [1202, 674] on button "Next" at bounding box center [1167, 667] width 119 height 63
click at [1202, 674] on button "Next" at bounding box center [1167, 666] width 119 height 63
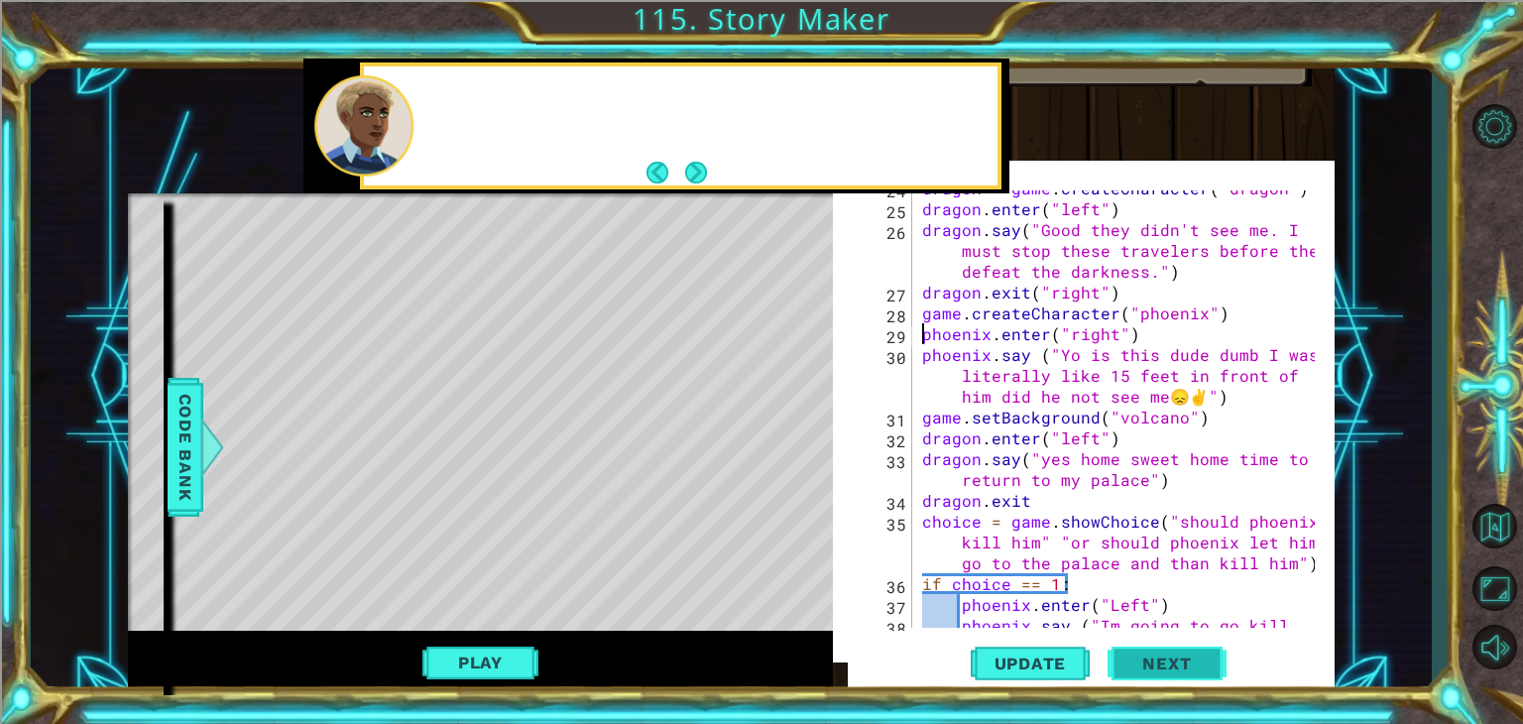
click at [1202, 674] on body "1 ההההההההההההההההההההההההההההההההההההההההההההההההההההההההההההההההההההההההההההה…" at bounding box center [761, 362] width 1523 height 724
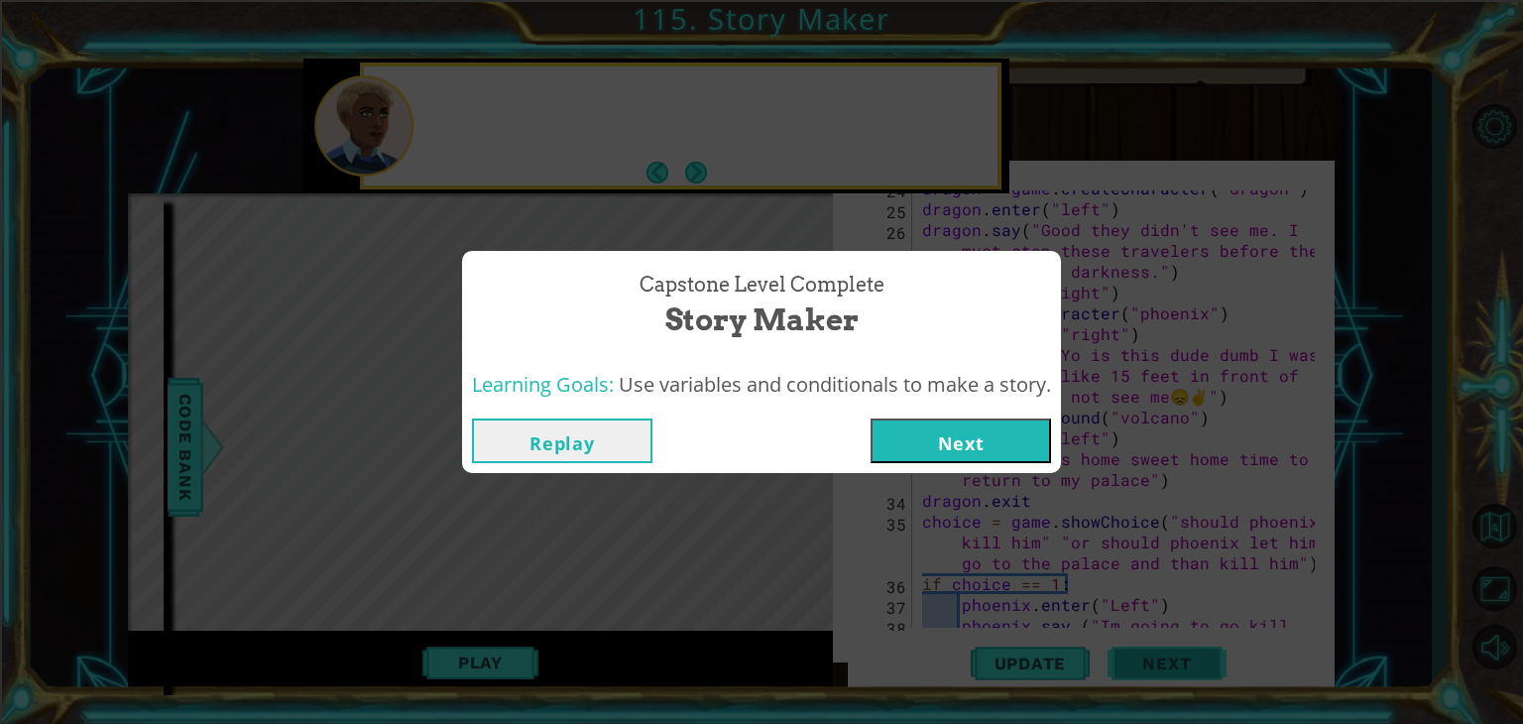
click at [1202, 674] on div "Capstone Level Complete Story Maker Learning Goals: Use variables and condition…" at bounding box center [761, 362] width 1523 height 724
click at [686, 590] on div "Capstone Level Complete Story Maker Learning Goals: Use variables and condition…" at bounding box center [761, 362] width 1523 height 724
click at [603, 438] on button "Replay" at bounding box center [562, 440] width 180 height 45
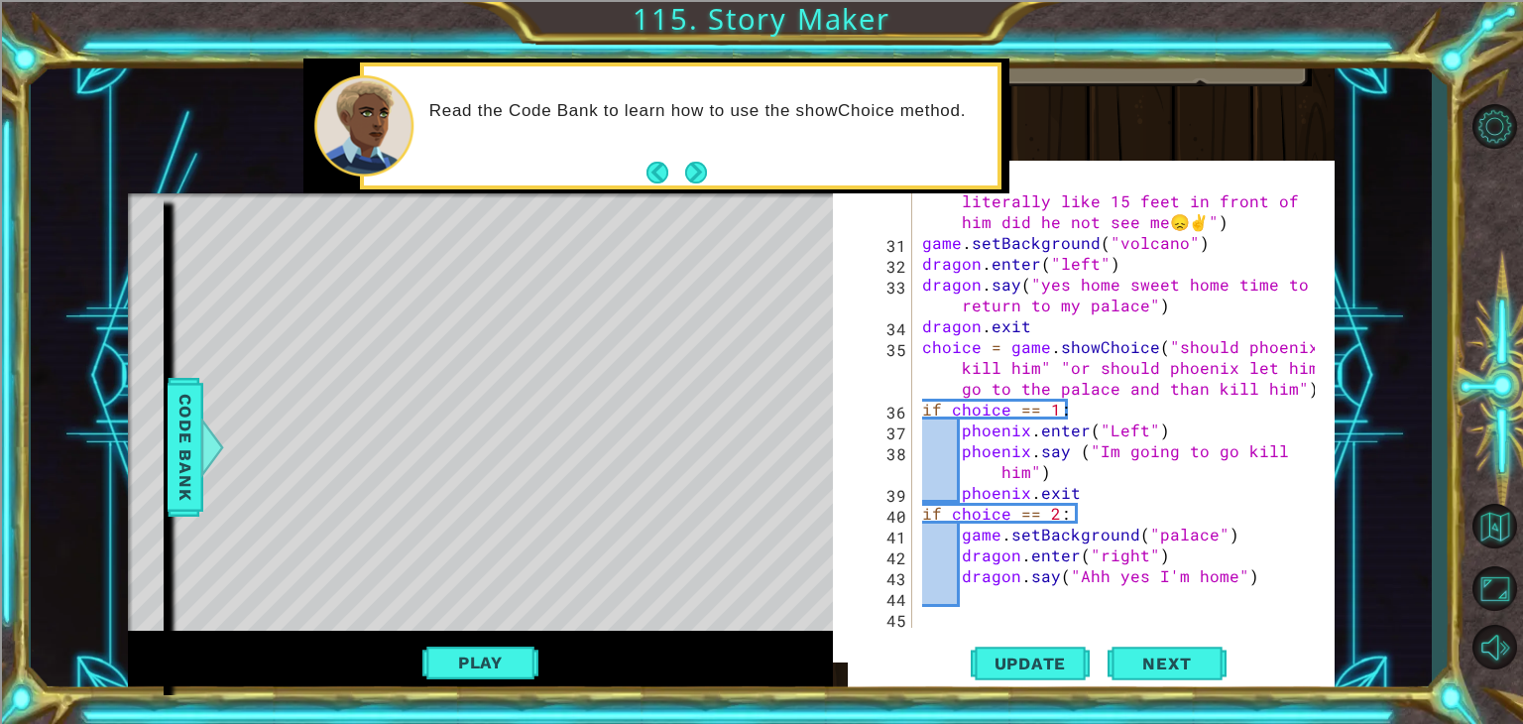
scroll to position [895, 0]
click at [1020, 591] on div "phoenix . say ( "Yo is this dude dumb I was literally like 15 feet in front of …" at bounding box center [1121, 430] width 407 height 521
click at [483, 648] on button "Play" at bounding box center [480, 663] width 116 height 38
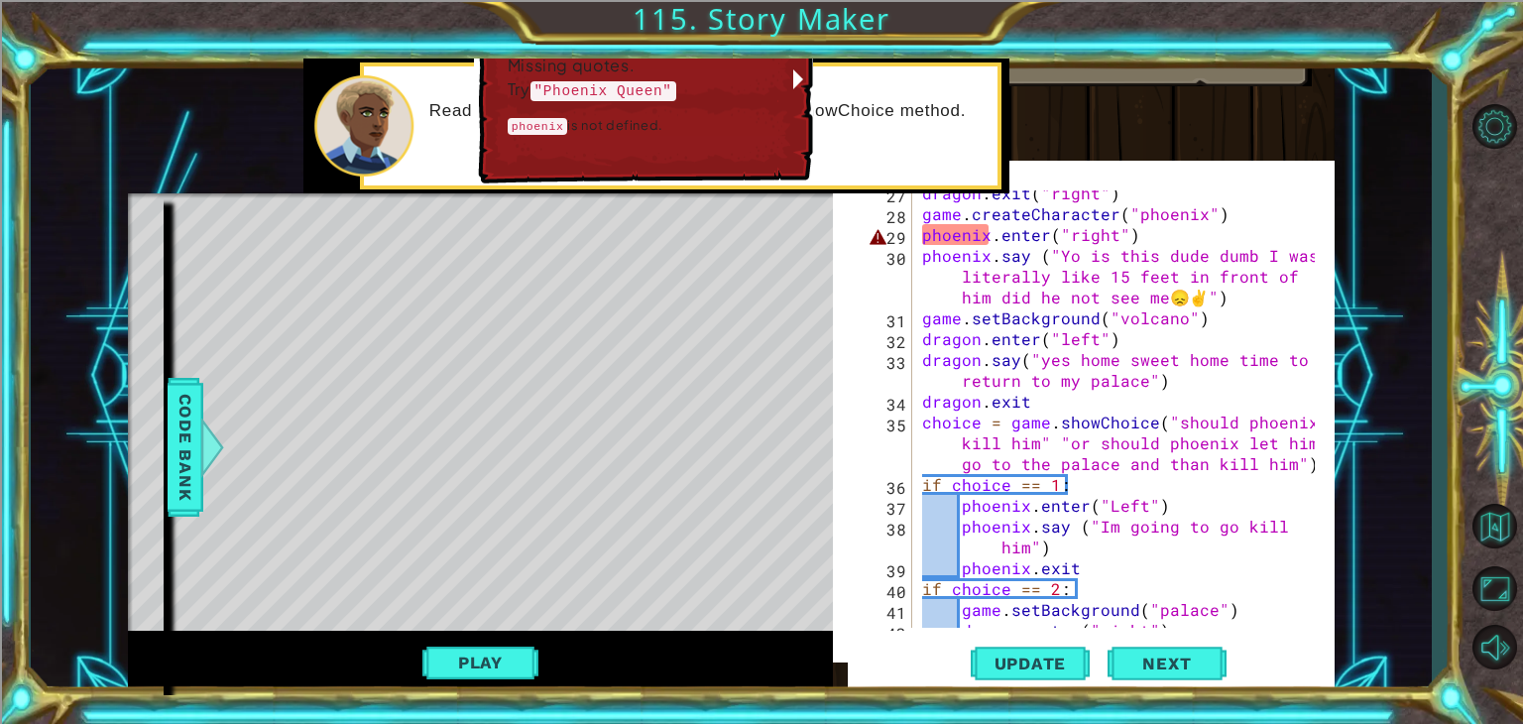
scroll to position [821, 0]
click at [987, 231] on div "dragon . exit ( "right" ) game . createCharacter ( "phoenix" ) phoenix . enter …" at bounding box center [1121, 420] width 407 height 479
click at [657, 175] on div "Missing quotes. Try "Phoenix Queen" phoenix is not defined." at bounding box center [643, 102] width 340 height 168
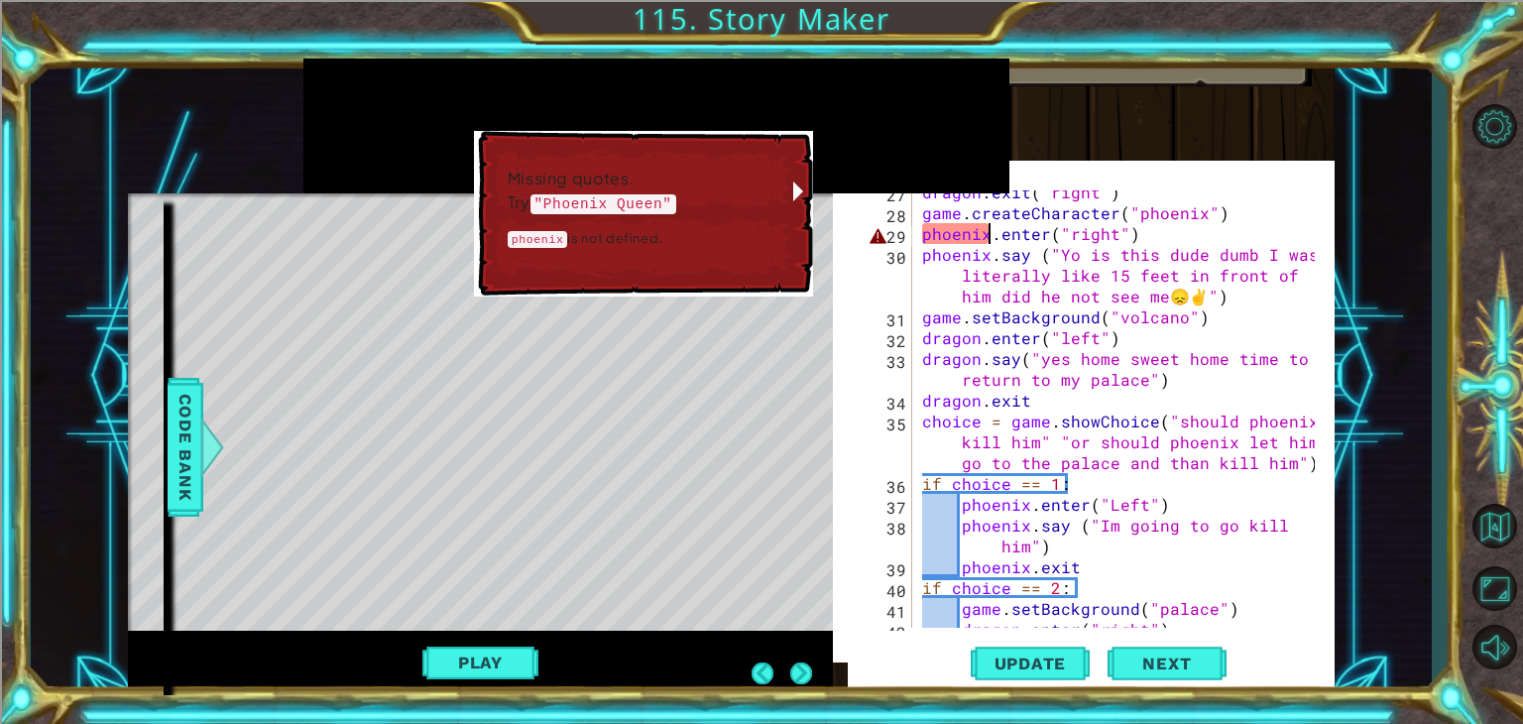
scroll to position [0, 4]
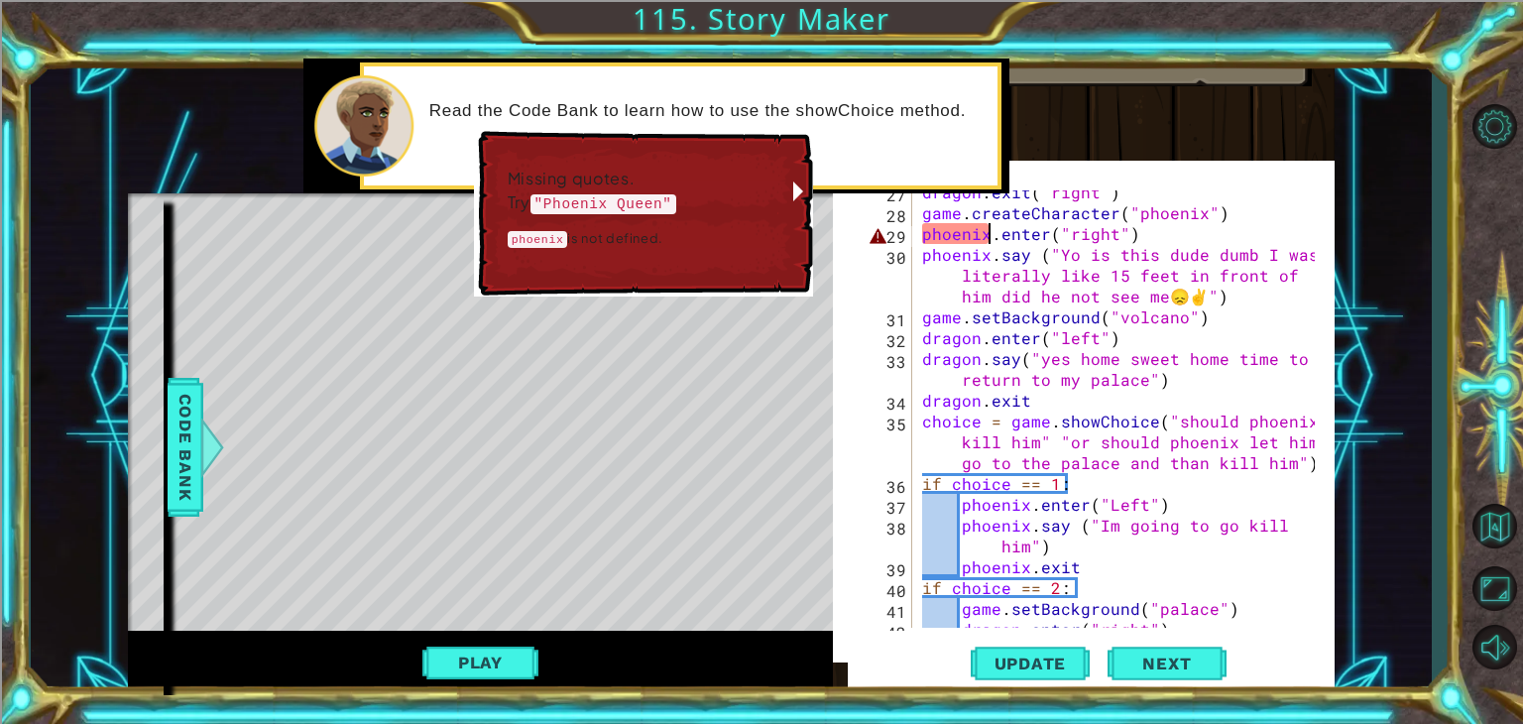
click at [475, 256] on div "Missing quotes. Try "Phoenix Queen" phoenix is not defined." at bounding box center [643, 214] width 342 height 172
click at [308, 354] on div "Level Map" at bounding box center [586, 485] width 916 height 584
click at [933, 238] on div "dragon . exit ( "right" ) game . createCharacter ( "phoenix" ) phoenix . enter …" at bounding box center [1121, 420] width 407 height 479
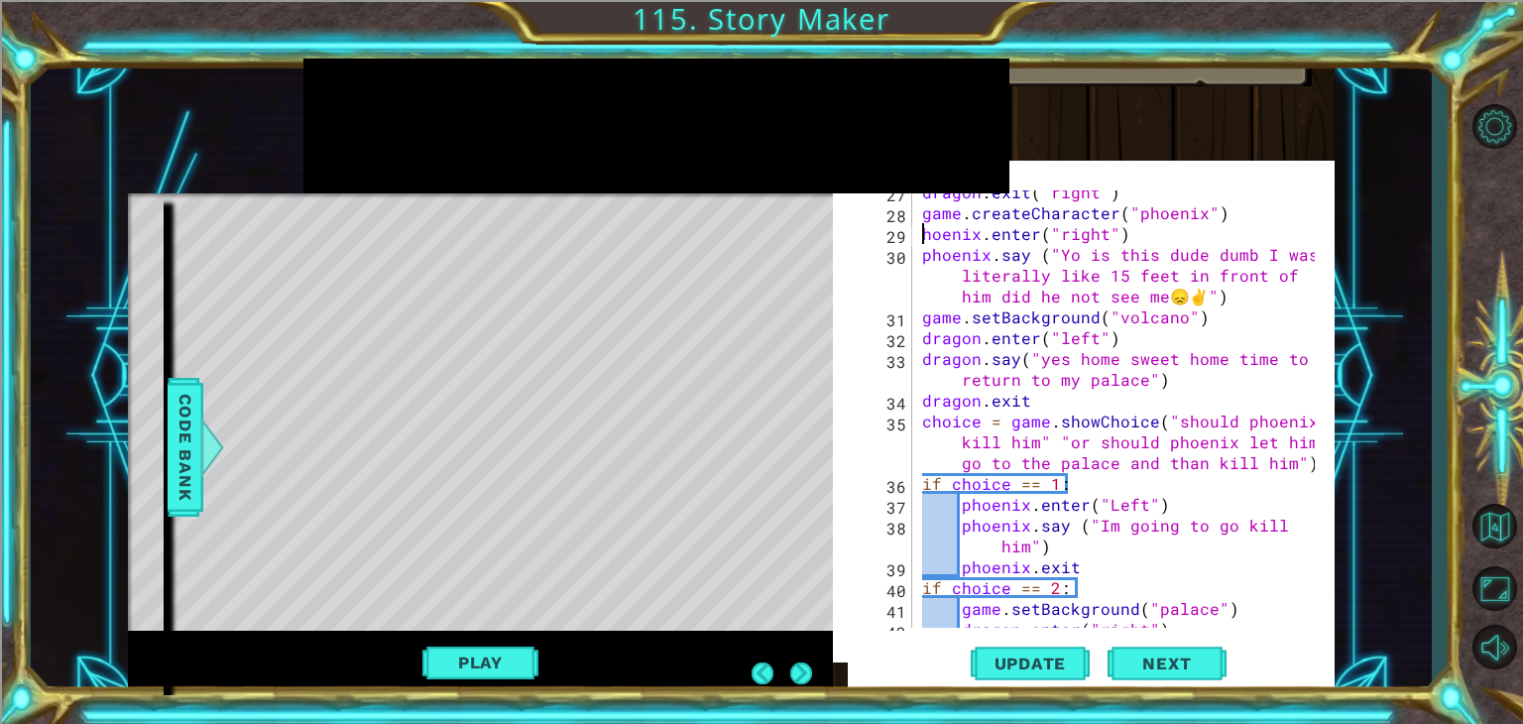
click at [647, 313] on div "Level Map" at bounding box center [586, 485] width 916 height 584
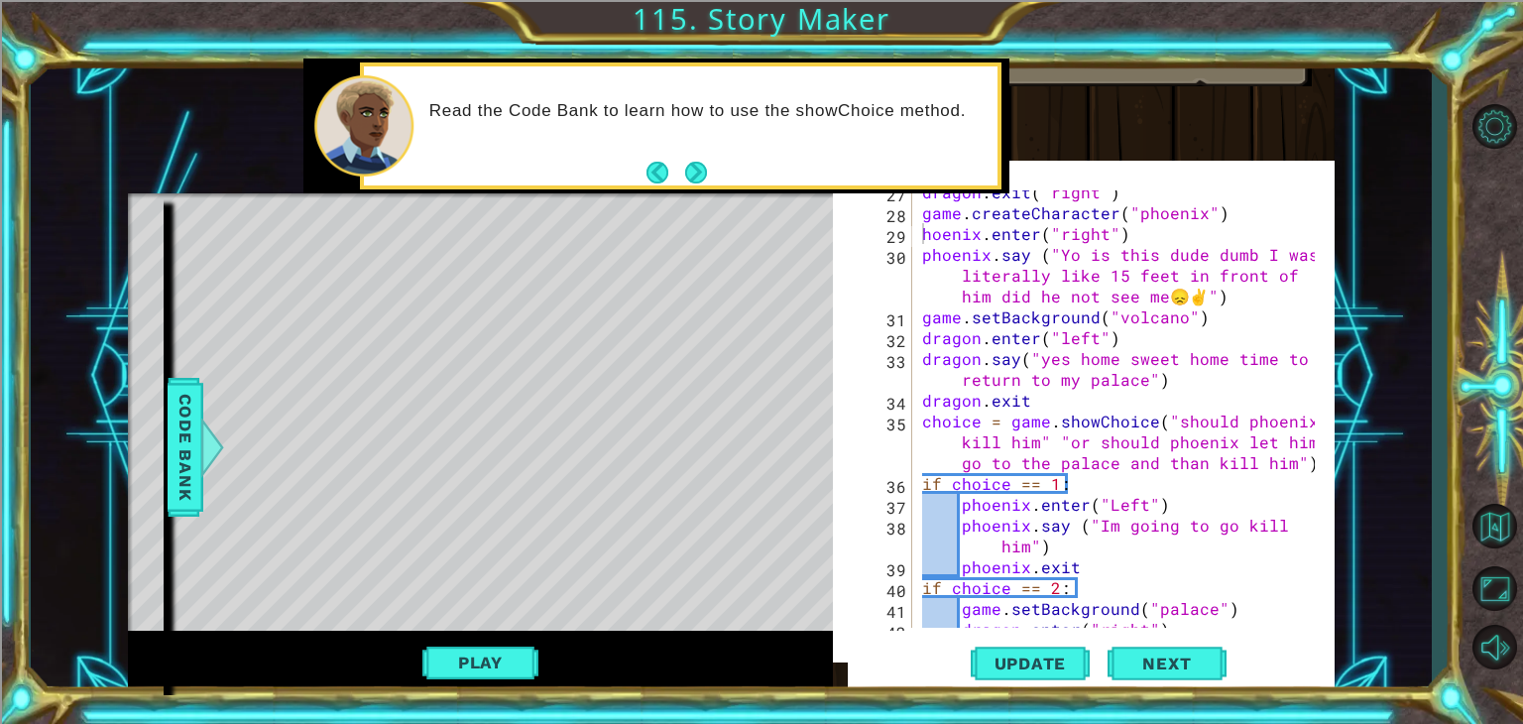
click at [916, 231] on div "hoenix.enter("right") 27 28 29 30 31 32 33 34 35 36 37 38 39 40 41 42 43 dragon…" at bounding box center [1096, 408] width 467 height 437
click at [991, 263] on div "dragon . exit ( "right" ) game . createCharacter ( "phoenix" ) Phoenix Queen . …" at bounding box center [1121, 420] width 407 height 479
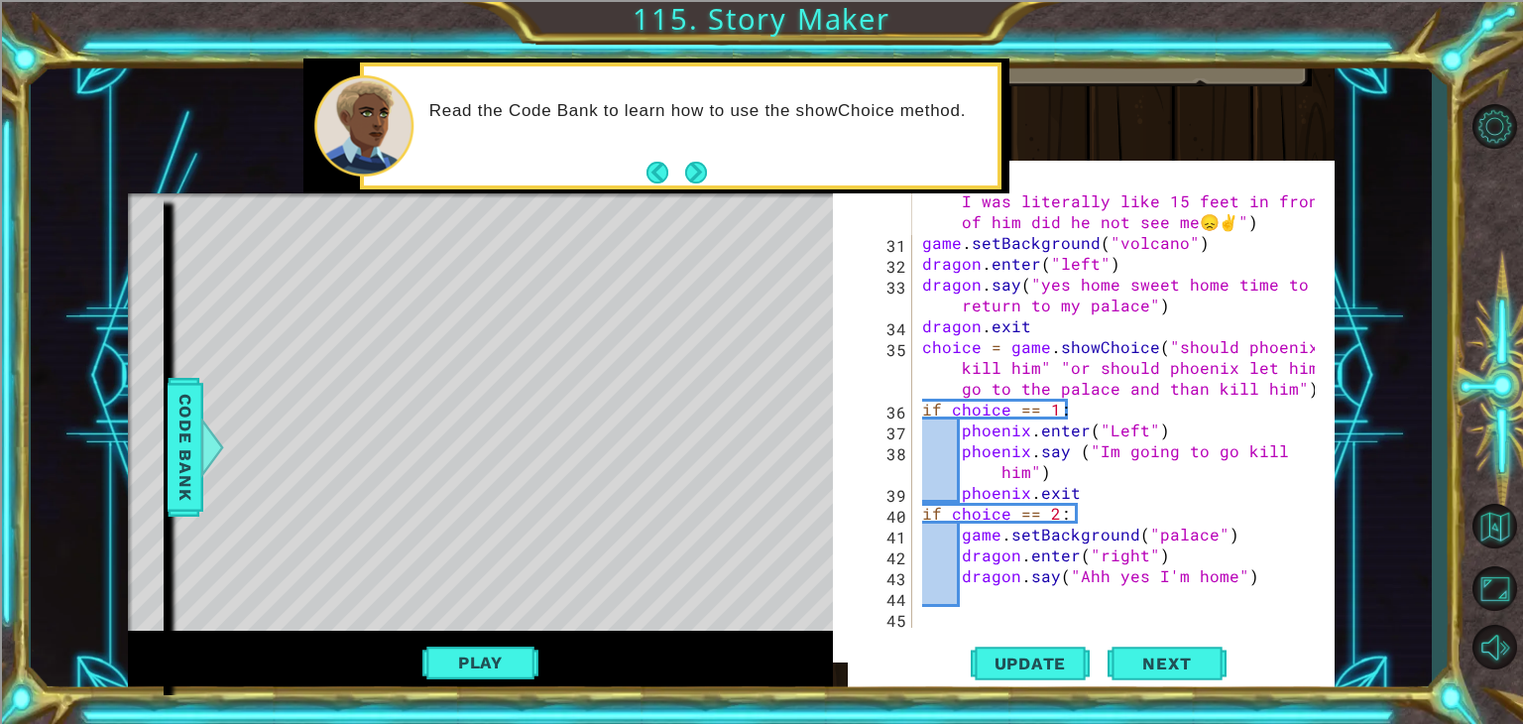
scroll to position [895, 0]
click at [1027, 433] on div "Phoenix Queen . say ( "Yo is this dude dumb I was literally like 15 feet in fro…" at bounding box center [1121, 430] width 407 height 521
click at [1023, 452] on div "Phoenix Queen . say ( "Yo is this dude dumb I was literally like 15 feet in fro…" at bounding box center [1121, 430] width 407 height 521
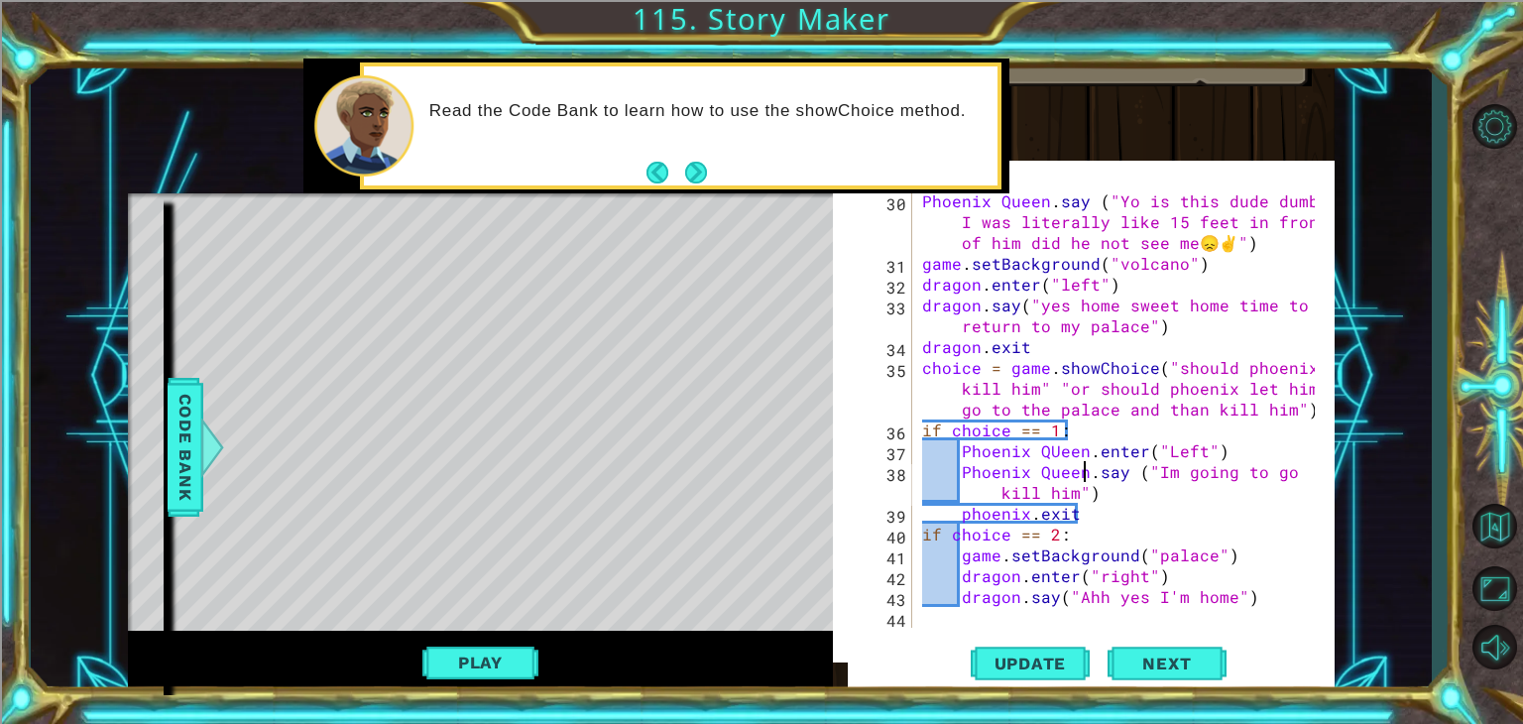
click at [1023, 521] on div "Phoenix Queen . say ( "Yo is this dude dumb I was literally like 15 feet in fro…" at bounding box center [1121, 450] width 407 height 521
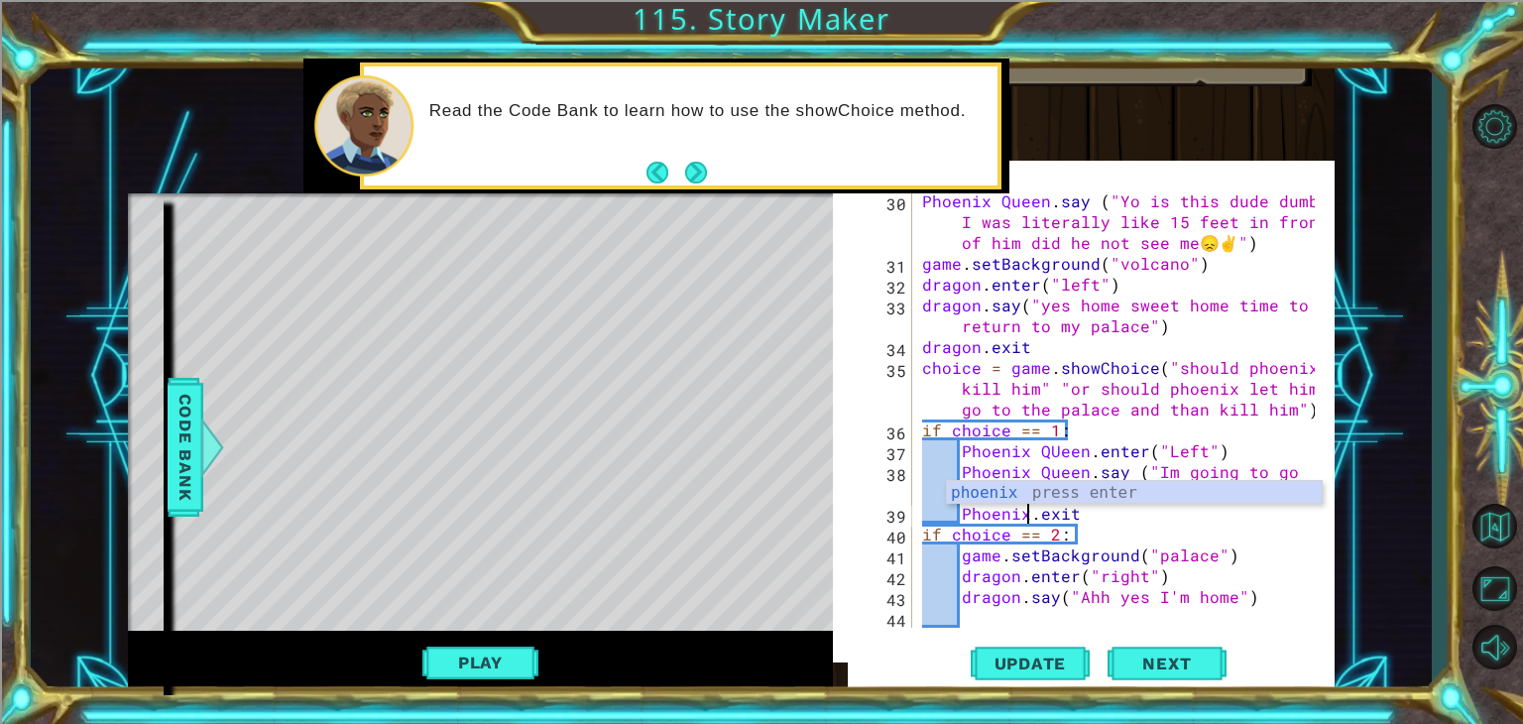
scroll to position [0, 7]
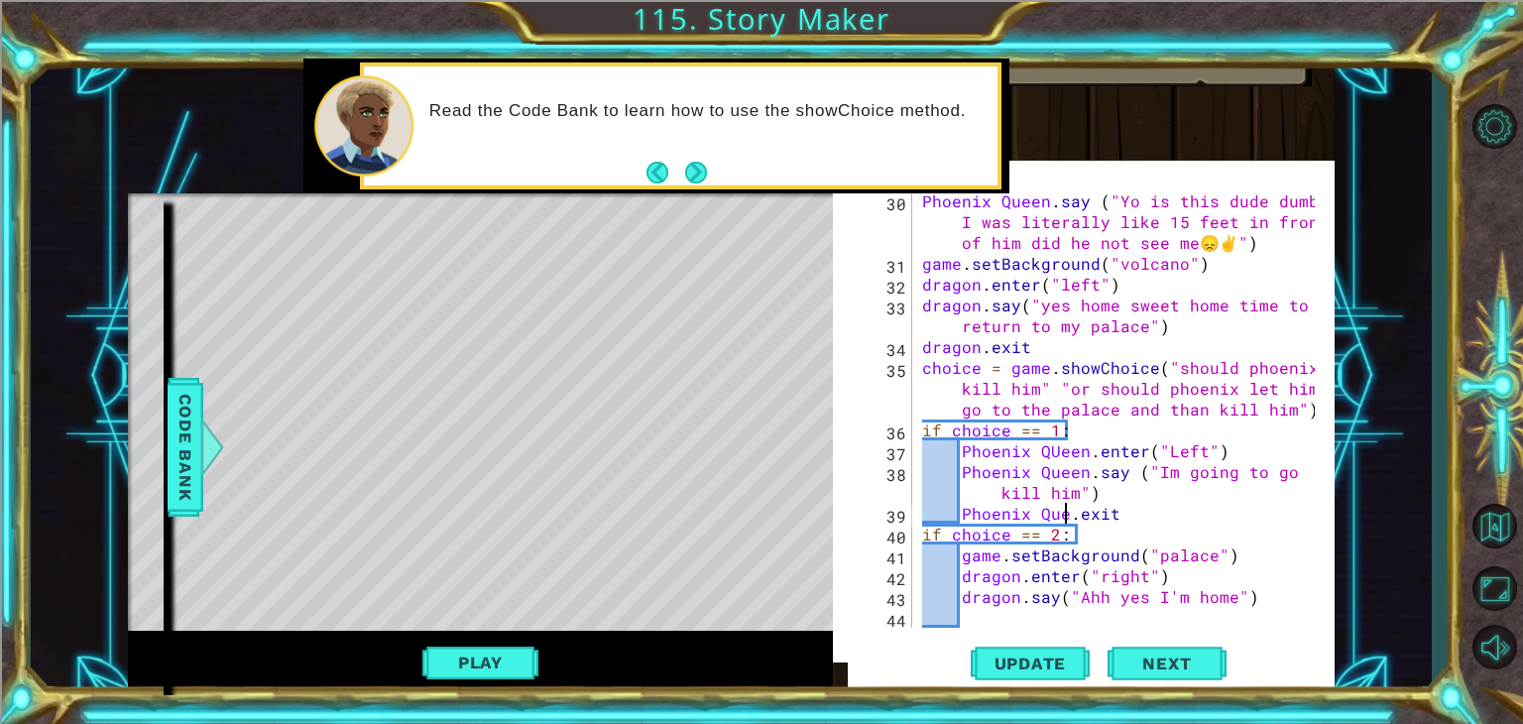
type textarea "Phoenix Queen.exit"
click at [1156, 521] on div "Phoenix Queen . say ( "Yo is this dude dumb I was literally like 15 feet in fro…" at bounding box center [1121, 450] width 407 height 521
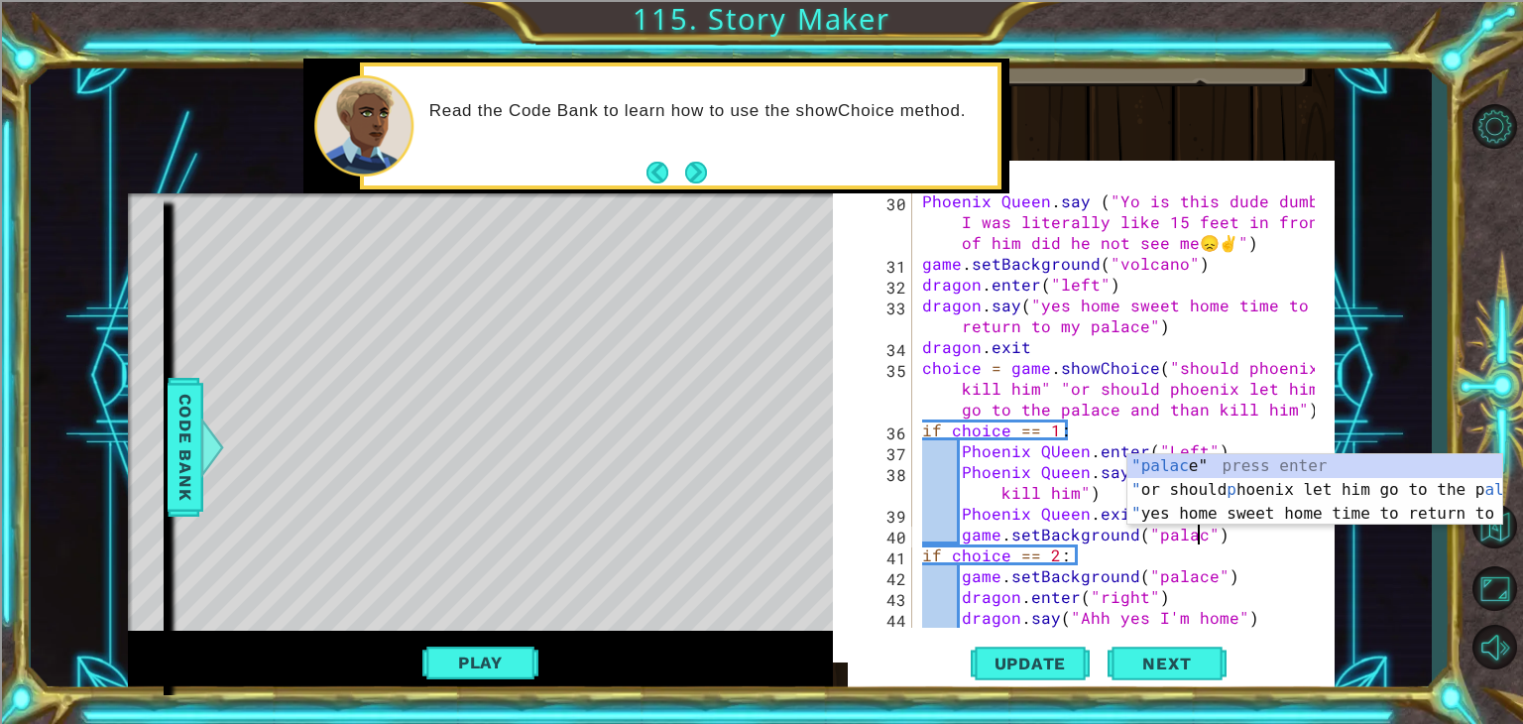
scroll to position [0, 17]
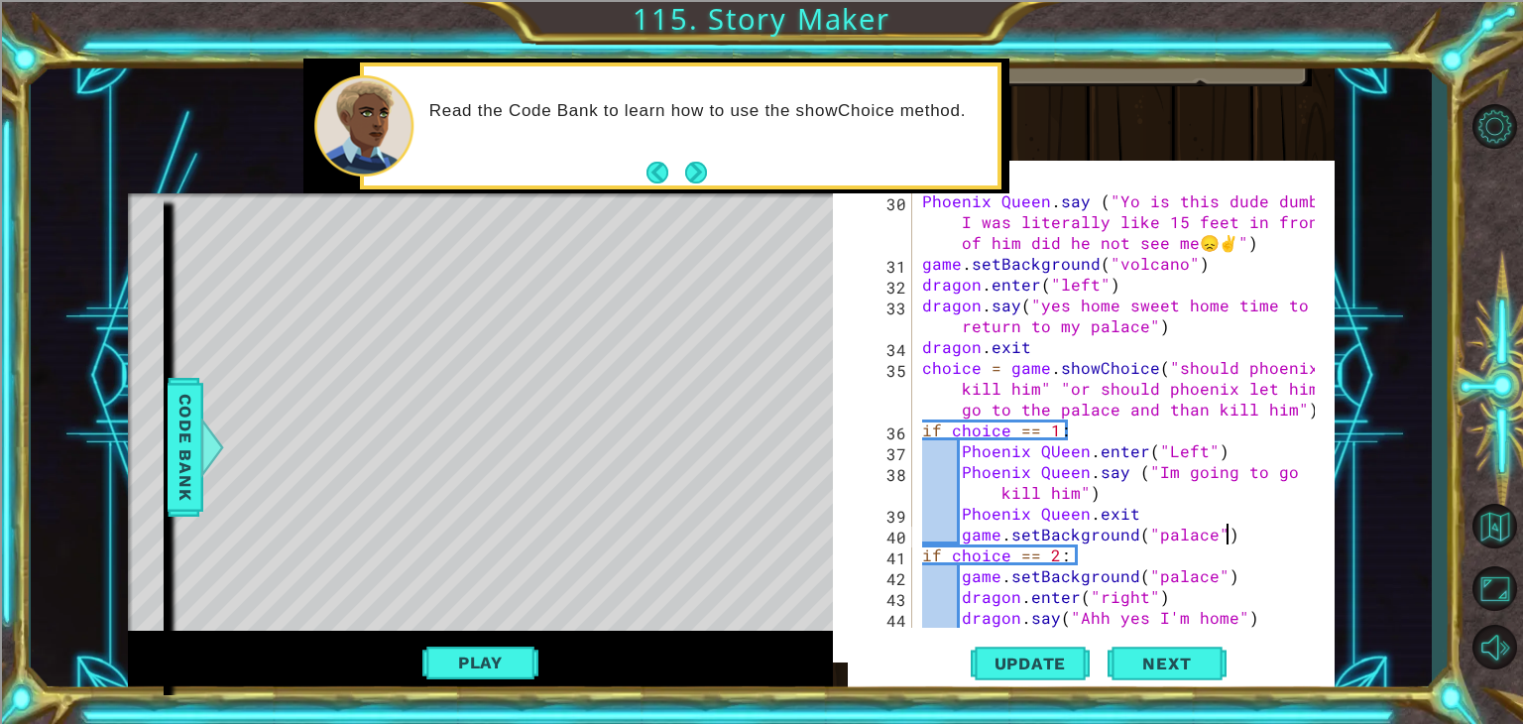
click at [1238, 544] on div "Phoenix Queen . say ( "Yo is this dude dumb I was literally like 15 feet in fro…" at bounding box center [1121, 450] width 407 height 521
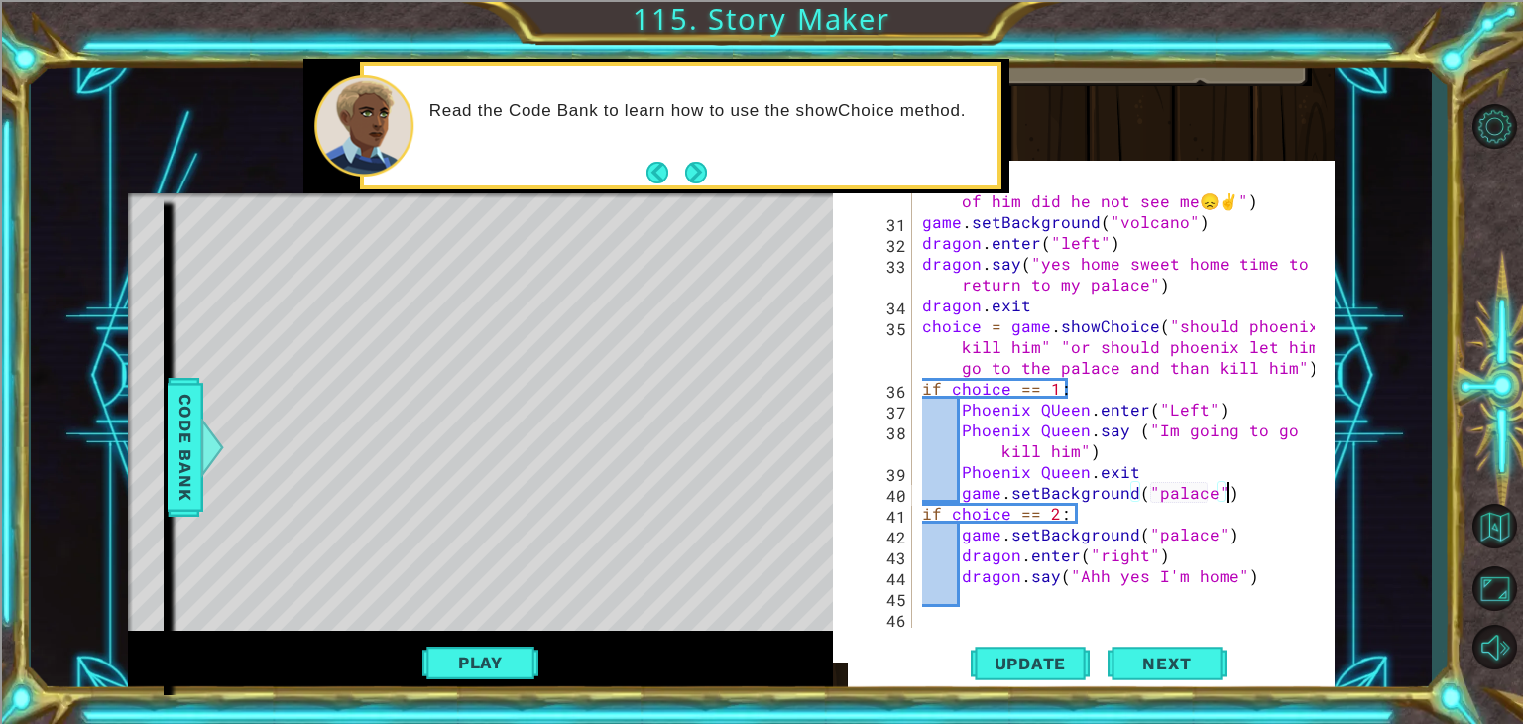
scroll to position [916, 0]
click at [1256, 576] on div "Phoenix Queen . say ( "Yo is this dude dumb I was literally like 15 feet in fro…" at bounding box center [1121, 409] width 407 height 521
type textarea "dragon.say("Ahh yes I'm home")"
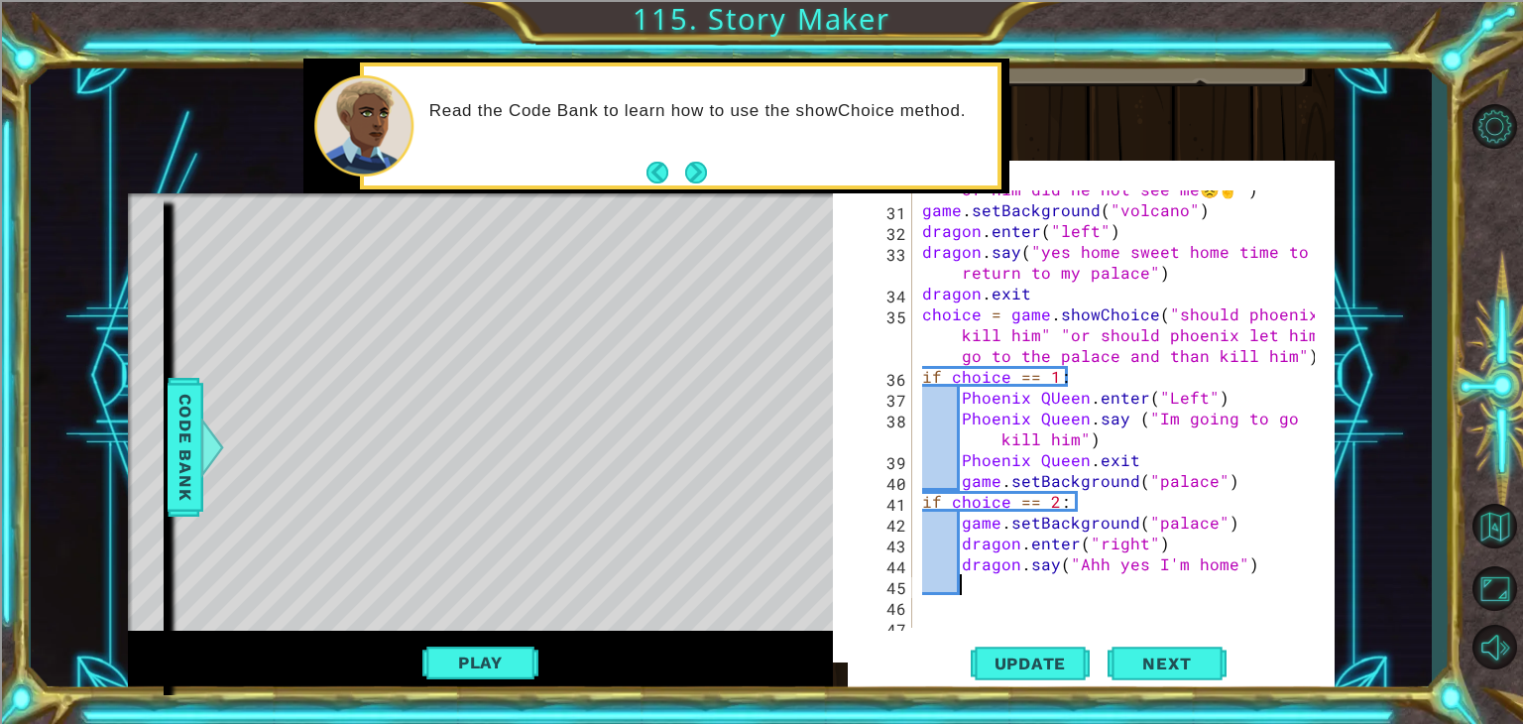
scroll to position [928, 0]
type textarea "p"
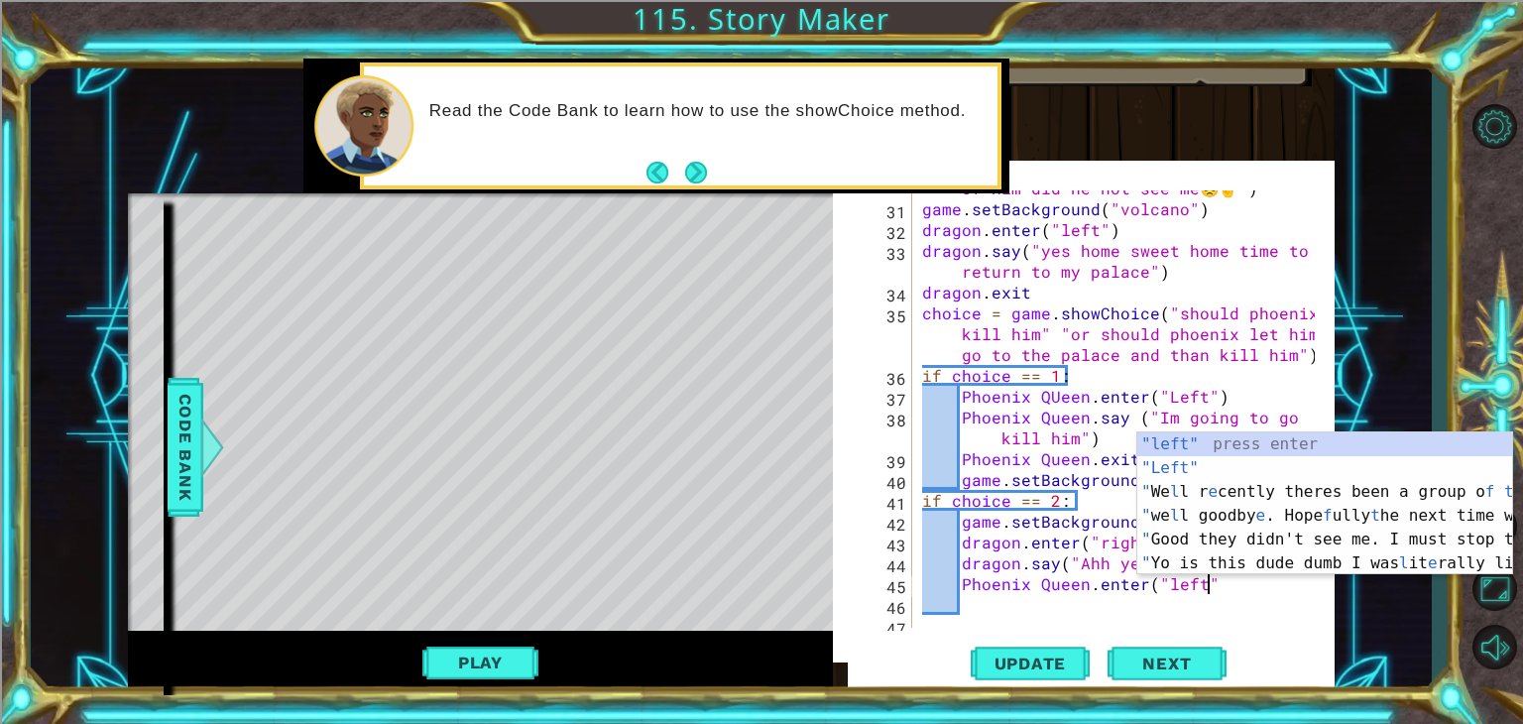
type textarea "Phoenix Queen.enter("left")"
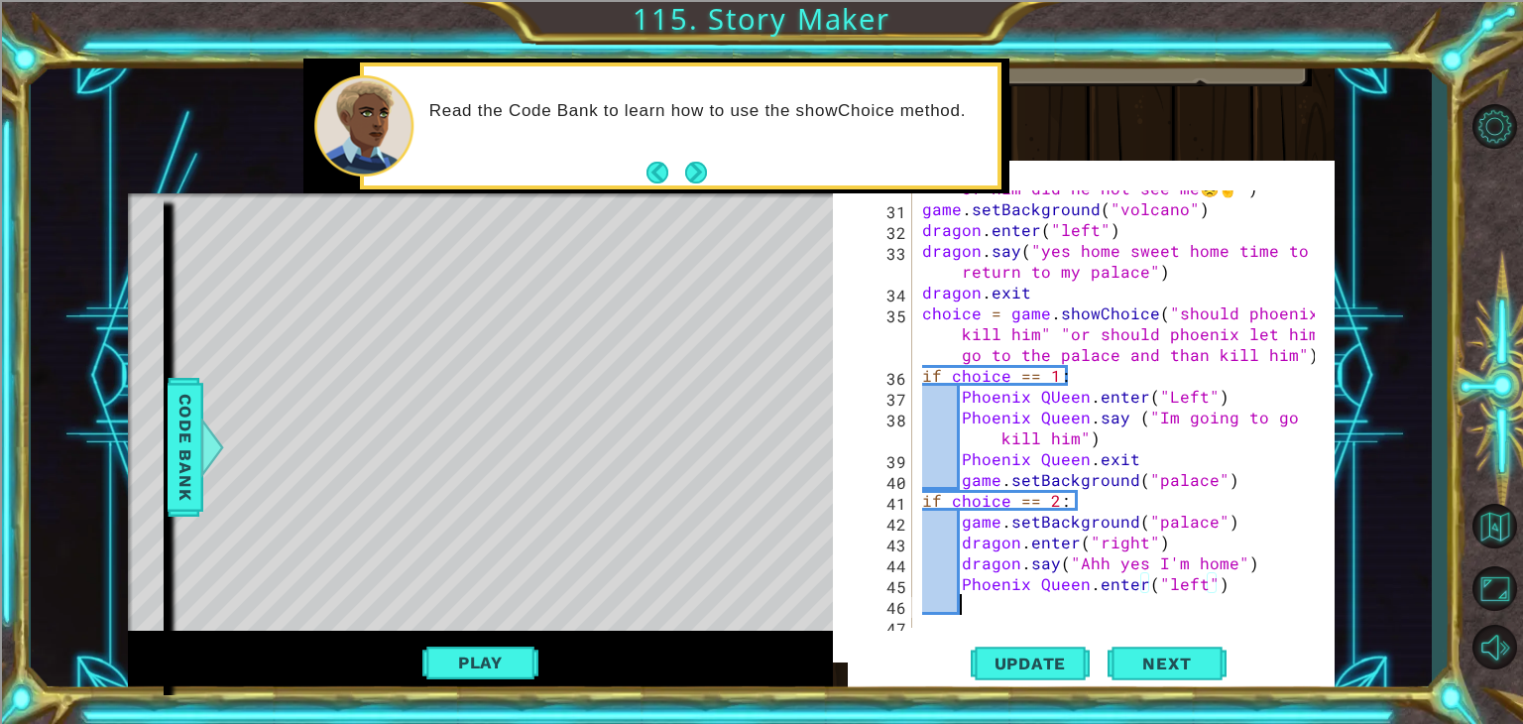
scroll to position [0, 0]
type textarea "{"
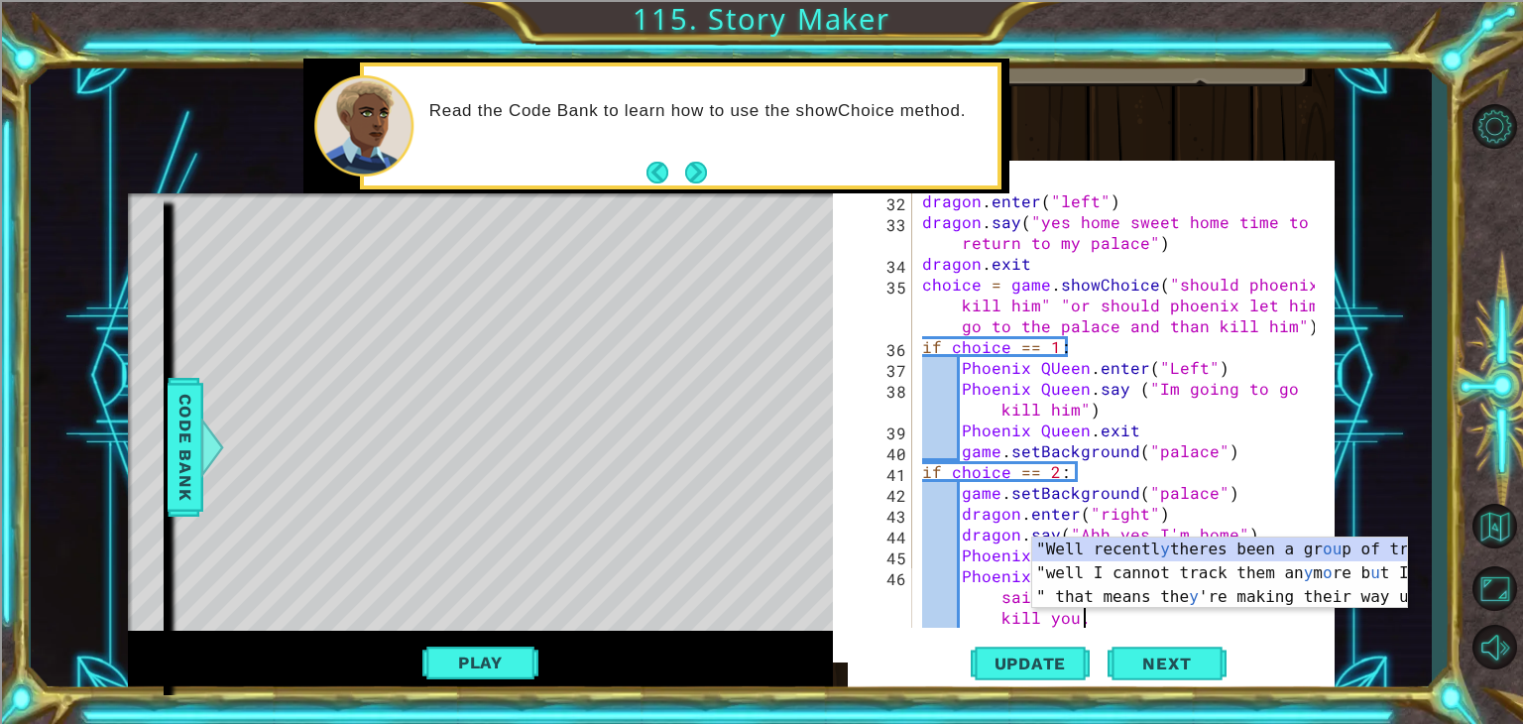
scroll to position [0, 46]
type textarea "Phoenix QUeen.Say("I heard what you said dragon and now I need to kill you.""
click at [1137, 616] on div "dragon . enter ( "left" ) dragon . say ( "yes home sweet home time to return to…" at bounding box center [1121, 429] width 407 height 479
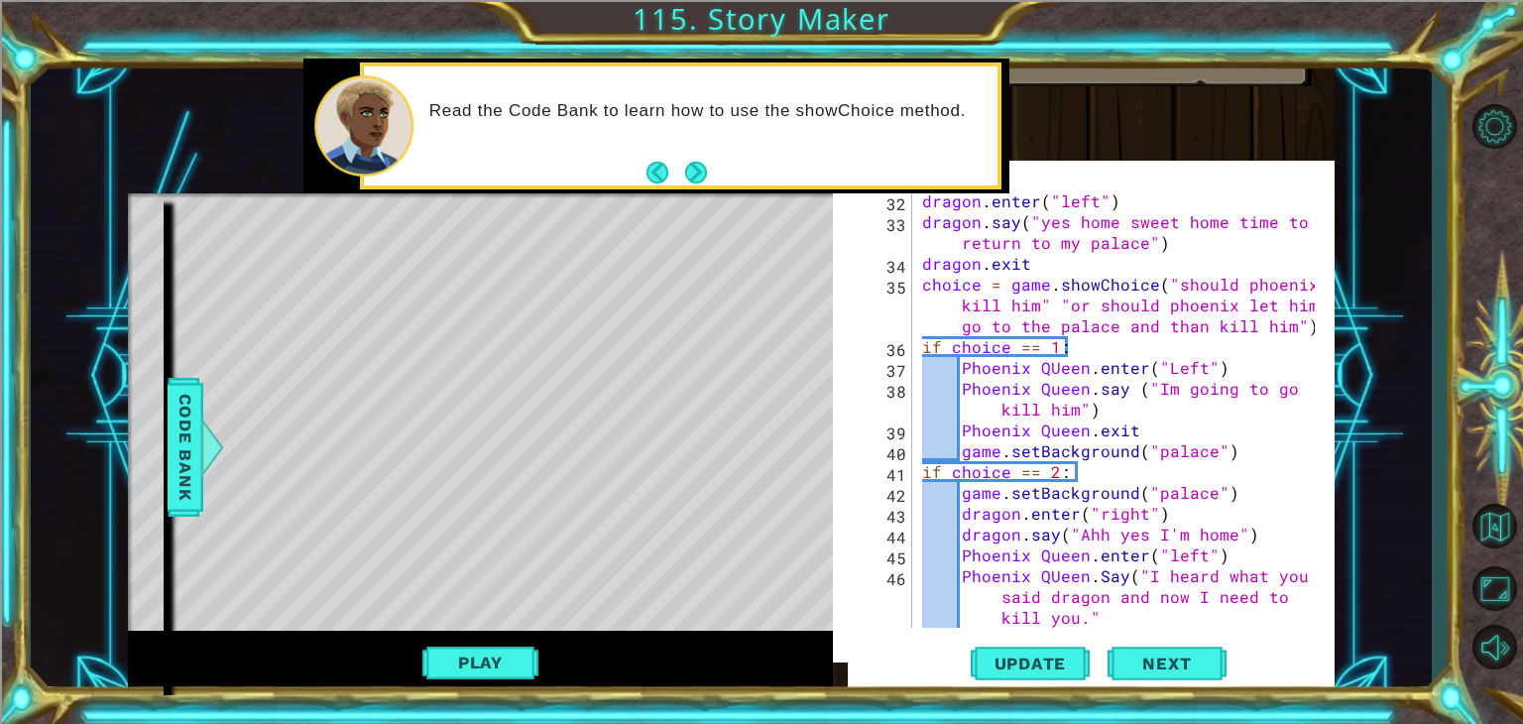
scroll to position [0, 0]
click at [1137, 616] on div "dragon . enter ( "left" ) dragon . say ( "yes home sweet home time to return to…" at bounding box center [1121, 429] width 407 height 479
click at [1059, 579] on div "dragon . enter ( "left" ) dragon . say ( "yes home sweet home time to return to…" at bounding box center [1121, 429] width 407 height 479
type textarea "Phoenix Queen.Say("I heard what you said dragon and now I need to kill you.""
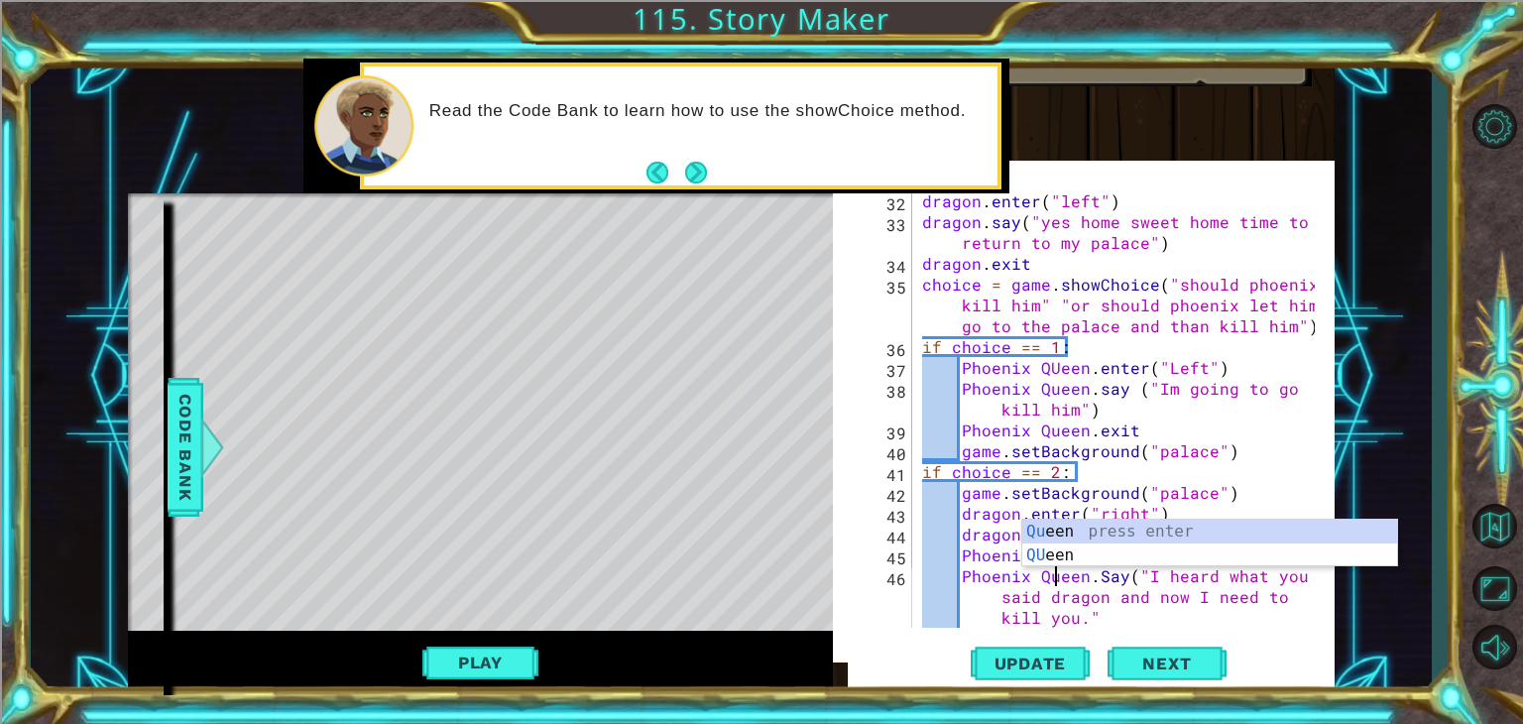
scroll to position [0, 8]
click at [1107, 620] on div "dragon . enter ( "left" ) dragon . say ( "yes home sweet home time to return to…" at bounding box center [1121, 429] width 407 height 479
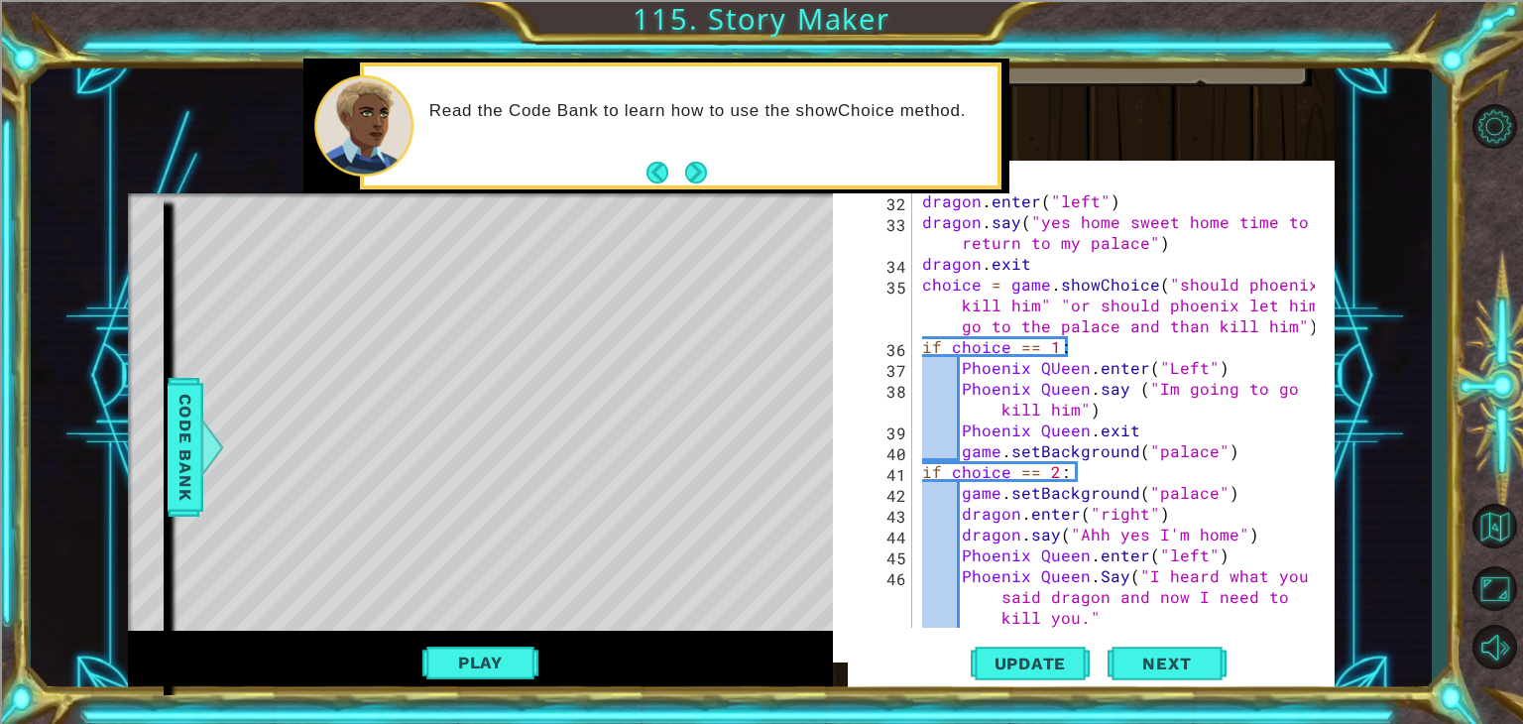
scroll to position [0, 0]
type textarea "Phoenix Queen.Say("I heard what you said dragon and now I need to kill you.""
click at [1107, 620] on div "Phoenix Queen.Say("I heard what you said dragon and now I need to kill you." 32…" at bounding box center [1096, 408] width 467 height 437
click at [1107, 620] on div "dragon . enter ( "left" ) dragon . say ( "yes home sweet home time to return to…" at bounding box center [1121, 429] width 407 height 479
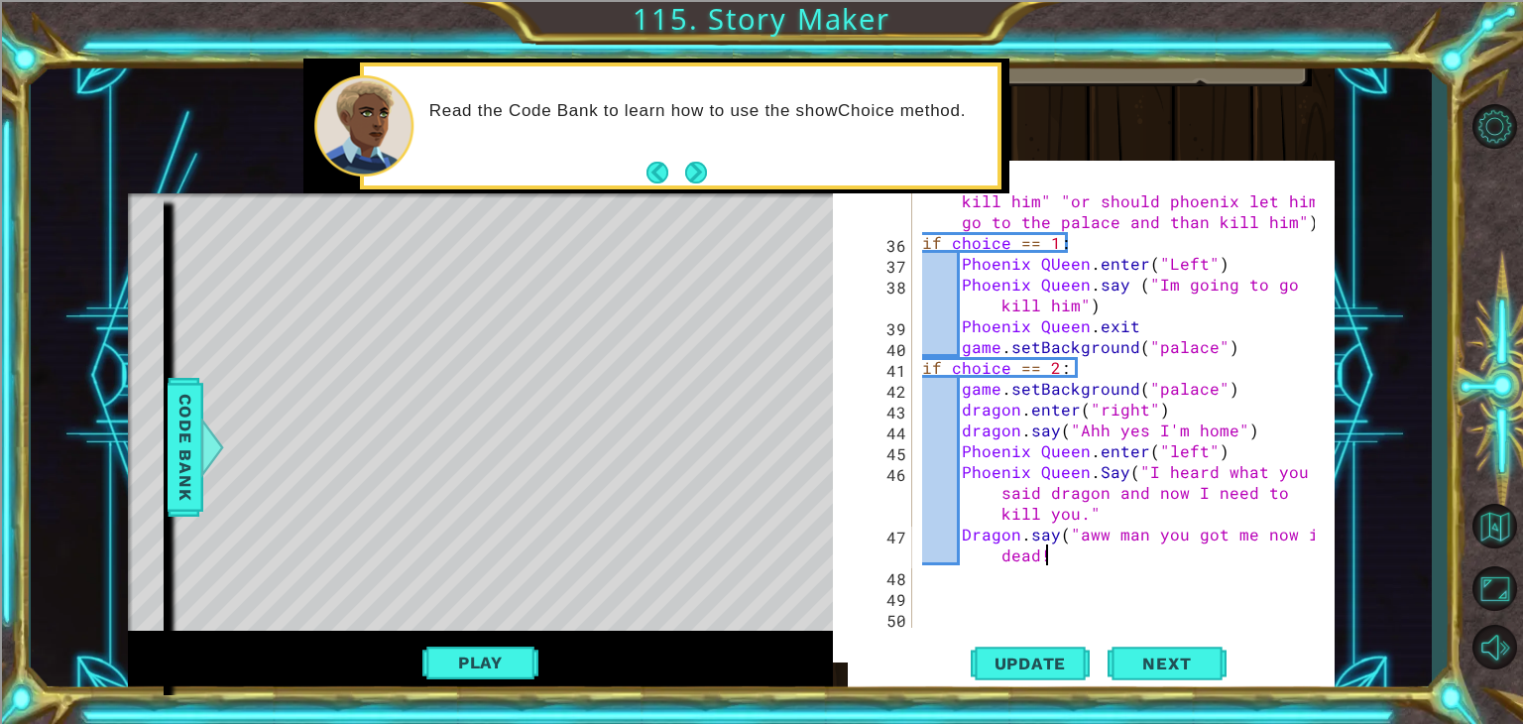
scroll to position [0, 27]
type textarea "Dragon.say("aww man you got me now im dead!")"
type textarea "d"
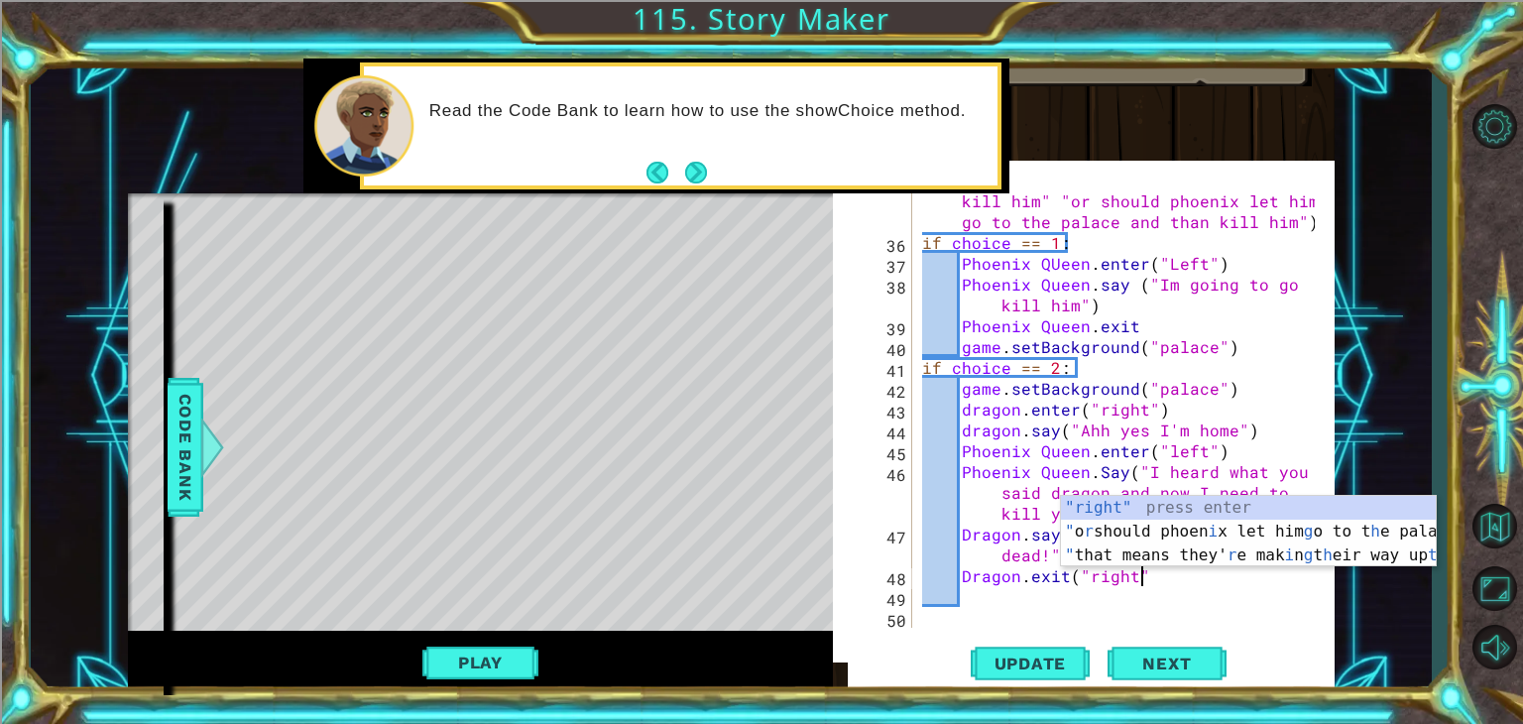
scroll to position [0, 12]
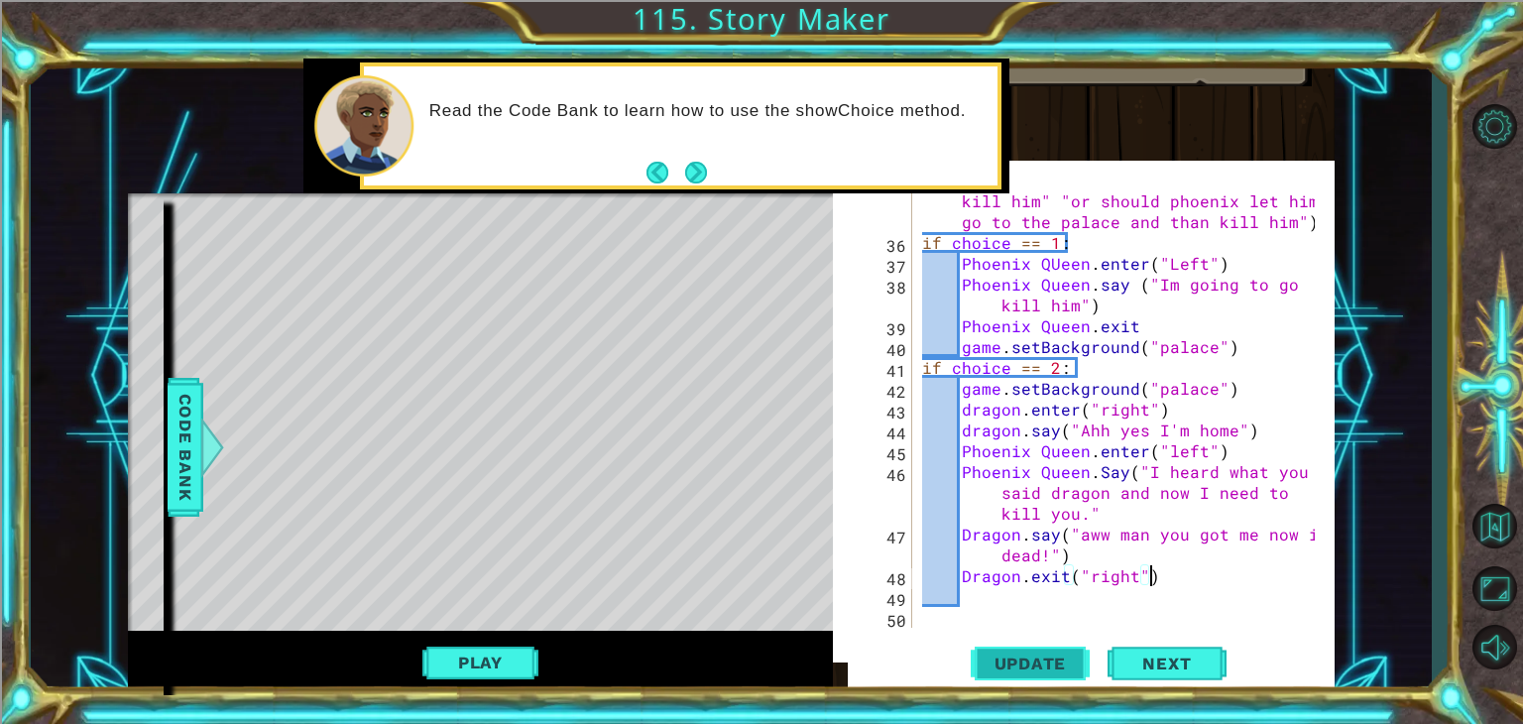
click at [1046, 644] on button "Update" at bounding box center [1030, 662] width 119 height 63
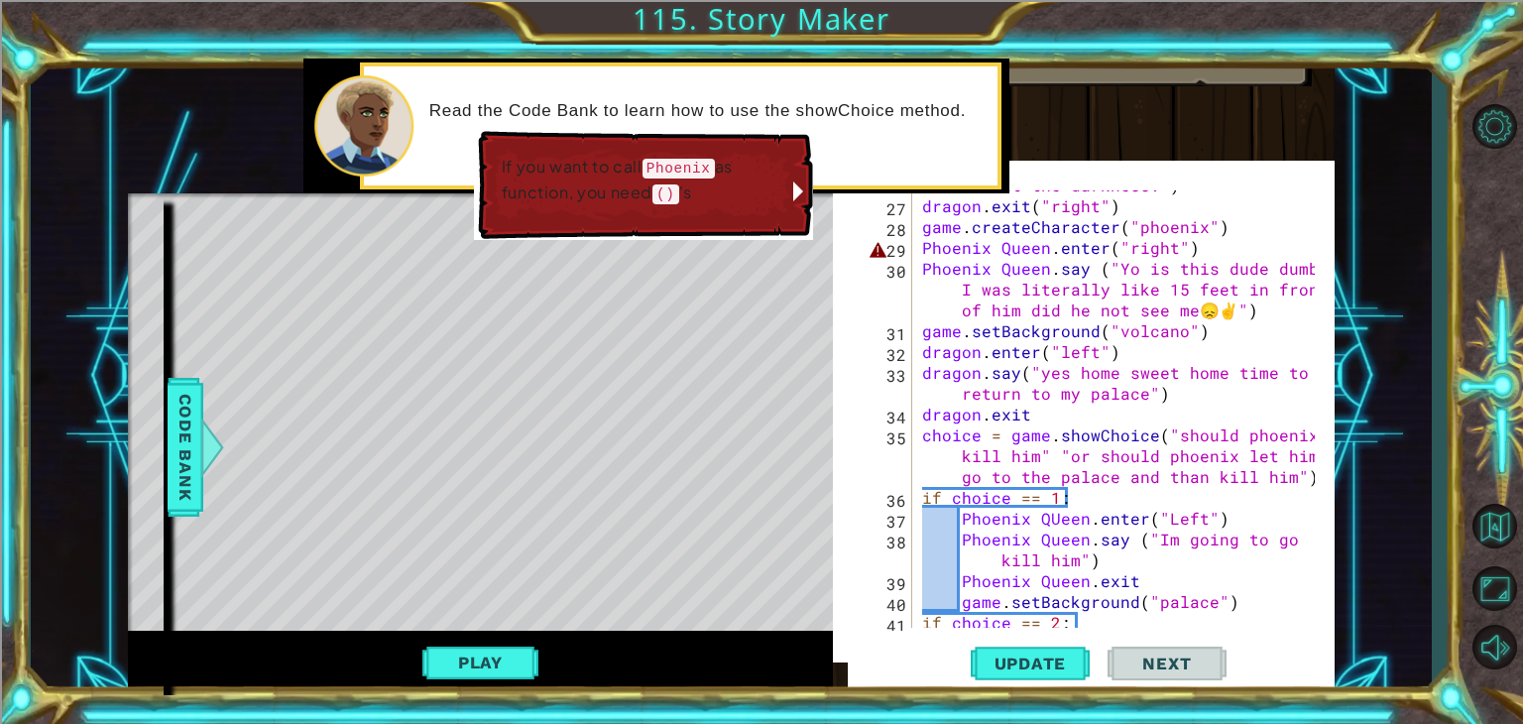
scroll to position [807, 0]
click at [1196, 226] on div "dragon . say ( "Good they didn't see me. I must stop these travelers before the…" at bounding box center [1121, 393] width 407 height 521
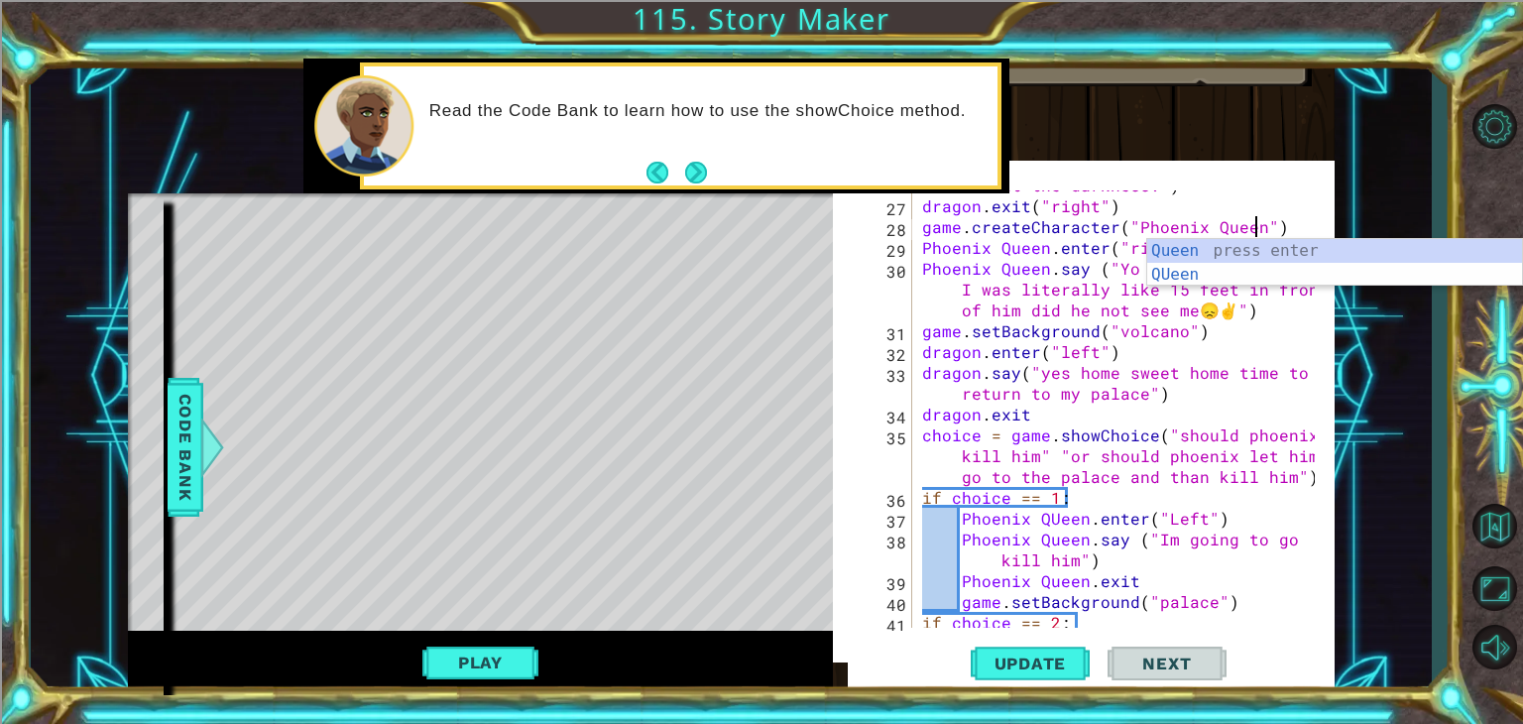
scroll to position [0, 20]
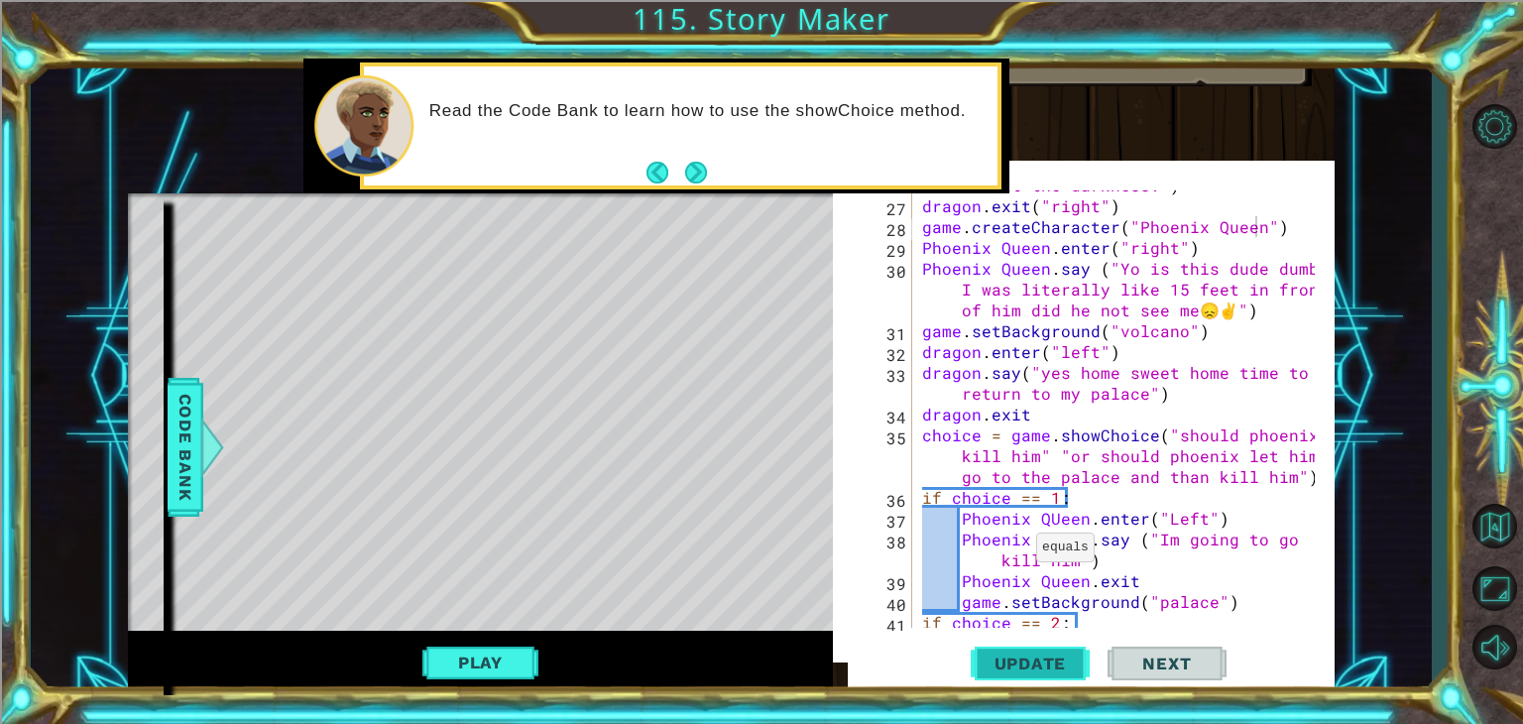
click at [1062, 647] on button "Update" at bounding box center [1030, 662] width 119 height 63
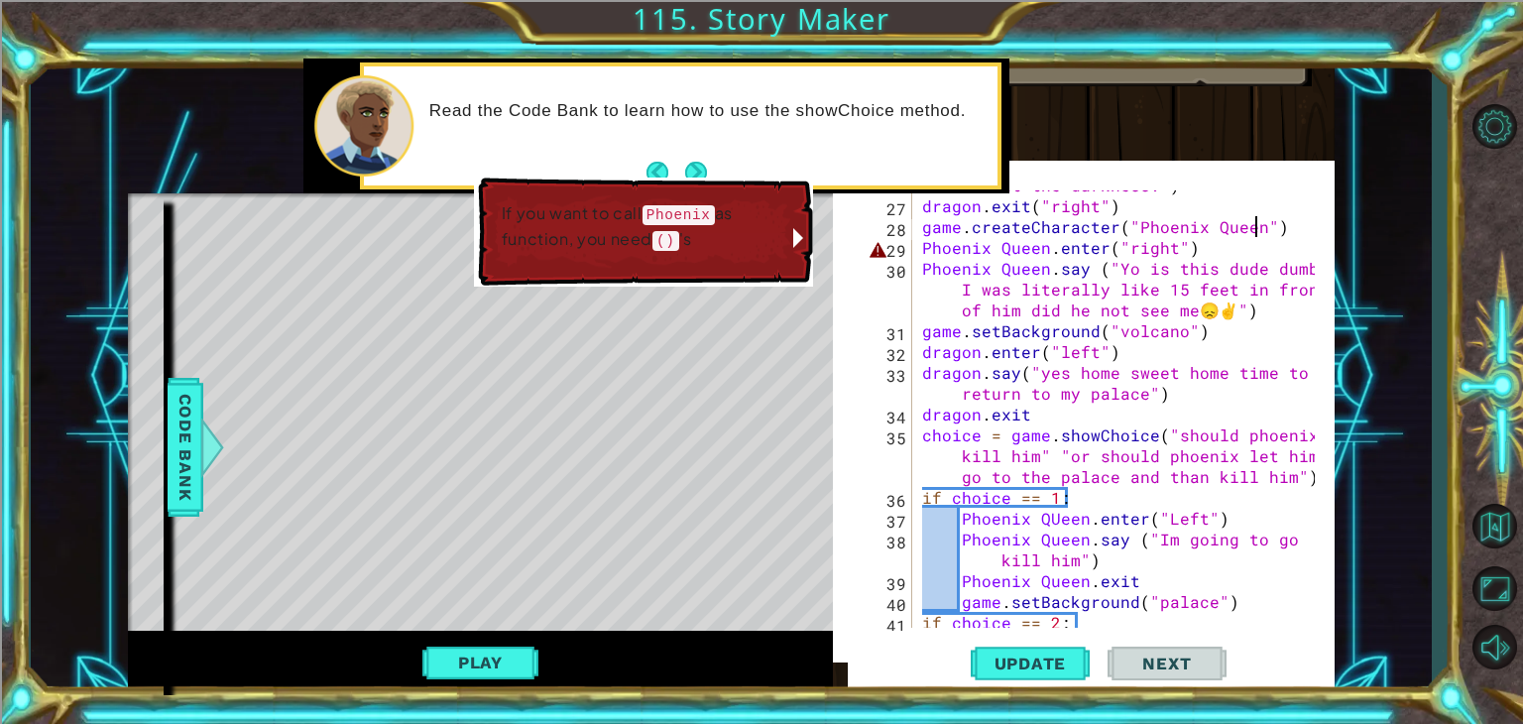
click at [920, 248] on div "dragon . say ( "Good they didn't see me. I must stop these travelers before the…" at bounding box center [1121, 393] width 407 height 521
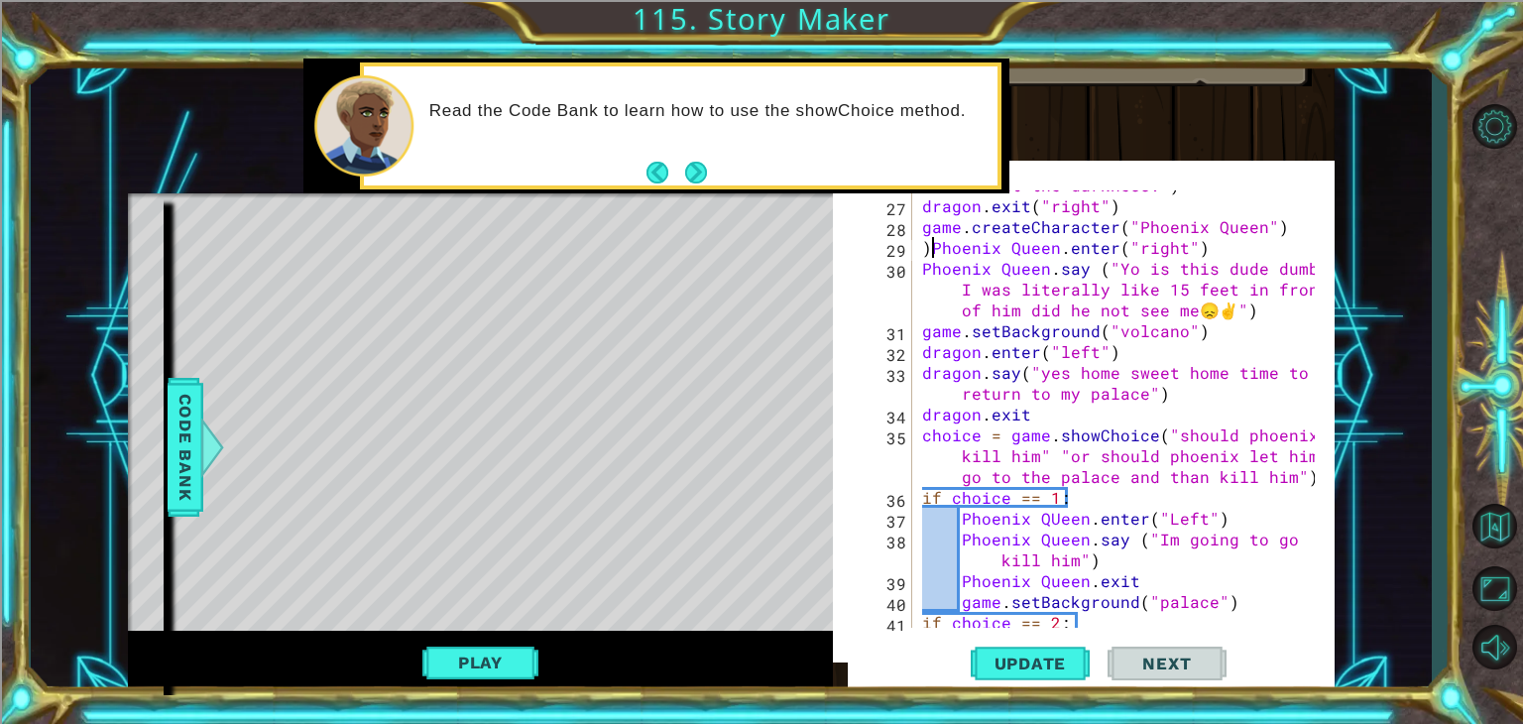
scroll to position [0, 0]
type textarea "Phoenix Queen.enter("right")"
click at [1013, 640] on button "Update" at bounding box center [1030, 662] width 119 height 63
